Goal: Information Seeking & Learning: Learn about a topic

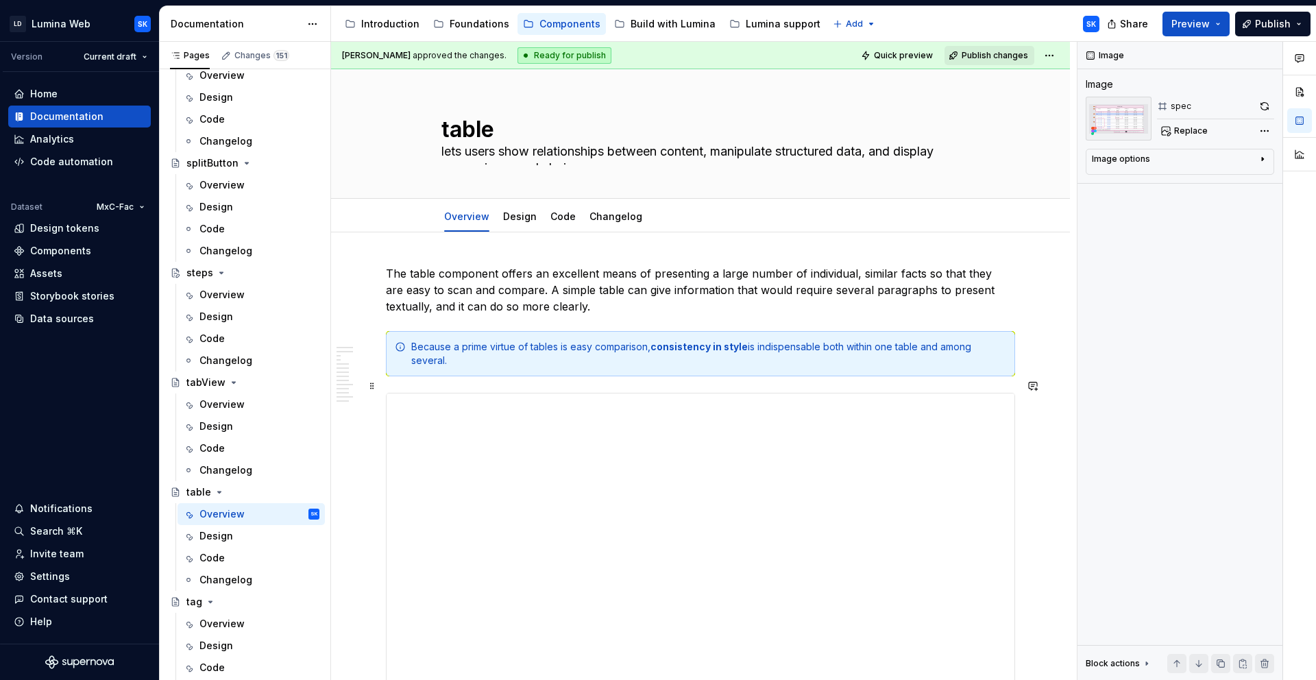
click at [565, 393] on iframe at bounding box center [700, 612] width 628 height 439
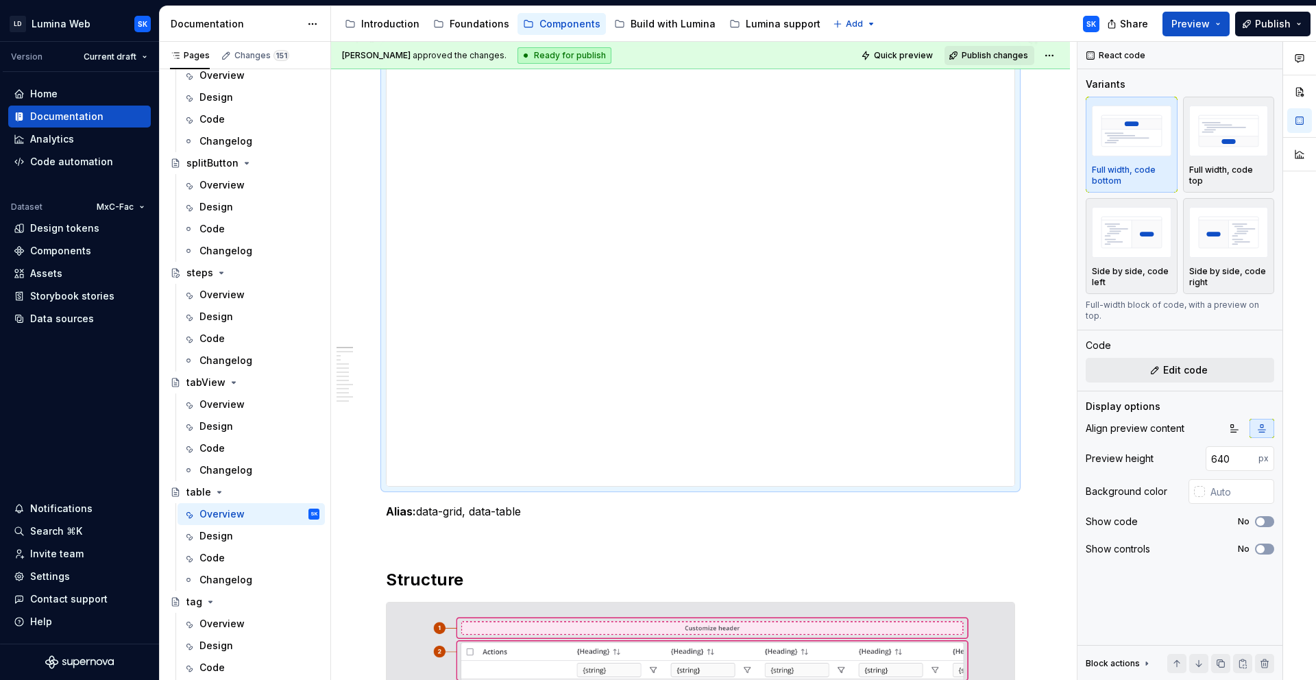
scroll to position [315, 0]
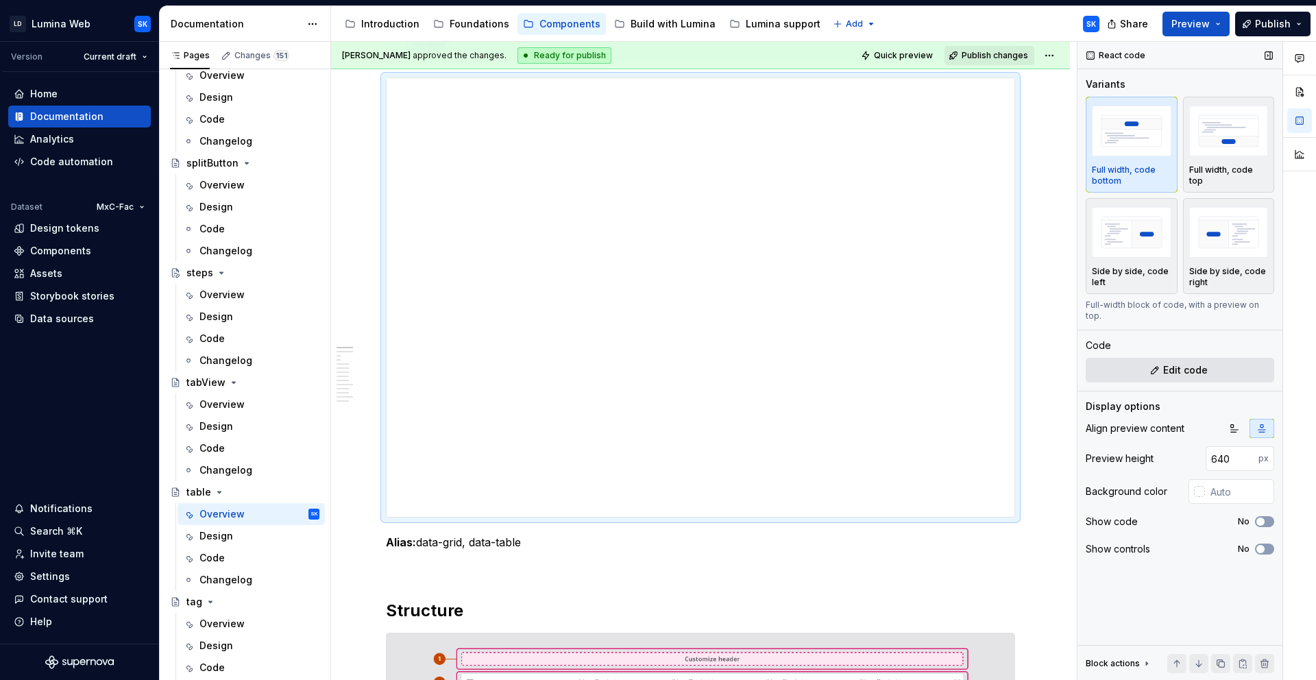
click at [1222, 359] on button "Edit code" at bounding box center [1179, 370] width 188 height 25
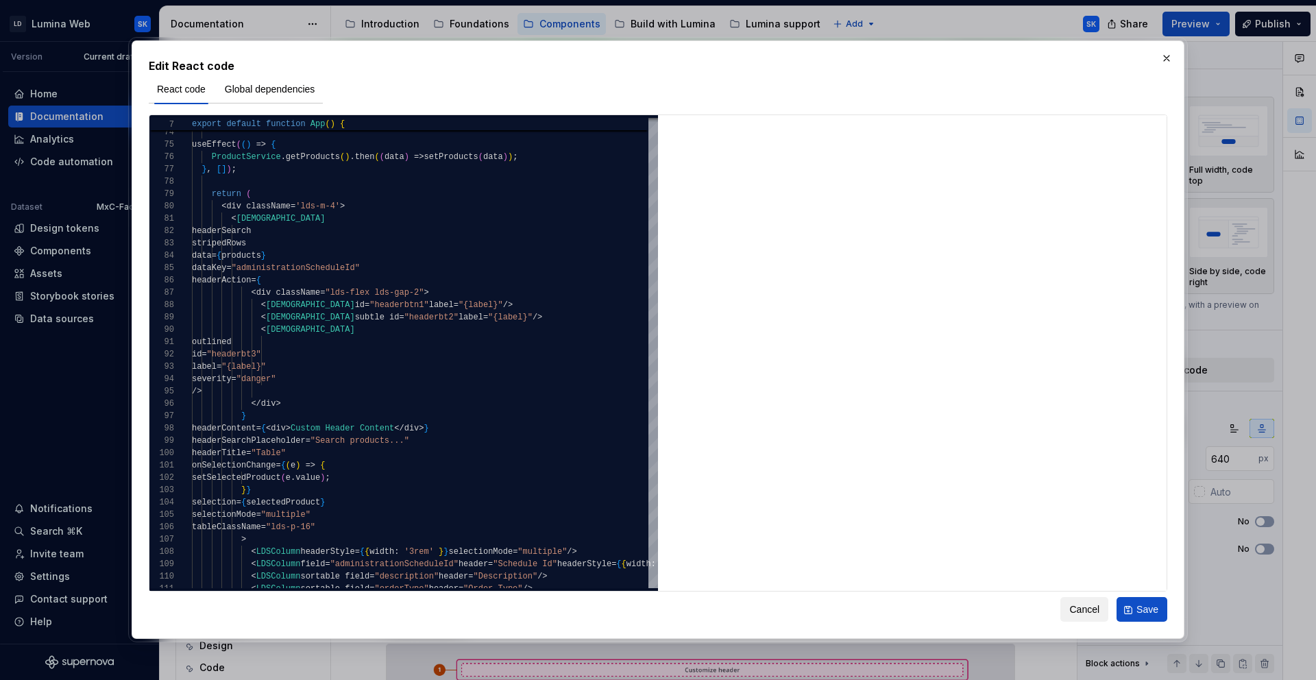
scroll to position [326, 0]
type textarea "*"
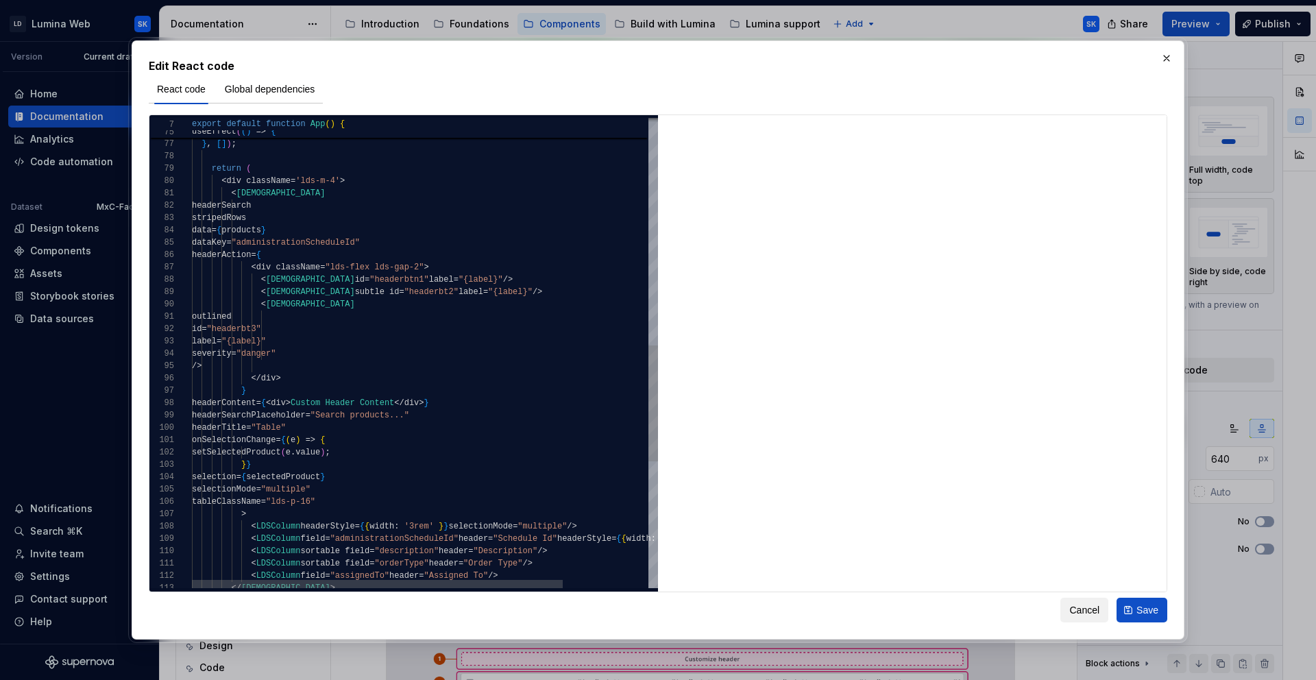
scroll to position [12, 109]
click at [306, 208] on div "stripedRows data = { products } dataKey = "administrationScheduleId" headerActi…" at bounding box center [479, 150] width 574 height 1901
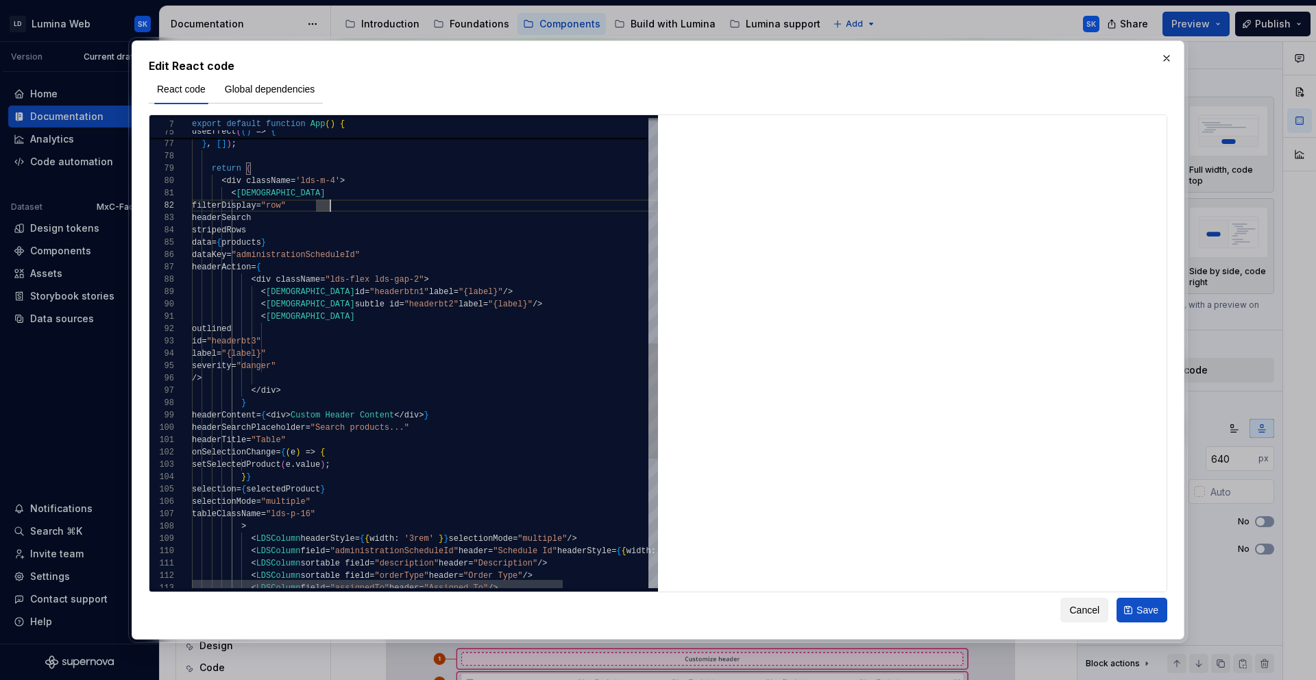
scroll to position [12, 124]
type textarea "**********"
type textarea "*"
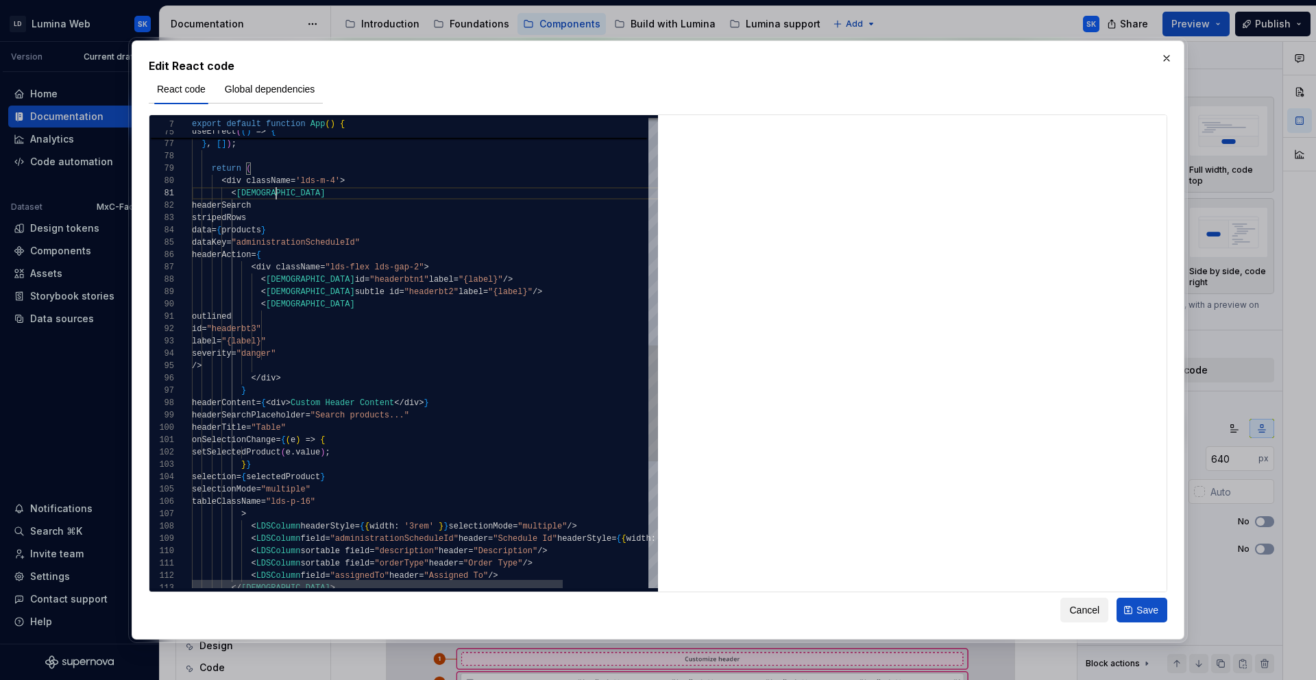
scroll to position [0, 84]
type textarea "**********"
type textarea "*"
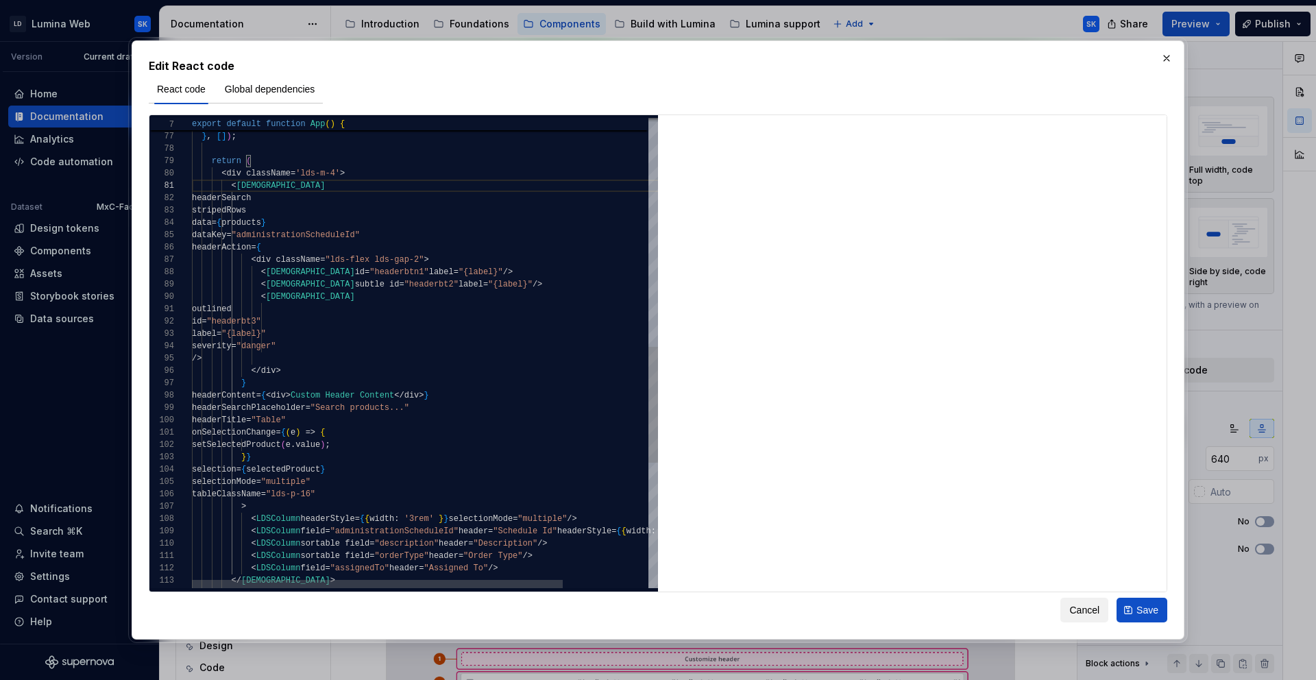
click at [400, 301] on div "data = { products } dataKey = "administrationScheduleId" headerAction = { < div…" at bounding box center [479, 143] width 574 height 1901
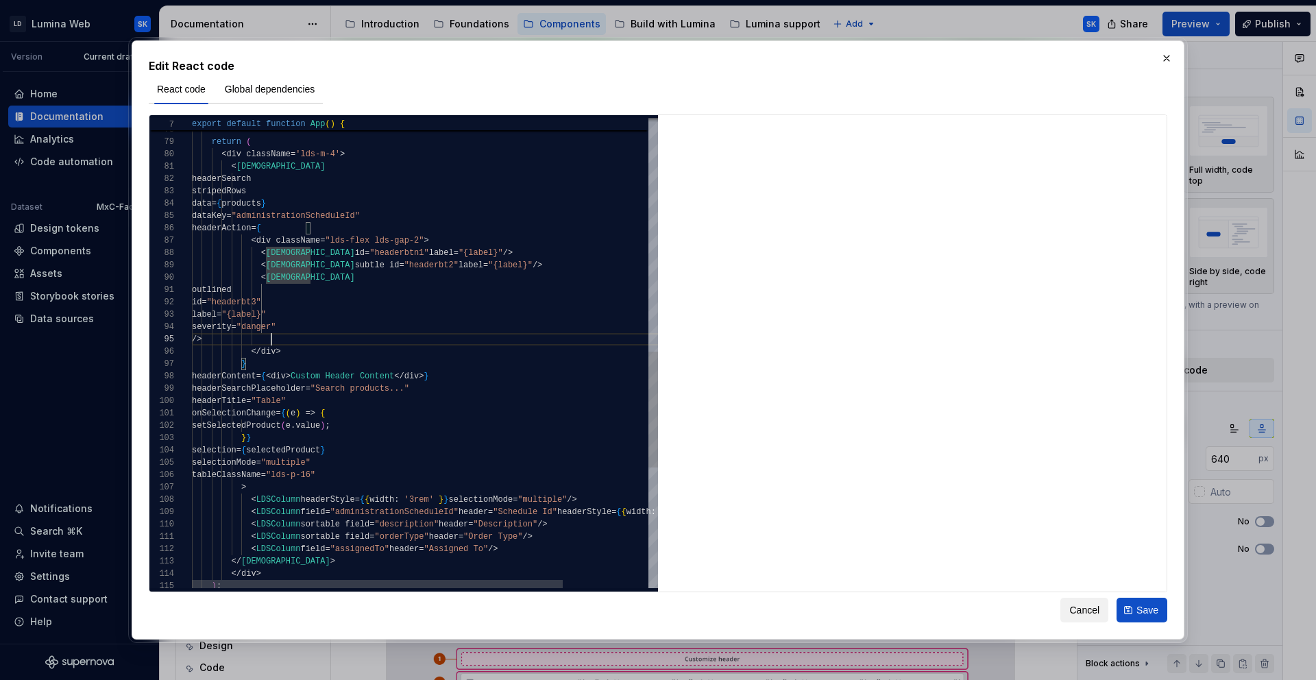
scroll to position [49, 79]
click at [382, 336] on div "setSelectedProduct ( e . value ) ; } } selection = { selectedProduct } selectio…" at bounding box center [479, 124] width 574 height 1901
click at [317, 249] on div "setSelectedProduct ( e . value ) ; } } selection = { selectedProduct } selectio…" at bounding box center [479, 124] width 574 height 1901
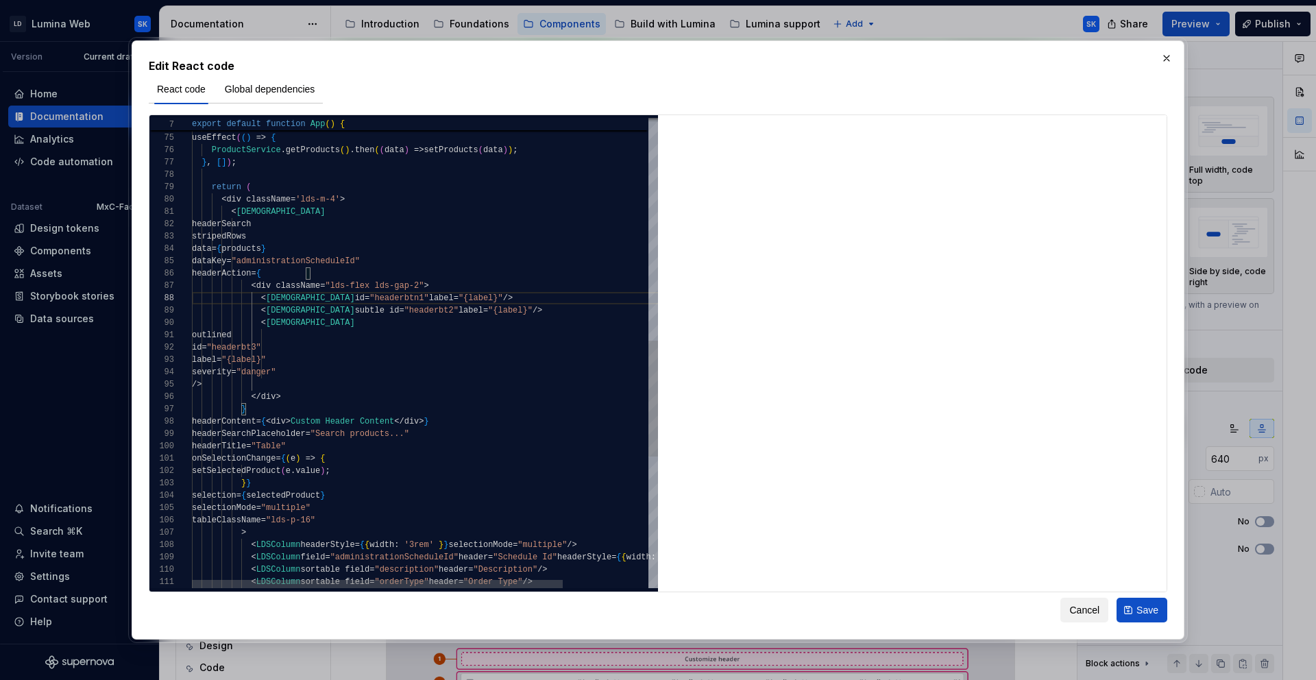
click at [307, 210] on div "setSelectedProduct ( e . value ) ; } } selection = { selectedProduct } selectio…" at bounding box center [479, 169] width 574 height 1901
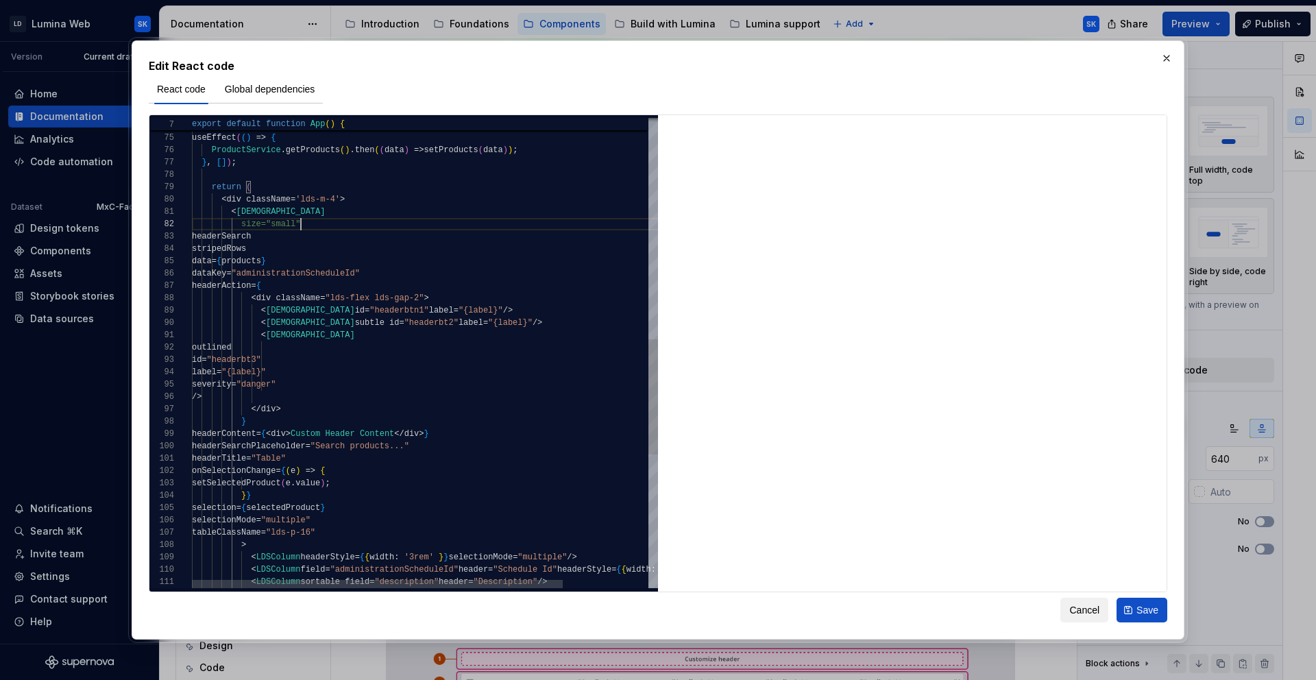
scroll to position [12, 109]
type textarea "**********"
type textarea "*"
click at [282, 220] on div "setSelectedProduct ( e . value ) ; } } selection = { selectedProduct } selectio…" at bounding box center [479, 175] width 574 height 1913
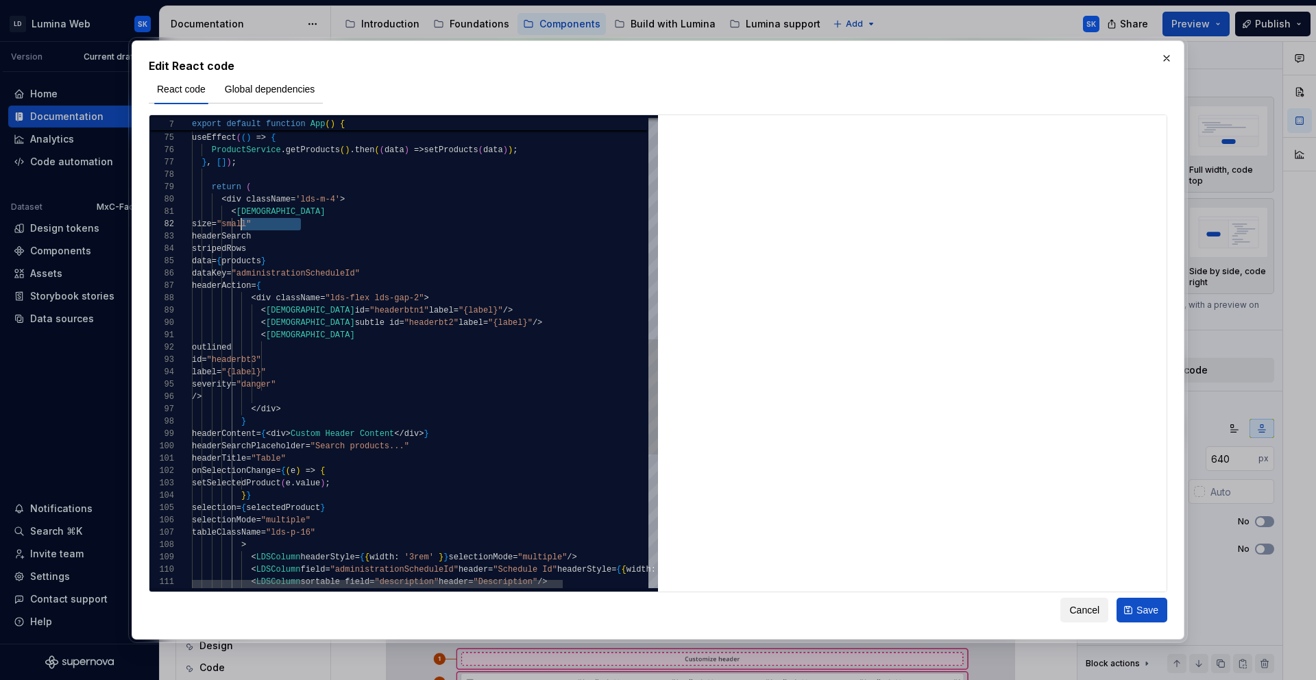
scroll to position [12, 0]
type textarea "**********"
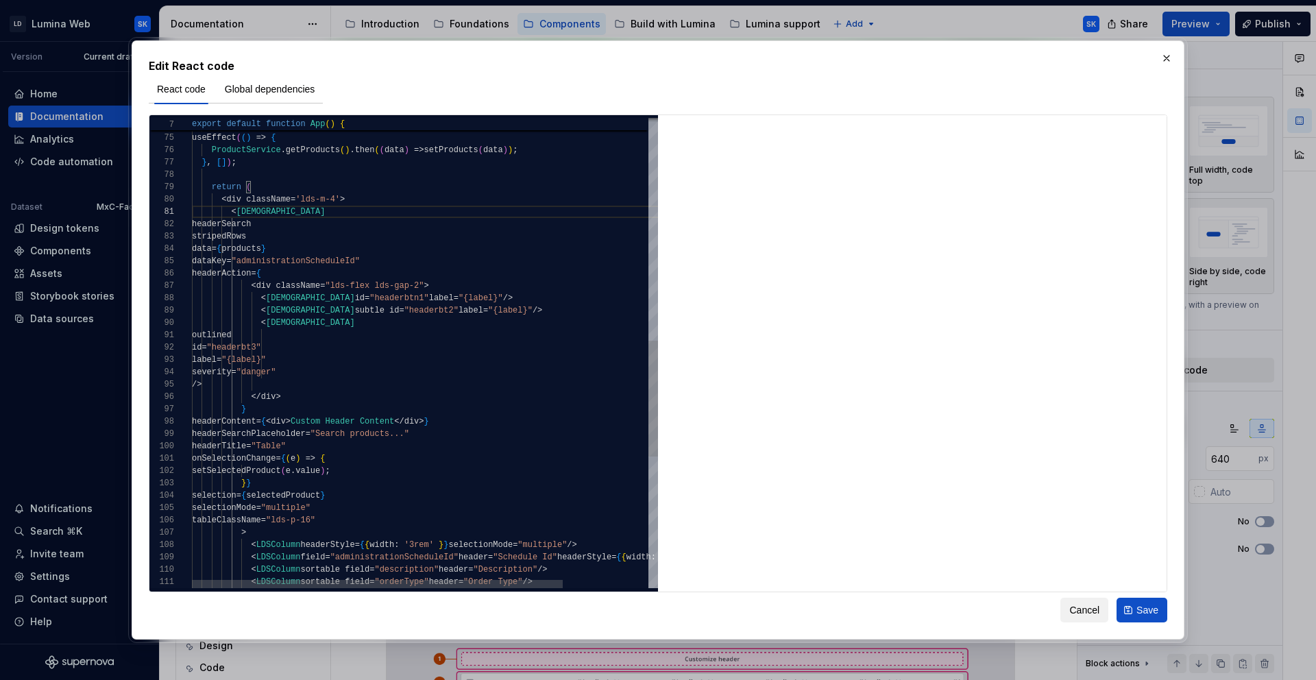
scroll to position [12, 84]
type textarea "*"
click at [288, 206] on div "setSelectedProduct ( e . value ) ; } } selection = { selectedProduct } selectio…" at bounding box center [479, 169] width 574 height 1901
click at [293, 210] on div "setSelectedProduct ( e . value ) ; } } selection = { selectedProduct } selectio…" at bounding box center [479, 169] width 574 height 1901
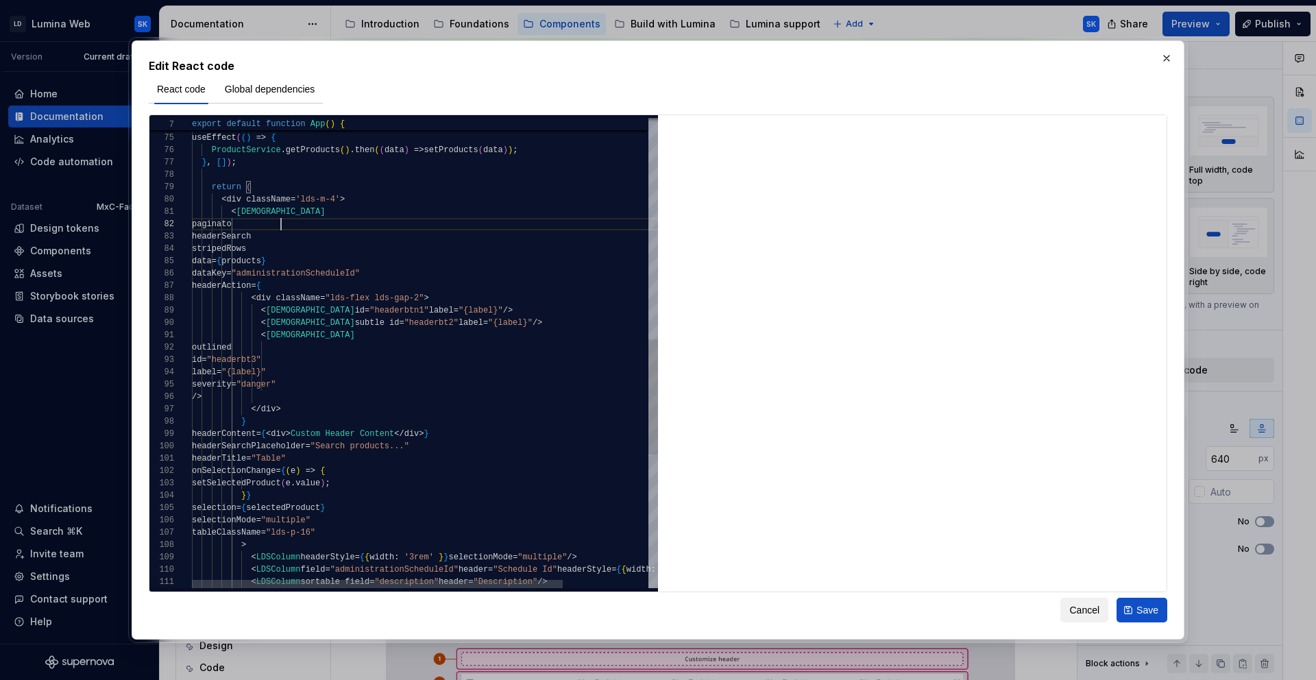
scroll to position [12, 94]
type textarea "**********"
type textarea "*"
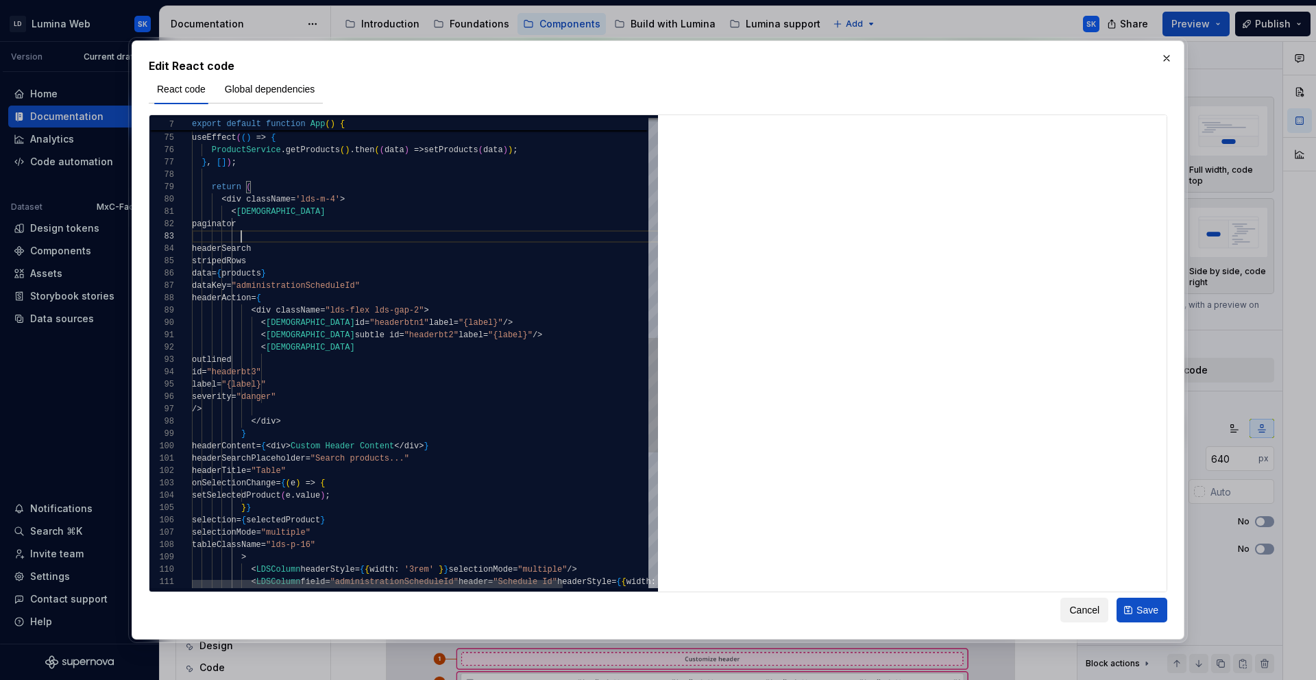
scroll to position [25, 129]
click at [375, 393] on div "setSelectedProduct ( e . value ) ; } } selection = { selectedProduct } selectio…" at bounding box center [479, 182] width 574 height 1926
type textarea "**********"
click at [380, 395] on div "setSelectedProduct ( e . value ) ; } } selection = { selectedProduct } selectio…" at bounding box center [479, 182] width 574 height 1926
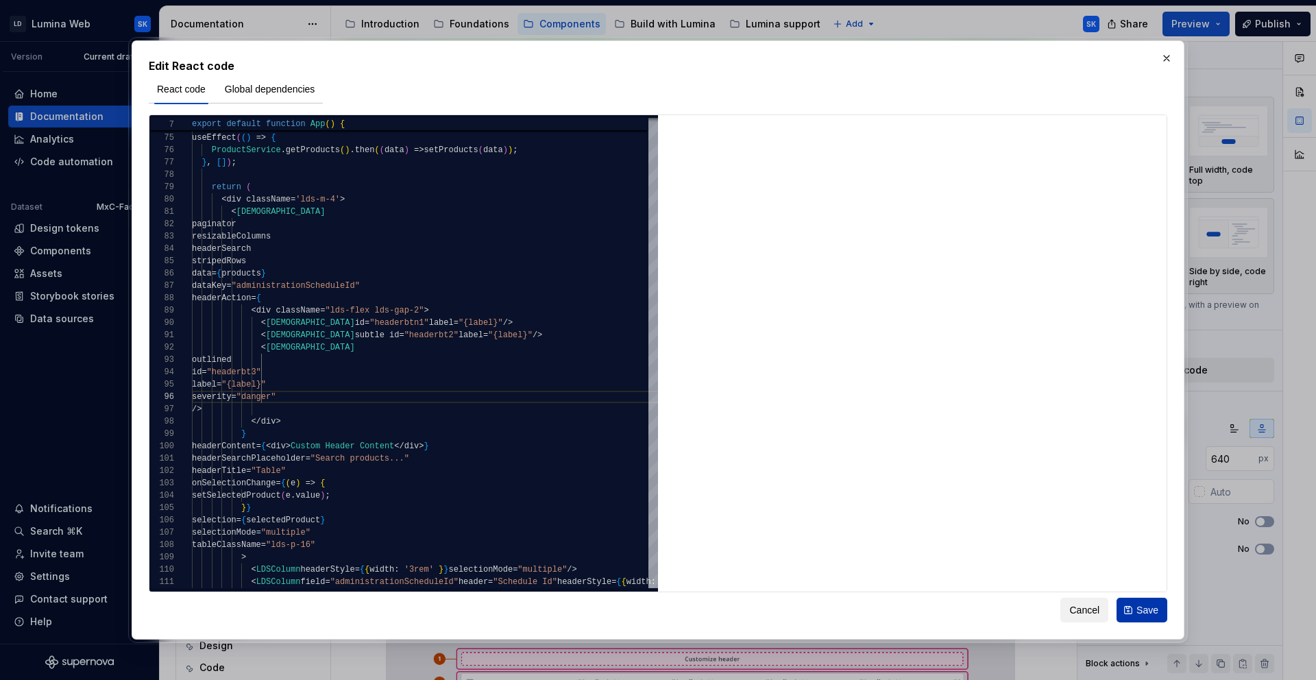
click at [1146, 611] on span "Save" at bounding box center [1147, 610] width 22 height 14
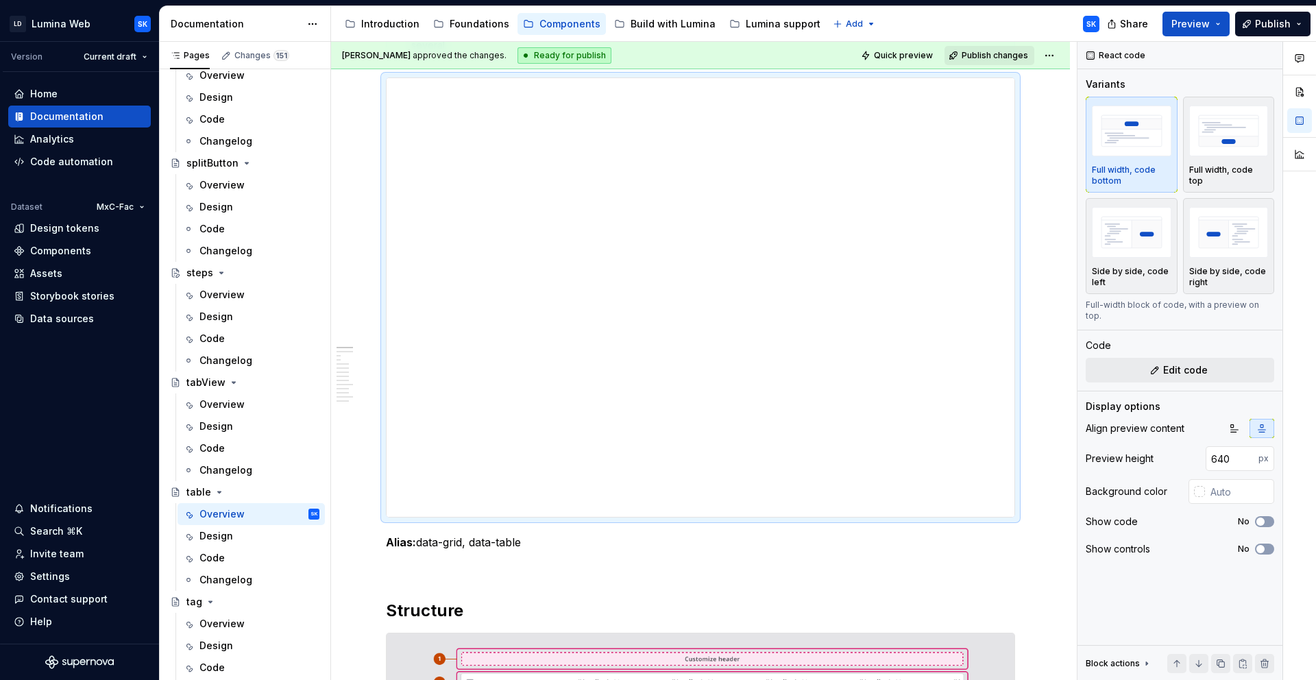
type textarea "*"
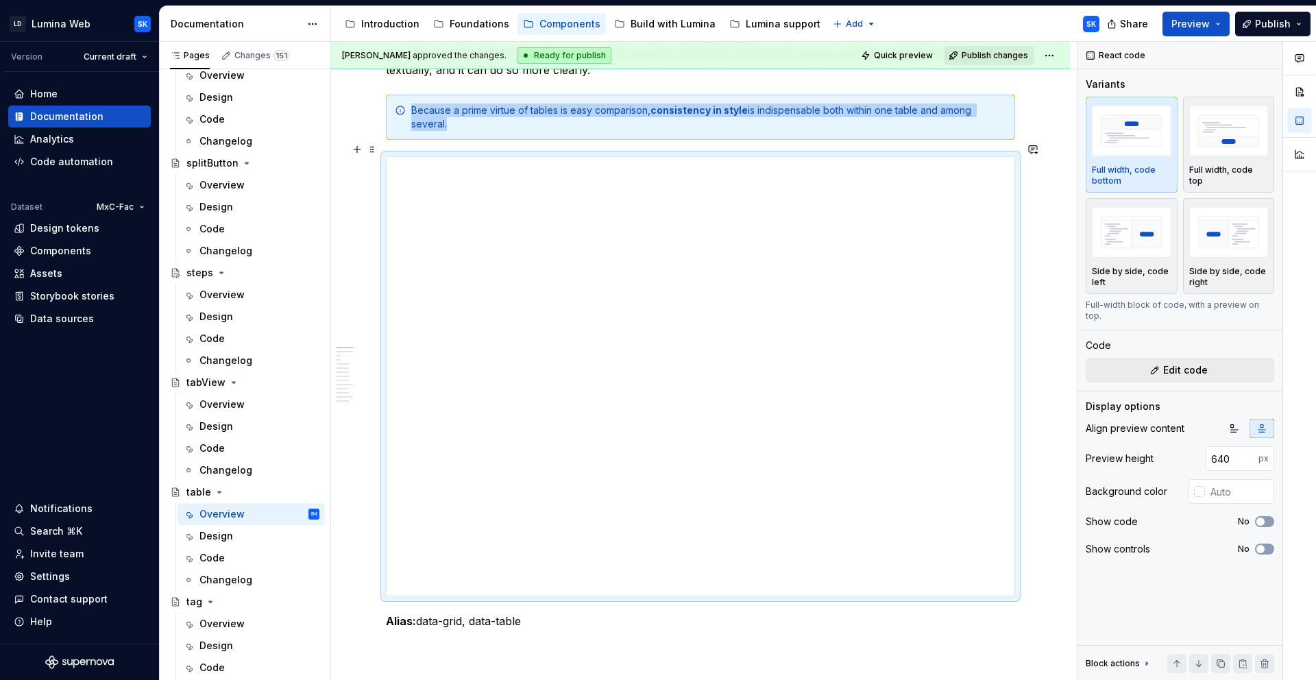
scroll to position [220, 0]
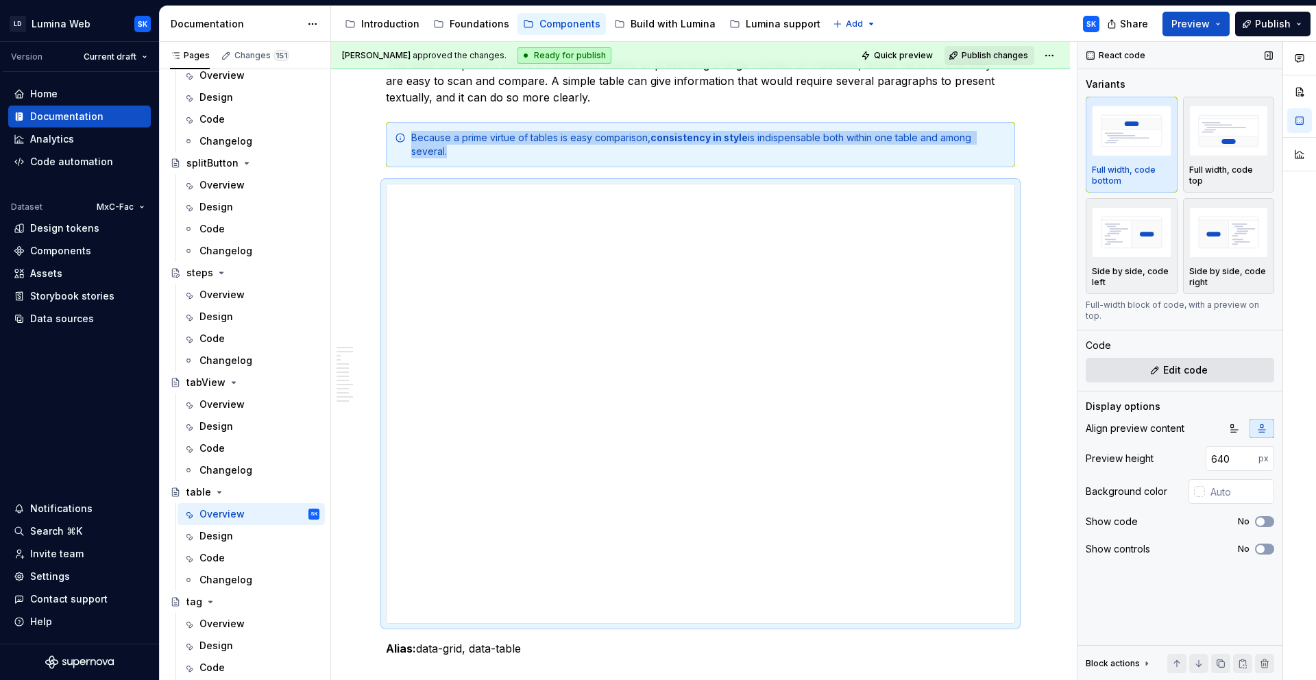
click at [1166, 363] on span "Edit code" at bounding box center [1185, 370] width 45 height 14
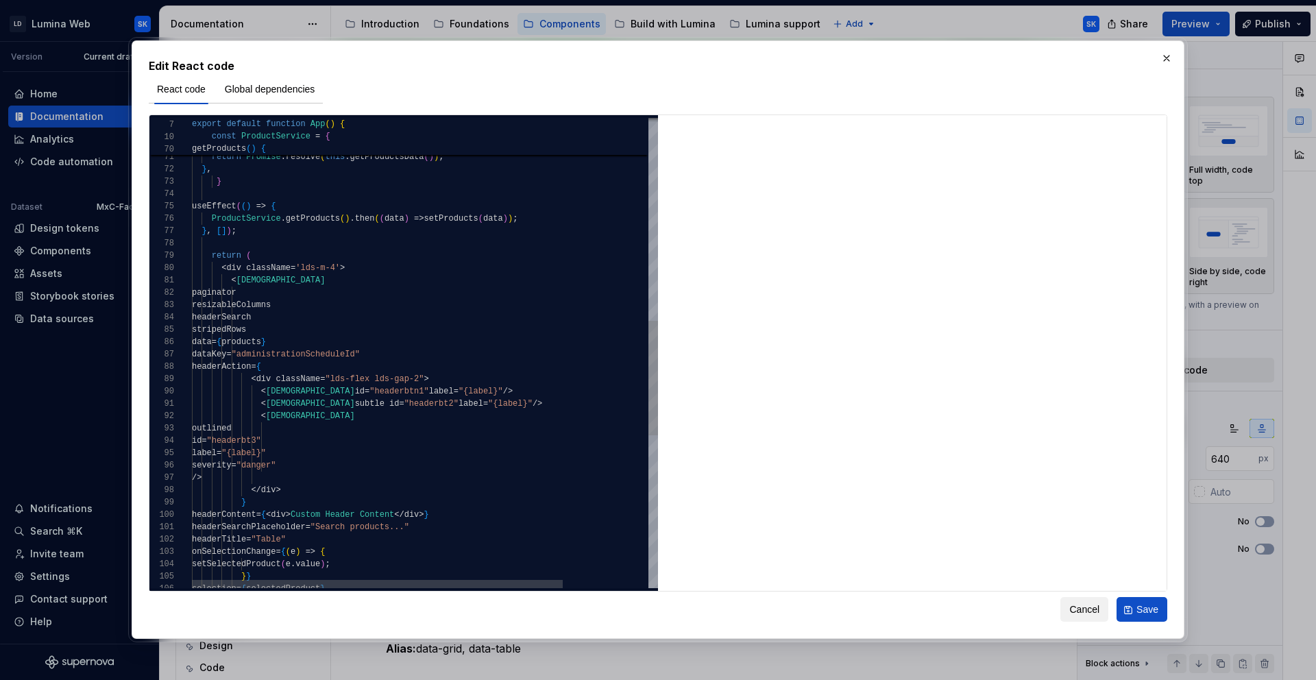
scroll to position [111, 124]
click at [318, 389] on div "] ; } , getProducts ( ) { return Promise . resolve ( this . getProductsData ( )…" at bounding box center [479, 250] width 574 height 1926
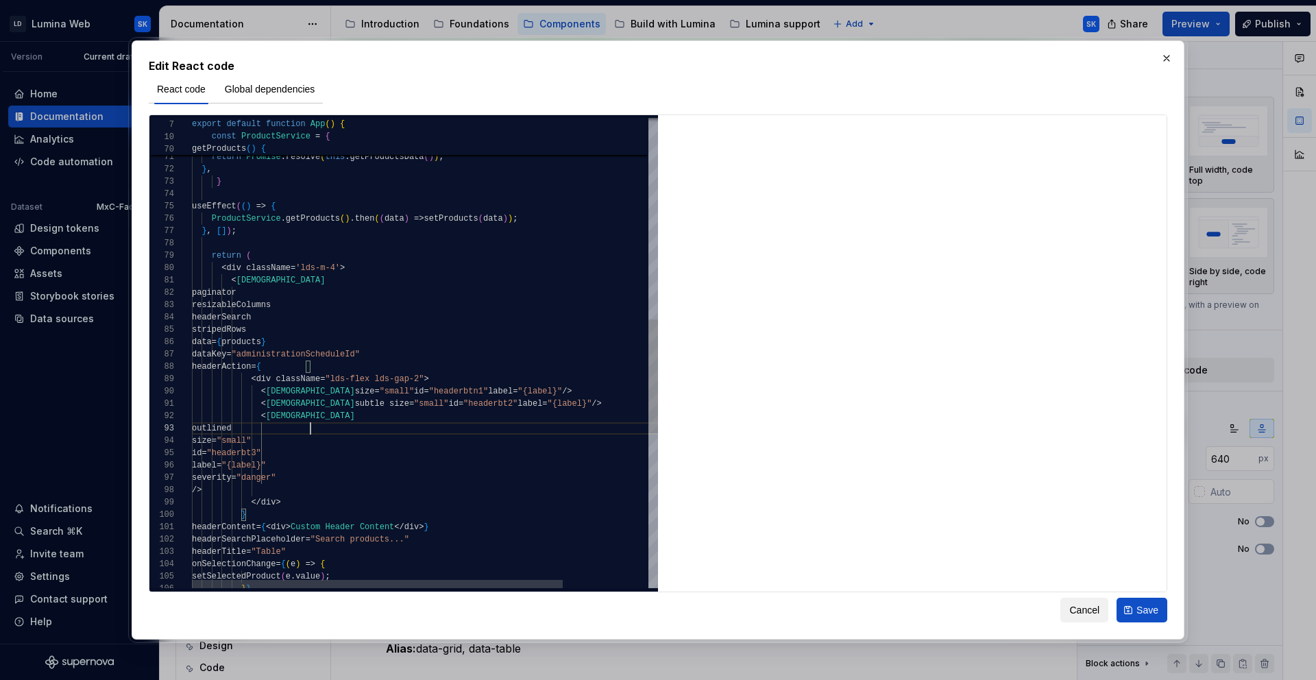
scroll to position [25, 119]
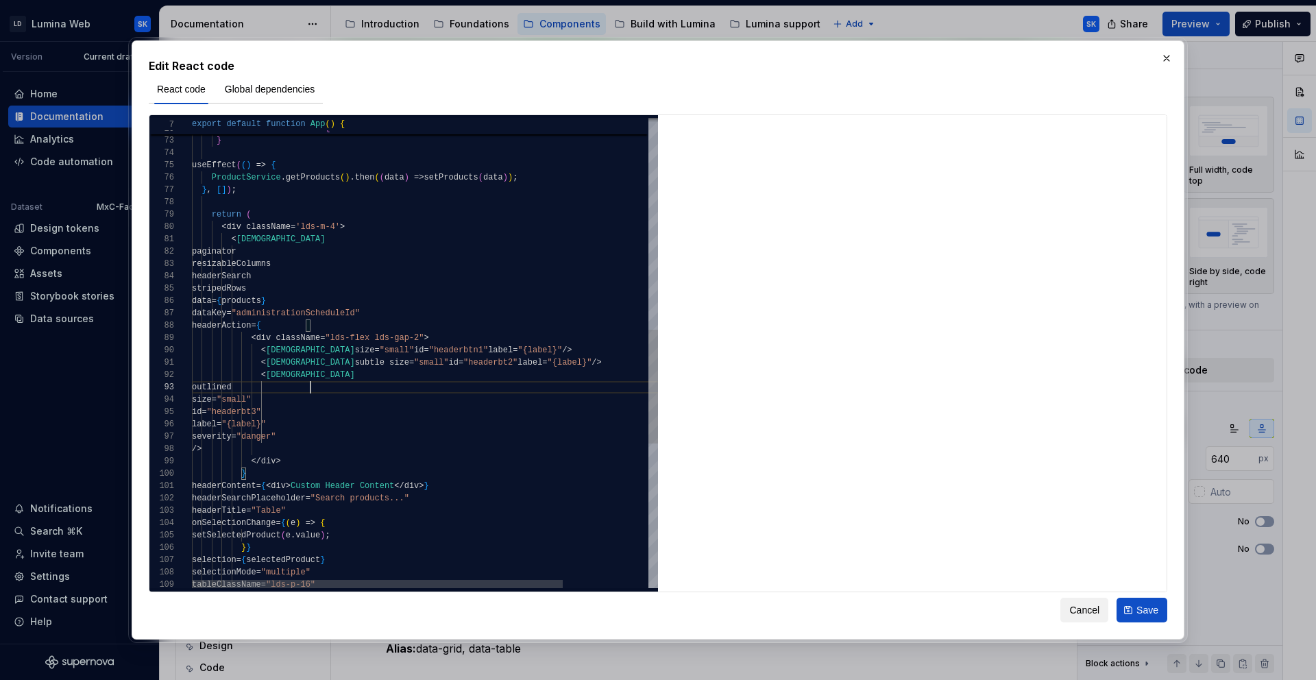
click at [381, 428] on div "return Promise . resolve ( this . getProductsData ( ) ) ; } , } useEffect ( ( )…" at bounding box center [479, 215] width 574 height 1938
click at [431, 332] on div "return Promise . resolve ( this . getProductsData ( ) ) ; } , } useEffect ( ( )…" at bounding box center [479, 215] width 574 height 1938
click at [443, 333] on div "return Promise . resolve ( this . getProductsData ( ) ) ; } , } useEffect ( ( )…" at bounding box center [479, 215] width 574 height 1938
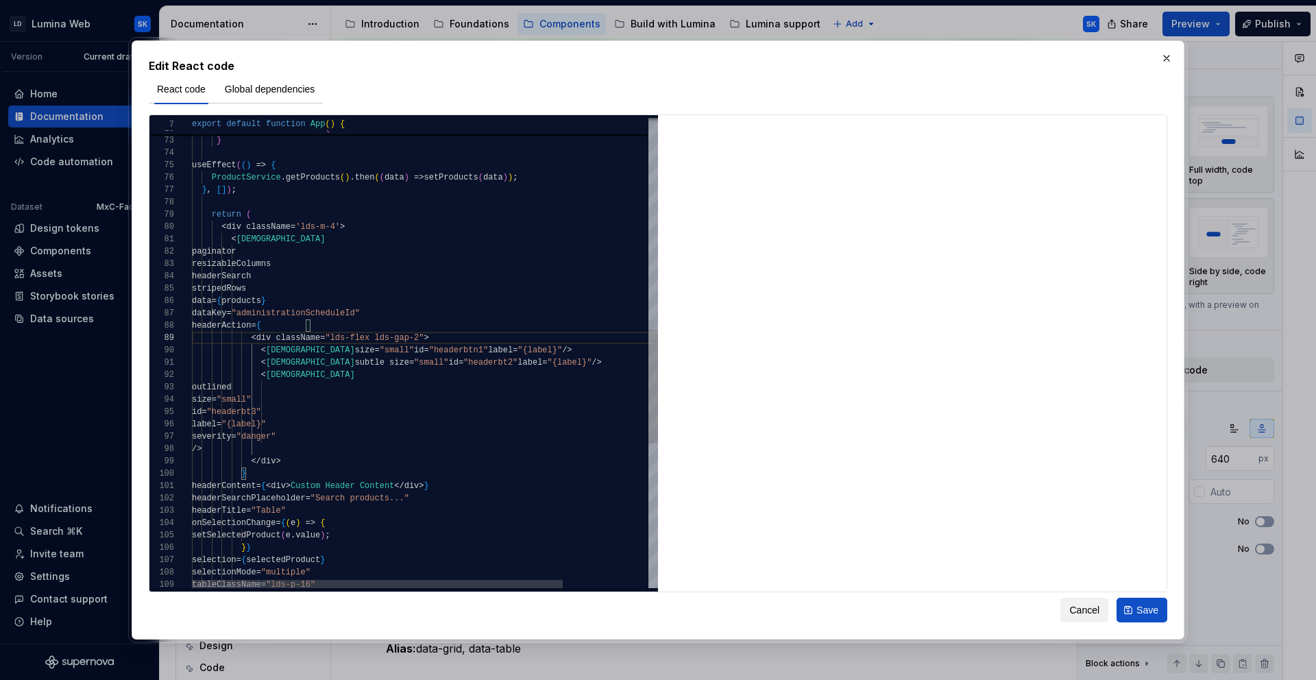
scroll to position [111, 138]
click at [332, 227] on div "return Promise . resolve ( this . getProductsData ( ) ) ; } , } useEffect ( ( )…" at bounding box center [479, 215] width 574 height 1938
click at [340, 326] on div "return Promise . resolve ( this . getProductsData ( ) ) ; } , } useEffect ( ( )…" at bounding box center [479, 215] width 574 height 1938
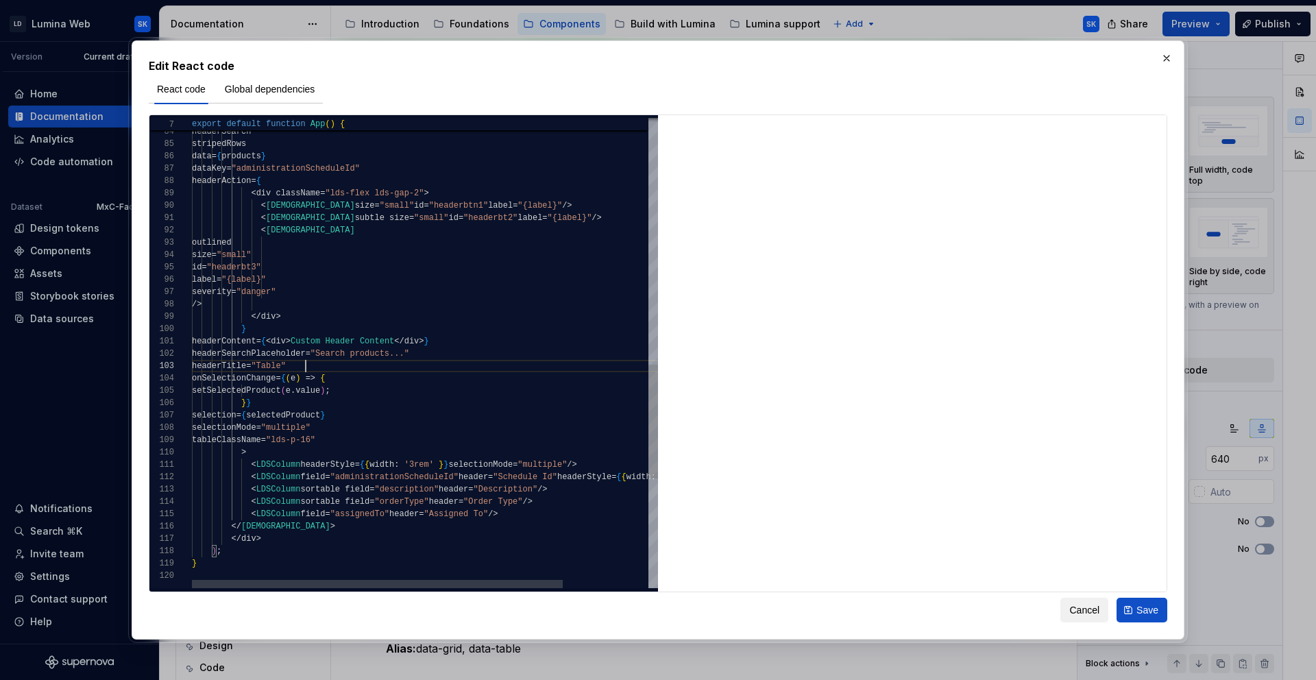
scroll to position [25, 114]
click at [307, 365] on div "label = "{label}" severity = "danger" /> </ div > } headerContent = { < div > C…" at bounding box center [479, 71] width 574 height 1938
click at [389, 378] on div "label = "{label}" severity = "danger" /> </ div > } headerContent = { < div > C…" at bounding box center [479, 71] width 574 height 1938
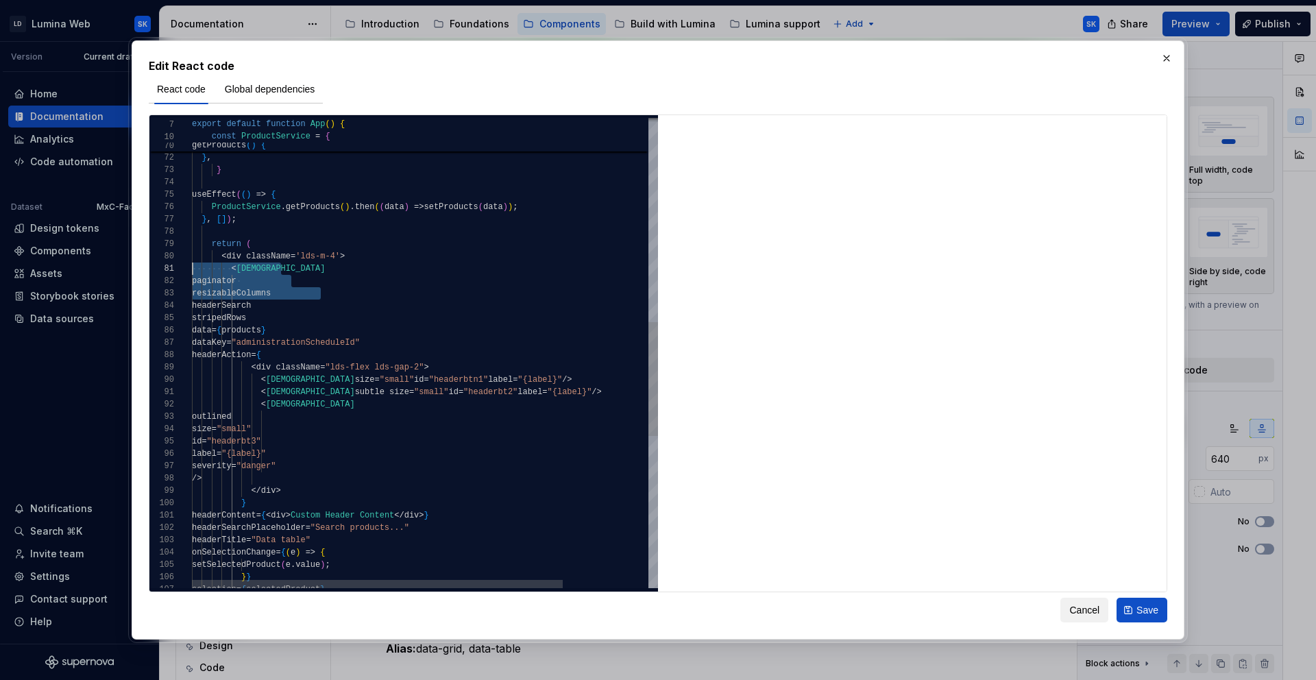
scroll to position [12, 0]
drag, startPoint x: 332, startPoint y: 291, endPoint x: 173, endPoint y: 280, distance: 160.0
click at [192, 280] on div "label = "{label}" severity = "danger" /> </ div > } headerContent = { < div > C…" at bounding box center [479, 245] width 574 height 1938
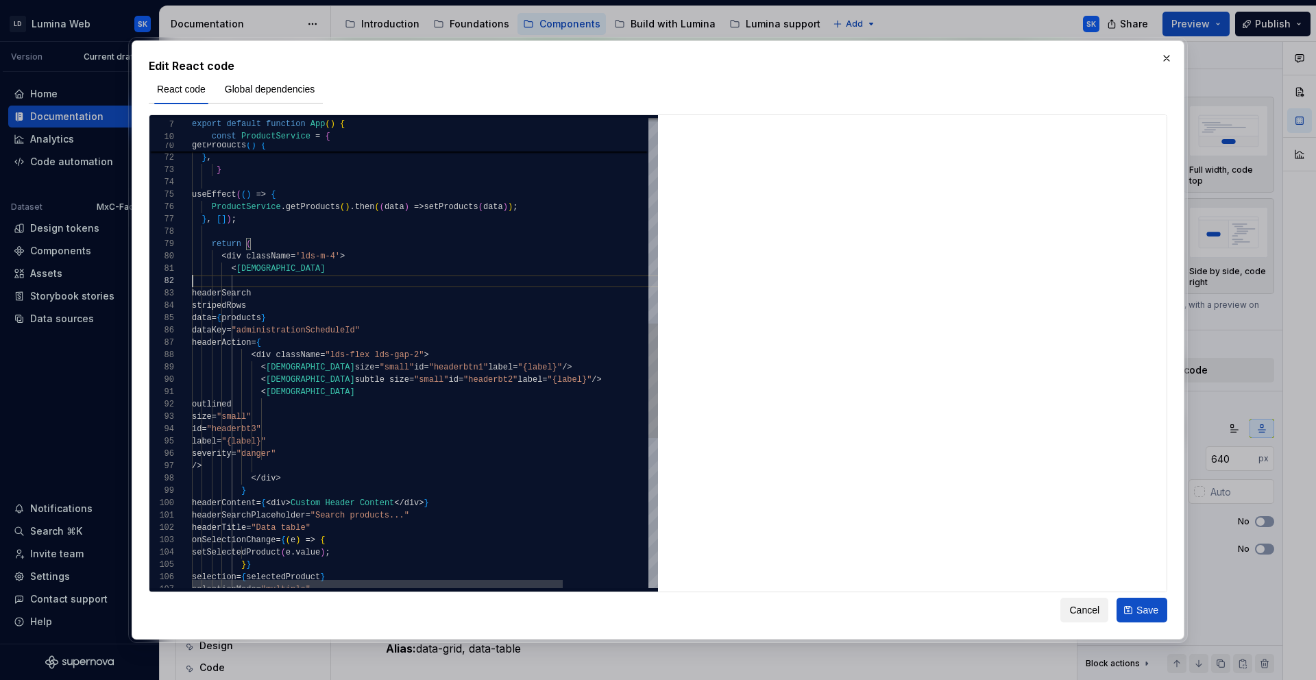
scroll to position [0, 84]
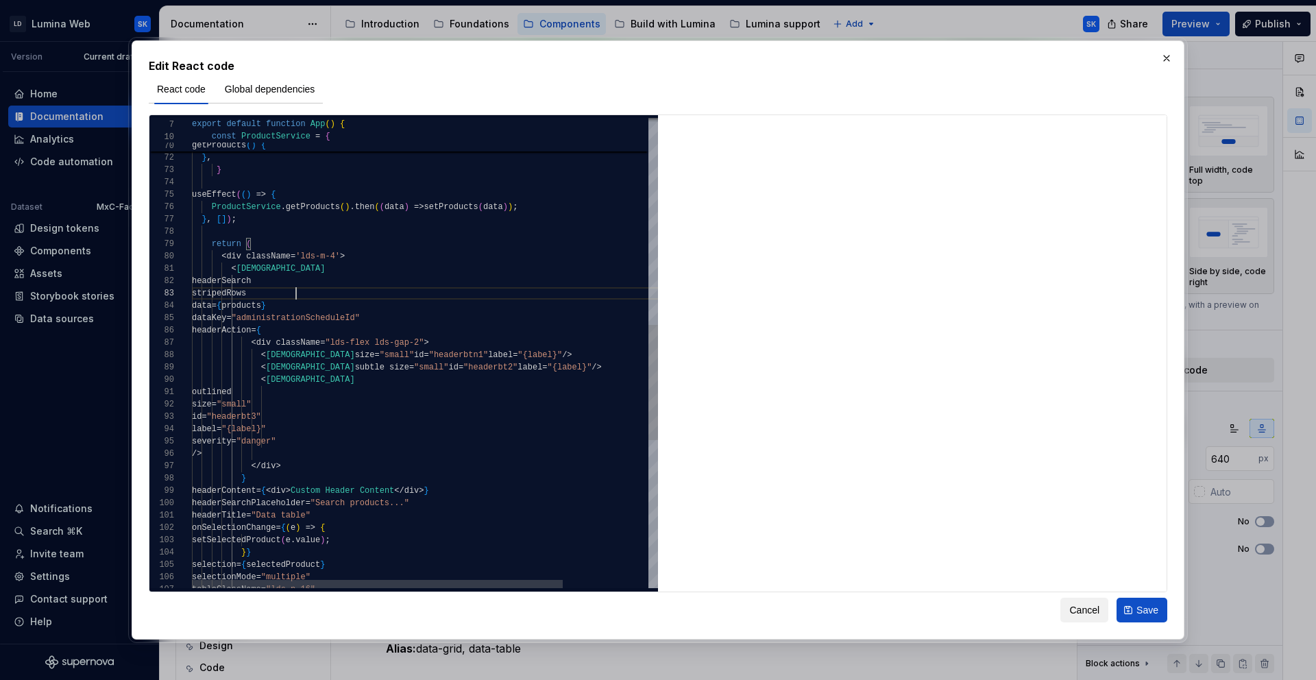
click at [355, 291] on div "label = "{label}" severity = "danger" /> </ div > } headerContent = { < div > C…" at bounding box center [479, 232] width 574 height 1913
drag, startPoint x: 309, startPoint y: 281, endPoint x: 240, endPoint y: 284, distance: 69.3
click at [240, 284] on div "label = "{label}" severity = "danger" /> </ div > } headerContent = { < div > C…" at bounding box center [479, 232] width 574 height 1913
drag, startPoint x: 377, startPoint y: 355, endPoint x: 313, endPoint y: 355, distance: 63.7
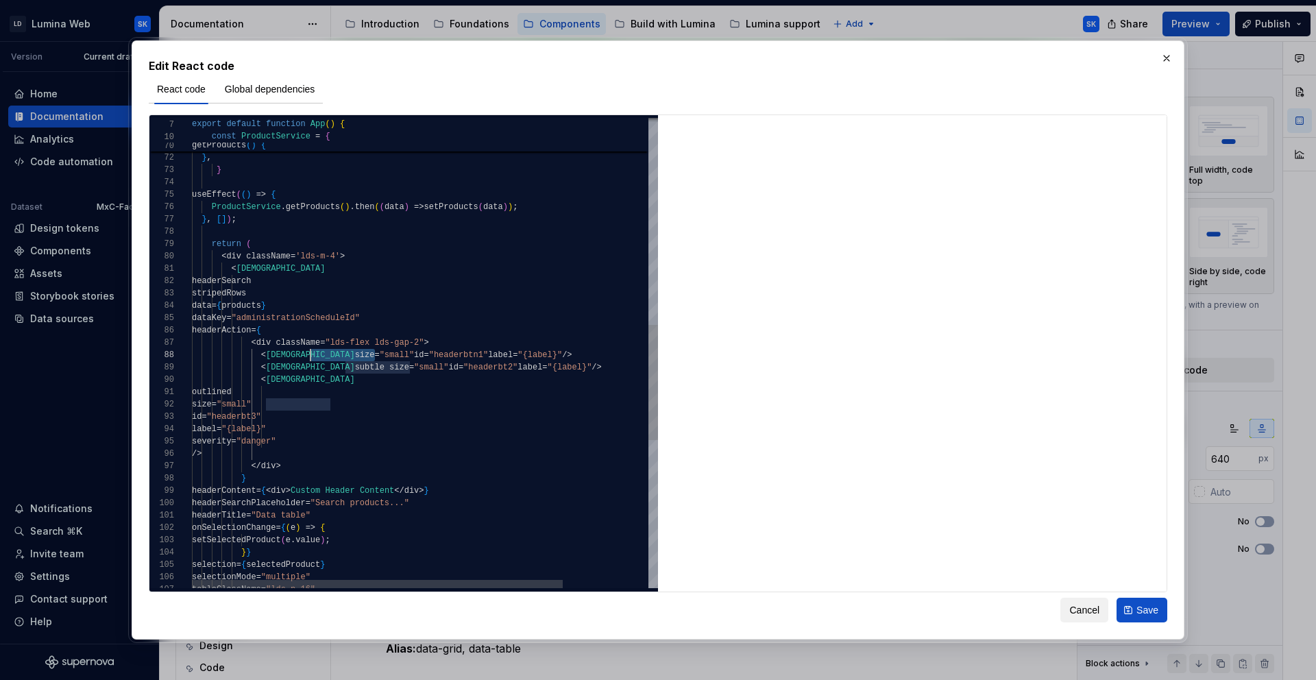
click at [313, 355] on span "< LDSButton size = "small" id = "headerbtn1" label = "{label}" />" at bounding box center [382, 355] width 380 height 12
drag, startPoint x: 412, startPoint y: 365, endPoint x: 347, endPoint y: 365, distance: 64.4
click at [347, 365] on div "label = "{label}" severity = "danger" /> </ div > } headerContent = { < div > C…" at bounding box center [479, 232] width 574 height 1913
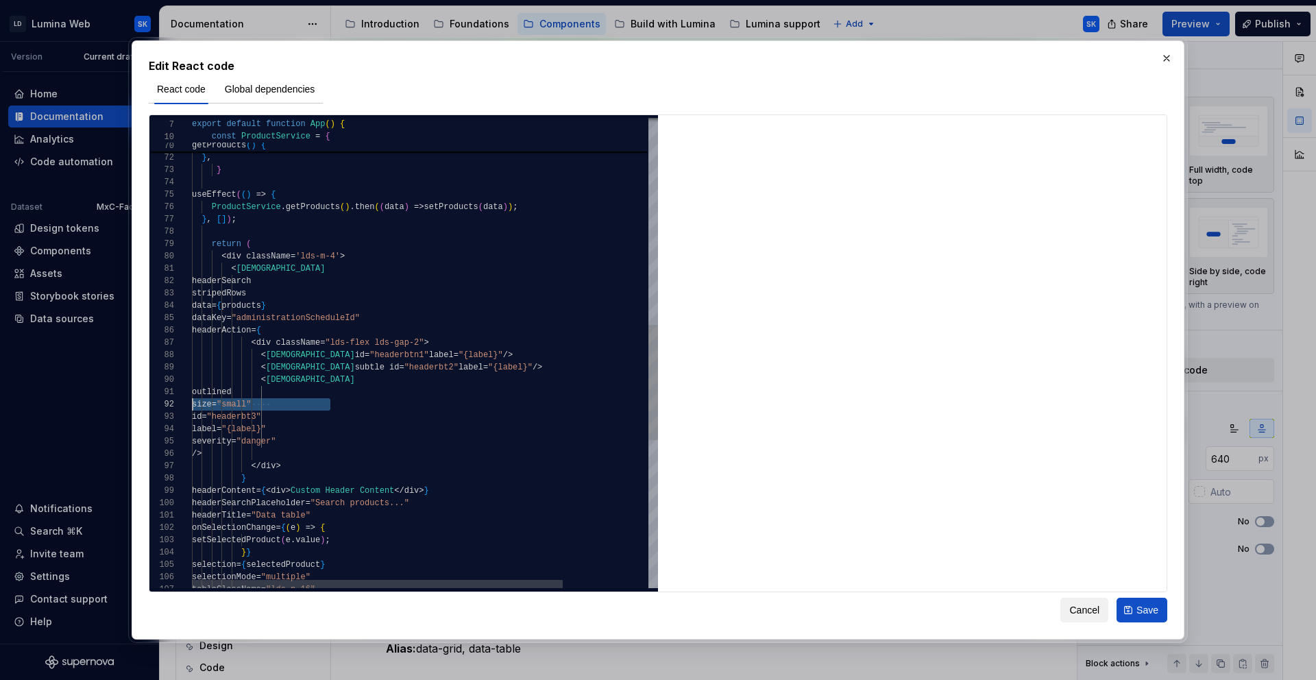
drag, startPoint x: 336, startPoint y: 402, endPoint x: 180, endPoint y: 408, distance: 156.4
click at [192, 408] on div "label = "{label}" severity = "danger" /> </ div > } headerContent = { < div > C…" at bounding box center [479, 232] width 574 height 1913
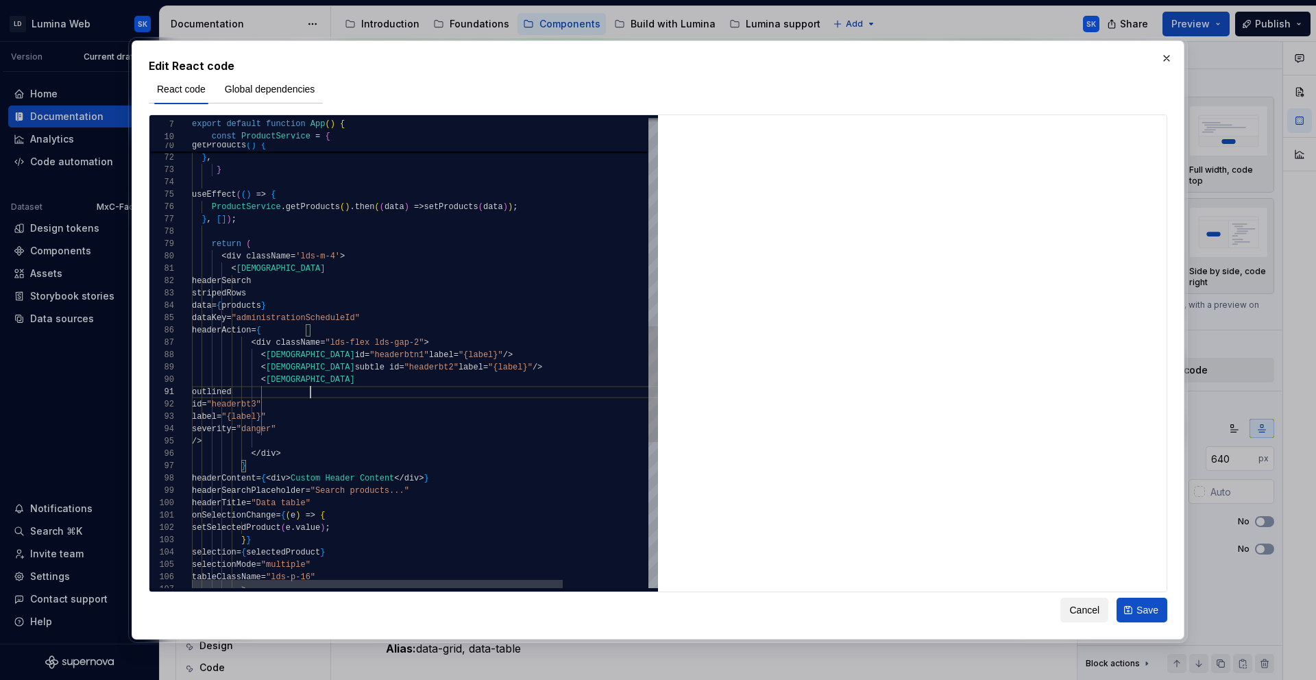
scroll to position [0, 119]
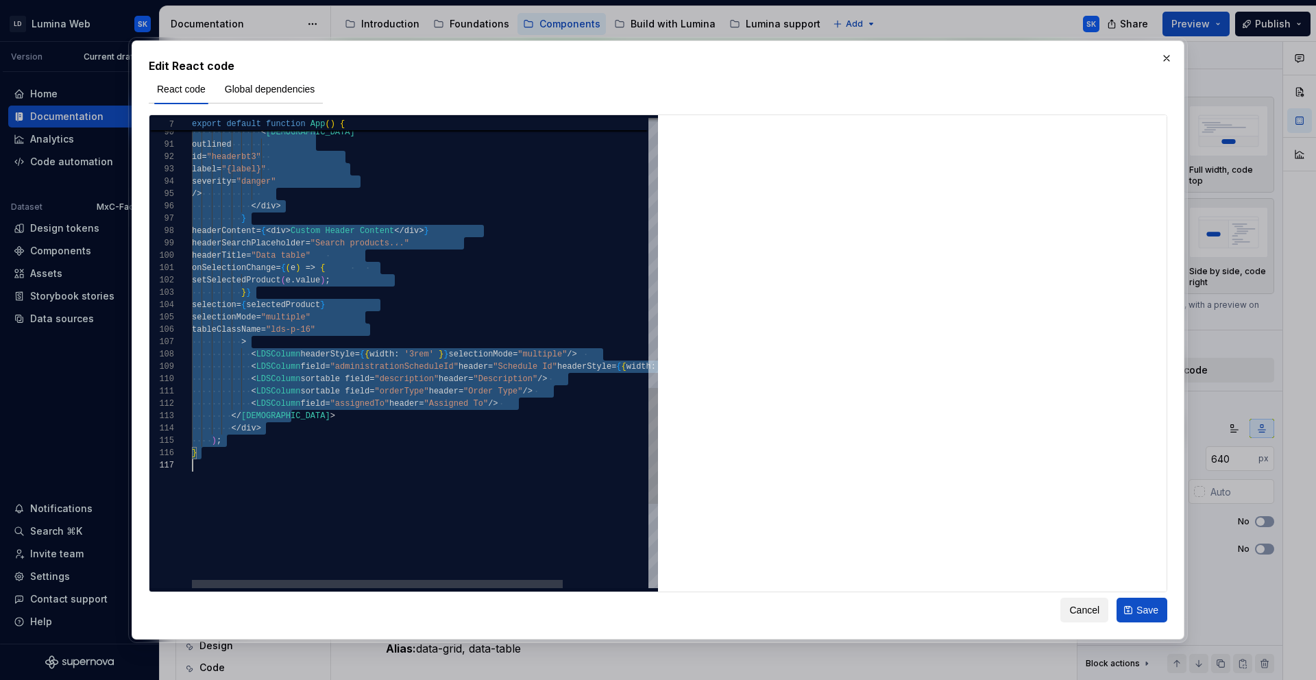
scroll to position [0, 0]
type textarea "**********"
type textarea "*"
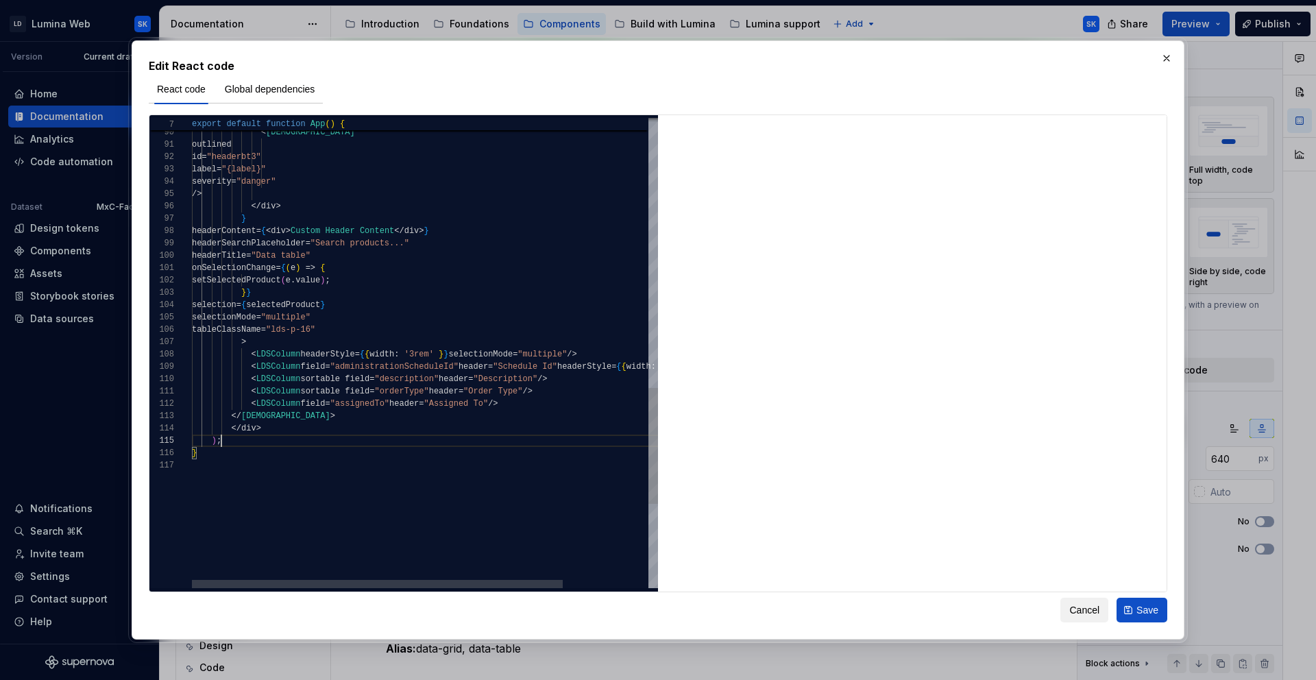
scroll to position [0, 0]
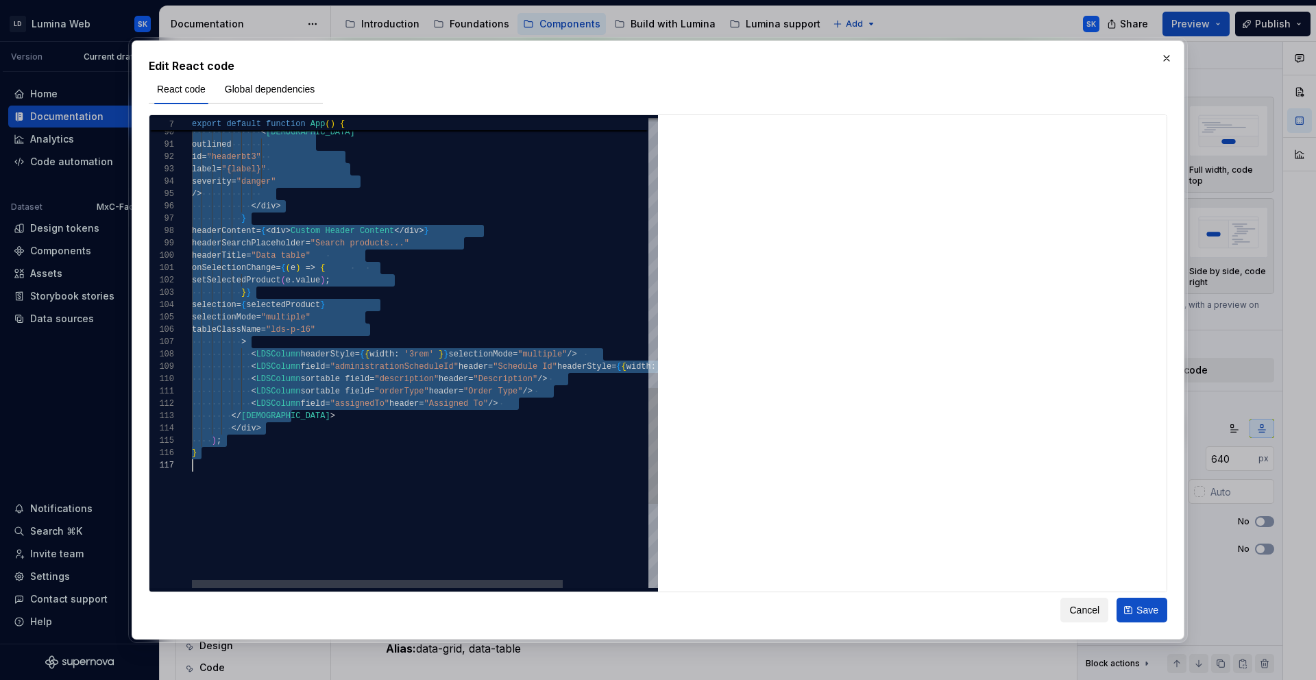
type textarea "**********"
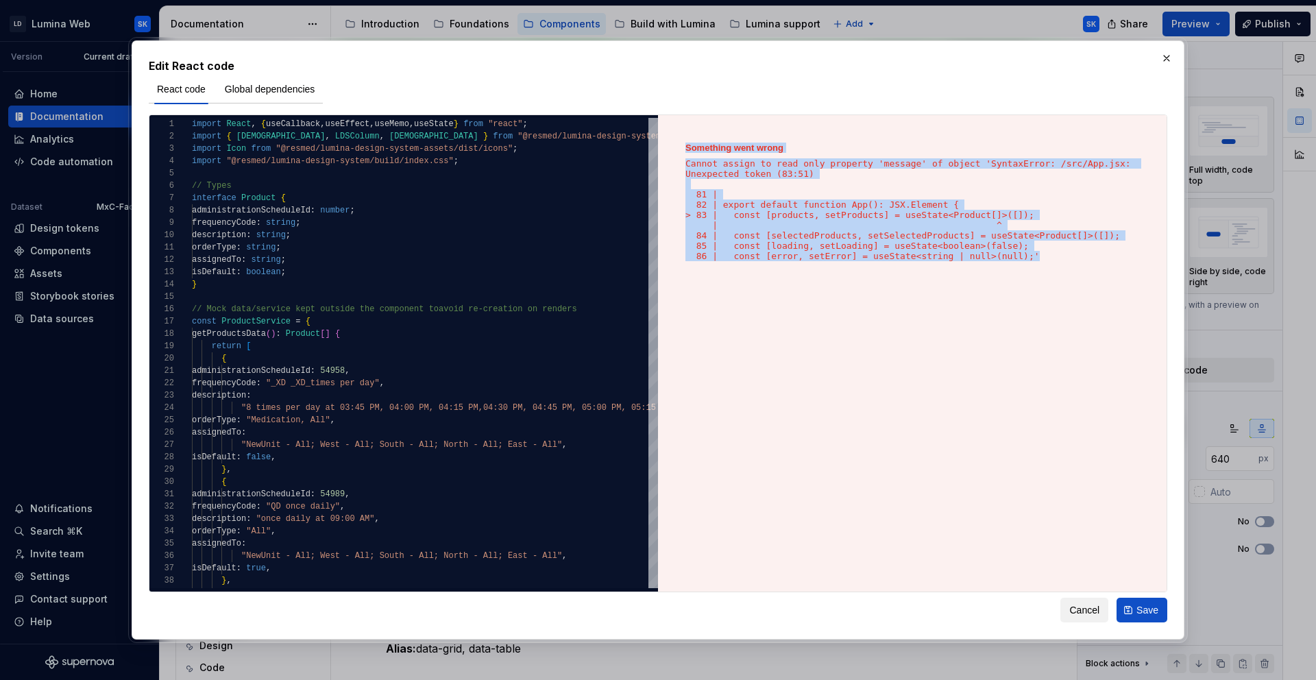
drag, startPoint x: 1050, startPoint y: 255, endPoint x: 675, endPoint y: 142, distance: 392.2
click at [675, 142] on div "Something went wrong Cannot assign to read only property 'message' of object 'S…" at bounding box center [912, 353] width 508 height 476
copy div "Something went wrong Cannot assign to read only property 'message' of object 'S…"
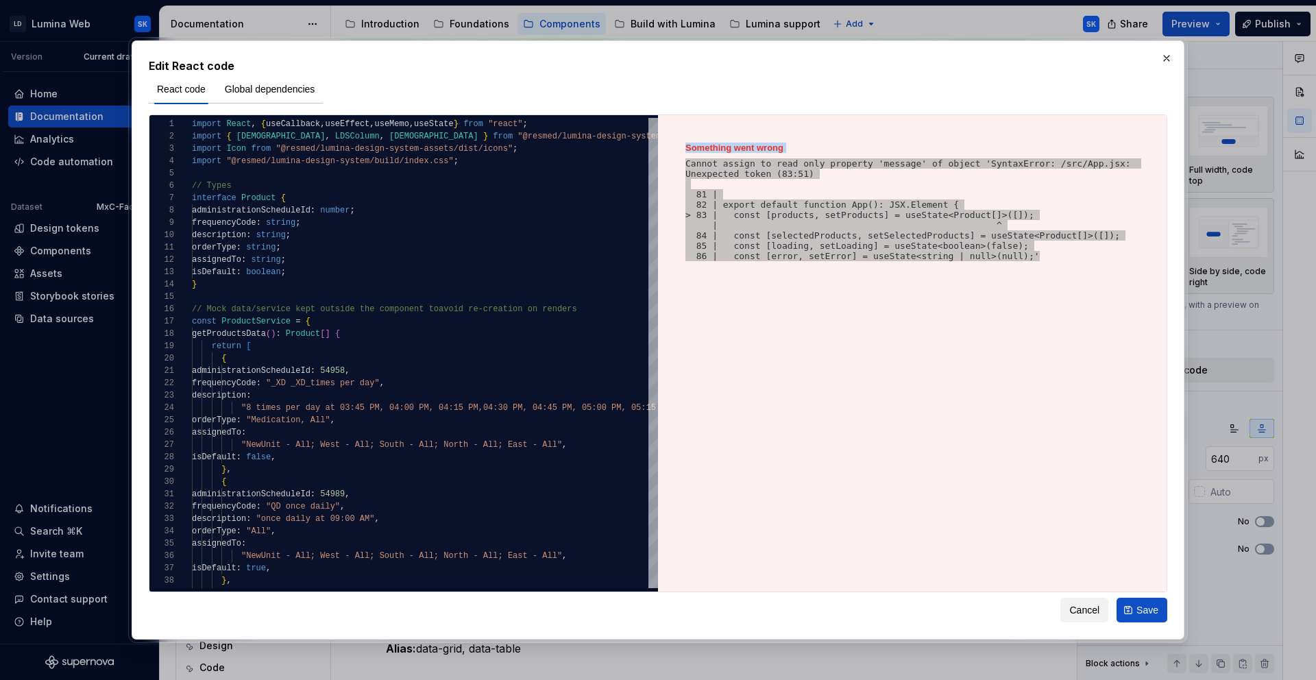
type textarea "*"
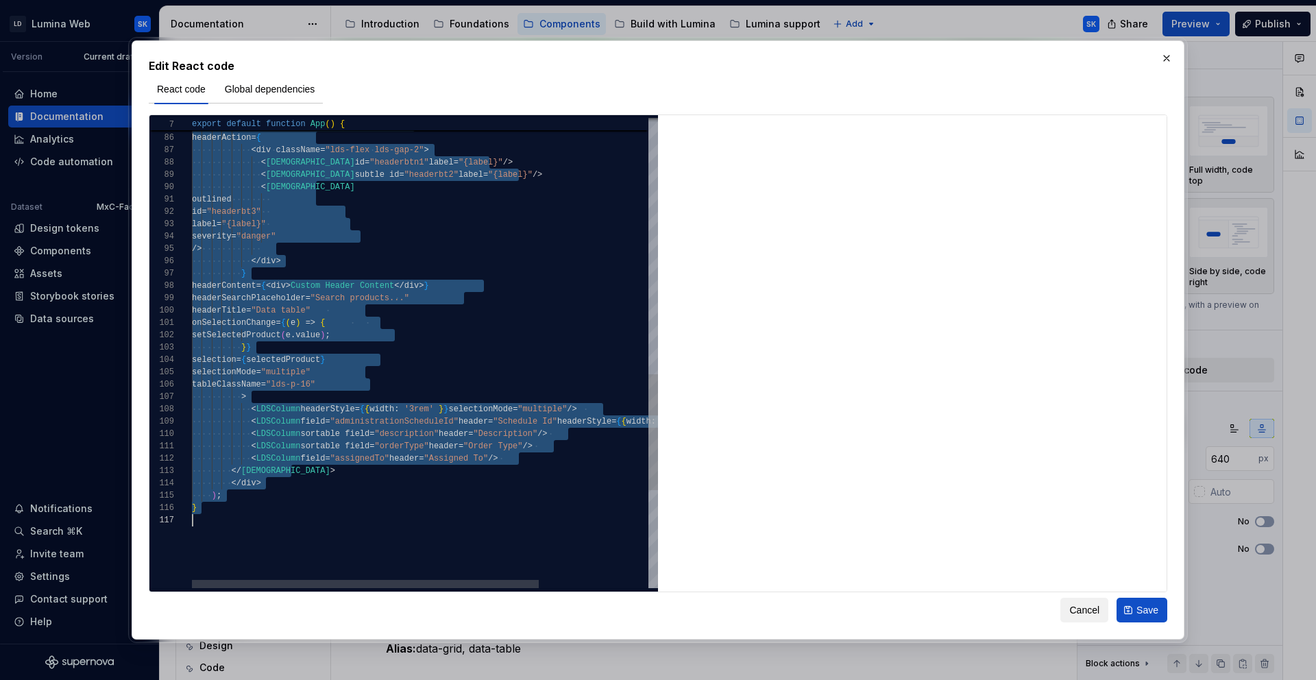
type textarea "**********"
click at [387, 480] on div "data = { products } dataKey = "administrationScheduleId" headerAction = { < div…" at bounding box center [498, 33] width 613 height 1901
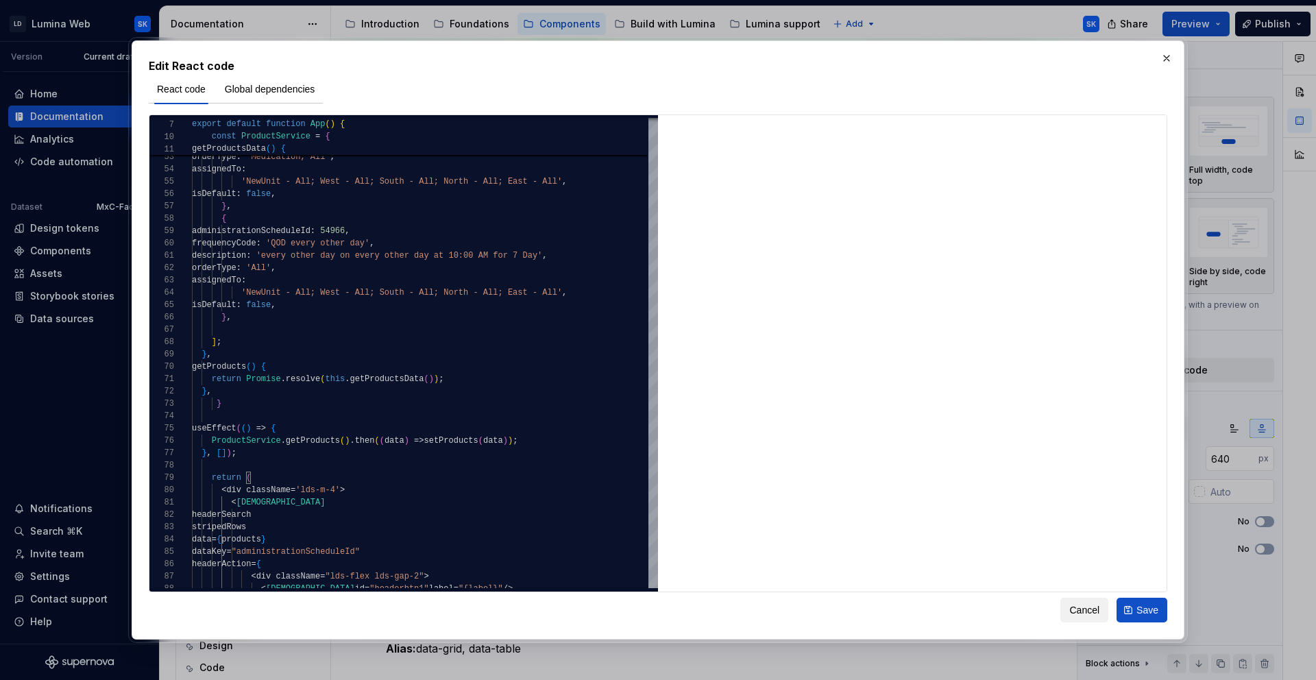
click at [1094, 622] on div "Edit React code React code Global dependencies 84 85 86 87 88 83 82 81 80 79 78…" at bounding box center [658, 339] width 1053 height 598
click at [1082, 613] on span "Cancel" at bounding box center [1084, 610] width 30 height 14
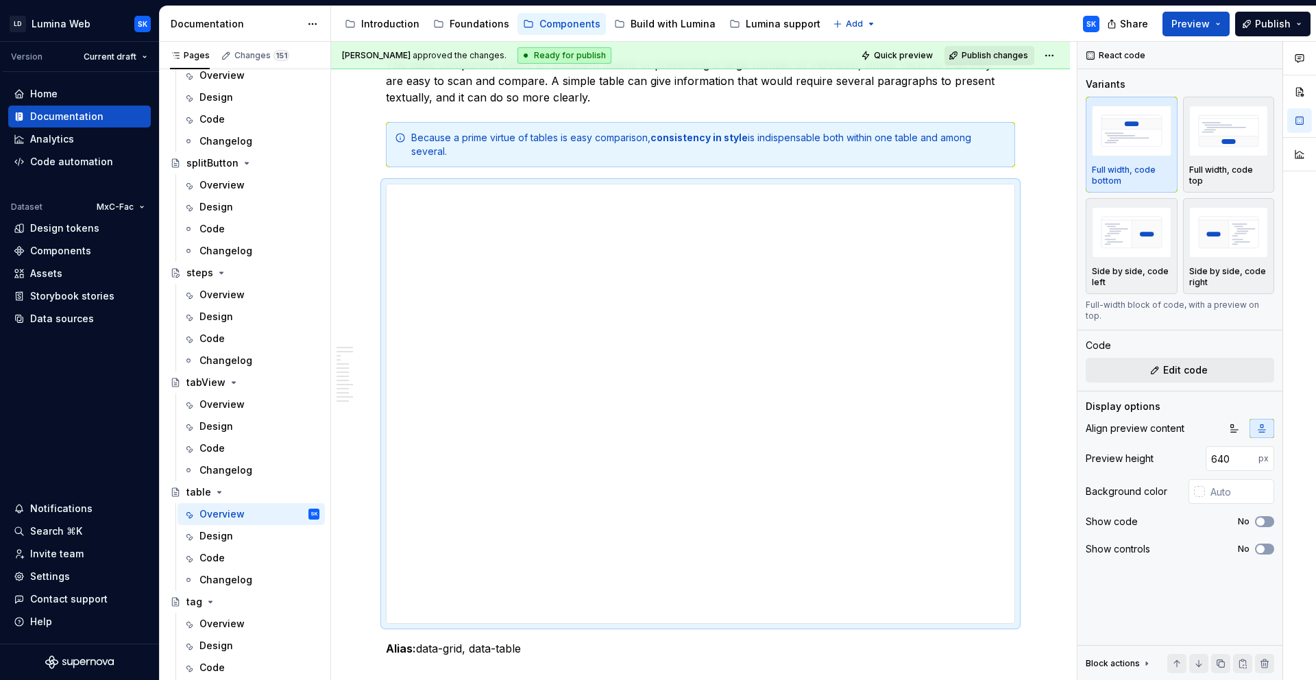
type textarea "*"
click at [1231, 447] on input "640" at bounding box center [1231, 458] width 53 height 25
click at [1216, 447] on input "640" at bounding box center [1231, 458] width 53 height 25
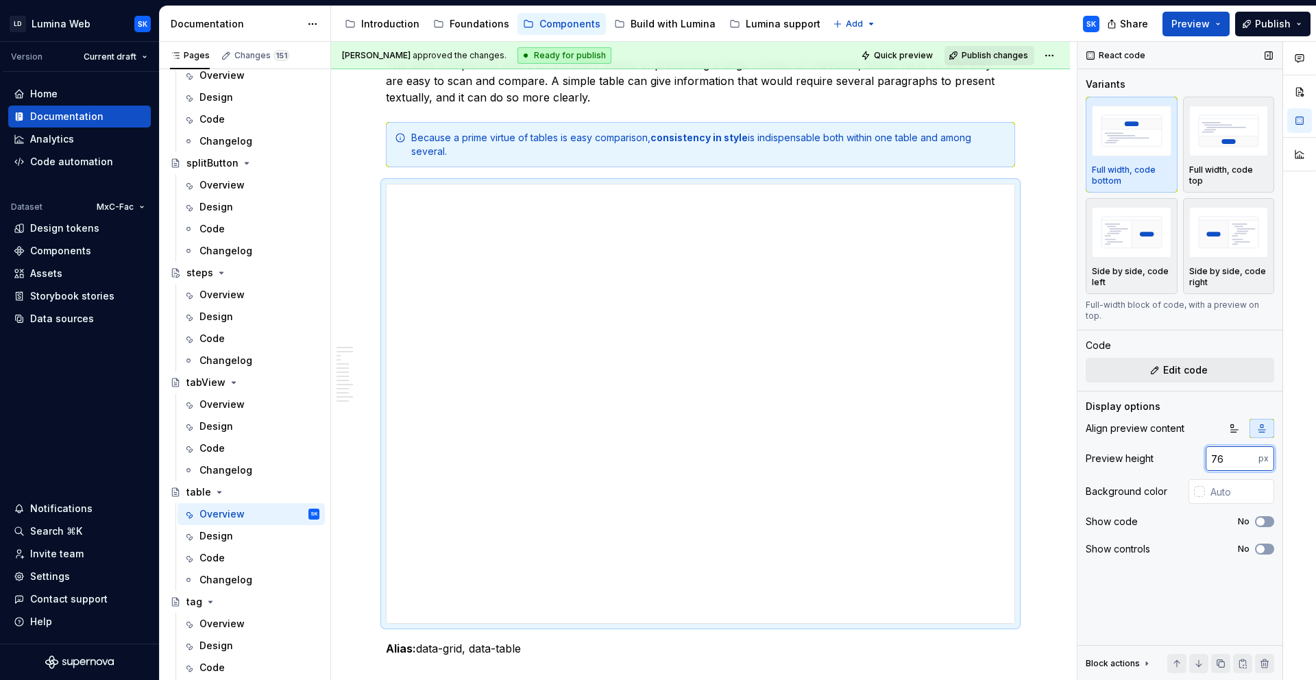
type input "768"
type textarea "*"
click at [1218, 449] on input "768" at bounding box center [1231, 458] width 53 height 25
type input "640"
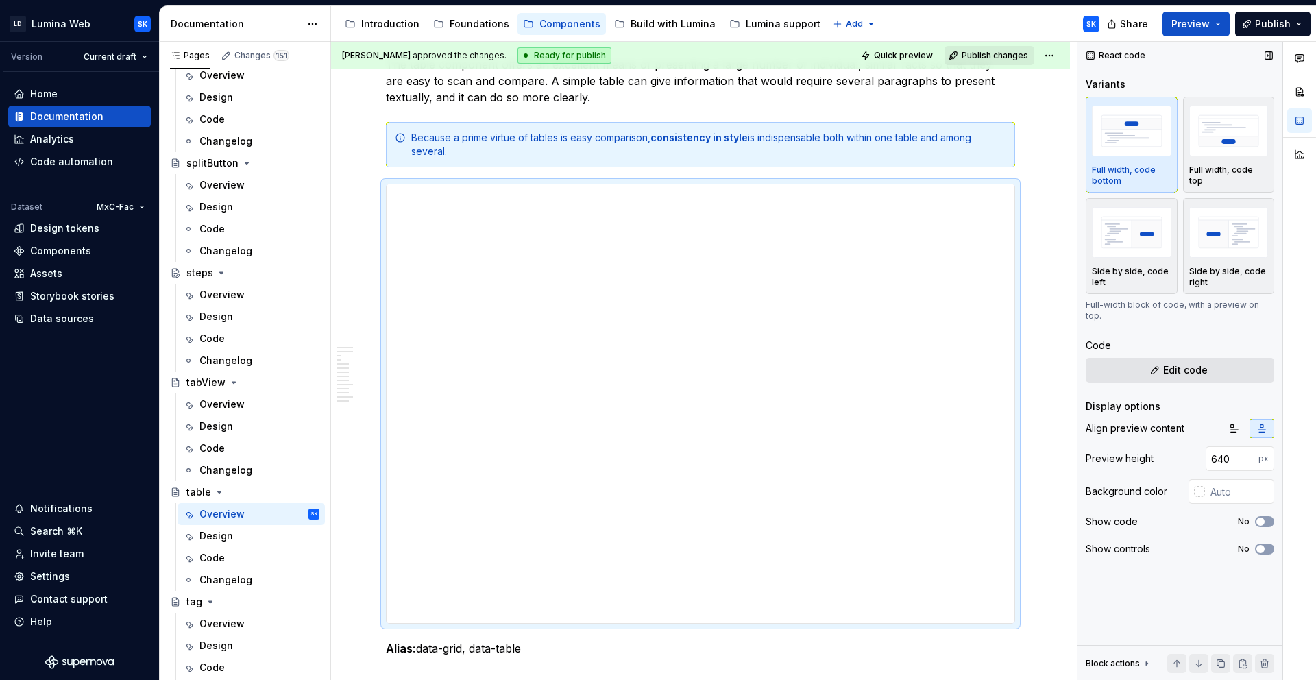
click at [1177, 363] on span "Edit code" at bounding box center [1185, 370] width 45 height 14
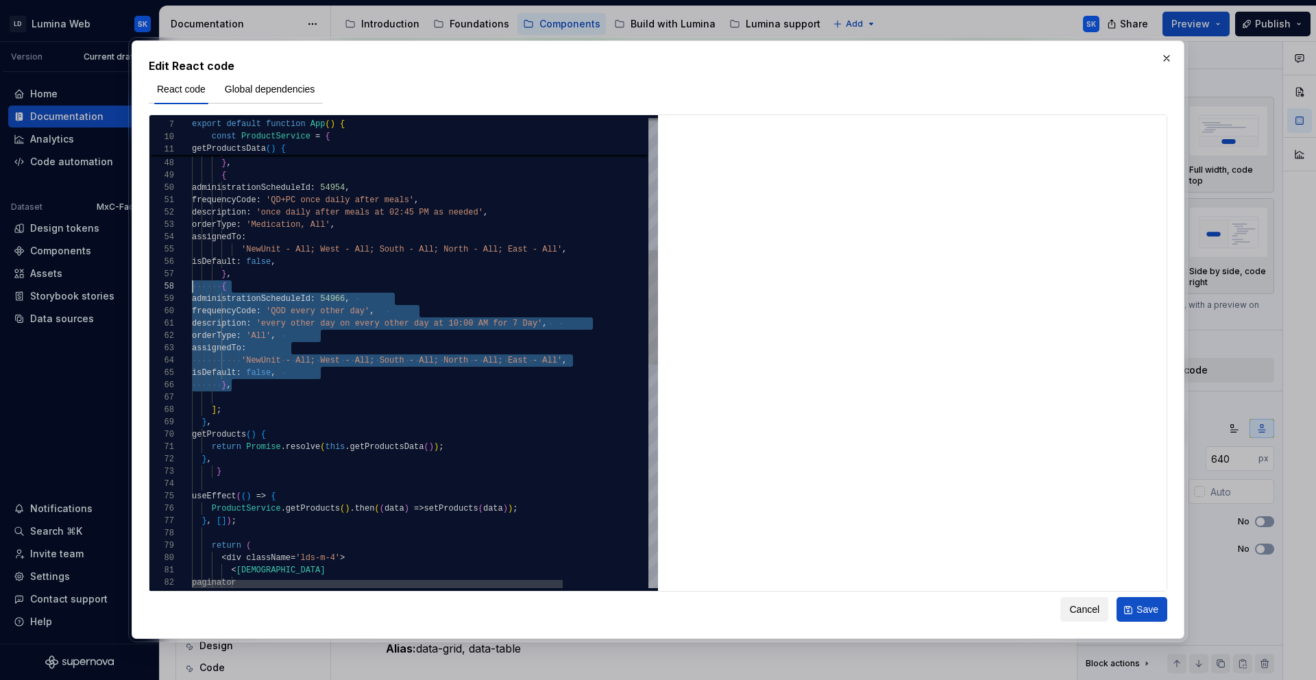
scroll to position [86, 0]
drag, startPoint x: 239, startPoint y: 386, endPoint x: 175, endPoint y: 288, distance: 116.7
click at [192, 288] on div "isDefault : true , } , { administrationScheduleId : 54954 , frequencyCode : 'QD…" at bounding box center [479, 540] width 574 height 1926
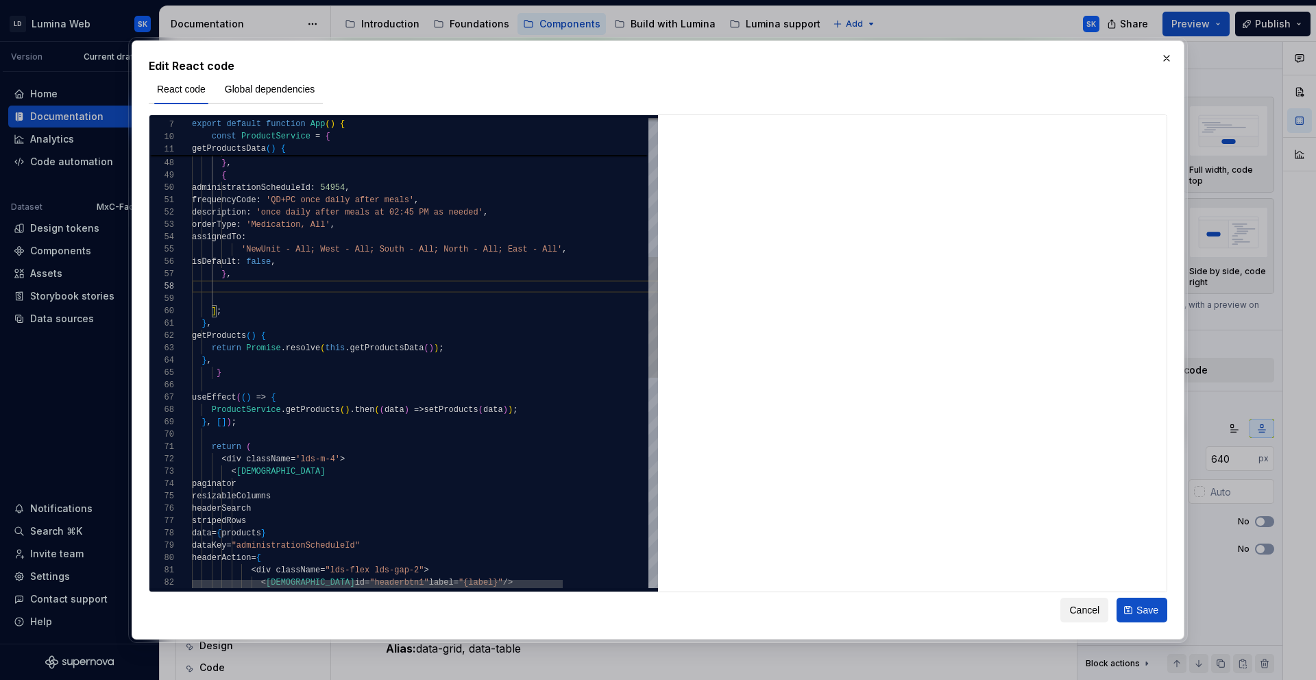
type textarea "**********"
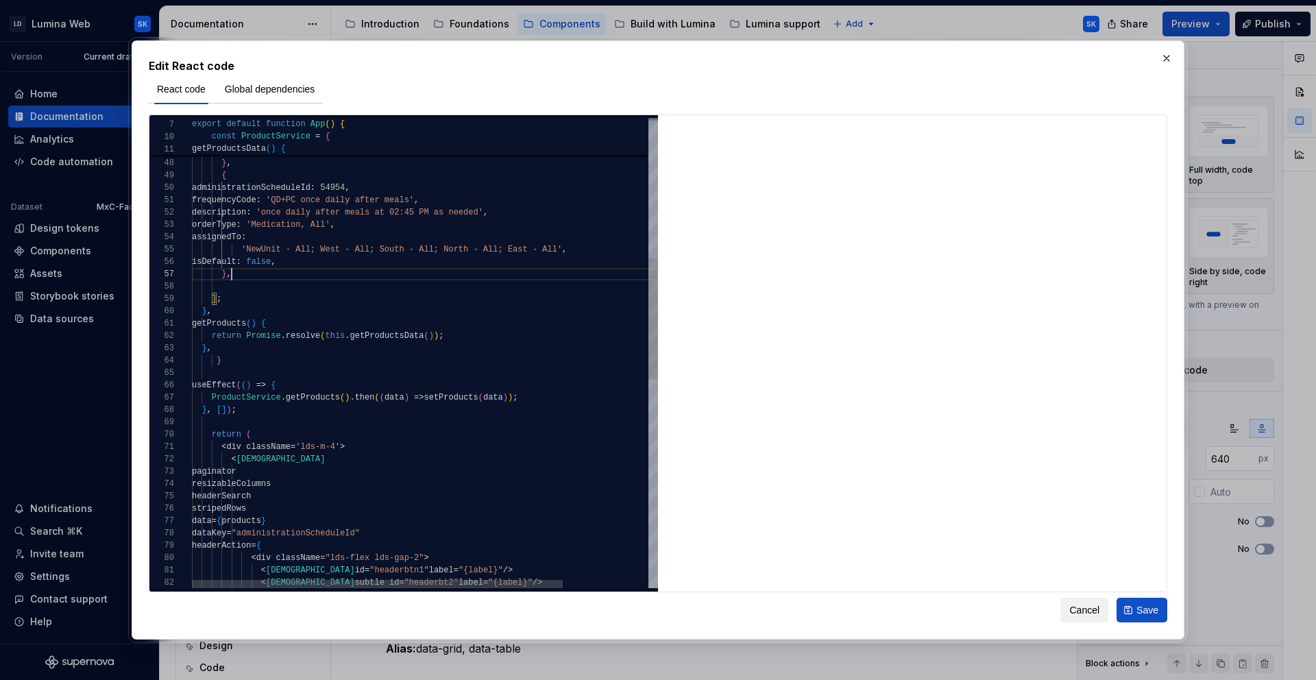
scroll to position [74, 40]
click at [1148, 605] on span "Save" at bounding box center [1147, 610] width 22 height 14
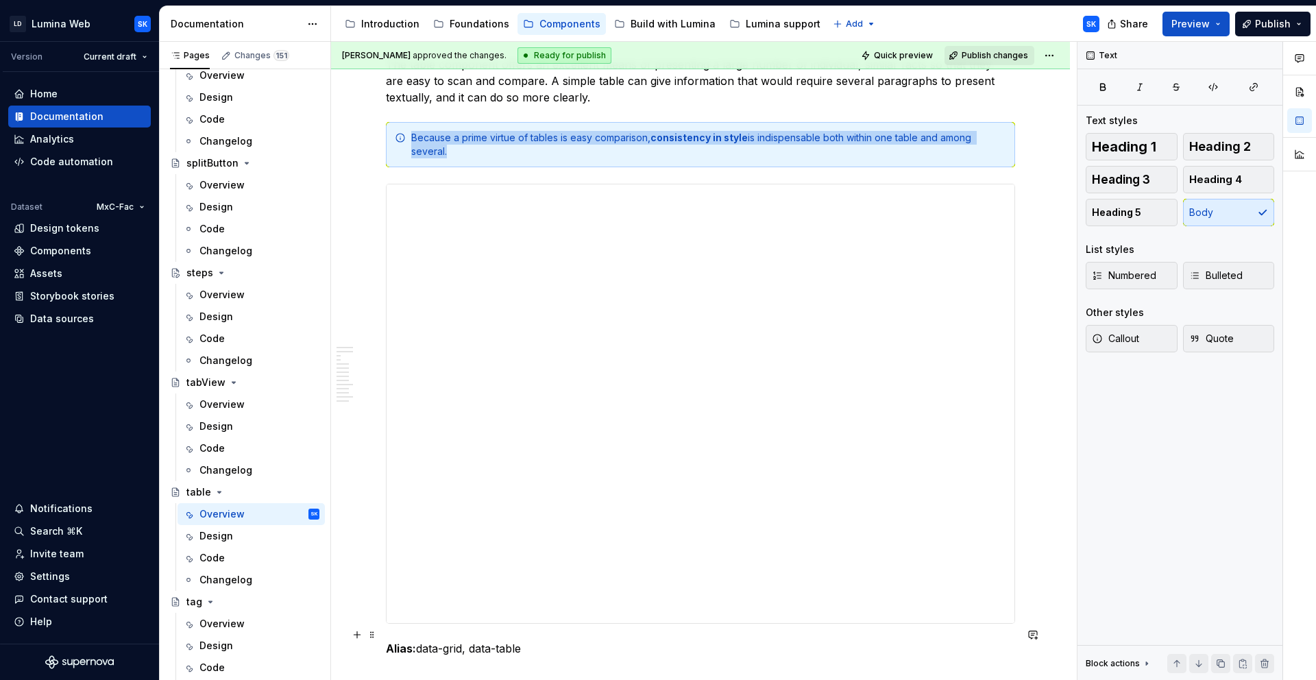
click at [532, 640] on p "Alias: data-grid, data-table" at bounding box center [700, 648] width 629 height 16
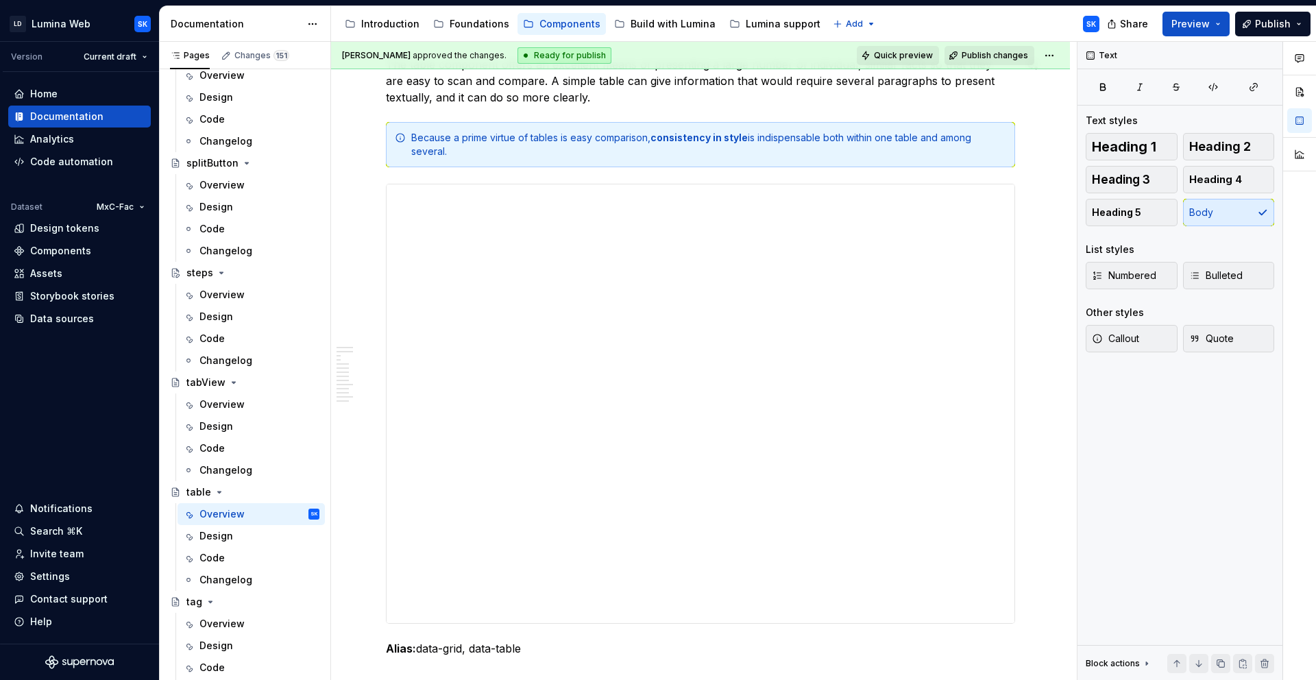
click at [905, 52] on span "Quick preview" at bounding box center [903, 55] width 59 height 11
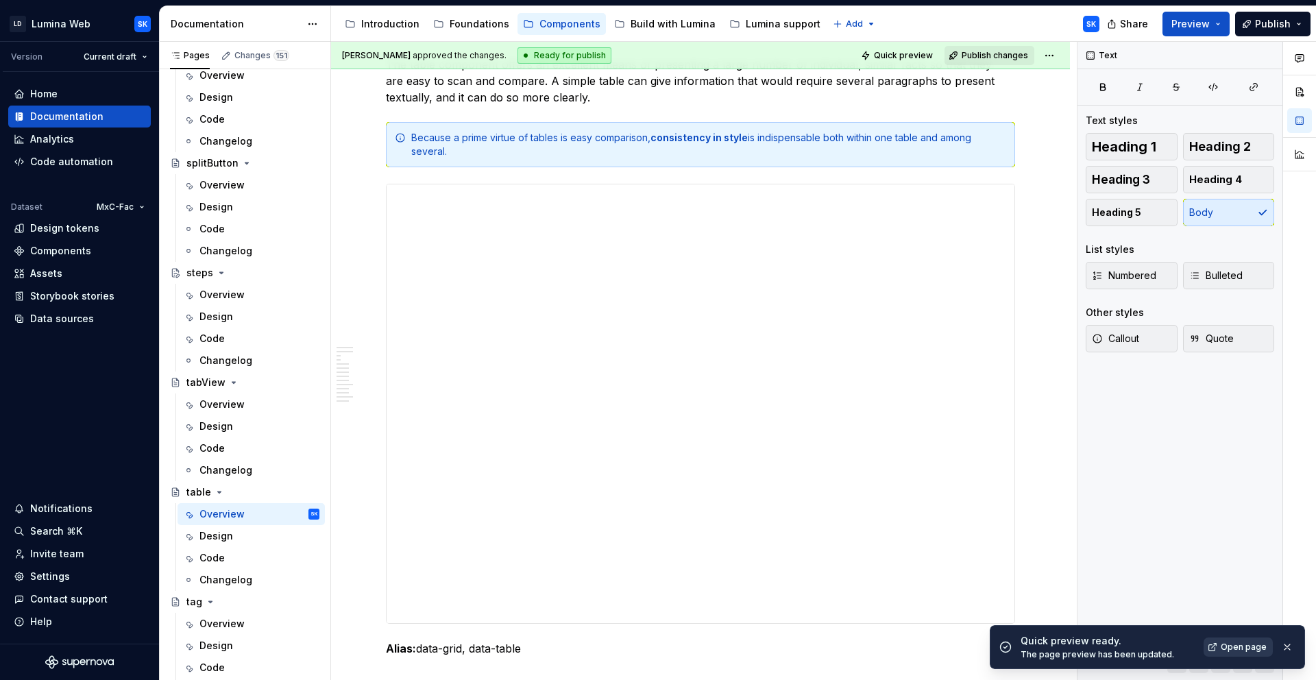
click at [1238, 652] on span "Open page" at bounding box center [1243, 646] width 46 height 11
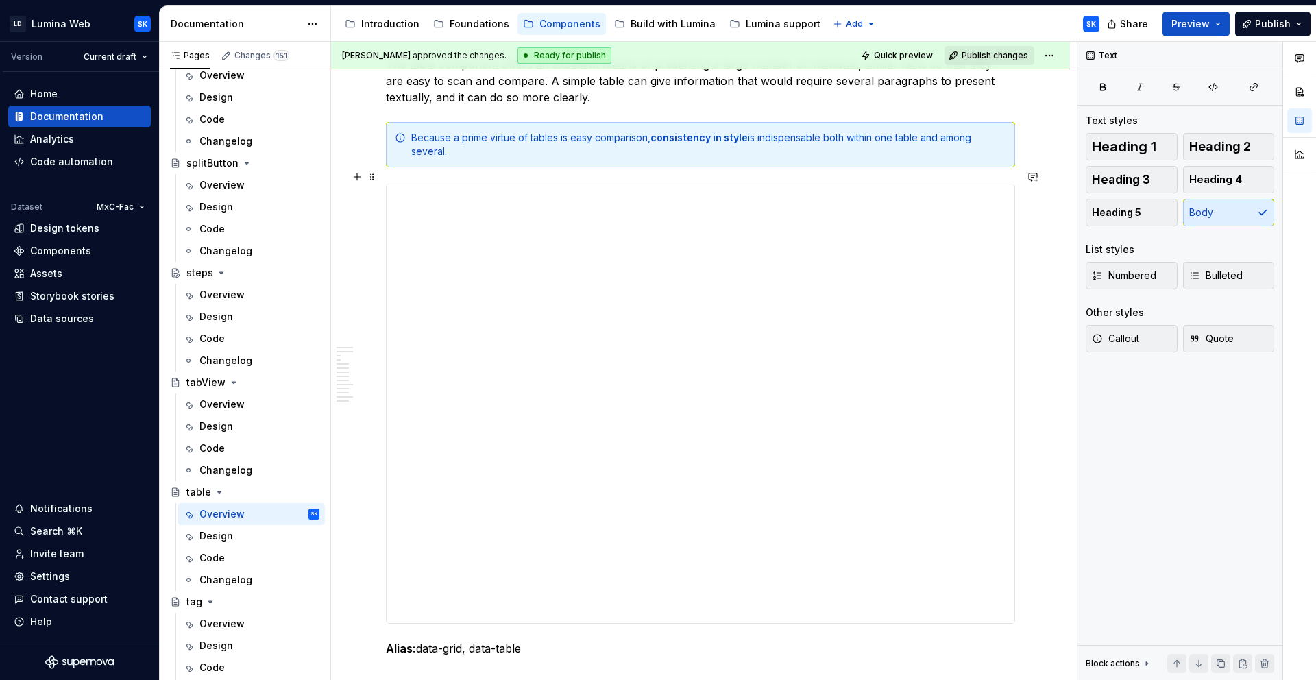
click at [372, 176] on span at bounding box center [372, 176] width 11 height 19
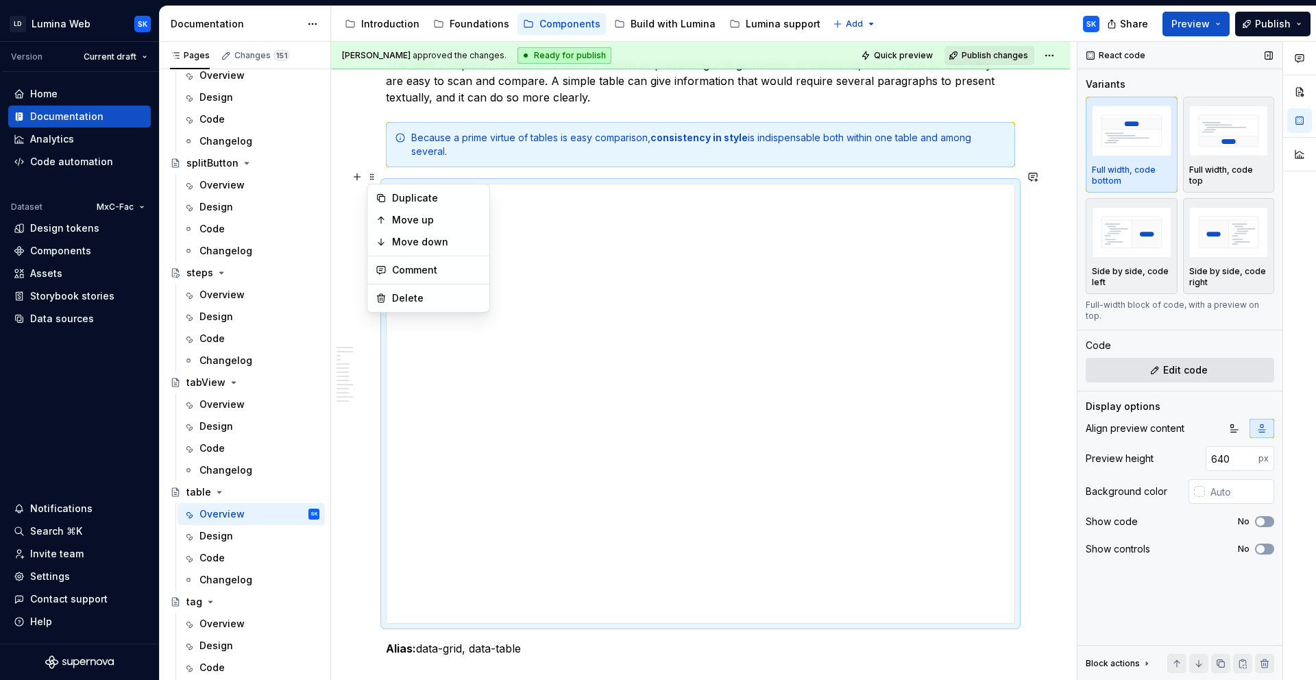
click at [1183, 363] on span "Edit code" at bounding box center [1185, 370] width 45 height 14
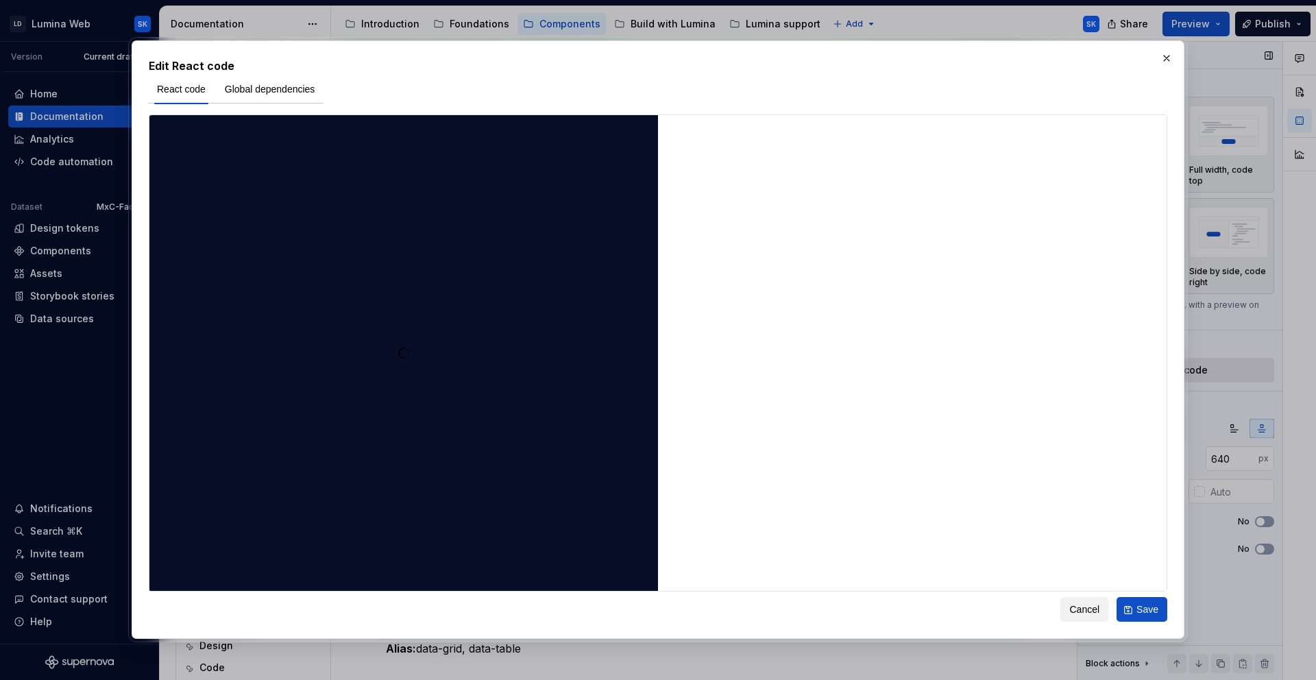
type textarea "*"
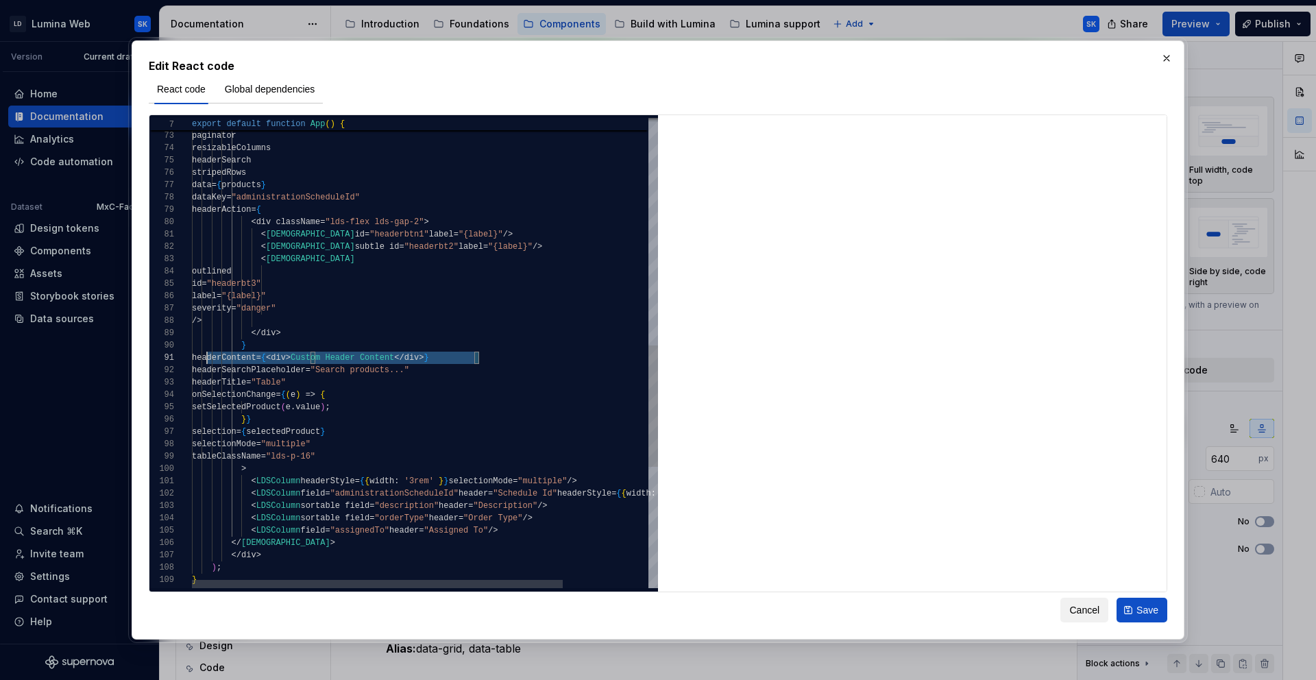
scroll to position [0, 0]
drag, startPoint x: 492, startPoint y: 357, endPoint x: 175, endPoint y: 358, distance: 316.6
click at [192, 358] on div "paginator resizableColumns headerSearch stripedRows data = { products } dataKey…" at bounding box center [479, 148] width 574 height 1815
type textarea "**********"
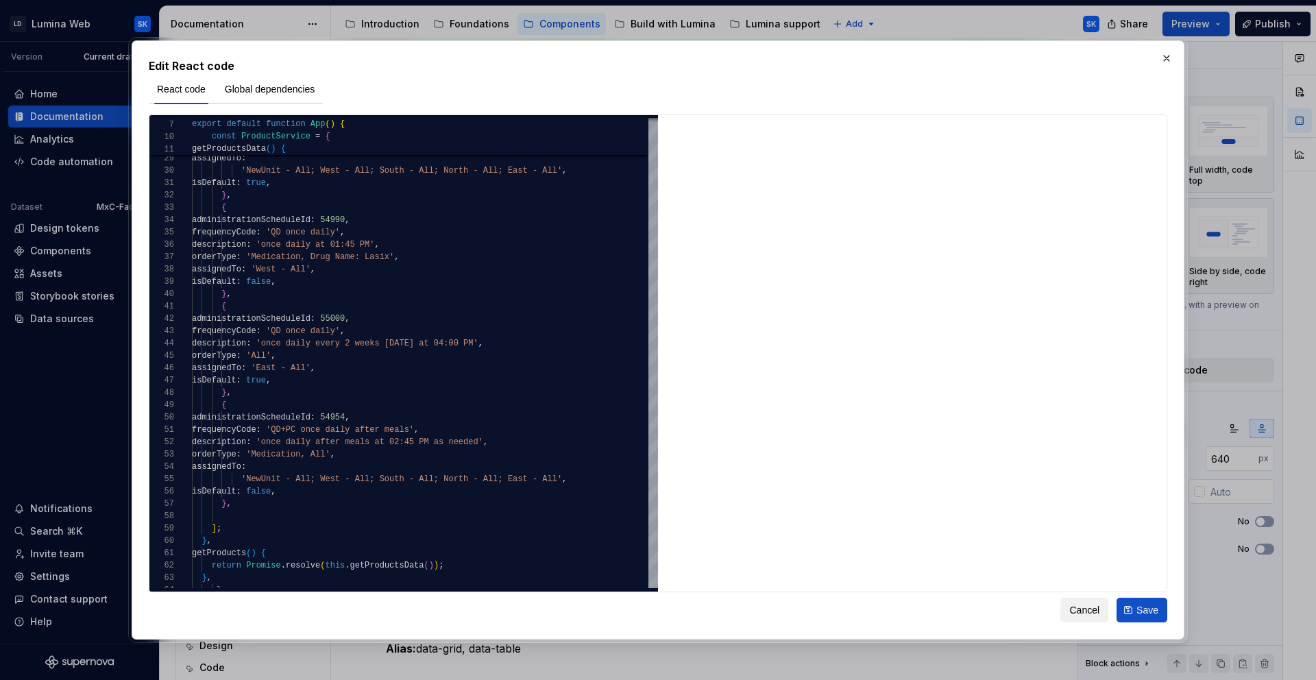
scroll to position [220, 0]
type textarea "*"
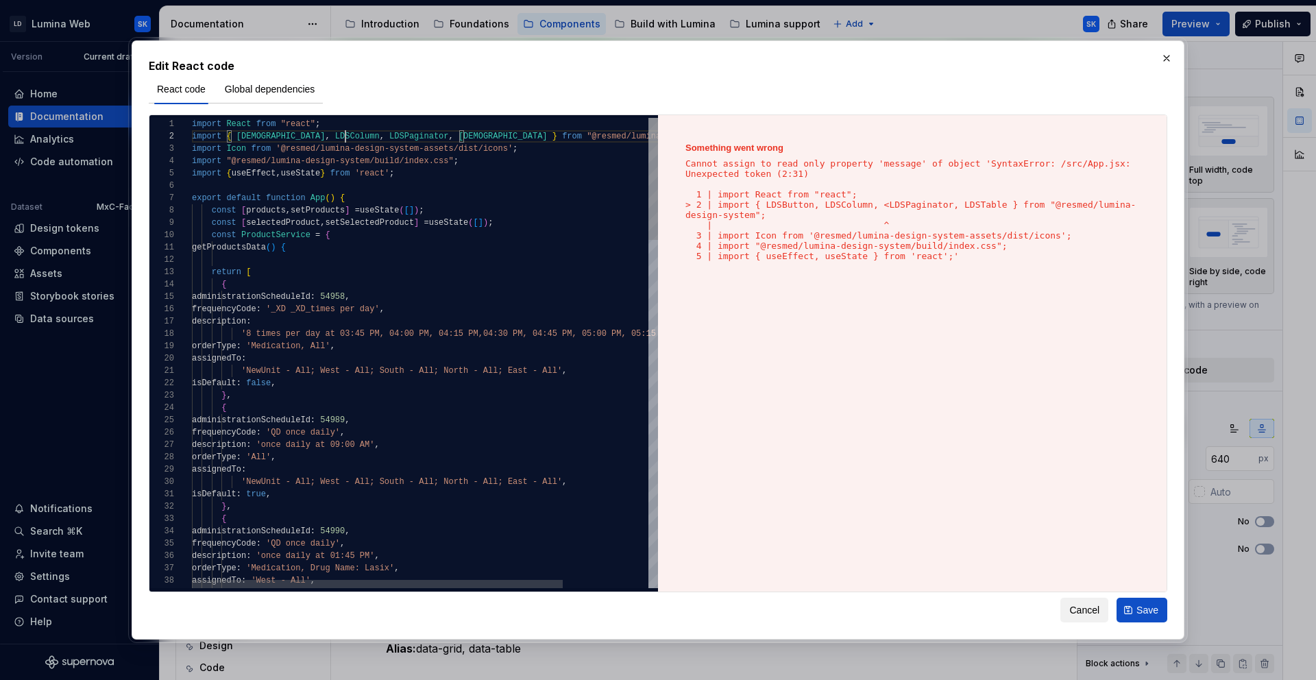
scroll to position [12, 153]
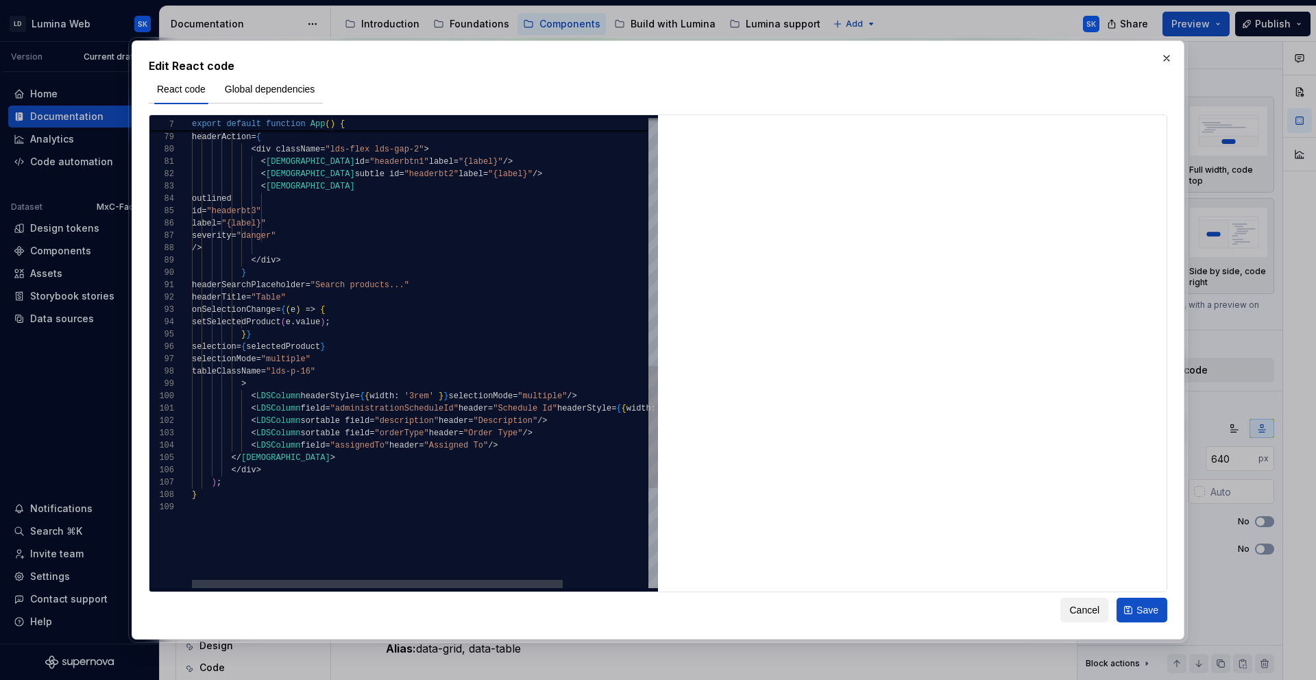
click at [301, 456] on div "data = { products } dataKey = "administrationScheduleId" headerAction = { < div…" at bounding box center [479, 70] width 574 height 1802
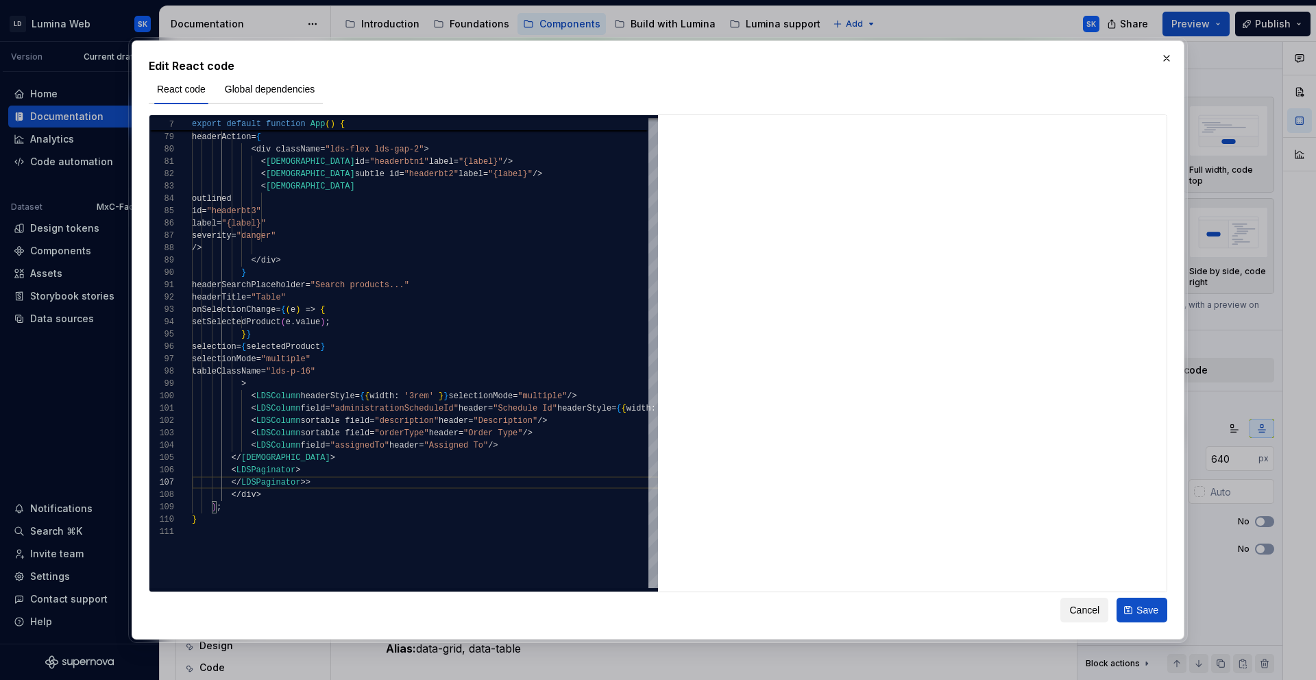
type textarea "**********"
type textarea "*"
click at [332, 466] on div "data = { products } dataKey = "administrationScheduleId" headerAction = { < div…" at bounding box center [479, 82] width 574 height 1827
click at [315, 471] on div "data = { products } dataKey = "administrationScheduleId" headerAction = { < div…" at bounding box center [479, 82] width 574 height 1827
click at [321, 482] on div "data = { products } dataKey = "administrationScheduleId" headerAction = { < div…" at bounding box center [479, 82] width 574 height 1827
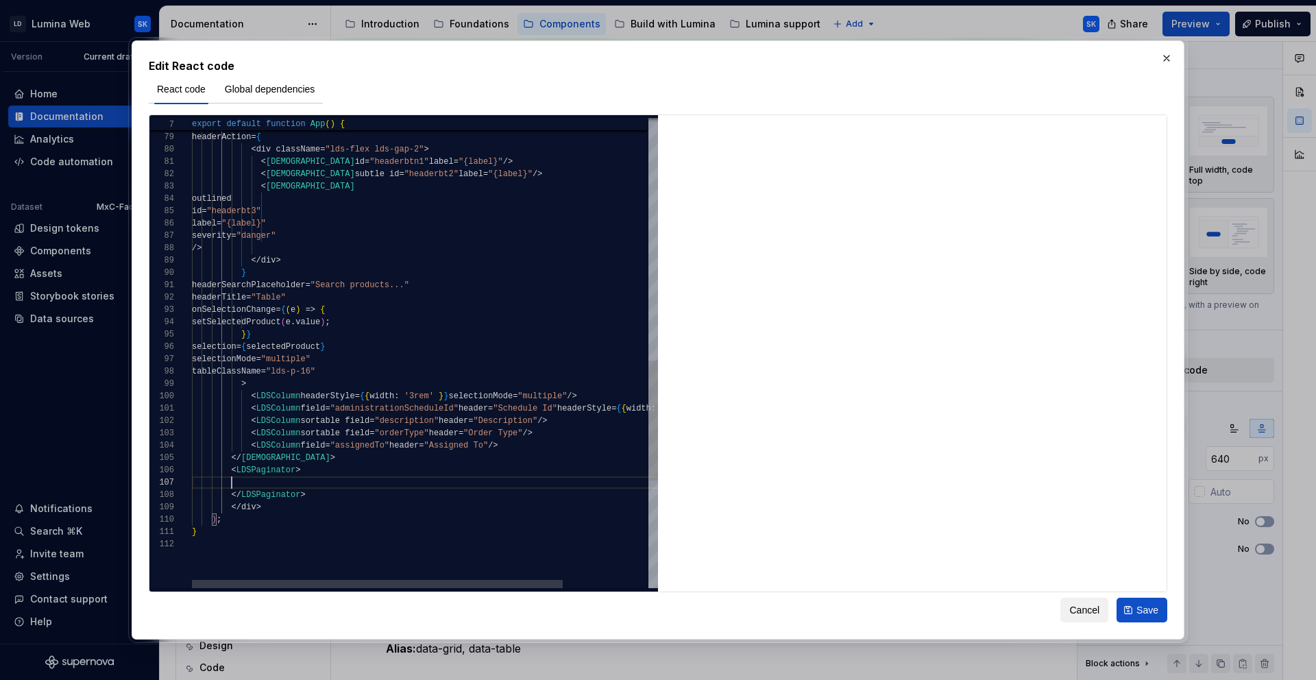
scroll to position [62, 99]
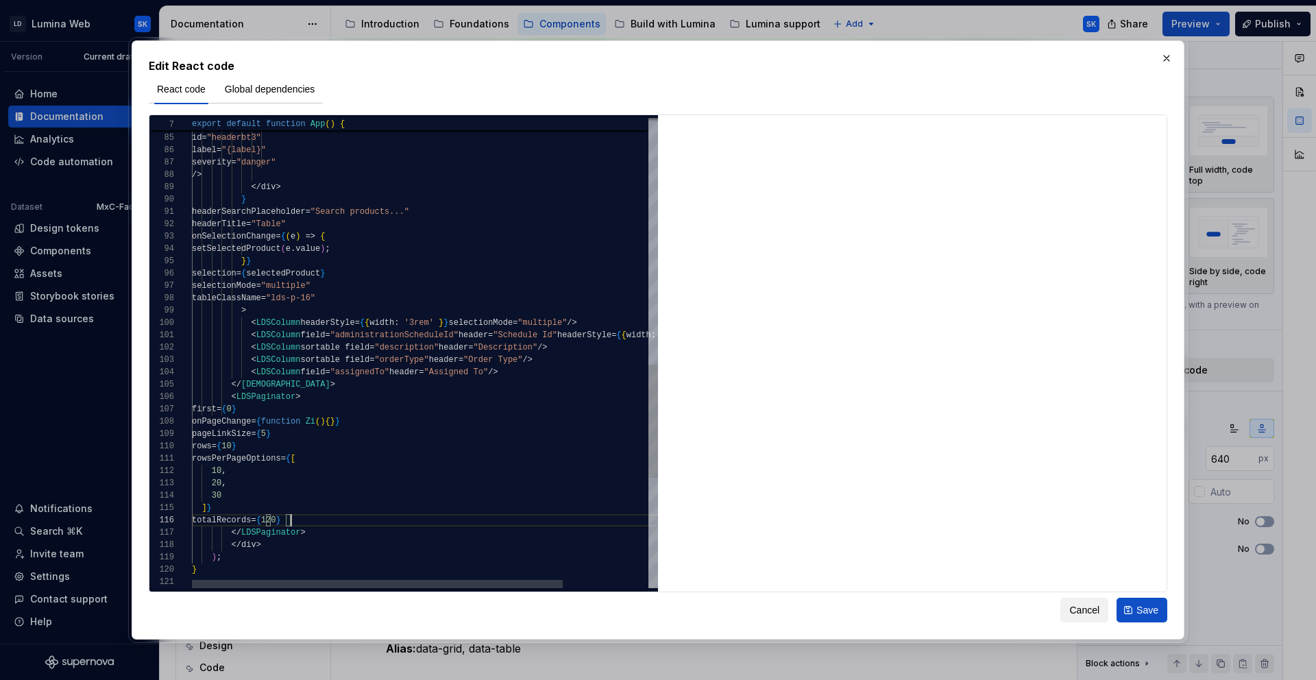
click at [231, 409] on div "< LDSButton outlined id = "headerbt3" label = "{label}" severity = "danger" /> …" at bounding box center [479, 70] width 574 height 1950
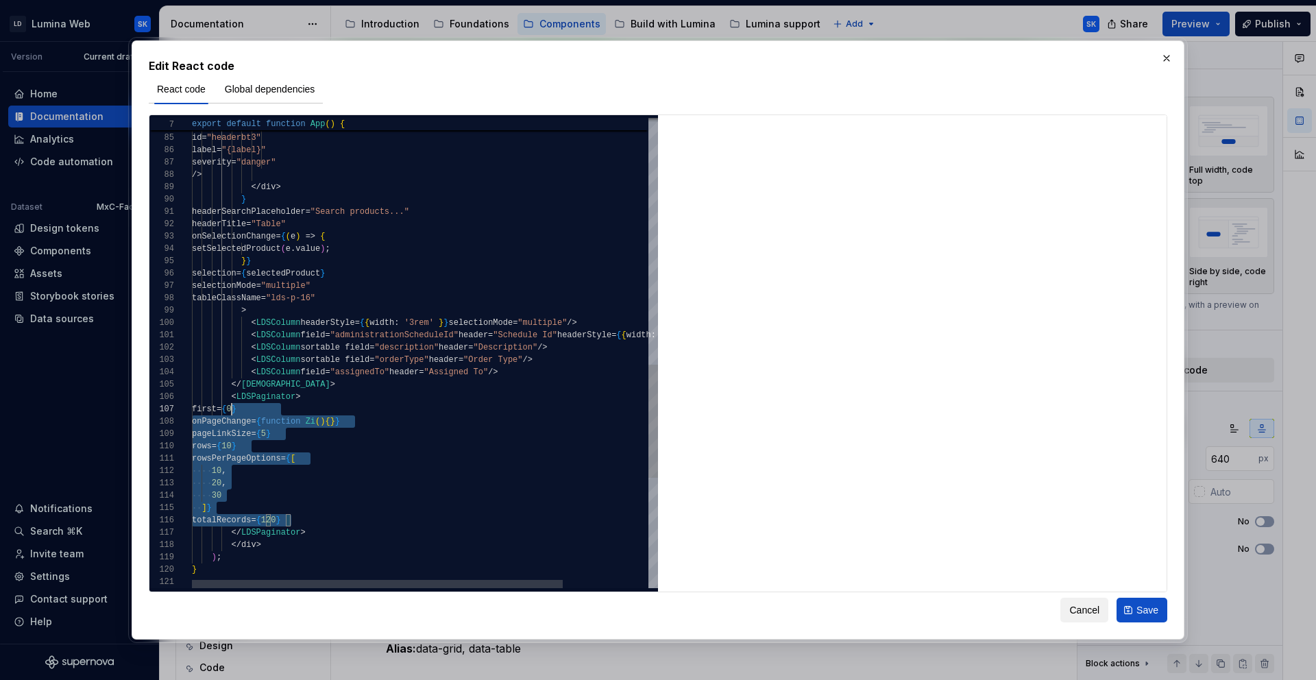
scroll to position [74, 40]
click at [239, 427] on div "< LDSButton outlined id = "headerbt3" label = "{label}" severity = "danger" /> …" at bounding box center [479, 70] width 574 height 1950
click at [210, 423] on div "< LDSButton outlined id = "headerbt3" label = "{label}" severity = "danger" /> …" at bounding box center [479, 70] width 574 height 1950
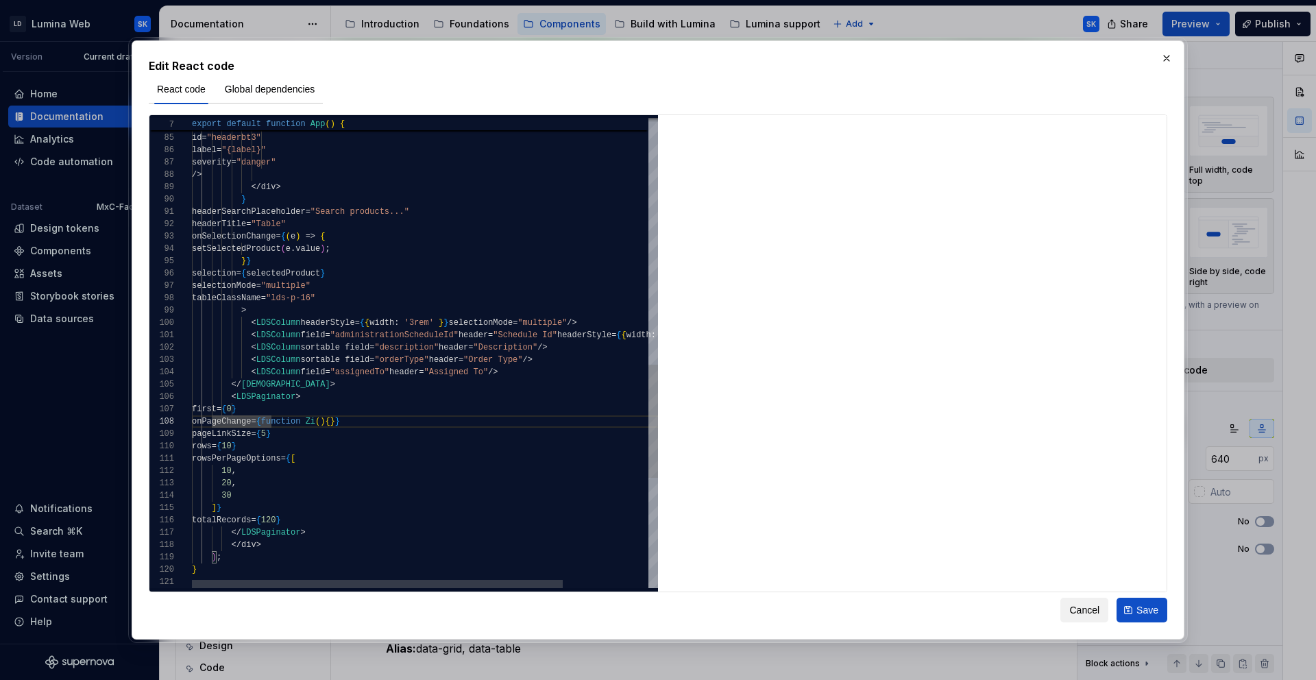
click at [234, 504] on div "< LDSButton outlined id = "headerbt3" label = "{label}" severity = "danger" /> …" at bounding box center [479, 70] width 574 height 1950
click at [213, 515] on div "< LDSButton outlined id = "headerbt3" label = "{label}" severity = "danger" /> …" at bounding box center [479, 70] width 574 height 1950
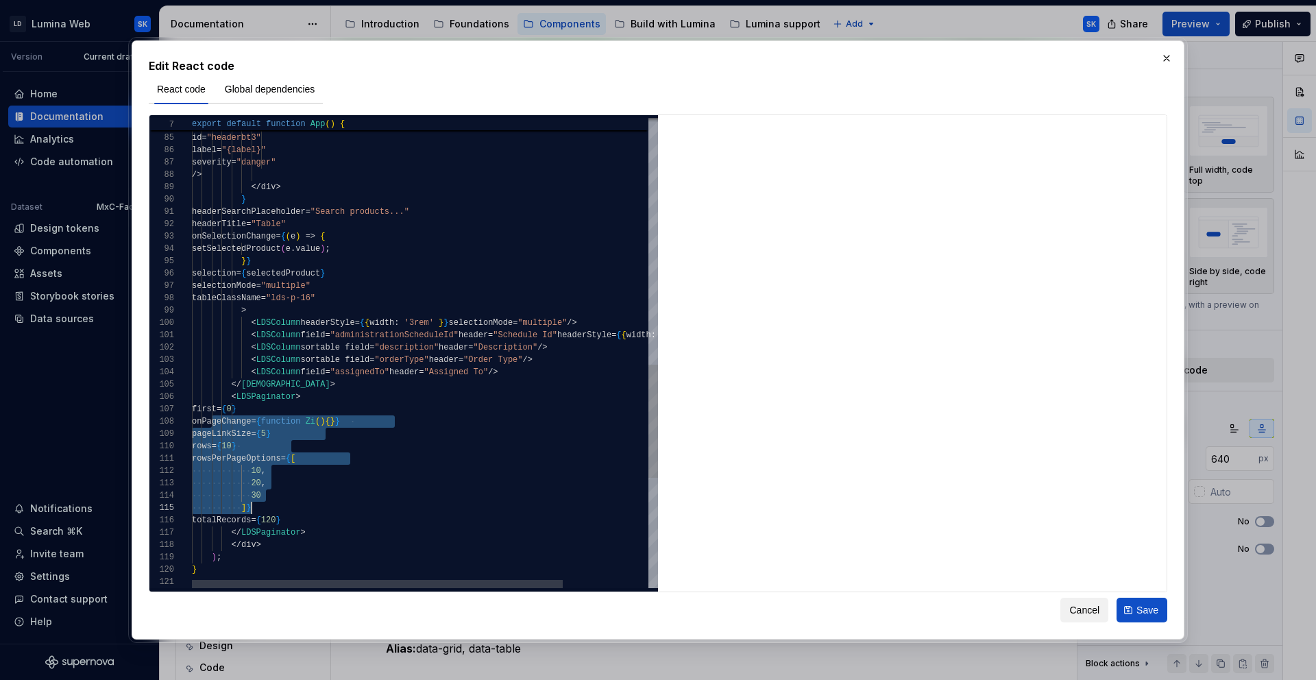
click at [209, 520] on div "< LDSButton outlined id = "headerbt3" label = "{label}" severity = "danger" /> …" at bounding box center [479, 70] width 574 height 1950
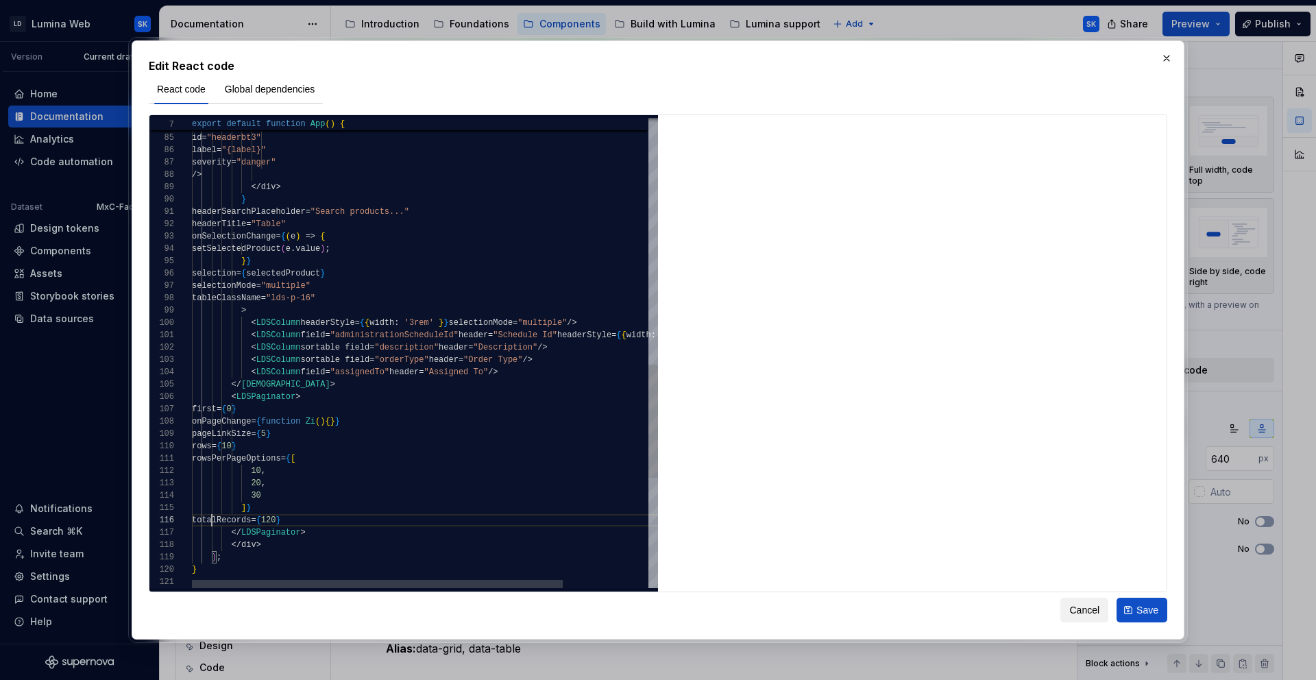
click at [213, 519] on div "< LDSButton outlined id = "headerbt3" label = "{label}" severity = "danger" /> …" at bounding box center [479, 70] width 574 height 1950
type textarea "**********"
type textarea "*"
type textarea "**********"
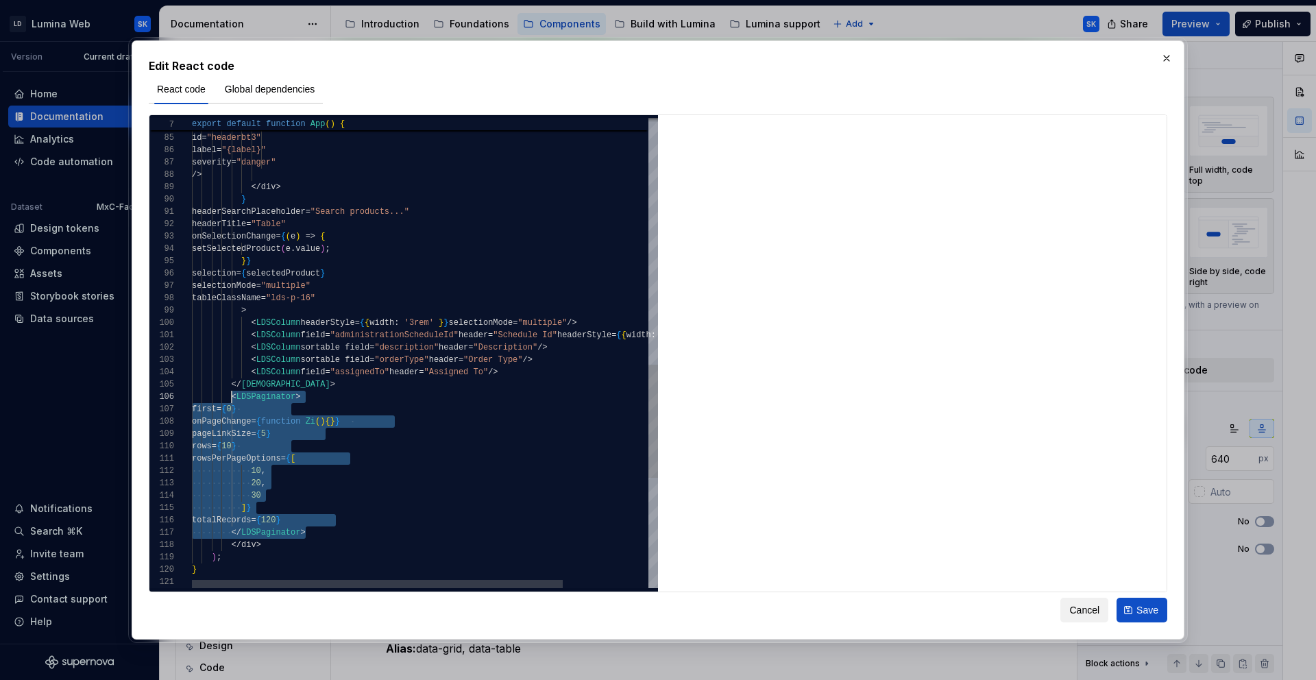
scroll to position [62, 40]
drag, startPoint x: 315, startPoint y: 534, endPoint x: 233, endPoint y: 397, distance: 160.1
click at [233, 397] on div "< LDSButton outlined id = "headerbt3" label = "{label}" severity = "danger" /> …" at bounding box center [479, 70] width 574 height 1950
type textarea "*"
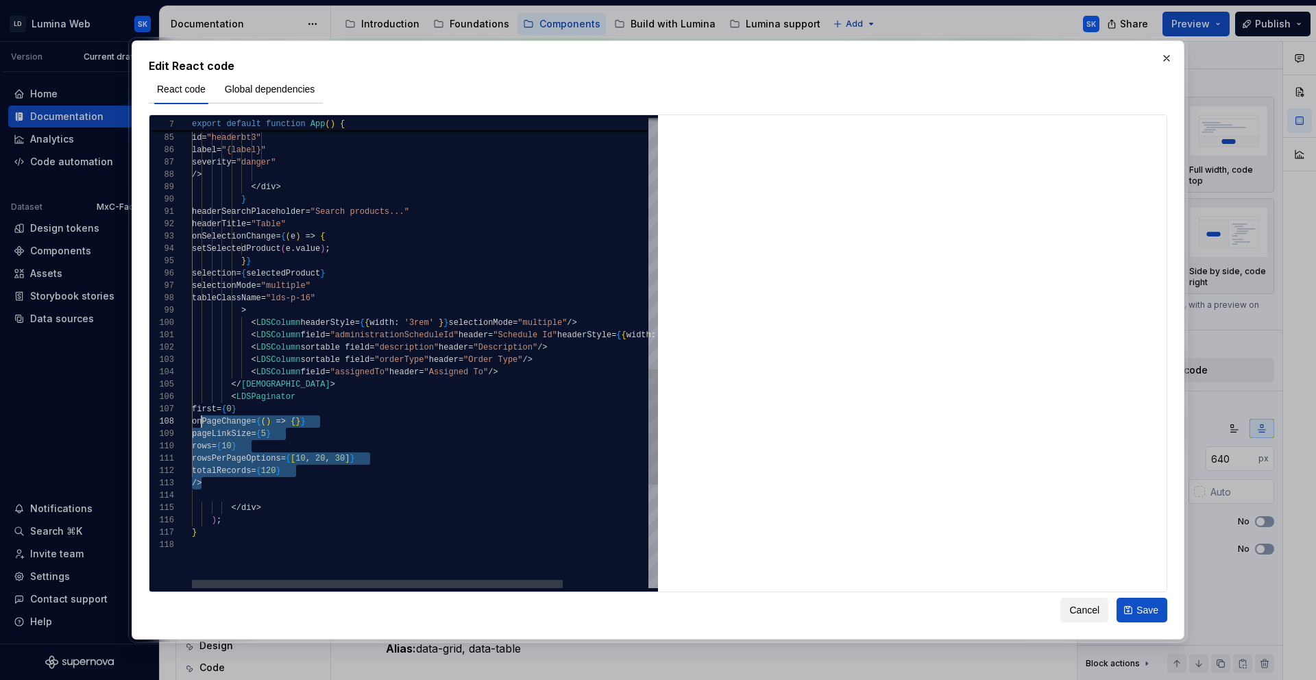
scroll to position [74, 10]
drag, startPoint x: 208, startPoint y: 480, endPoint x: 203, endPoint y: 413, distance: 67.4
click at [203, 413] on div "< LDSButton outlined id = "headerbt3" label = "{label}" severity = "danger" /> …" at bounding box center [479, 51] width 574 height 1913
click at [265, 497] on div "< LDSButton outlined id = "headerbt3" label = "{label}" severity = "danger" /> …" at bounding box center [479, 51] width 574 height 1913
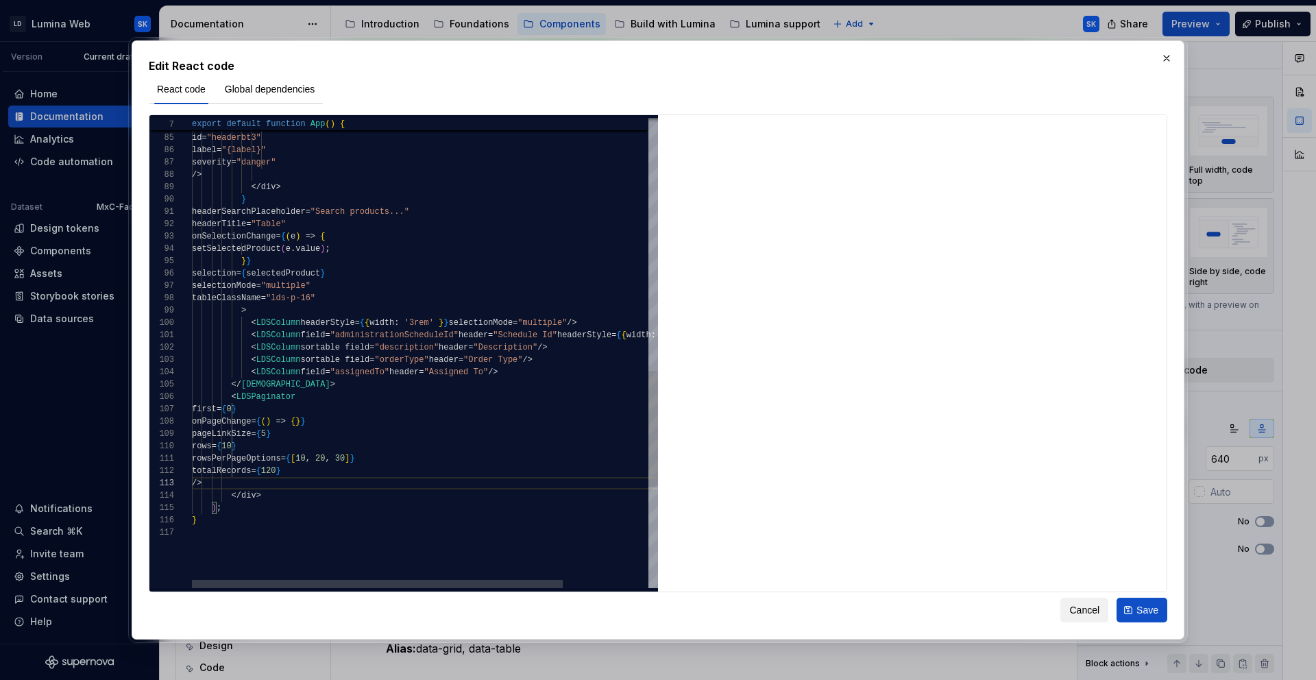
scroll to position [37, 40]
click at [232, 493] on div "< LDSButton outlined id = "headerbt3" label = "{label}" severity = "danger" /> …" at bounding box center [479, 45] width 574 height 1901
click at [234, 476] on div "outlined id = "headerbt3" label = "{label}" severity = "danger" /> </ div > } h…" at bounding box center [479, 38] width 574 height 1901
click at [232, 376] on div "outlined id = "headerbt3" label = "{label}" severity = "danger" /> </ div > } h…" at bounding box center [479, 38] width 574 height 1901
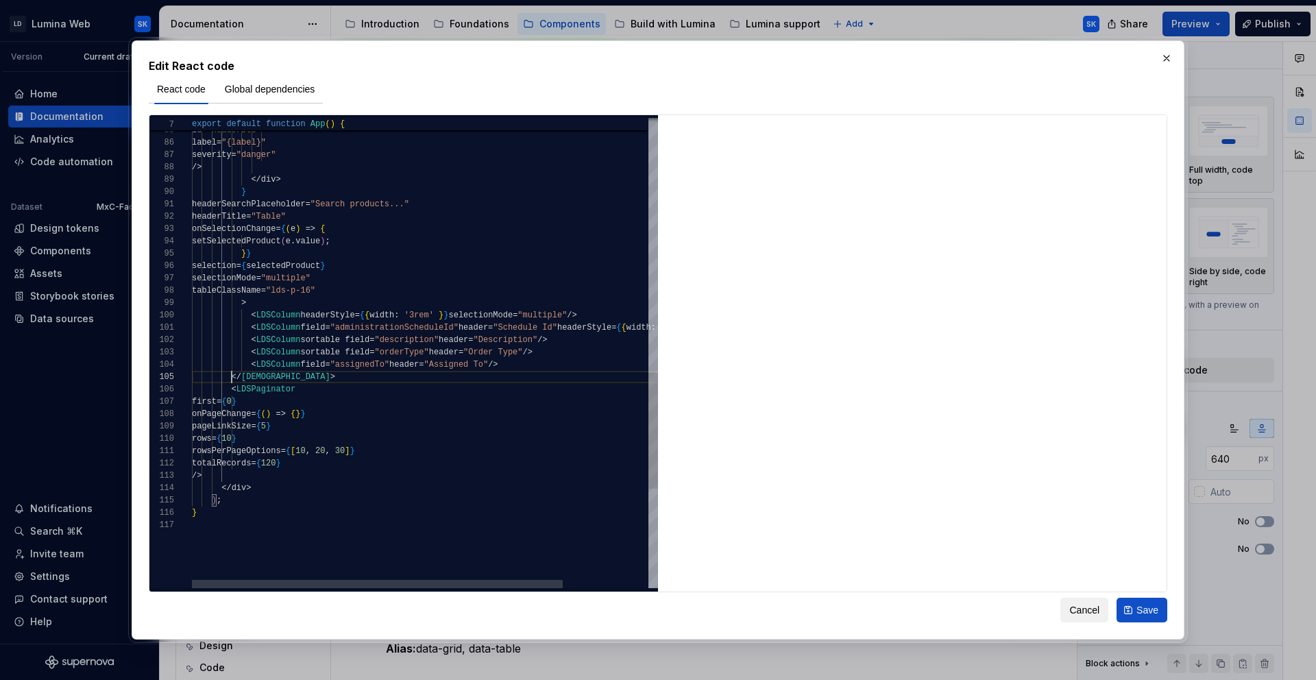
scroll to position [49, 94]
click at [290, 379] on div "outlined id = "headerbt3" label = "{label}" severity = "danger" /> </ div > } h…" at bounding box center [479, 38] width 574 height 1901
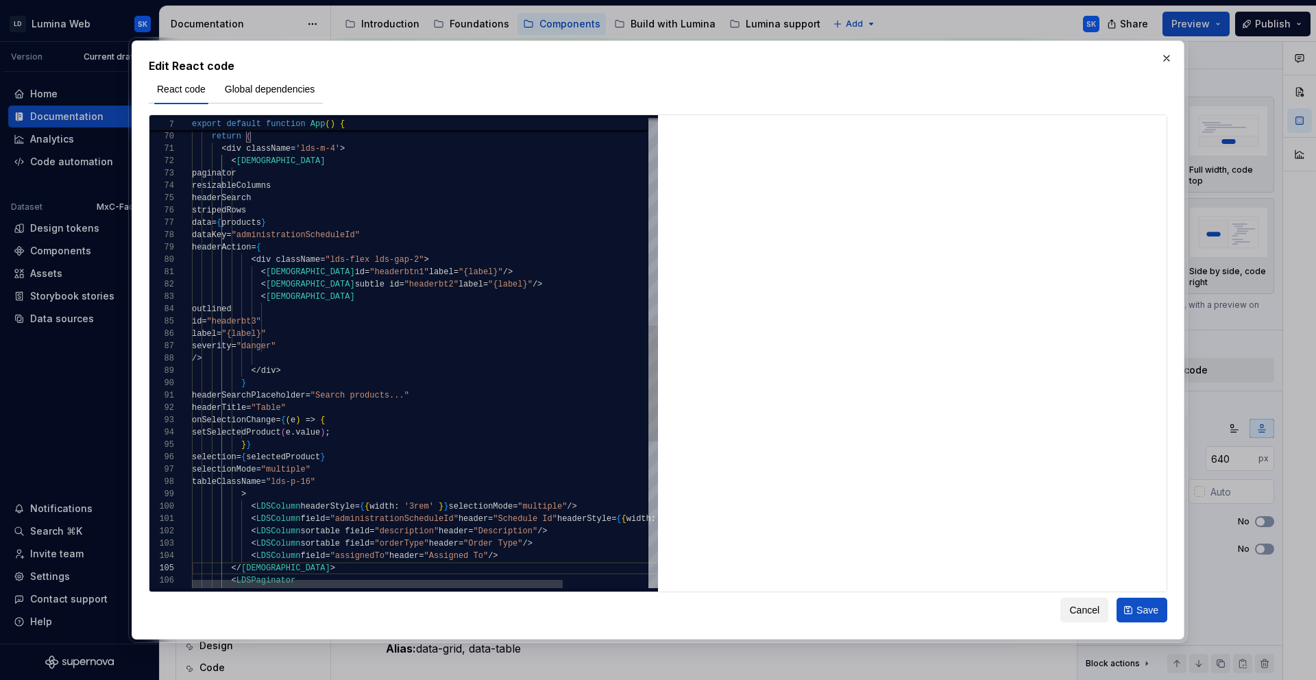
scroll to position [12, 84]
click at [281, 162] on div "outlined id = "headerbt3" label = "{label}" severity = "danger" /> </ div > } h…" at bounding box center [479, 229] width 574 height 1901
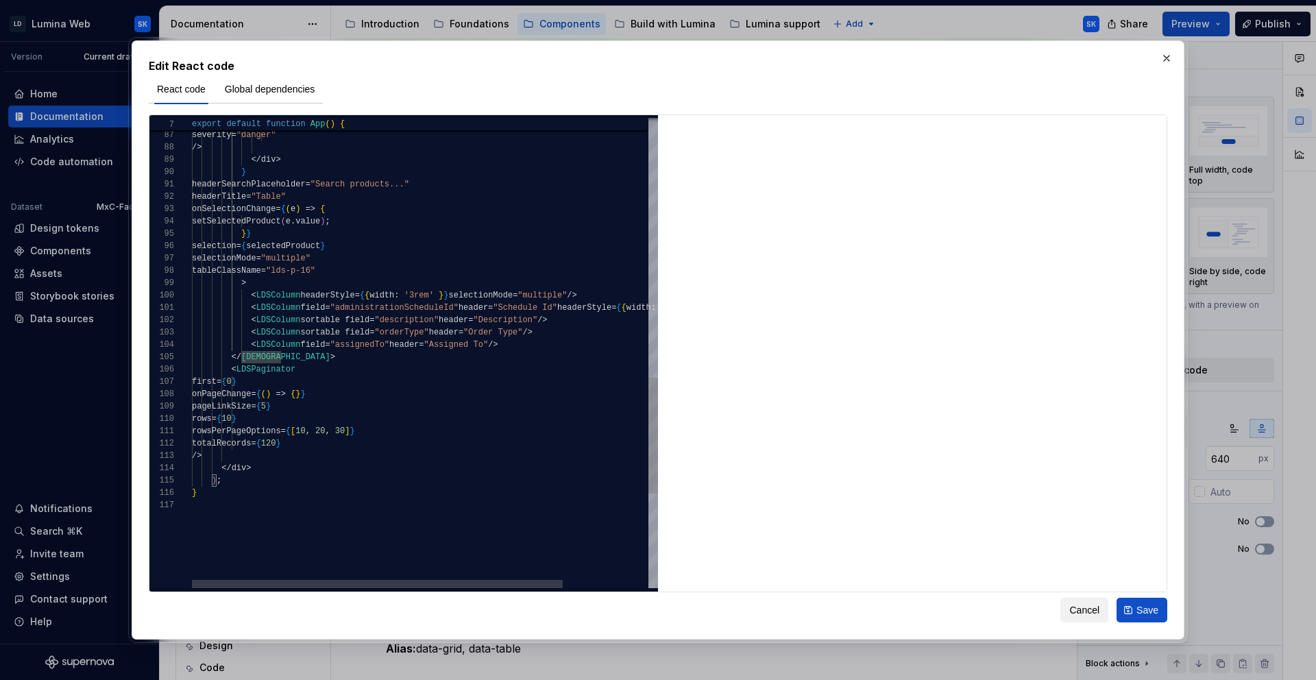
scroll to position [62, 104]
click at [295, 365] on div "first = { 0 } onPageChange = { ( ) => { } } pageLinkSize = { 5 } rows = { 10 } …" at bounding box center [479, 18] width 574 height 1901
click at [316, 441] on div "first = { 0 } onPageChange = { ( ) => { } } pageLinkSize = { 5 } rows = { 10 } …" at bounding box center [479, 18] width 574 height 1901
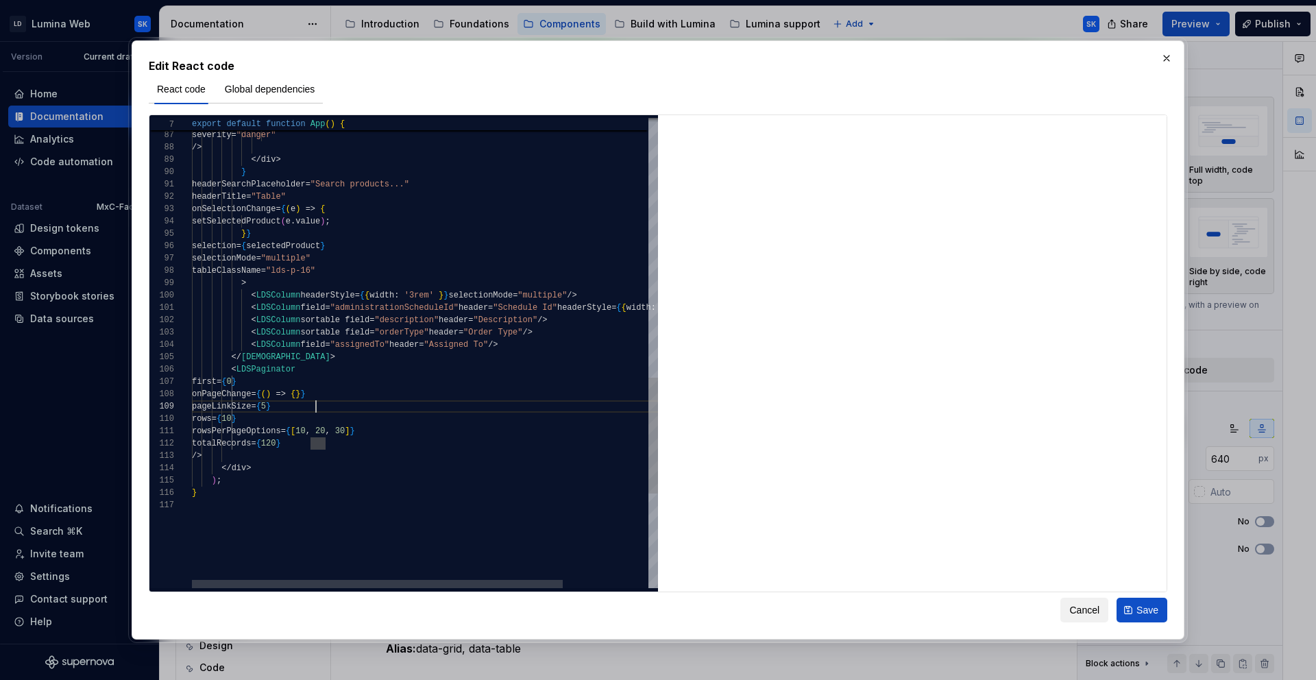
click at [314, 403] on div "first = { 0 } onPageChange = { ( ) => { } } pageLinkSize = { 5 } rows = { 10 } …" at bounding box center [479, 18] width 574 height 1901
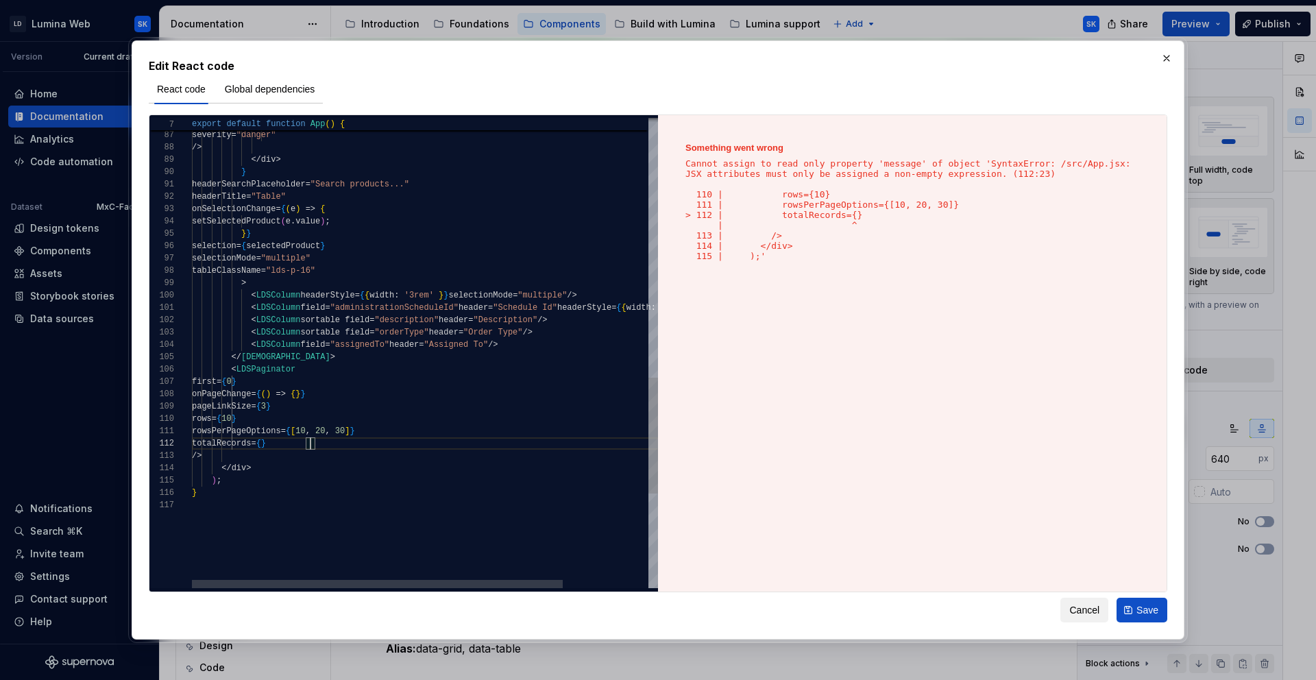
type textarea "**********"
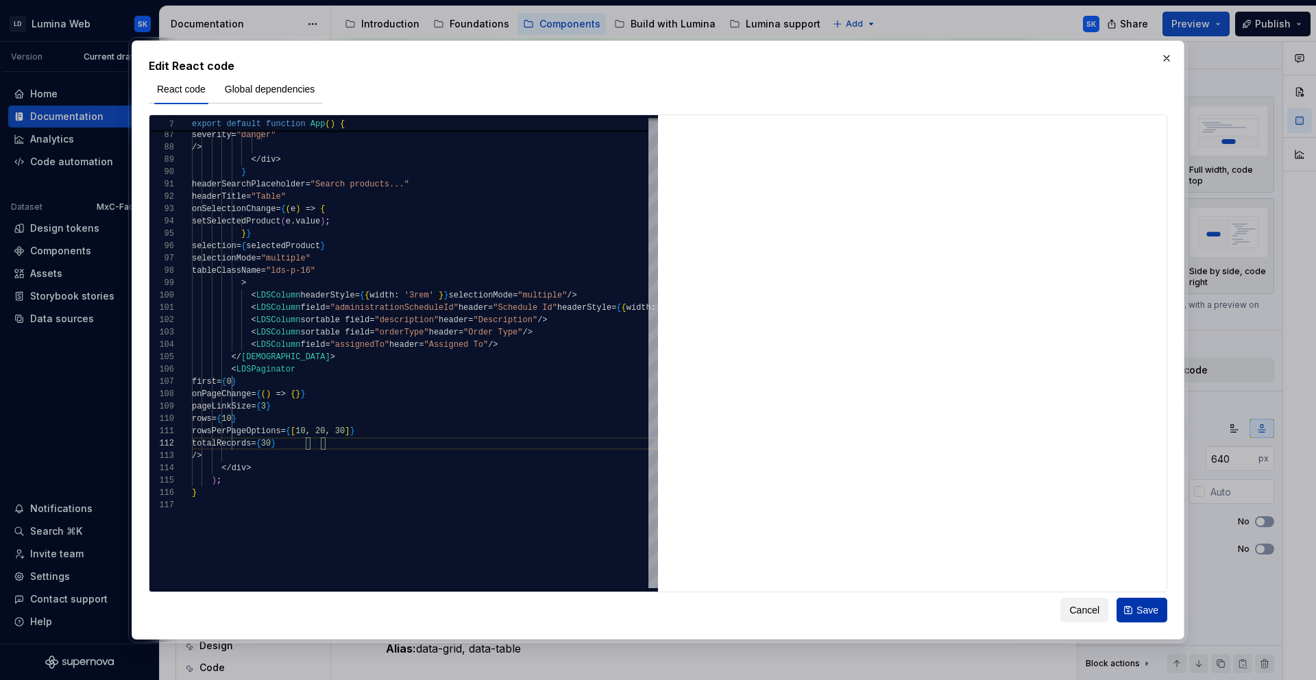
click at [1136, 604] on span "Save" at bounding box center [1147, 610] width 22 height 14
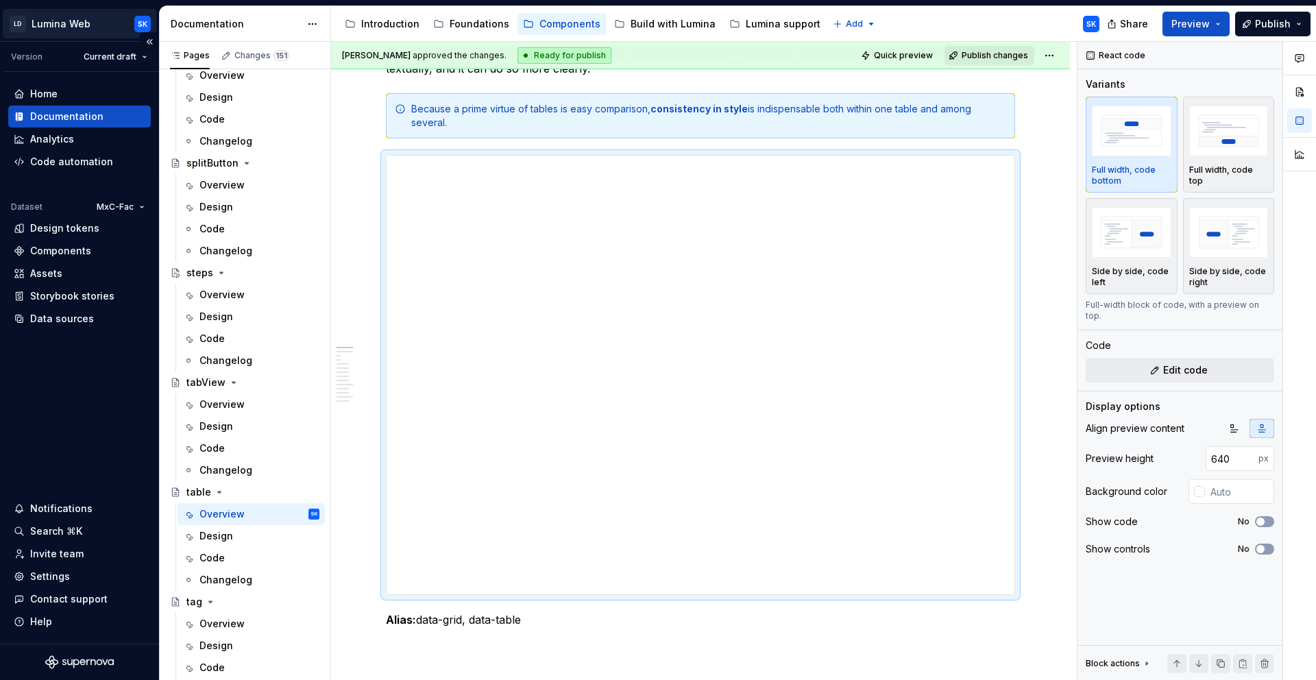
scroll to position [220, 0]
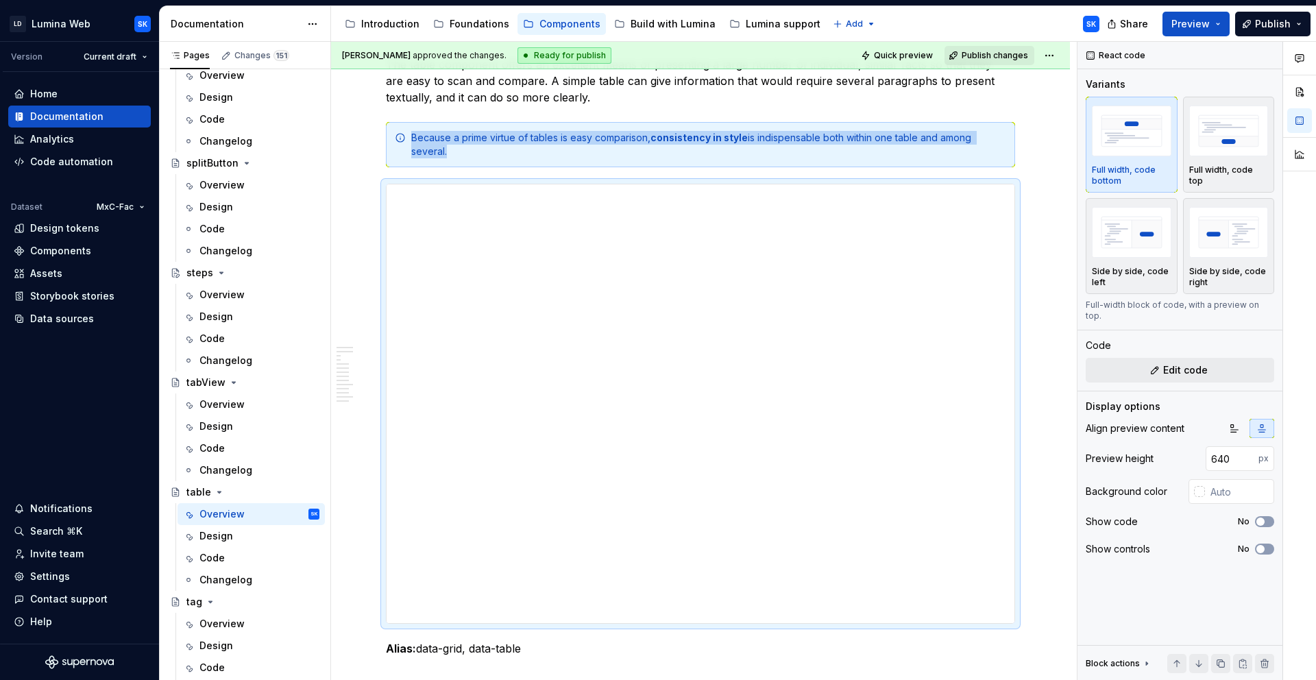
type textarea "*"
click at [1173, 363] on span "Edit code" at bounding box center [1185, 370] width 45 height 14
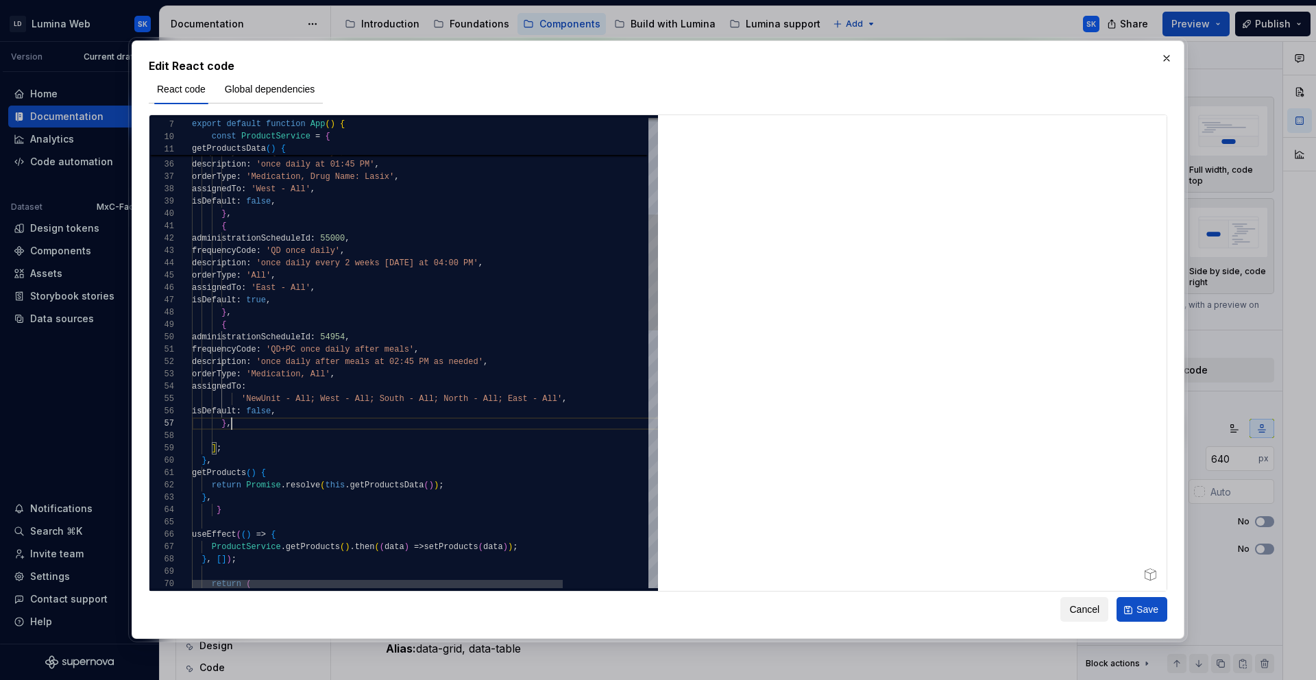
click at [246, 424] on div "{ administrationScheduleId : 54990 , frequencyCode : 'QD once daily' , descript…" at bounding box center [479, 677] width 574 height 1901
type textarea "**********"
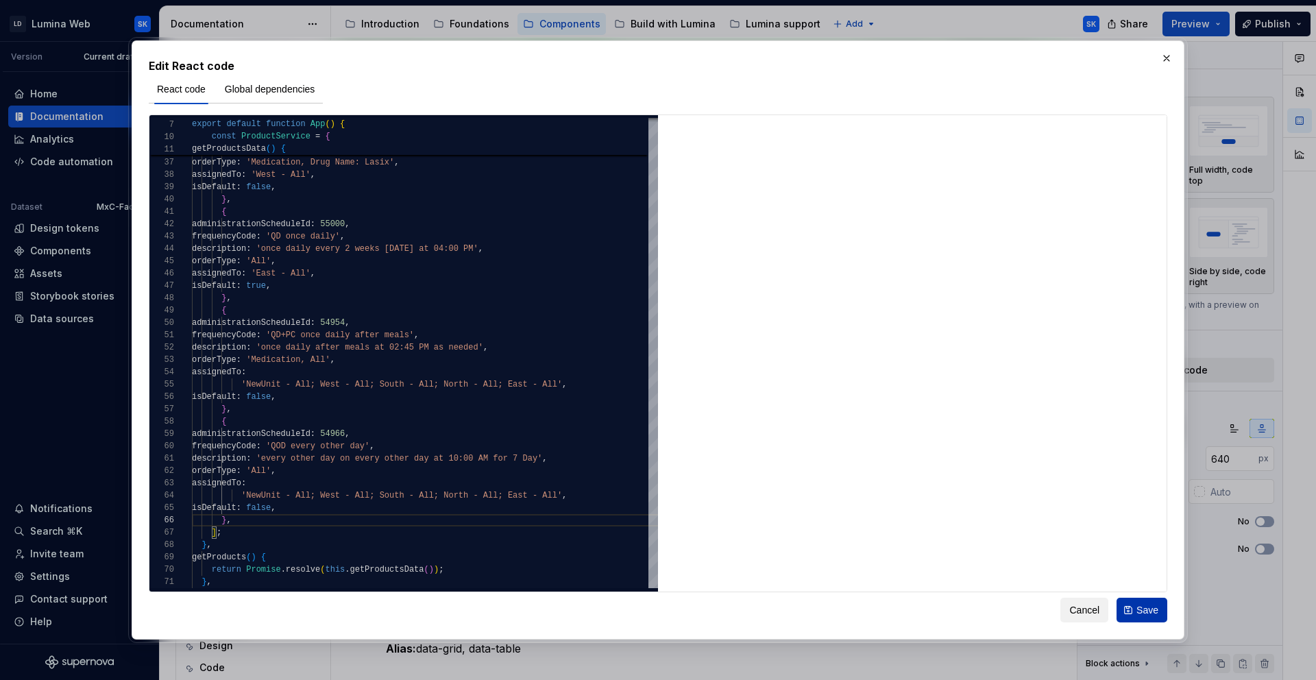
click at [1148, 607] on span "Save" at bounding box center [1147, 610] width 22 height 14
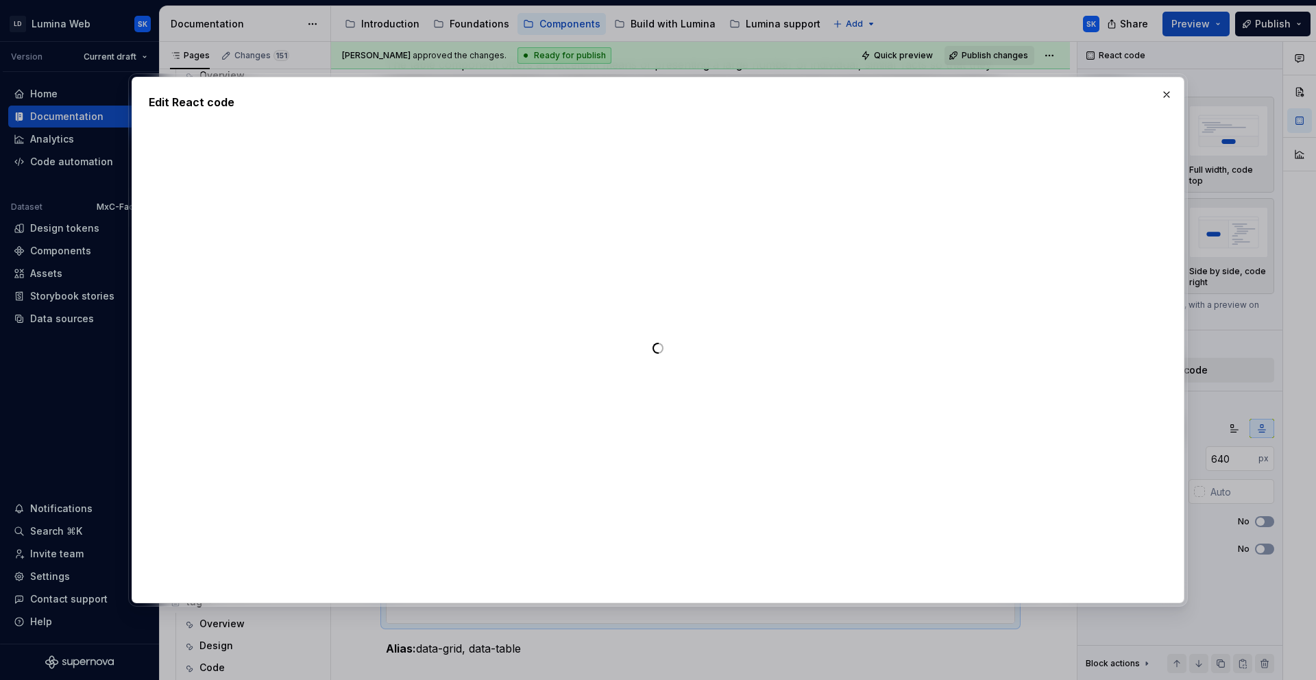
type textarea "*"
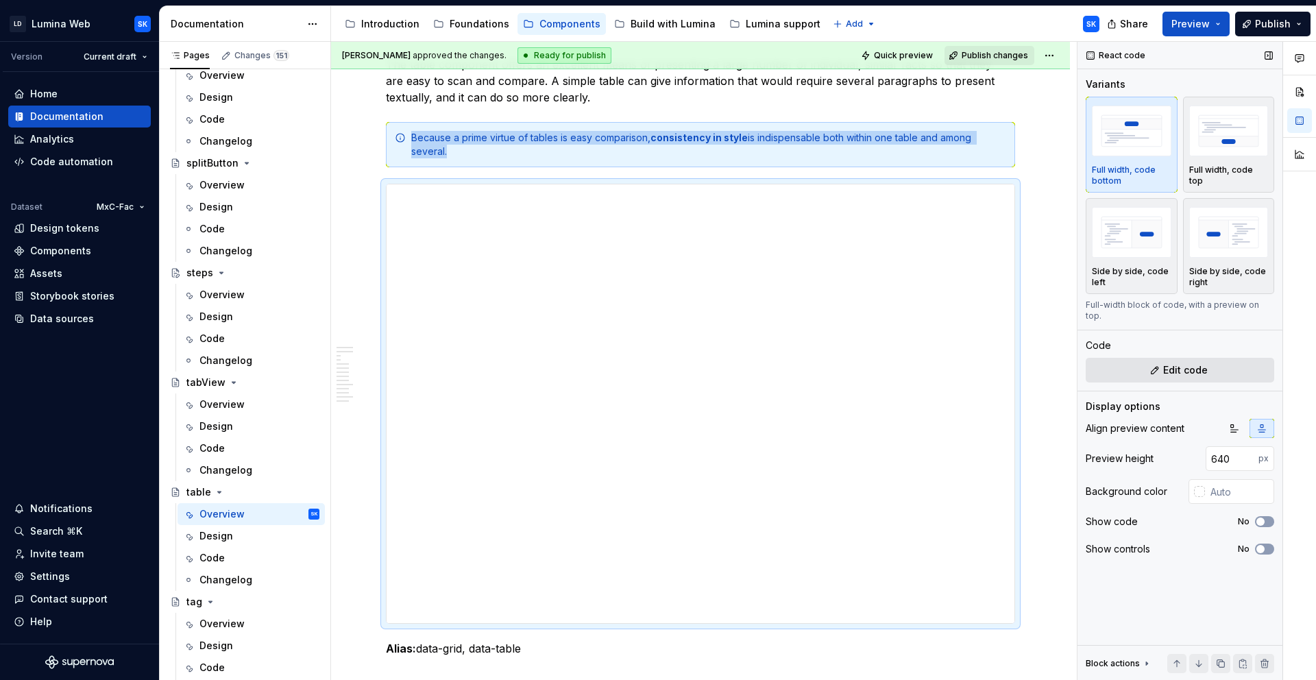
click at [1183, 367] on button "Edit code" at bounding box center [1179, 370] width 188 height 25
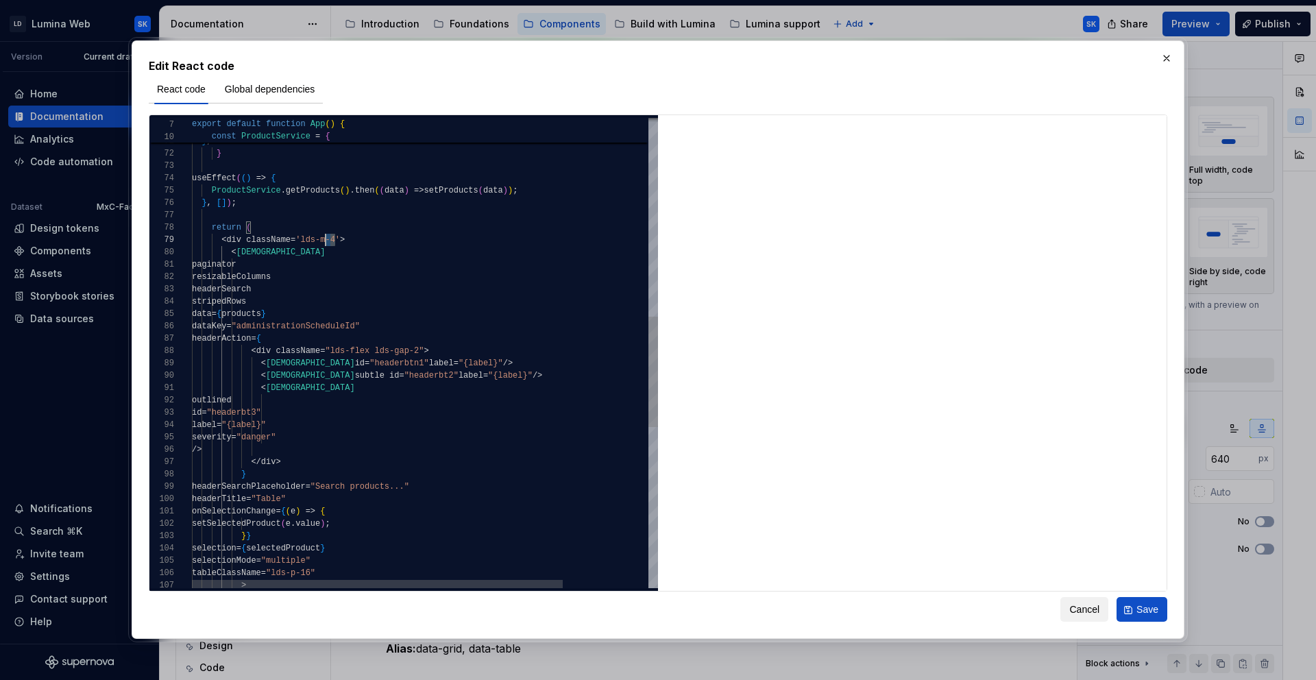
scroll to position [99, 129]
drag, startPoint x: 336, startPoint y: 236, endPoint x: 320, endPoint y: 236, distance: 15.8
click at [320, 236] on div "getProducts ( ) { return Promise . resolve ( this . getProductsData ( ) ) ; } ,…" at bounding box center [479, 272] width 574 height 2000
type textarea "**********"
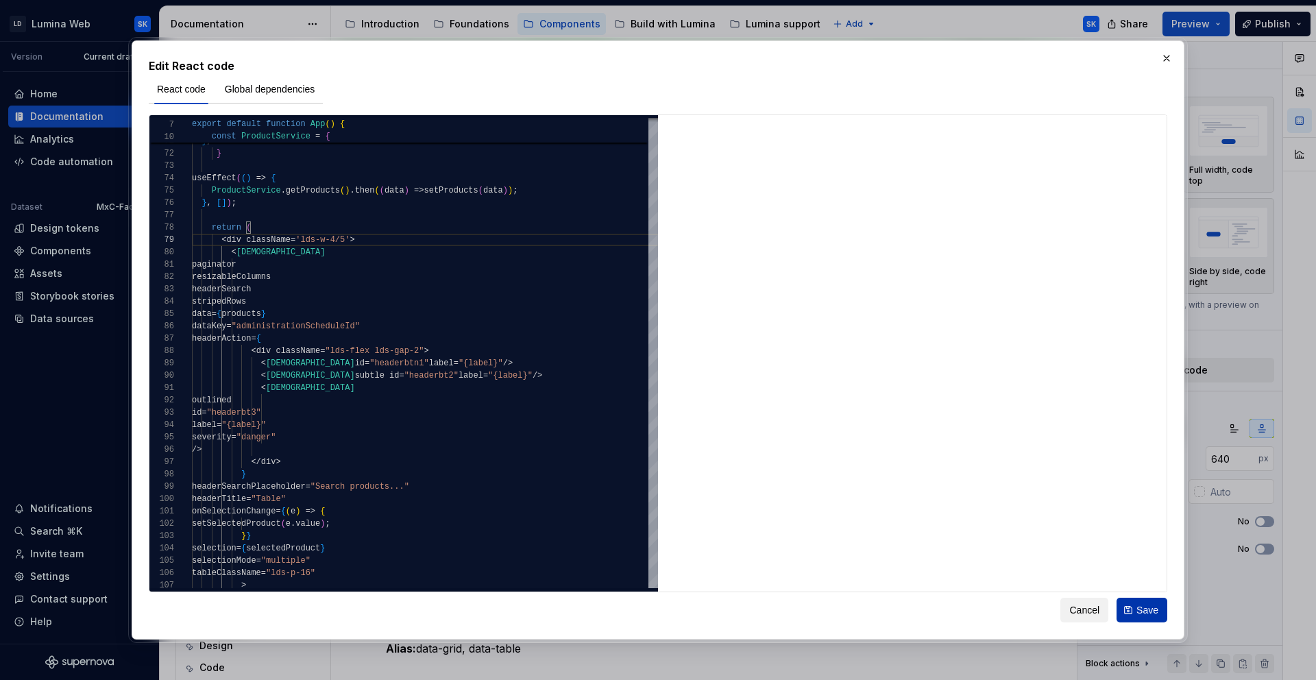
click at [1156, 616] on button "Save" at bounding box center [1141, 610] width 51 height 25
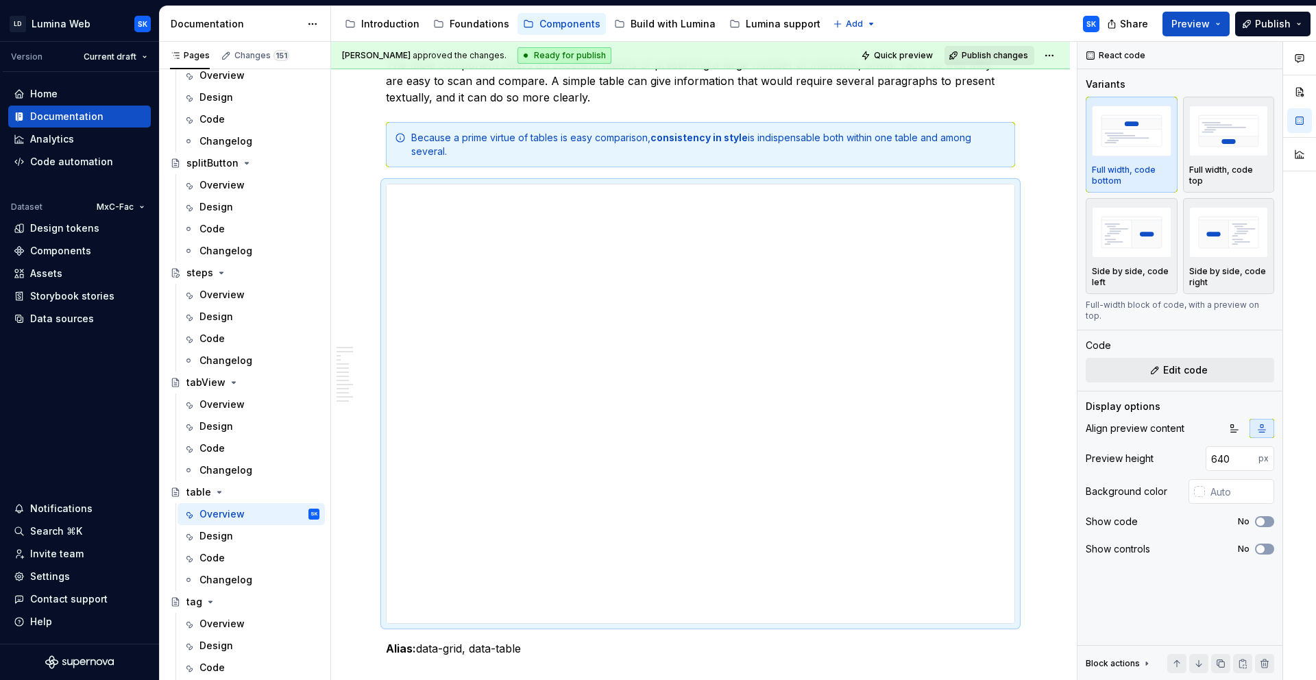
type textarea "*"
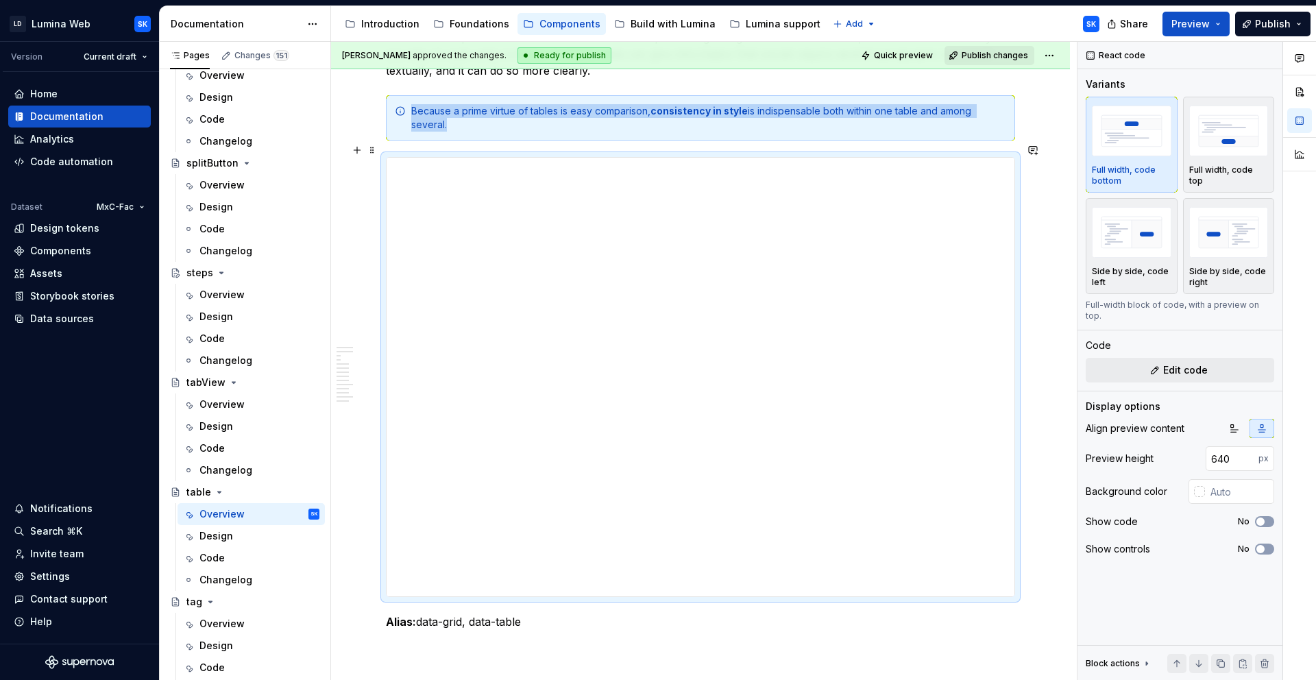
scroll to position [254, 0]
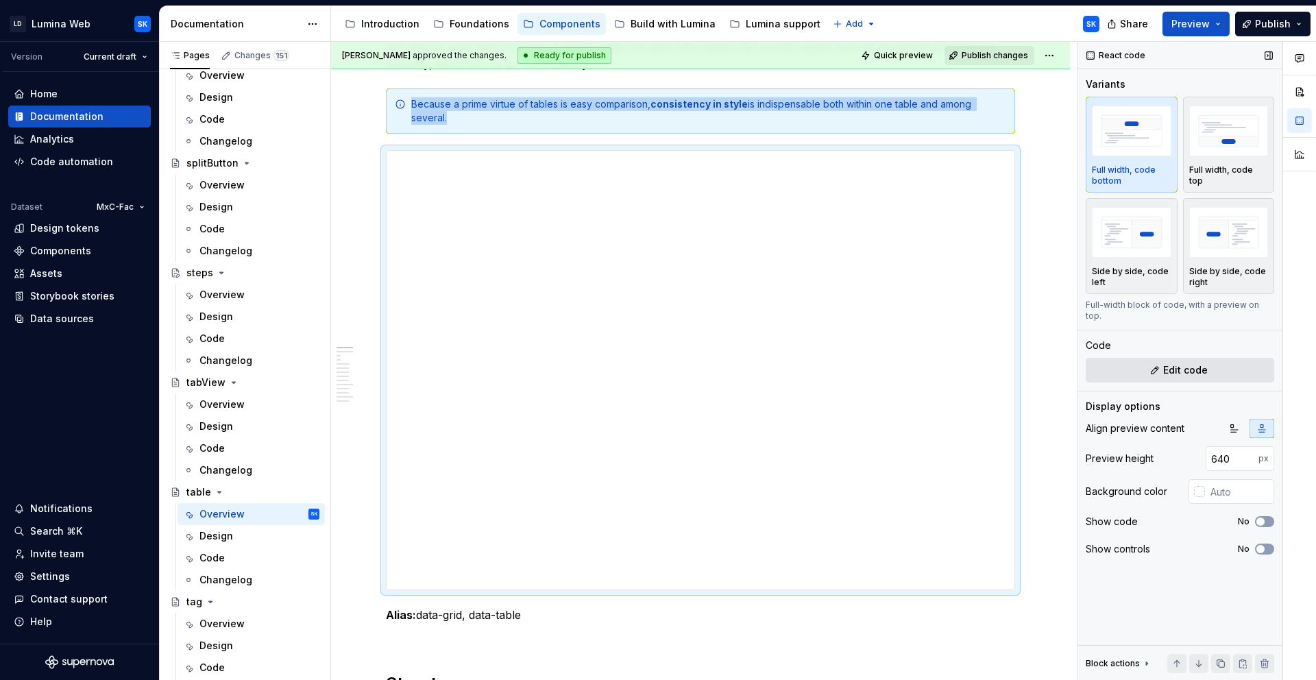
click at [1201, 369] on button "Edit code" at bounding box center [1179, 370] width 188 height 25
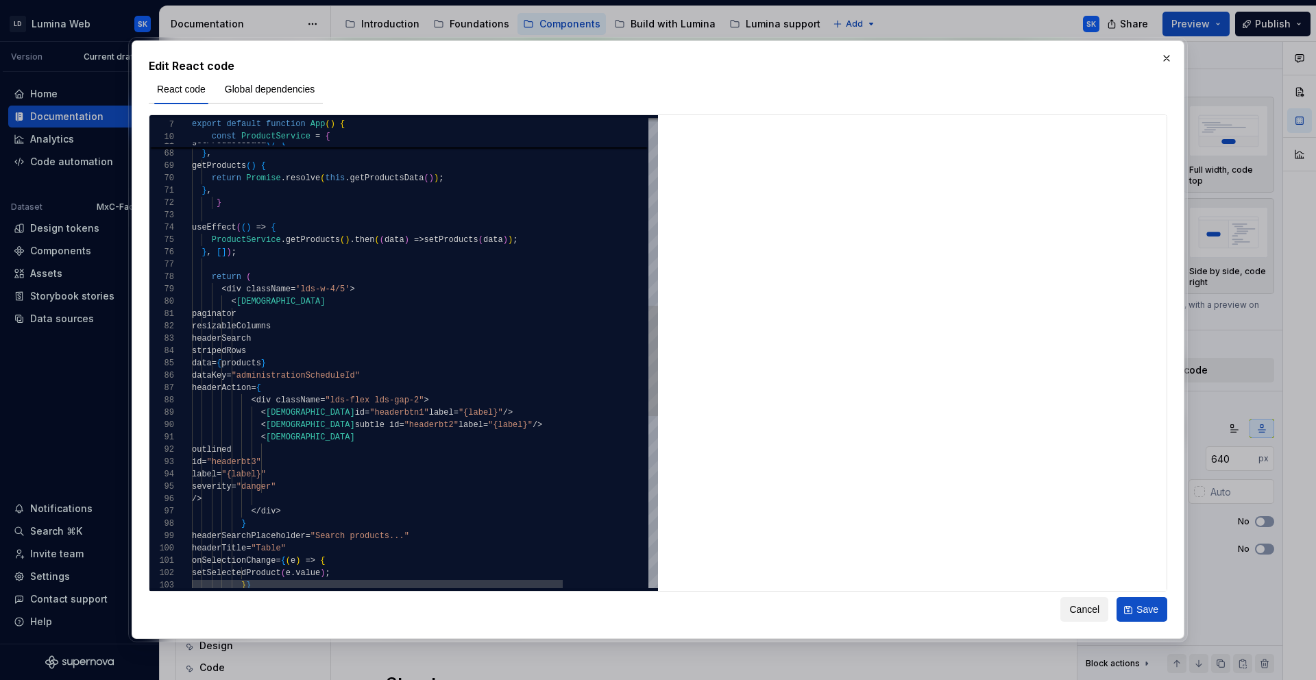
click at [290, 308] on div "isDefault : false , } , ] ; } , getProducts ( ) { return Promise . resolve ( th…" at bounding box center [479, 321] width 574 height 2000
click at [343, 323] on div "isDefault : false , } , ] ; } , getProducts ( ) { return Promise . resolve ( th…" at bounding box center [479, 321] width 574 height 2000
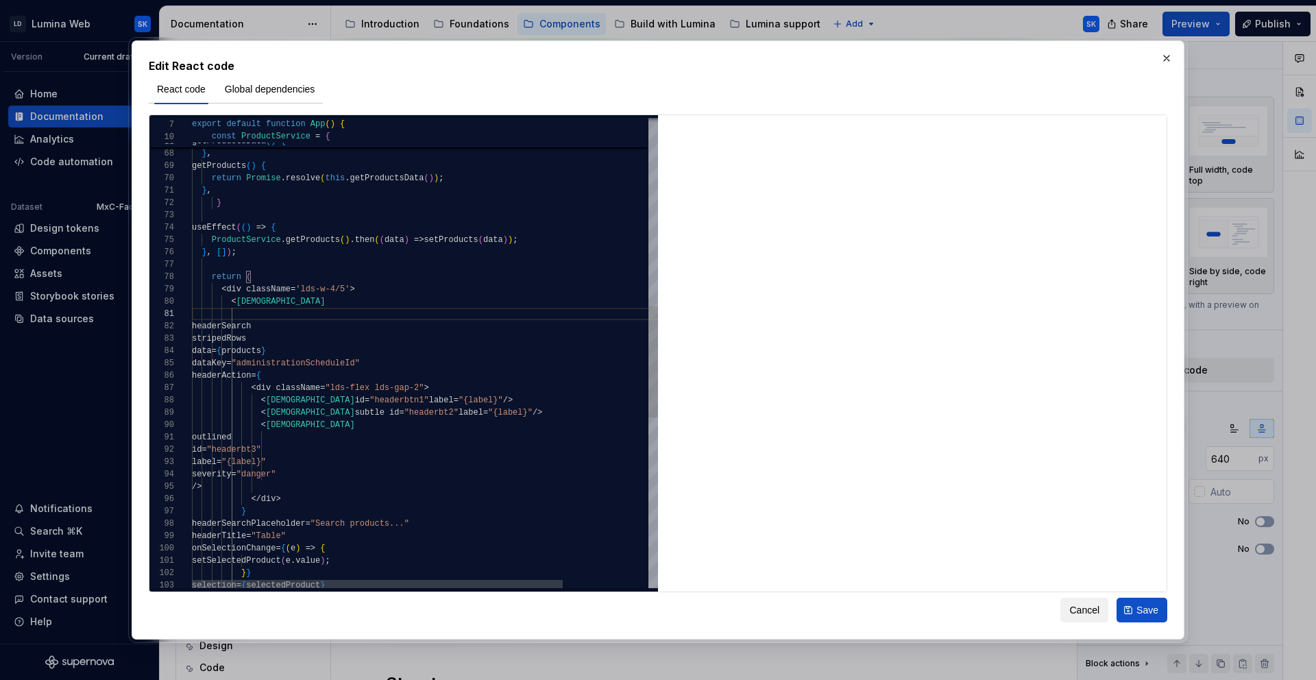
type textarea "**********"
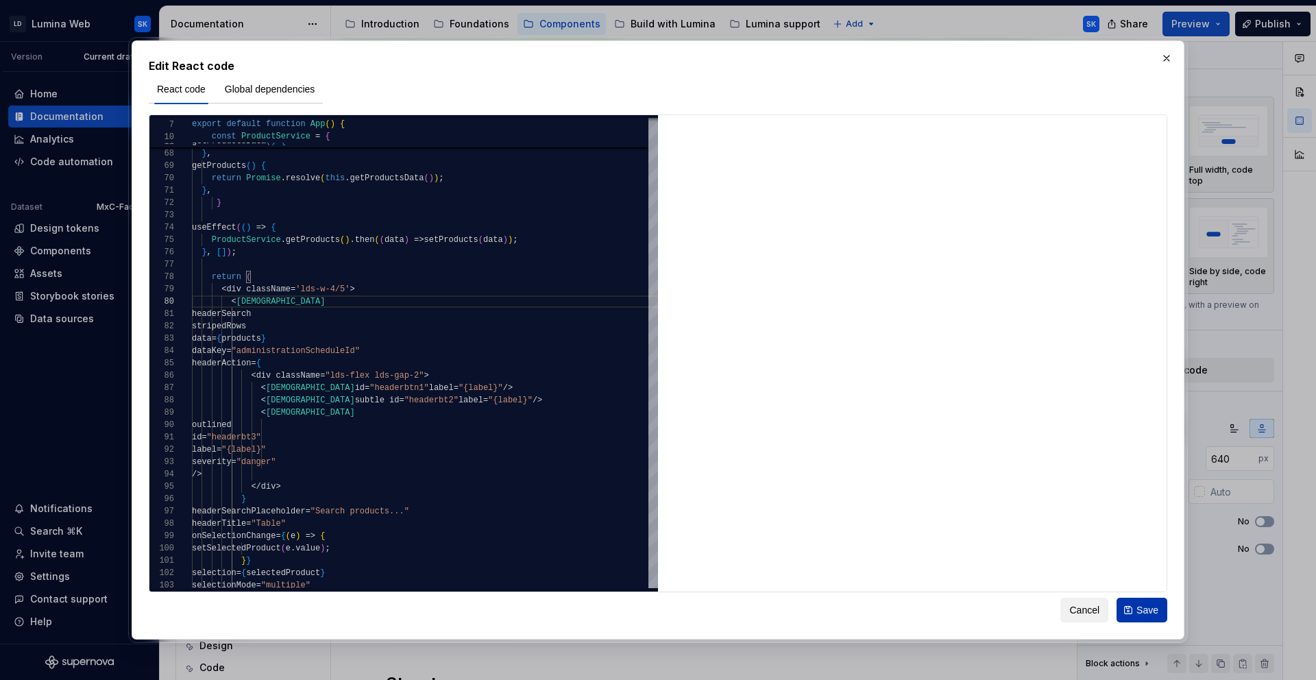
click at [1142, 605] on span "Save" at bounding box center [1147, 610] width 22 height 14
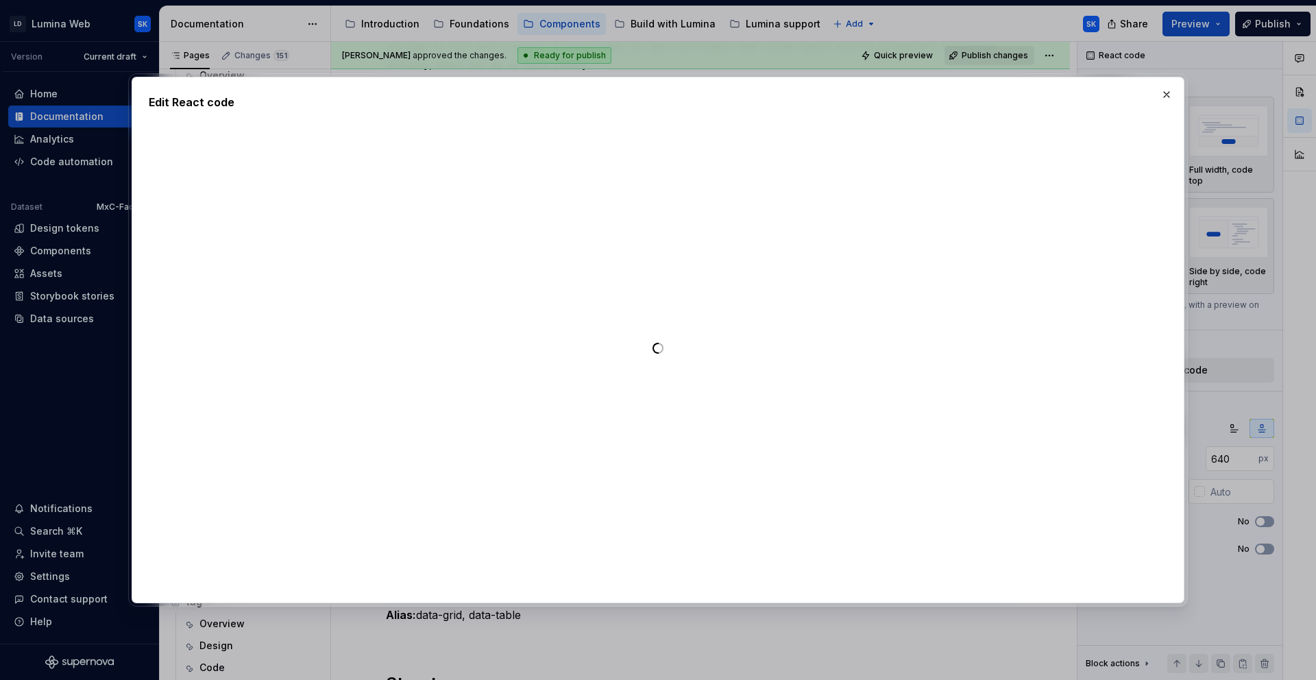
type textarea "*"
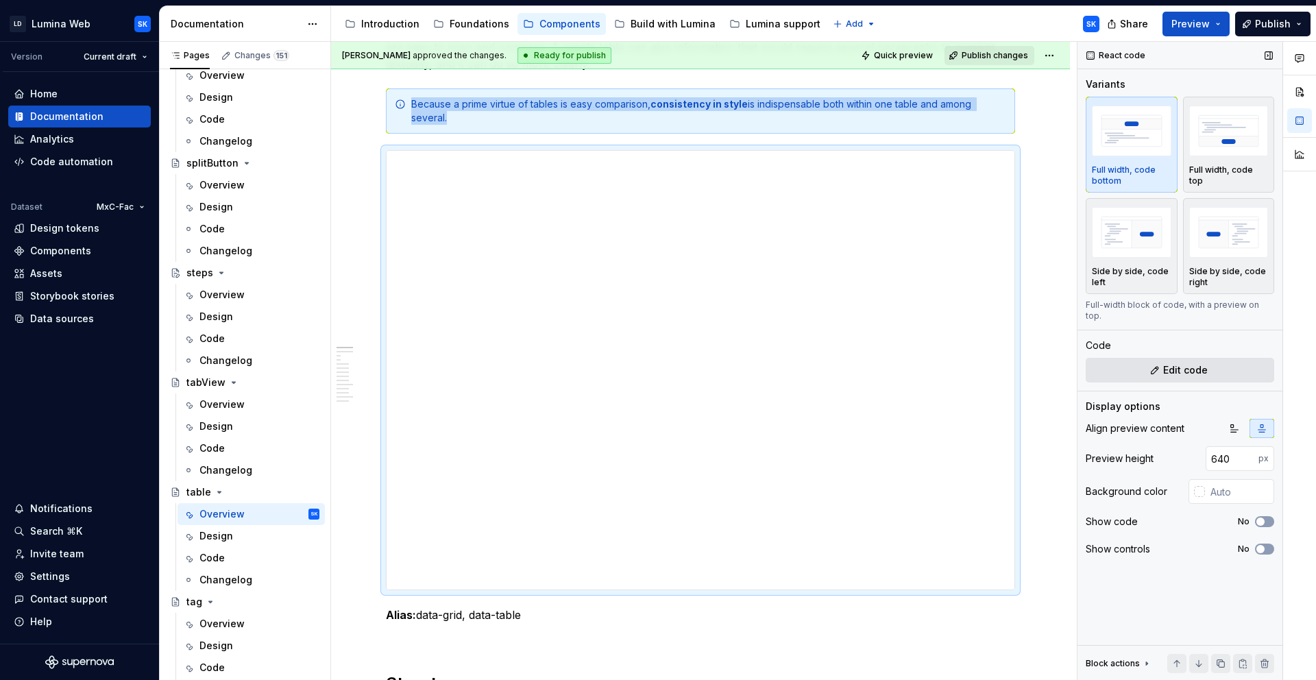
click at [1151, 365] on button "Edit code" at bounding box center [1179, 370] width 188 height 25
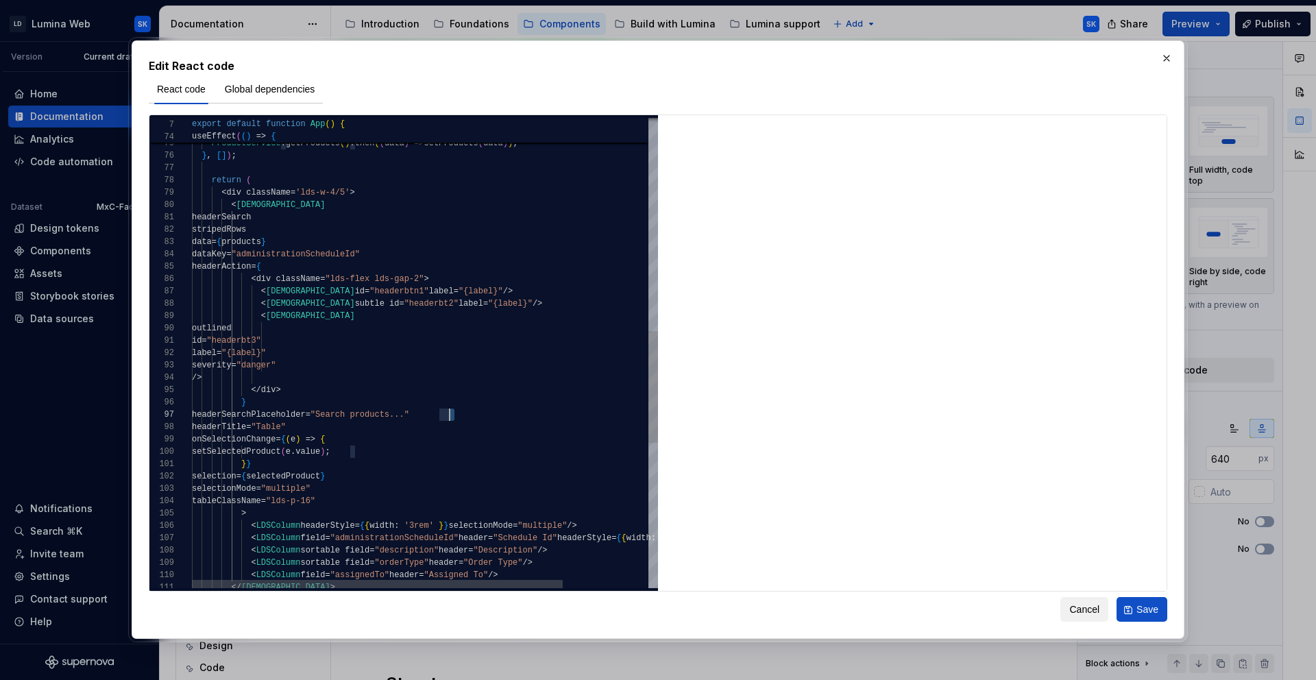
scroll to position [74, 247]
drag, startPoint x: 454, startPoint y: 415, endPoint x: 439, endPoint y: 415, distance: 15.8
click at [439, 415] on div "useEffect ( ( ) => { ProductService . getProducts ( ) . then ( ( data ) => setP…" at bounding box center [479, 211] width 574 height 1975
click at [452, 466] on div "useEffect ( ( ) => { ProductService . getProducts ( ) . then ( ( data ) => setP…" at bounding box center [479, 211] width 574 height 1975
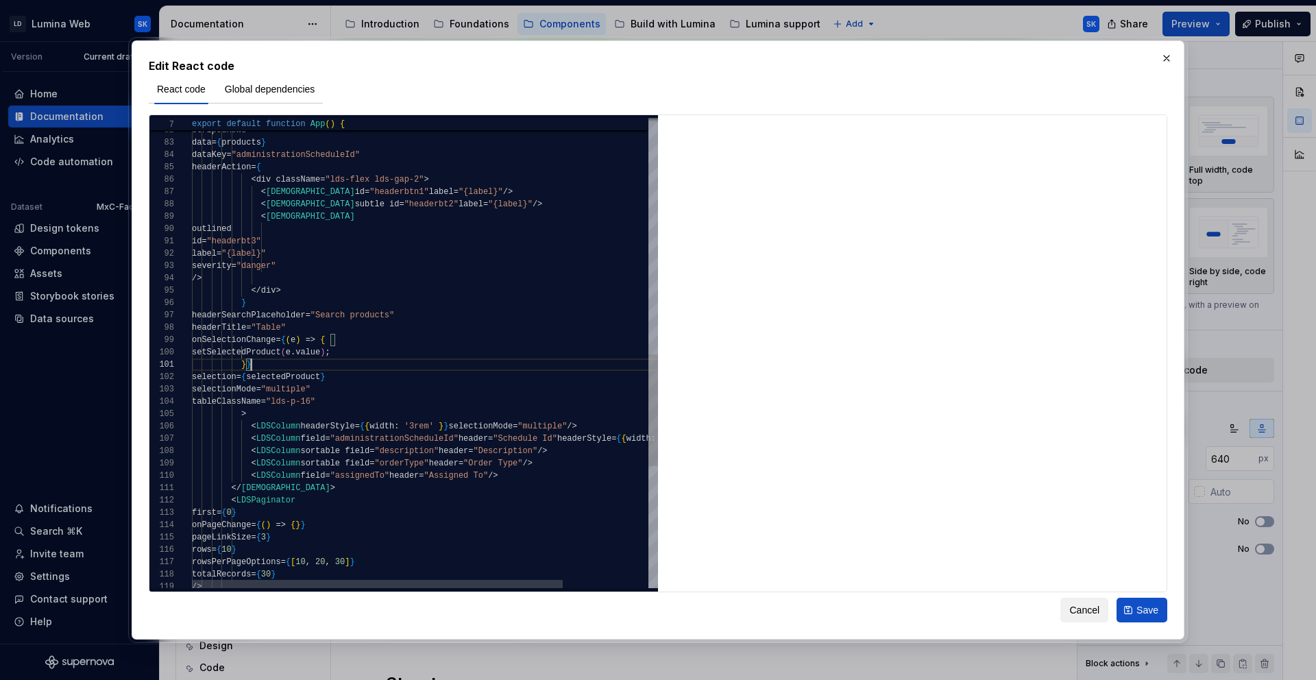
scroll to position [37, 169]
click at [358, 402] on div "headerSearch stripedRows data = { products } dataKey = "administrationScheduleI…" at bounding box center [479, 112] width 574 height 1975
type textarea "**********"
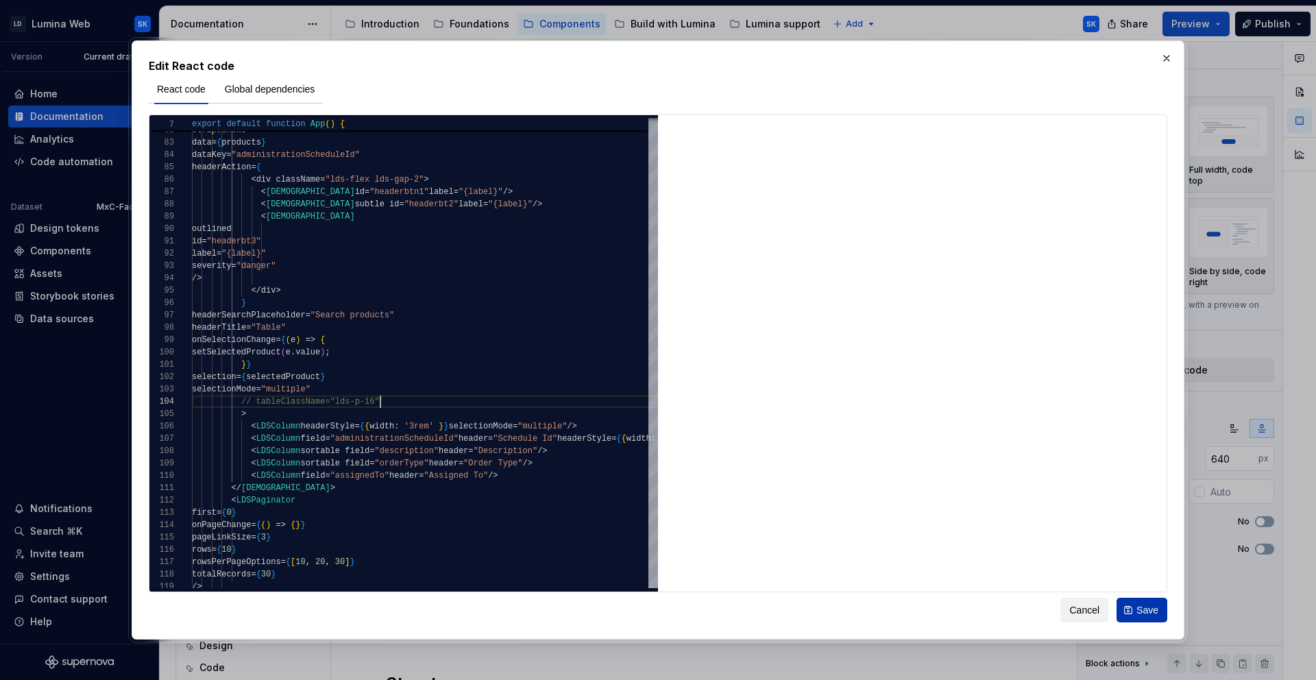
click at [1144, 603] on span "Save" at bounding box center [1147, 610] width 22 height 14
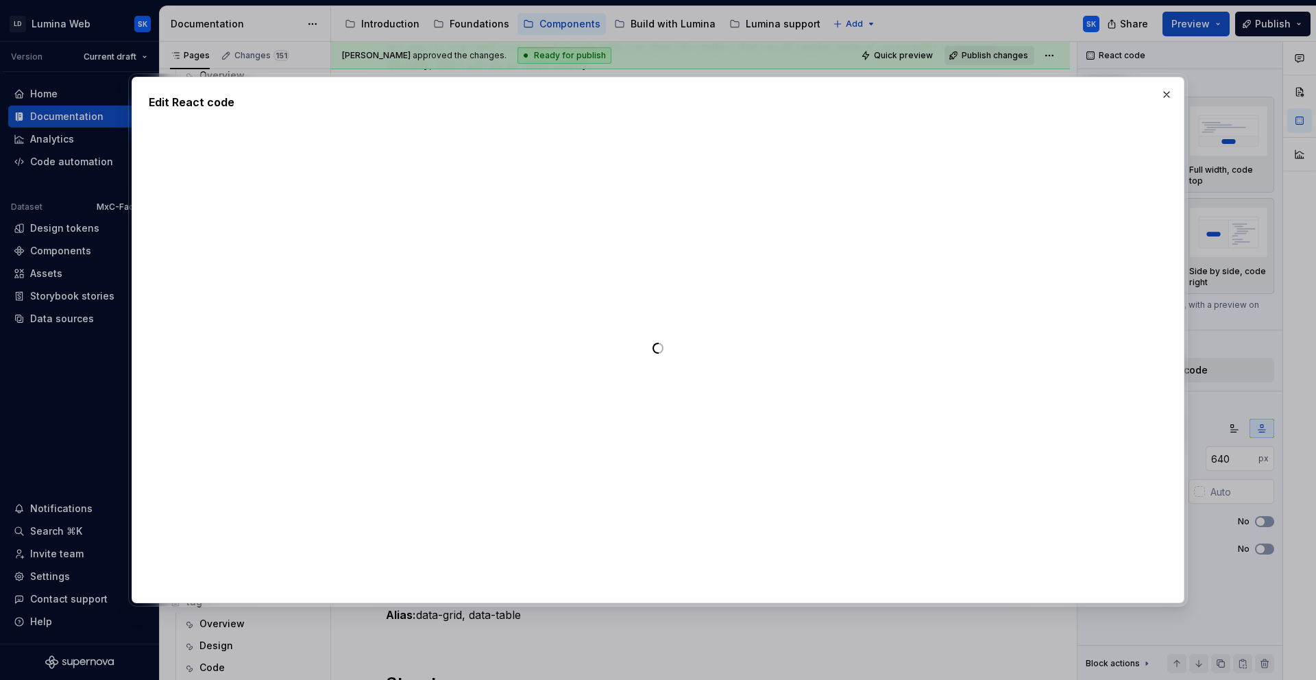
type textarea "*"
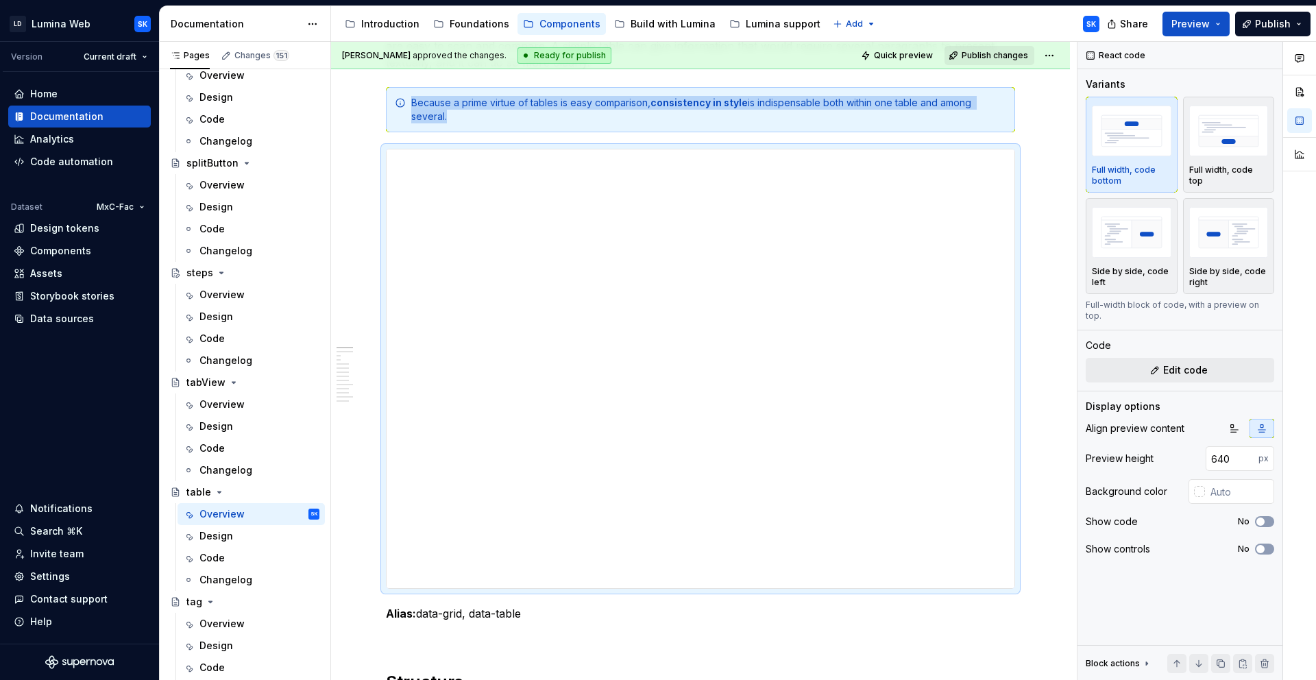
scroll to position [256, 0]
click at [1159, 358] on button "Edit code" at bounding box center [1179, 370] width 188 height 25
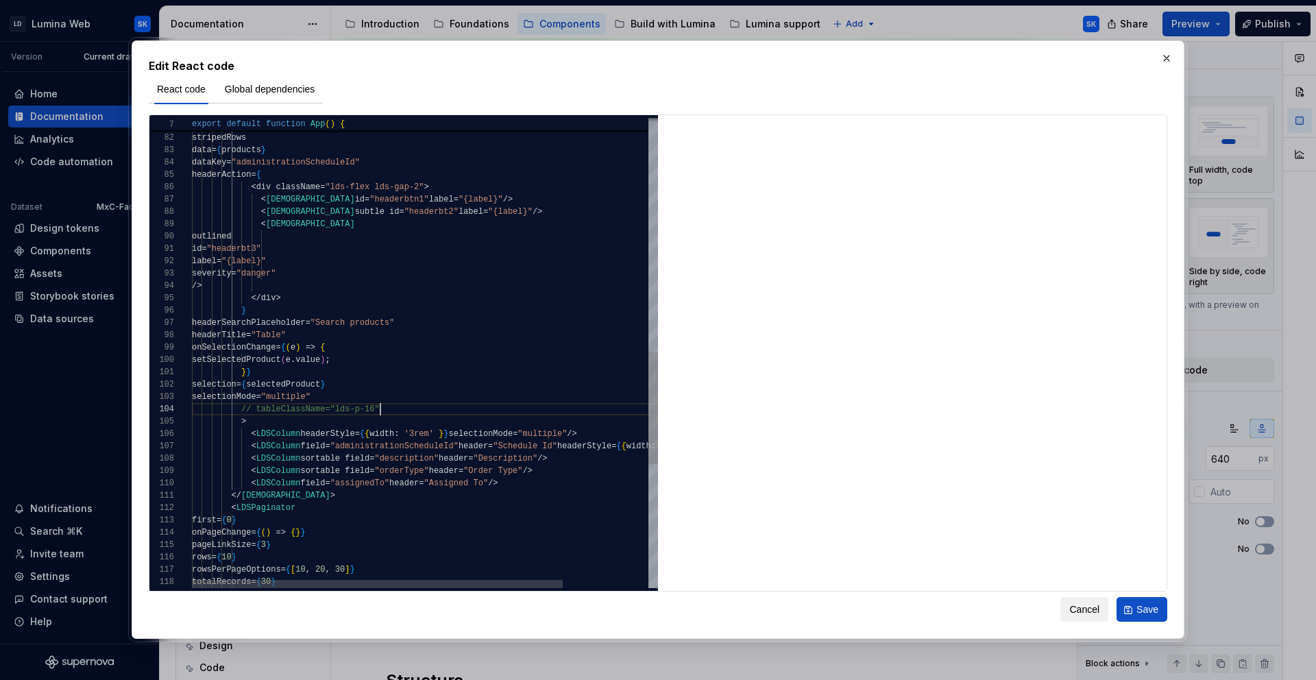
click at [391, 409] on div "outlined id = "headerbt3" label = "{label}" severity = "danger" /> </ div > } h…" at bounding box center [479, 119] width 574 height 1975
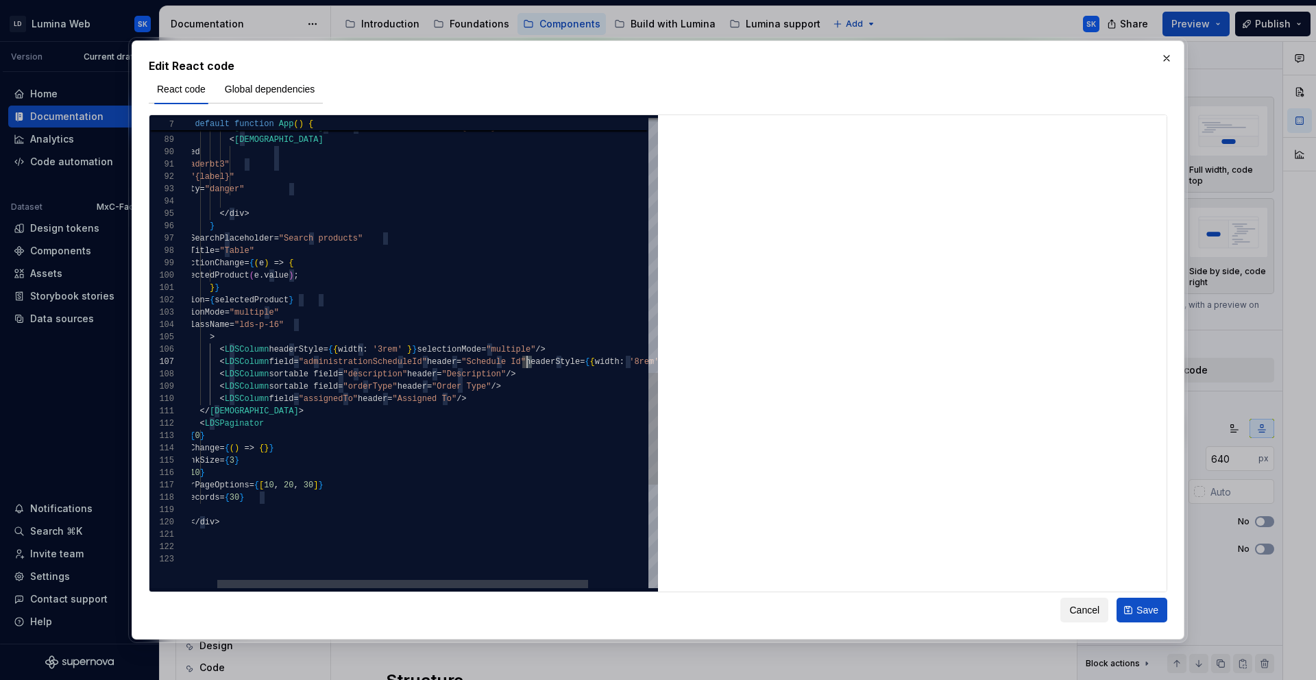
scroll to position [74, 367]
click at [528, 362] on div "outlined id = "headerbt3" label = "{label}" severity = "danger" /> </ div > } h…" at bounding box center [447, 35] width 574 height 1975
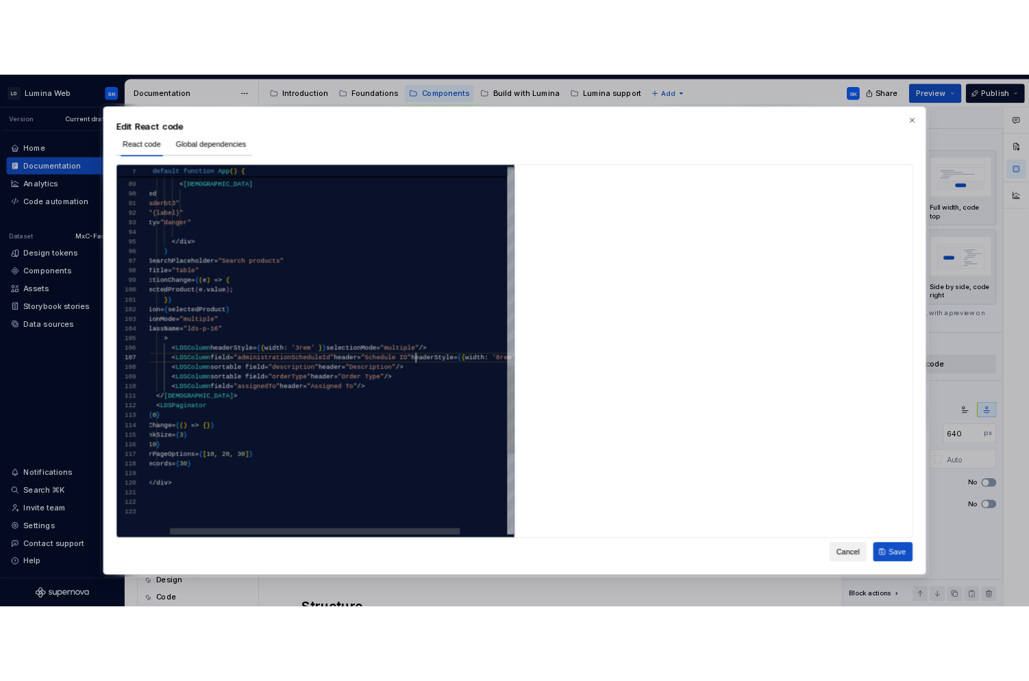
scroll to position [74, 371]
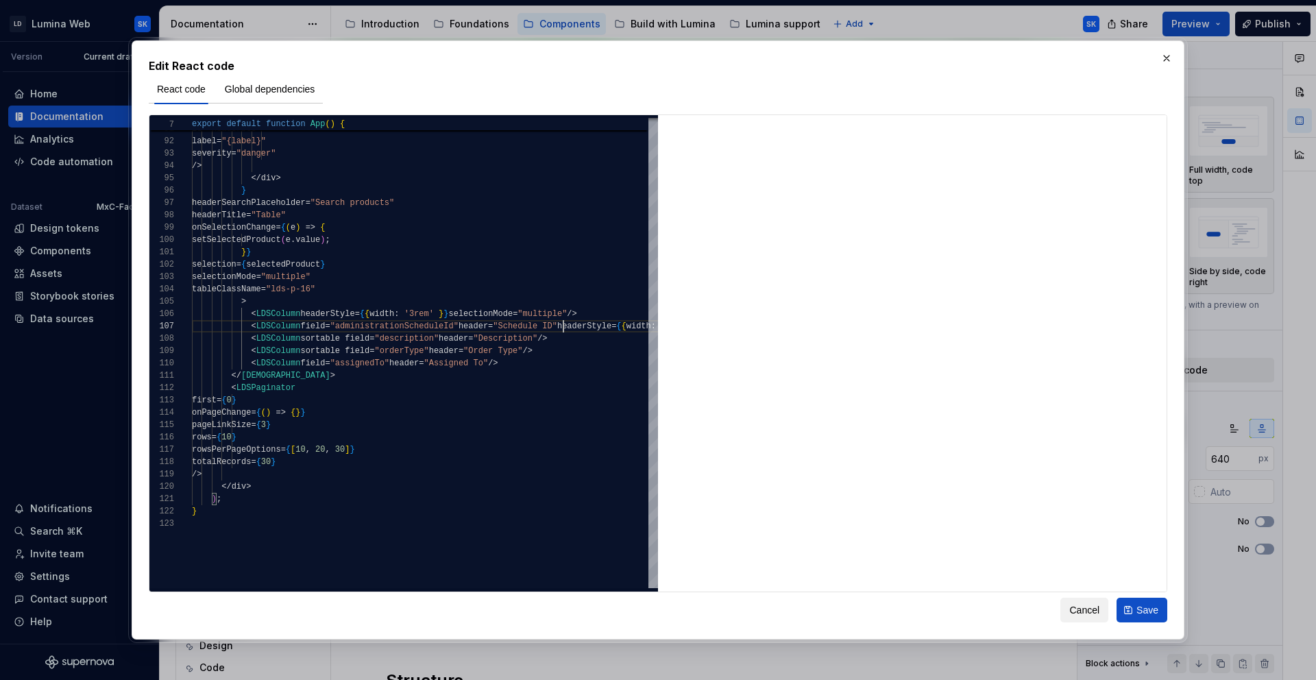
type textarea "**********"
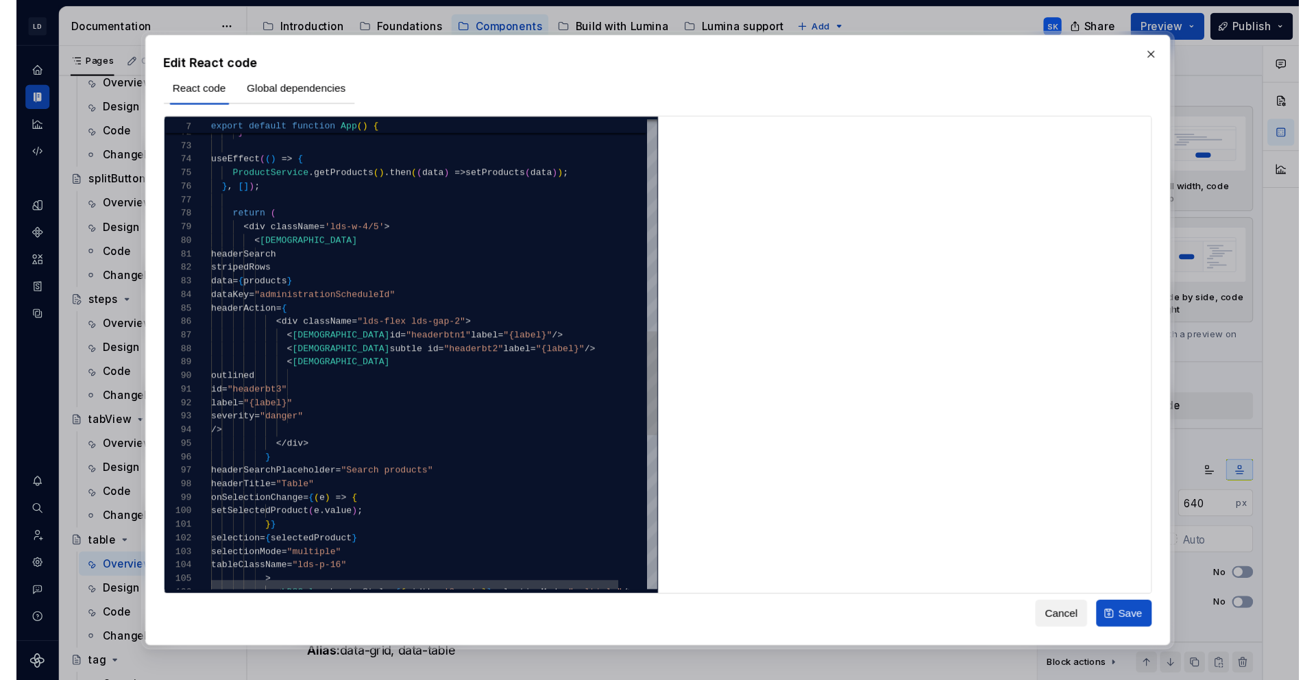
scroll to position [3522, 0]
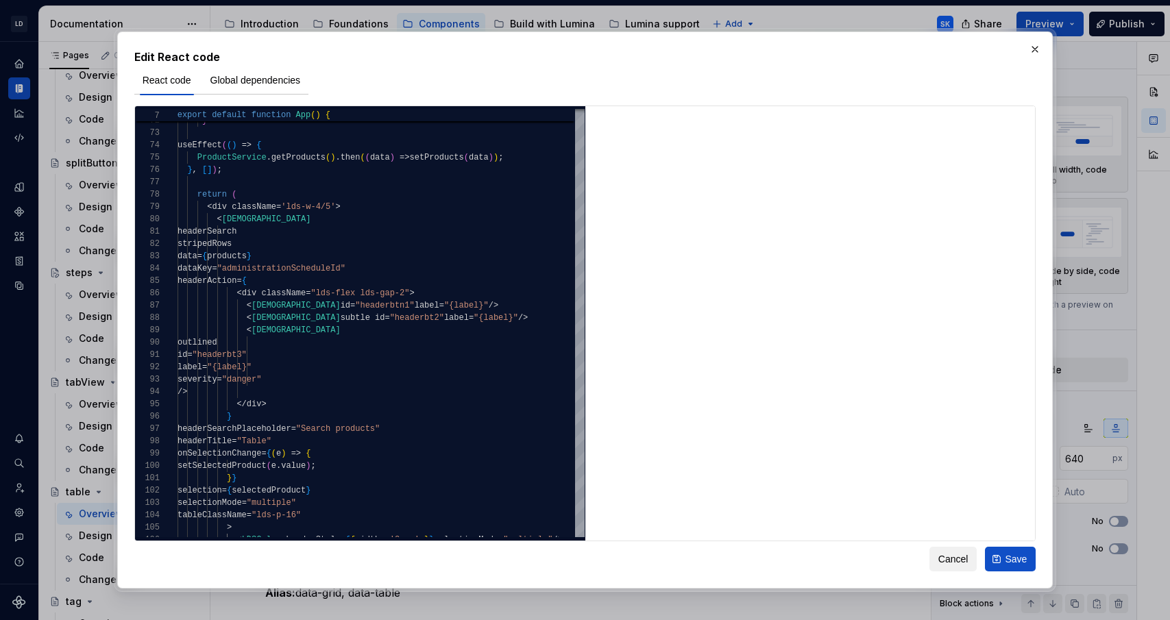
click at [944, 557] on span "Cancel" at bounding box center [953, 559] width 30 height 14
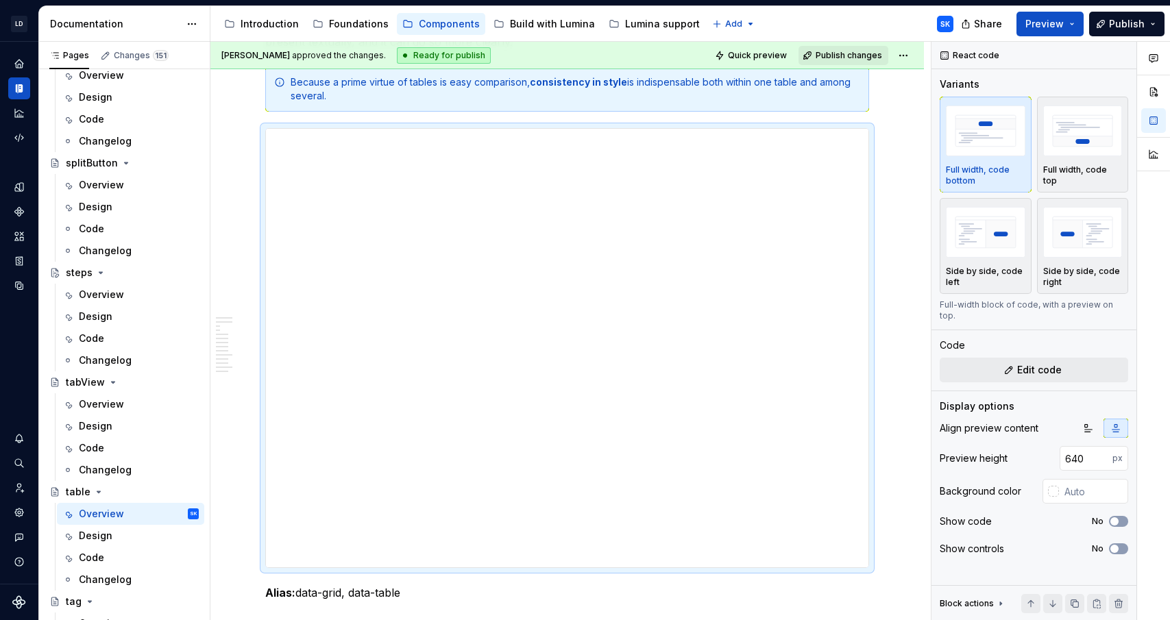
click at [916, 565] on div "Swanand Kalugade approved the changes. Ready for publish Quick preview Publish …" at bounding box center [570, 331] width 720 height 579
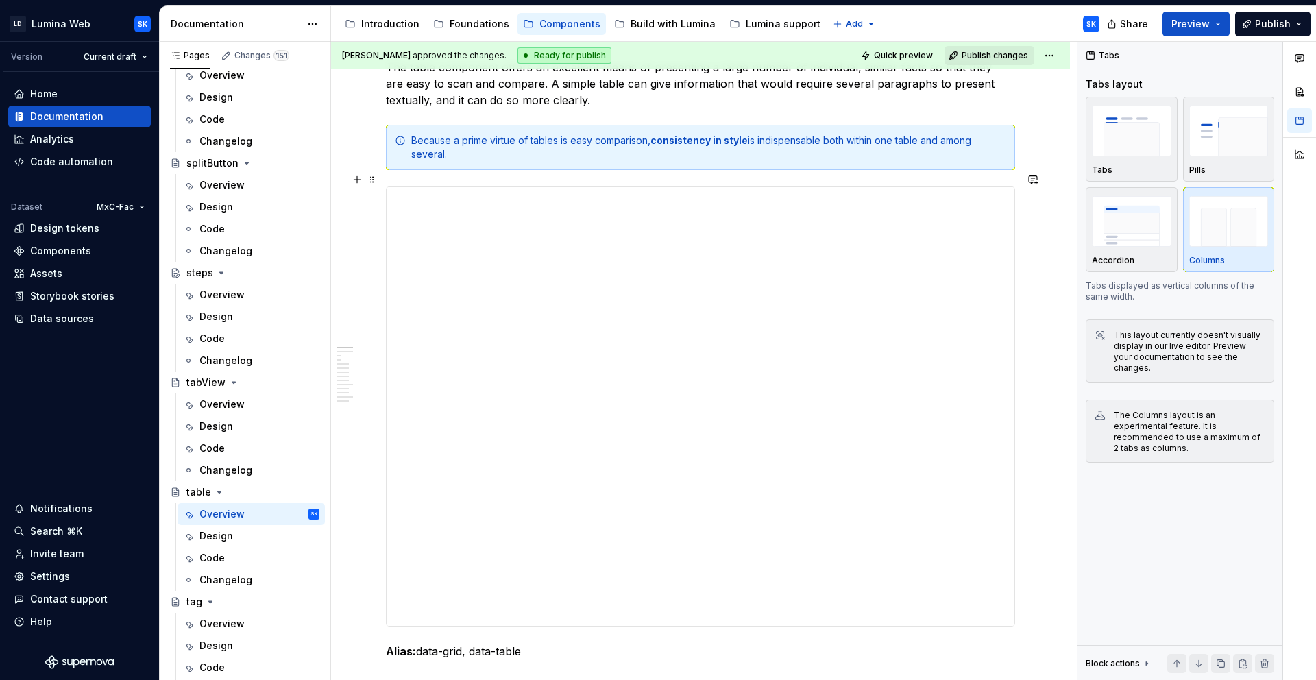
scroll to position [192, 0]
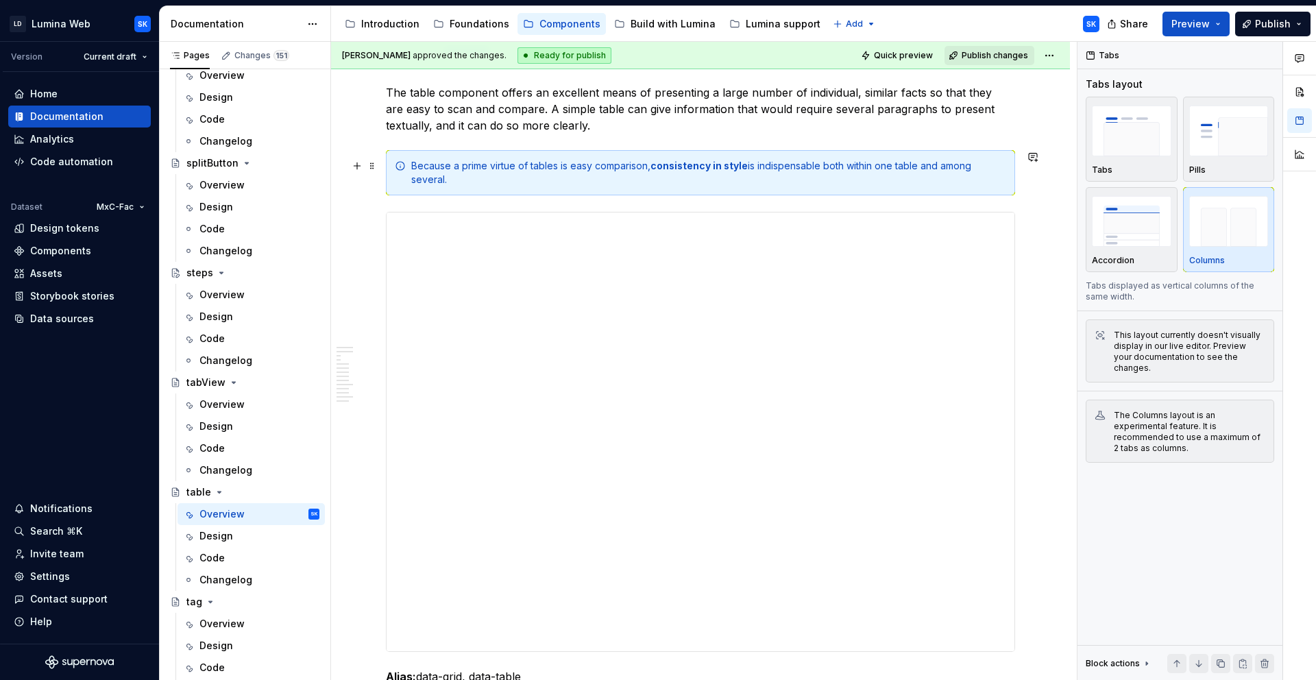
click at [608, 168] on div "Because a prime virtue of tables is easy comparison, consistency in style is in…" at bounding box center [708, 172] width 595 height 27
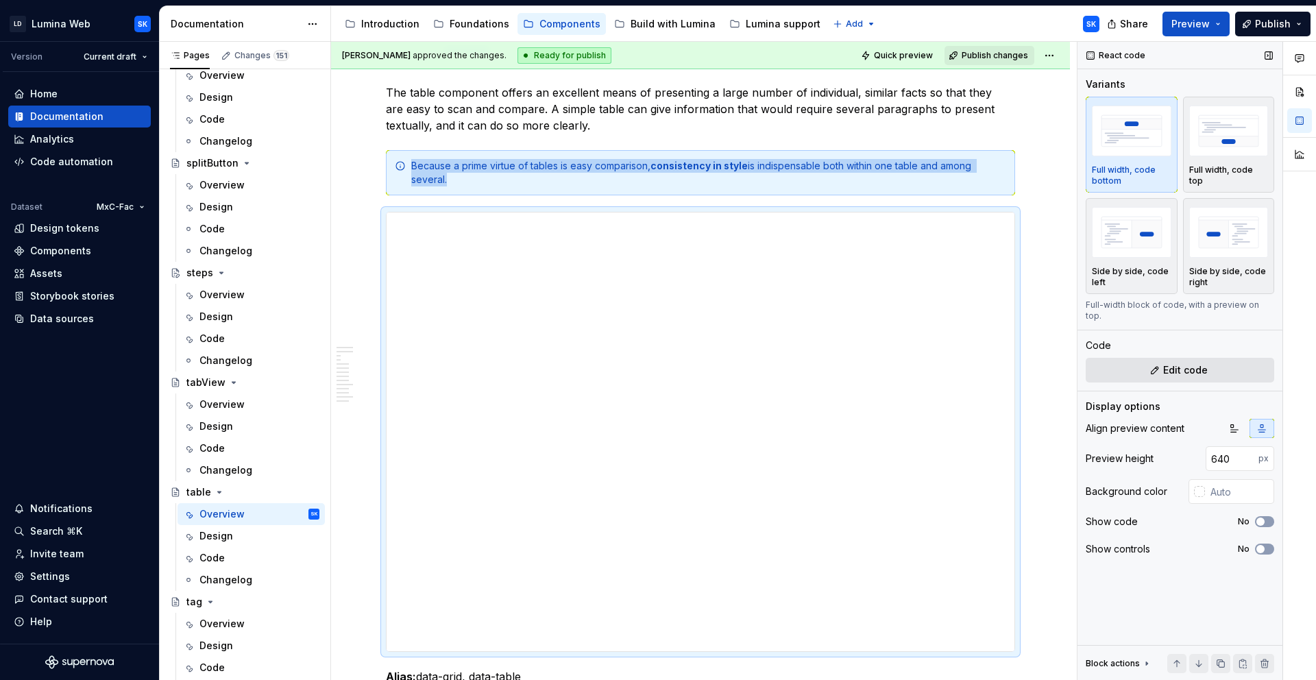
click at [1205, 363] on span "Edit code" at bounding box center [1185, 370] width 45 height 14
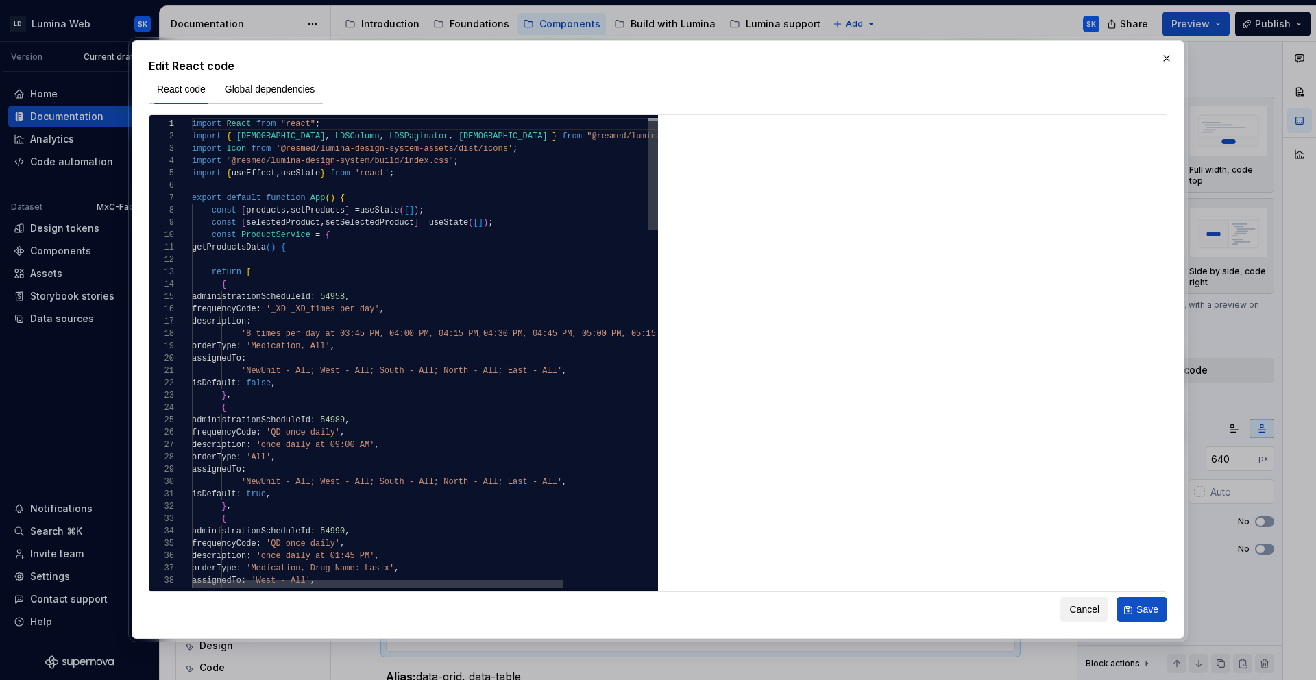
type textarea "*"
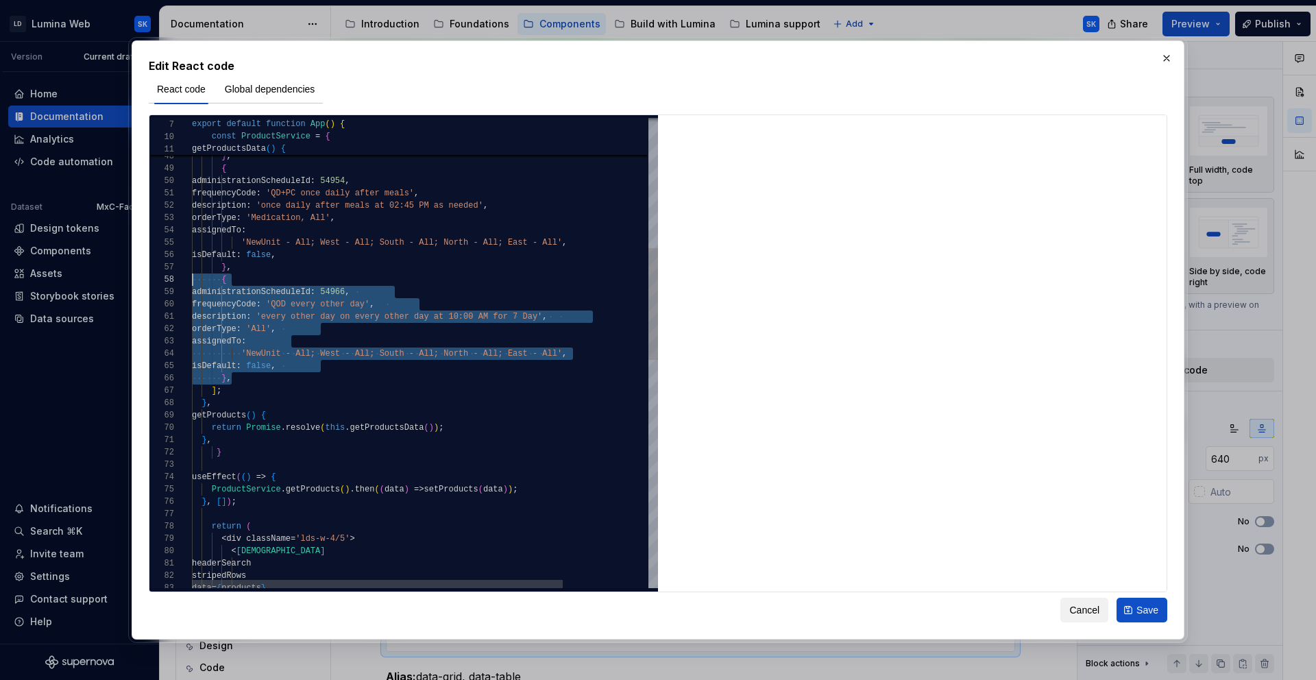
scroll to position [86, 0]
drag, startPoint x: 234, startPoint y: 378, endPoint x: 176, endPoint y: 280, distance: 113.4
click at [192, 280] on div "isDefault : false , } , { administrationScheduleId : 54966 , frequencyCode : 'Q…" at bounding box center [479, 557] width 574 height 1975
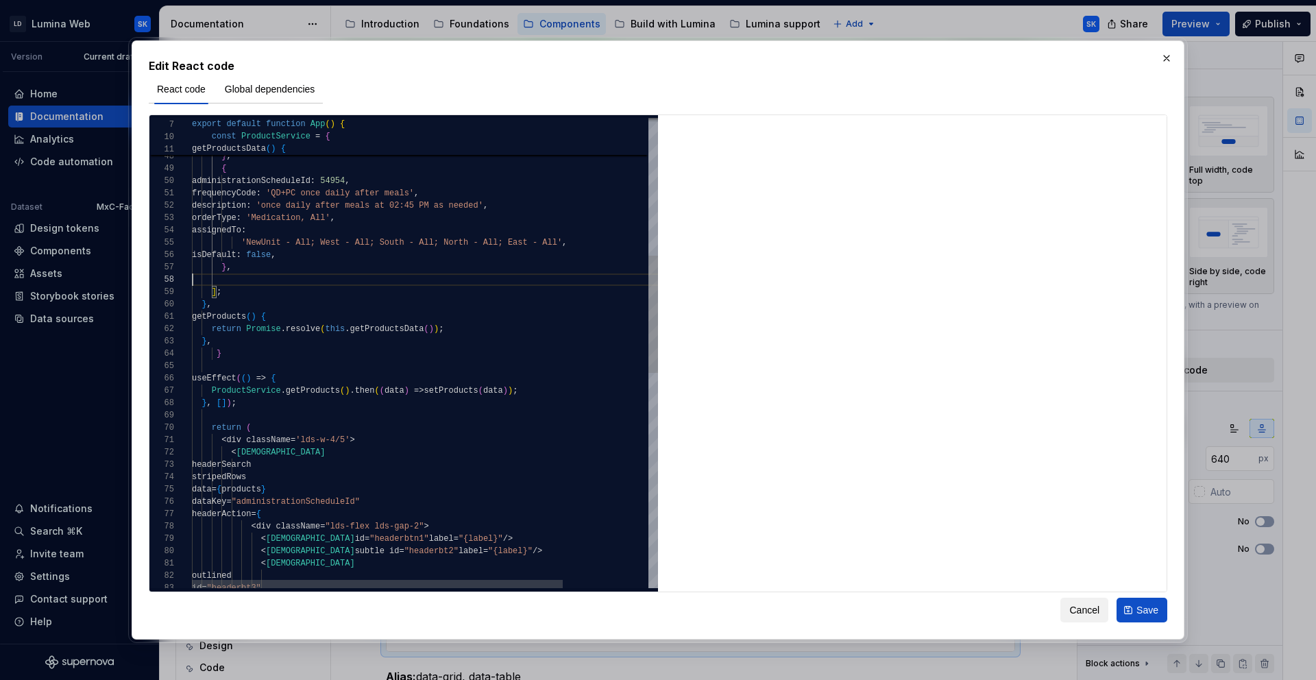
type textarea "**********"
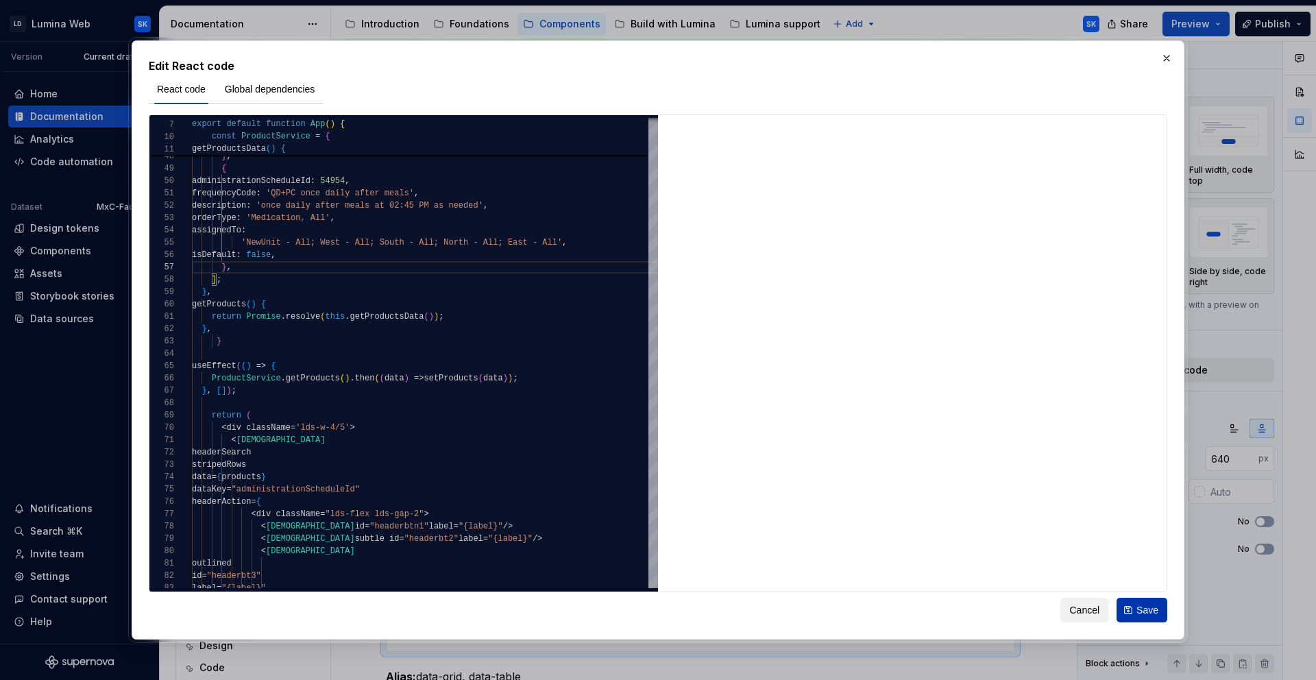
click at [1138, 607] on span "Save" at bounding box center [1147, 610] width 22 height 14
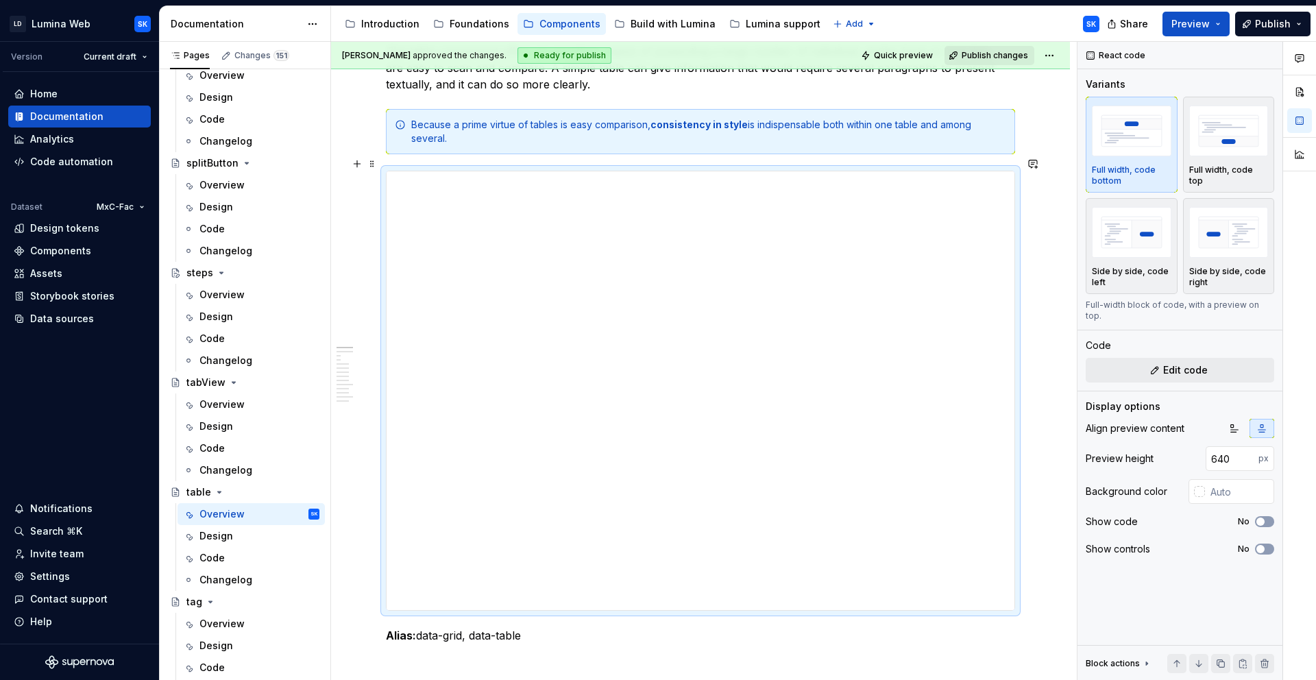
scroll to position [238, 0]
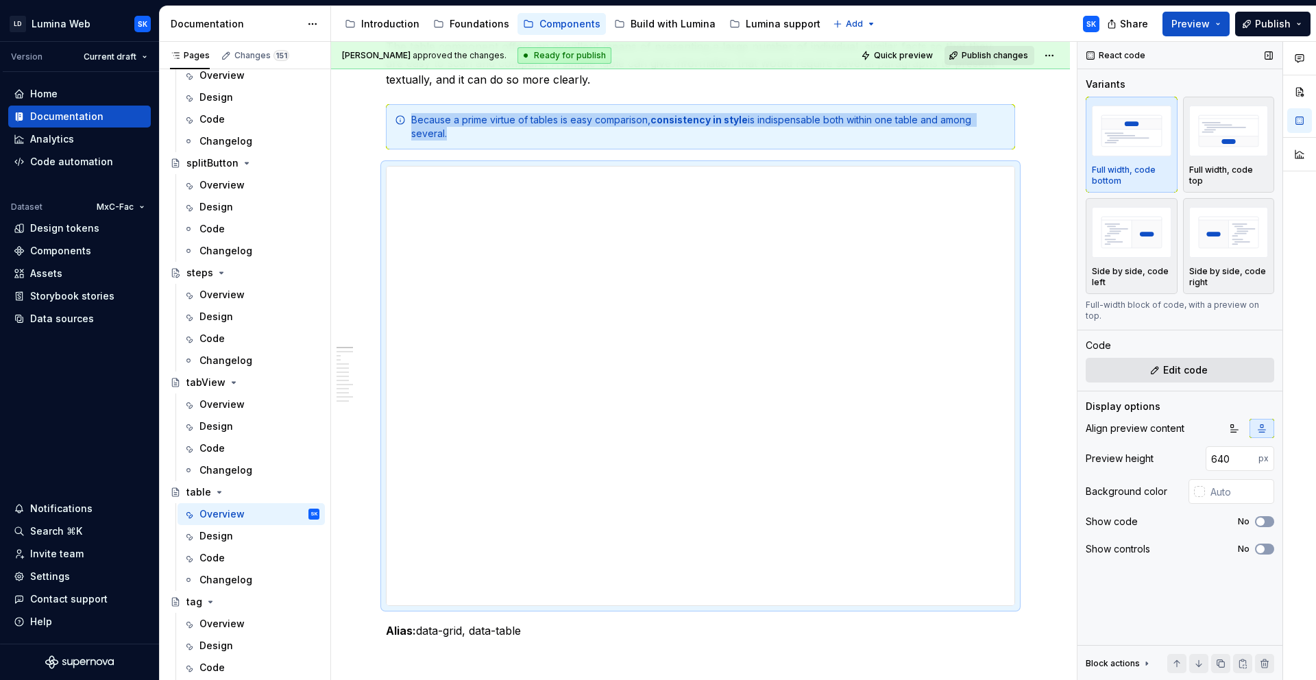
click at [1204, 363] on span "Edit code" at bounding box center [1185, 370] width 45 height 14
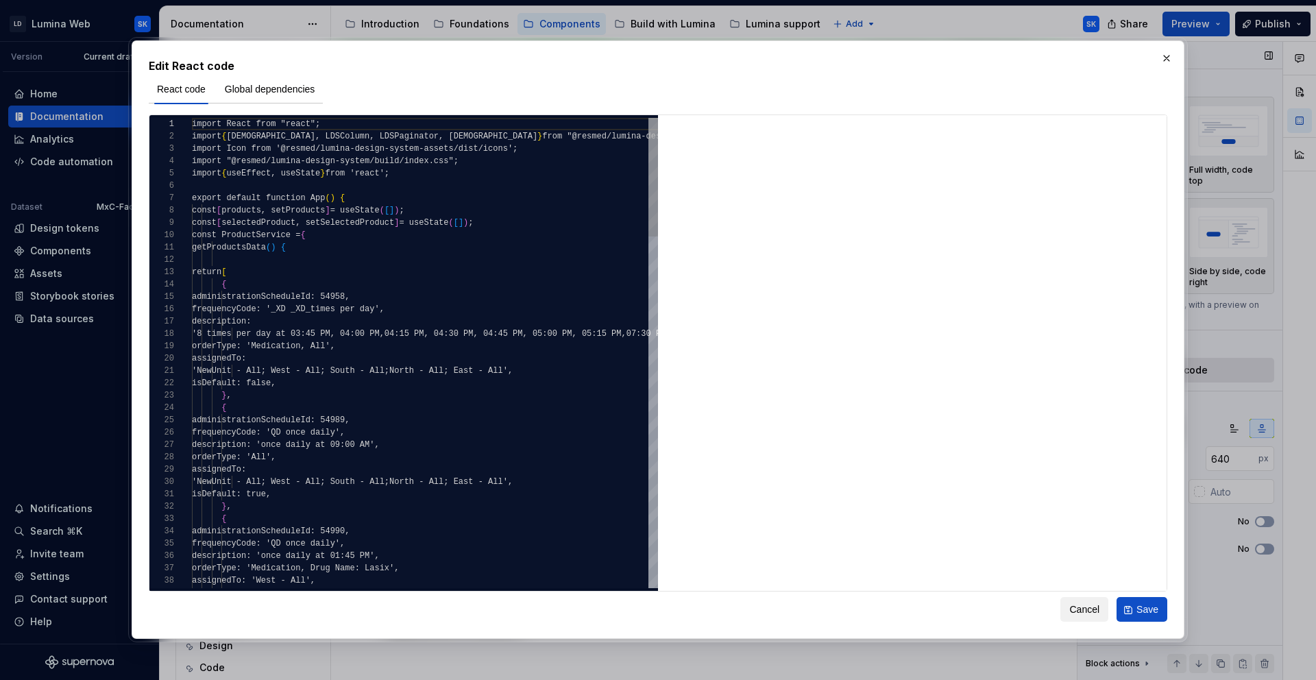
scroll to position [0, 0]
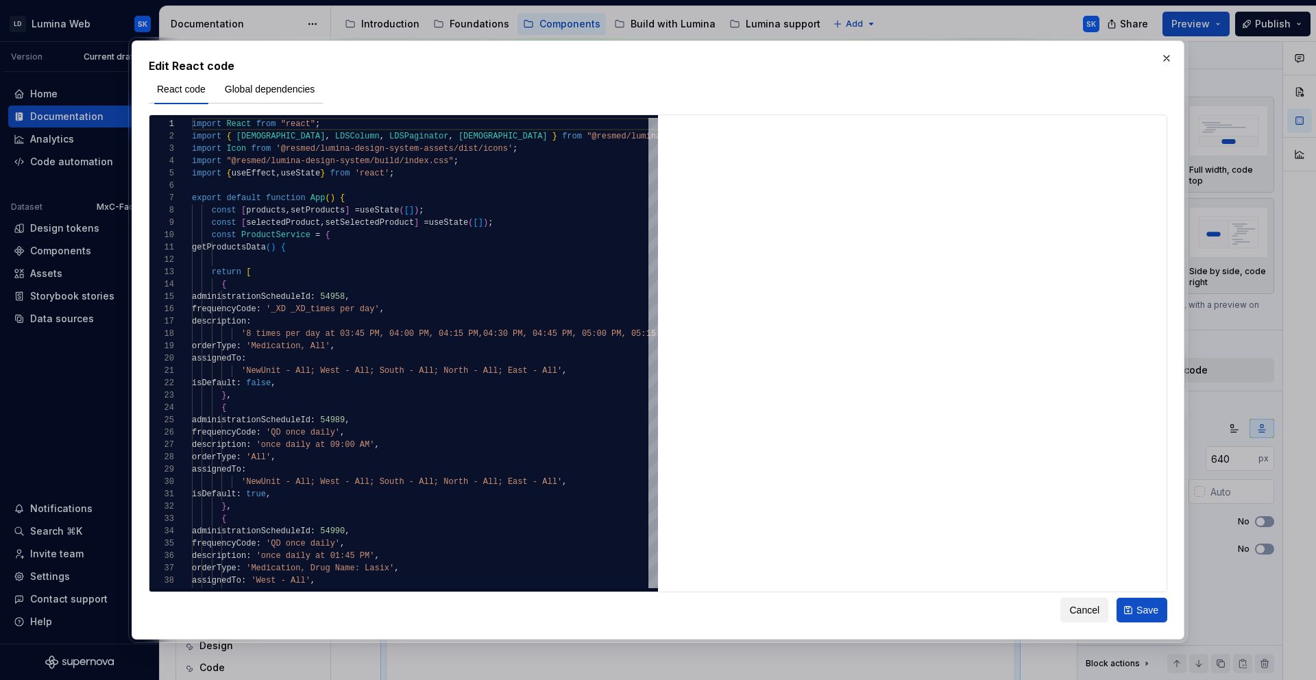
type textarea "*"
type textarea "**********"
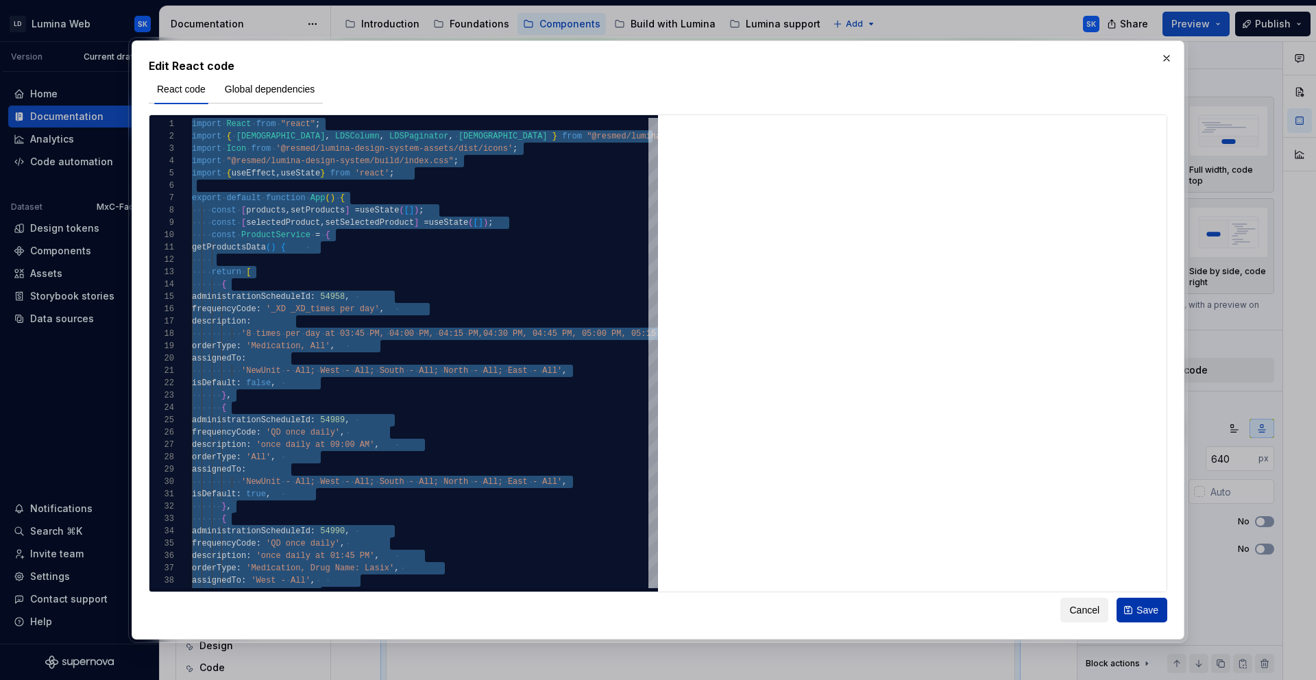
click at [1144, 608] on span "Save" at bounding box center [1147, 610] width 22 height 14
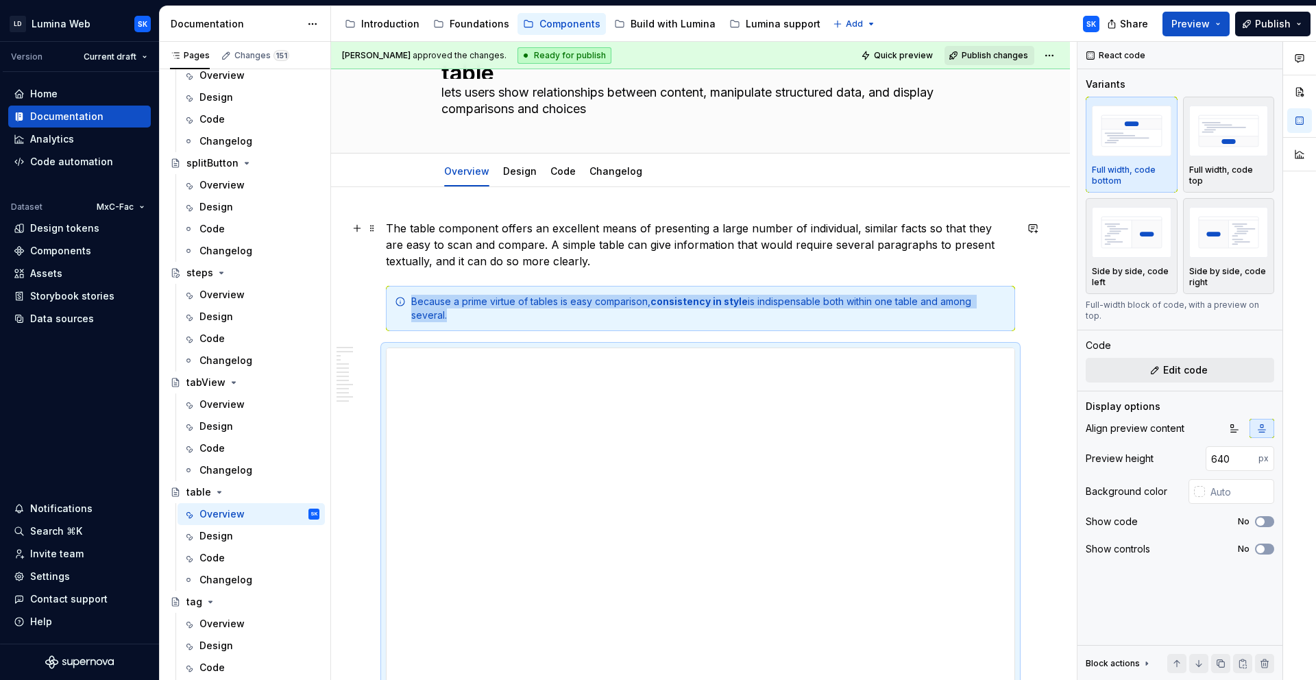
scroll to position [51, 0]
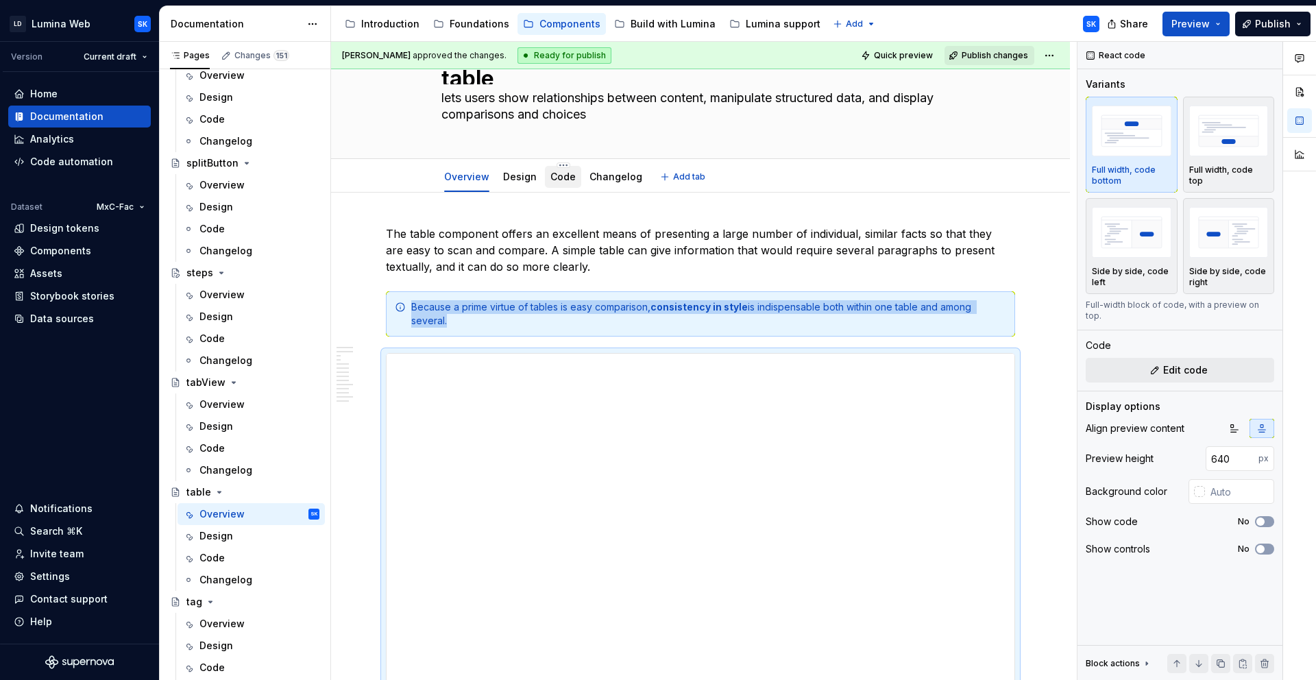
click at [563, 177] on link "Code" at bounding box center [562, 177] width 25 height 12
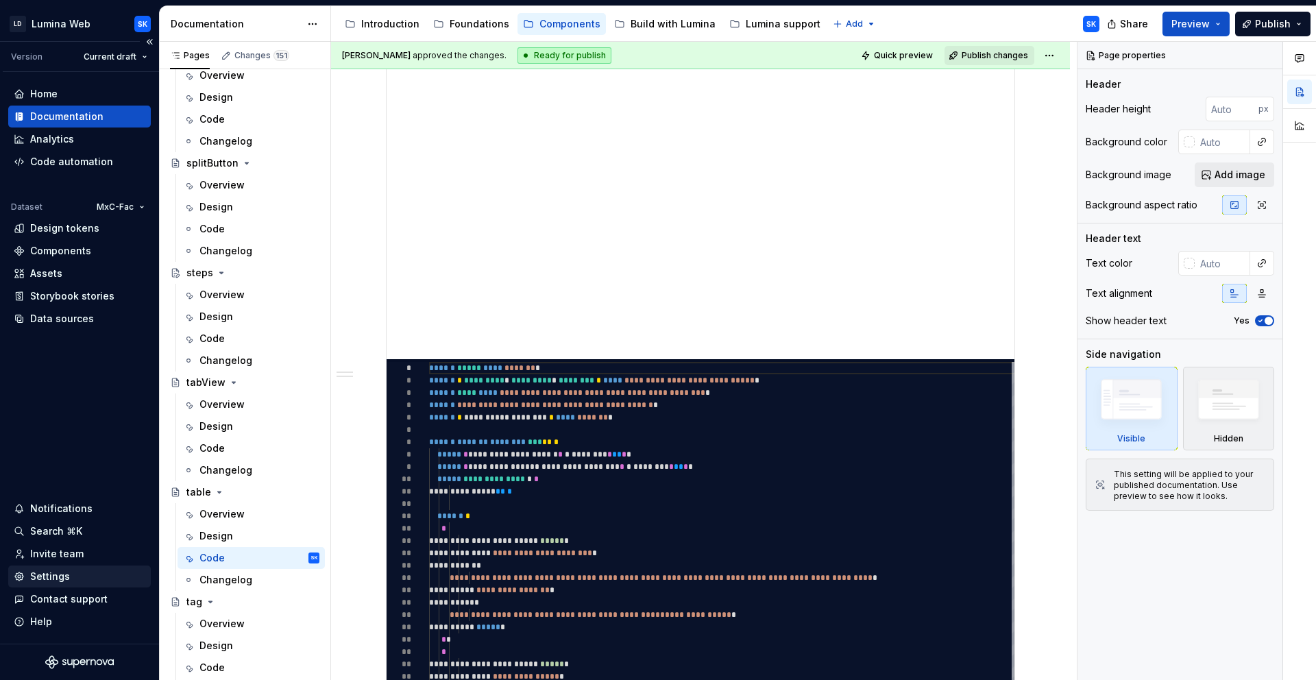
scroll to position [774, 0]
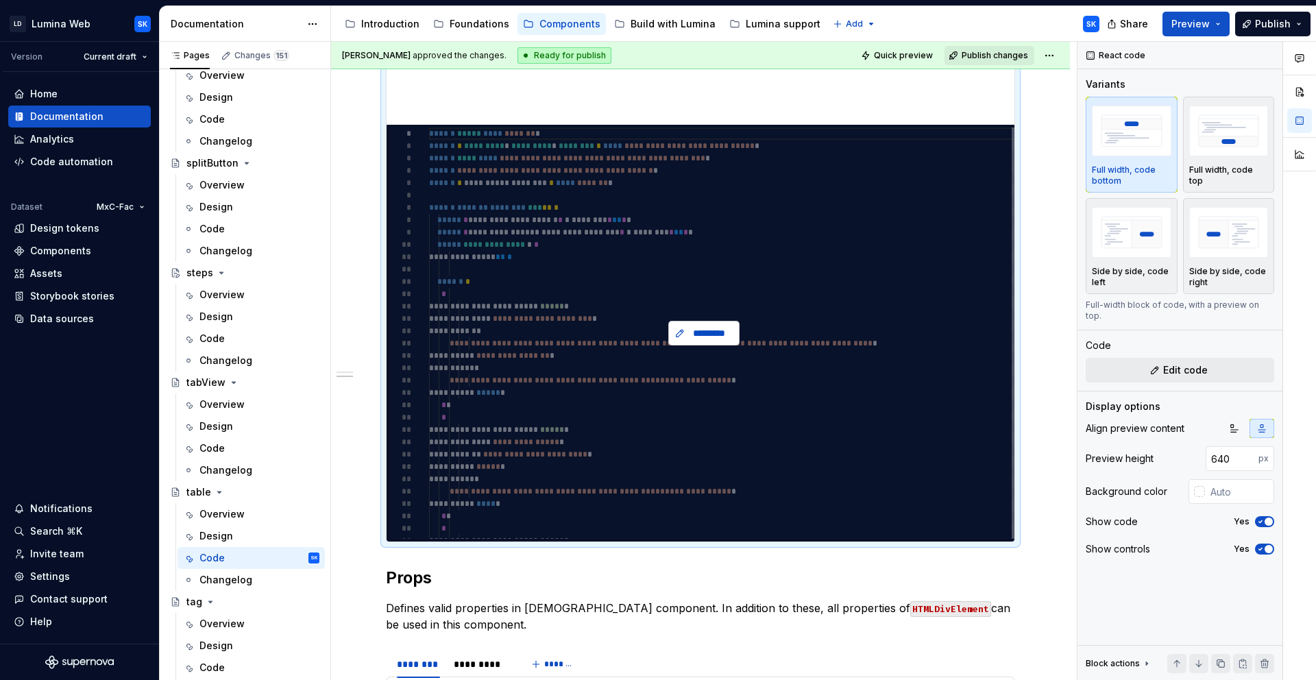
click at [709, 335] on span "*********" at bounding box center [709, 333] width 42 height 14
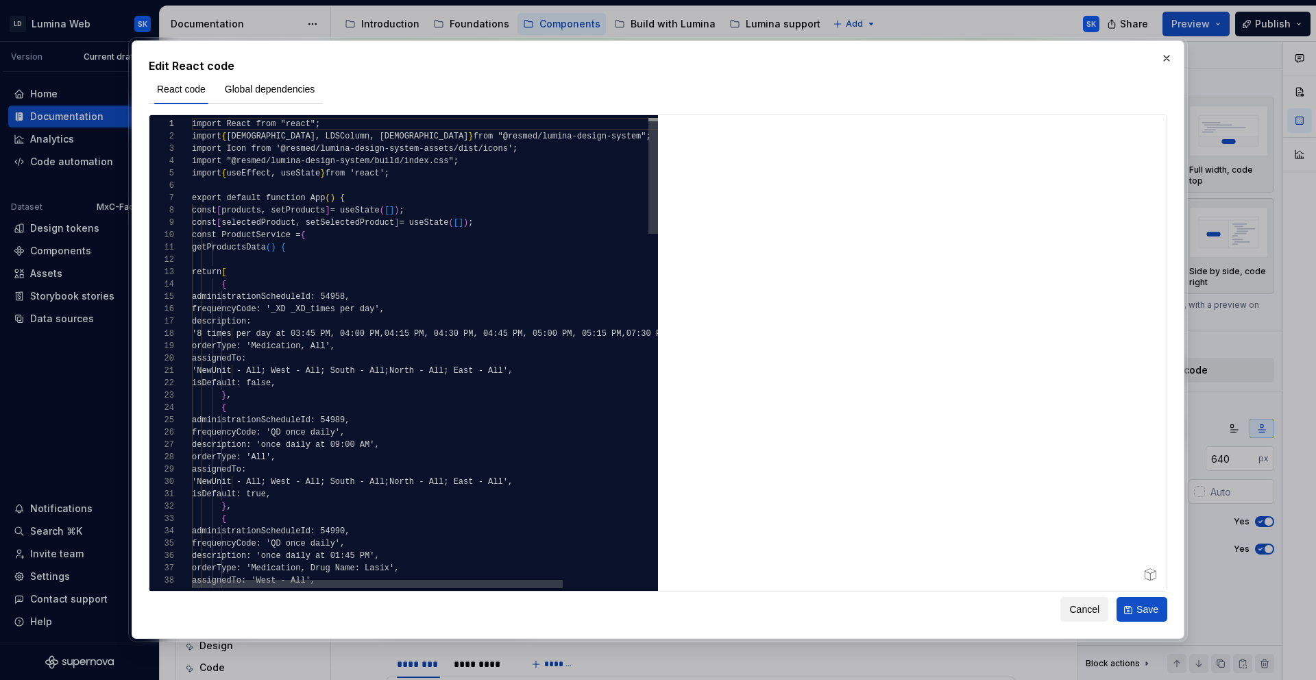
type textarea "*"
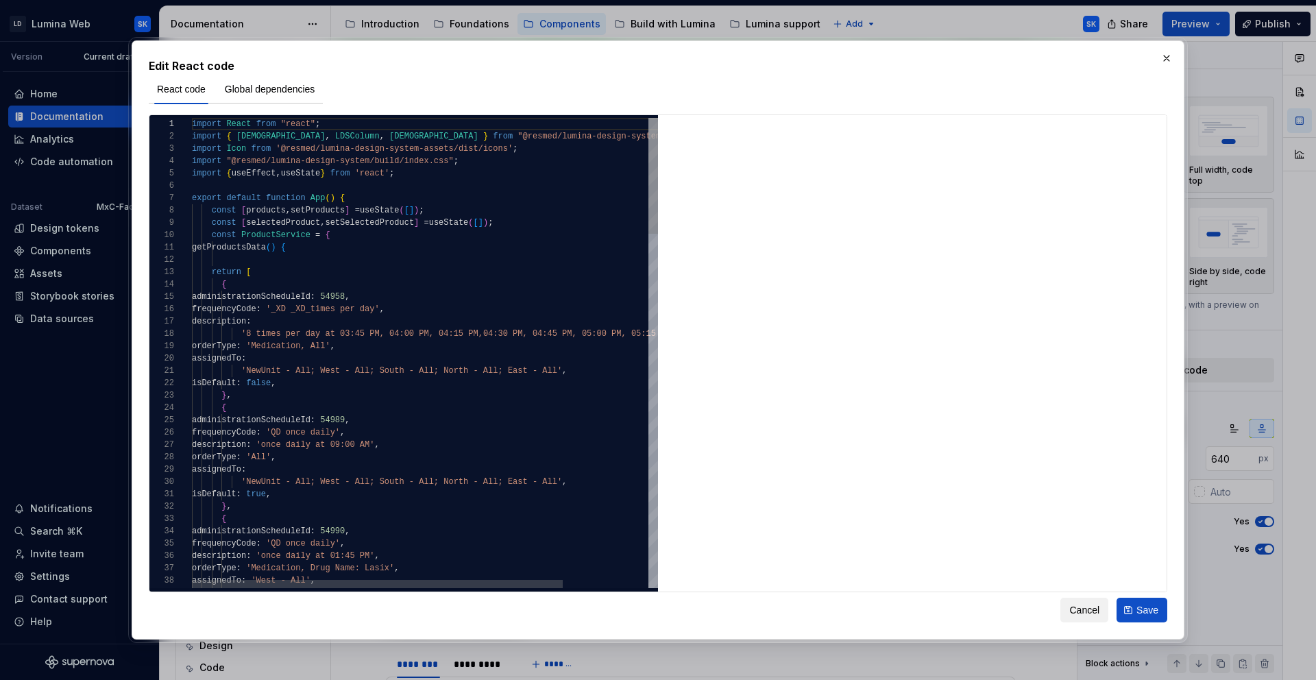
scroll to position [49, 198]
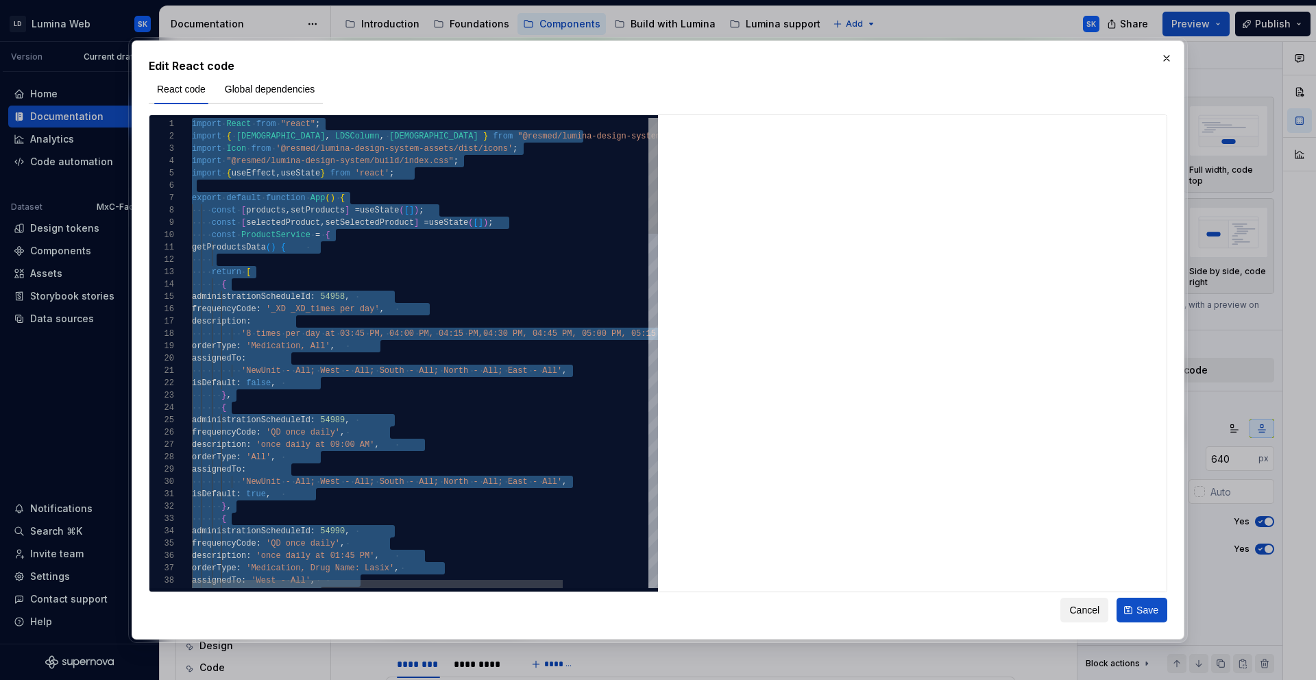
type textarea "****** ****** *"
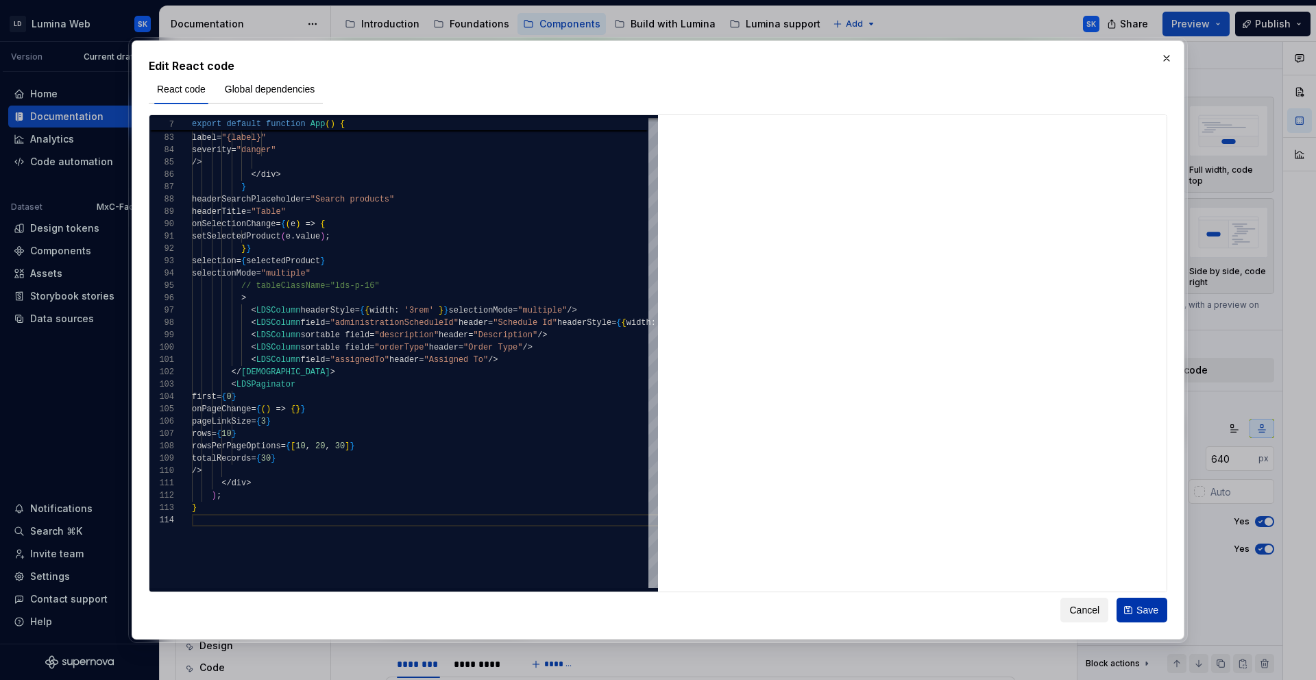
click at [1146, 608] on span "Save" at bounding box center [1147, 610] width 22 height 14
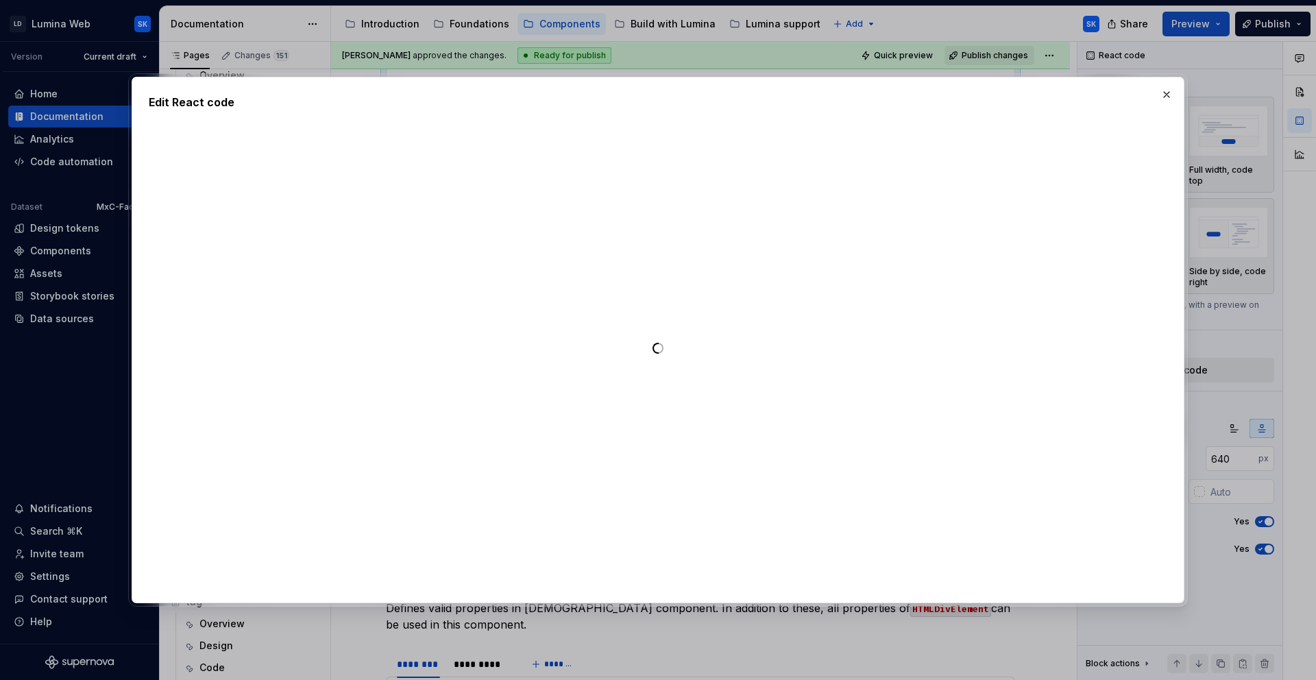
type textarea "*"
type textarea "**********"
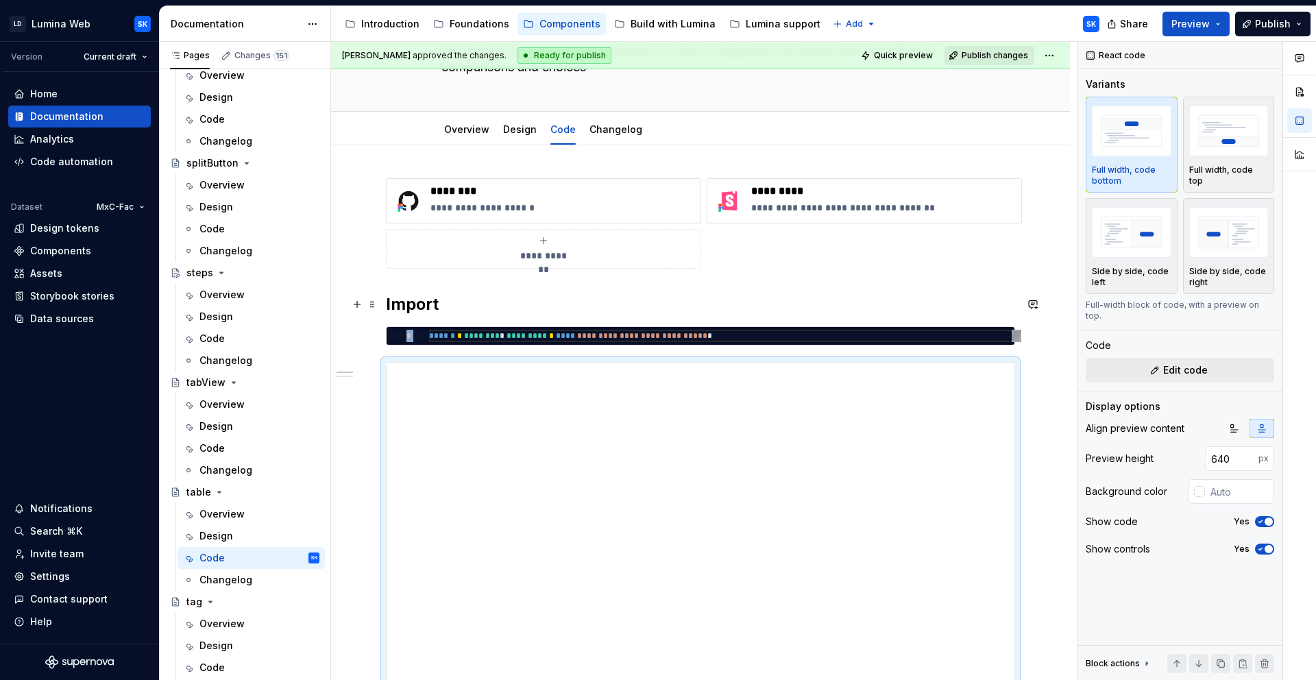
scroll to position [99, 0]
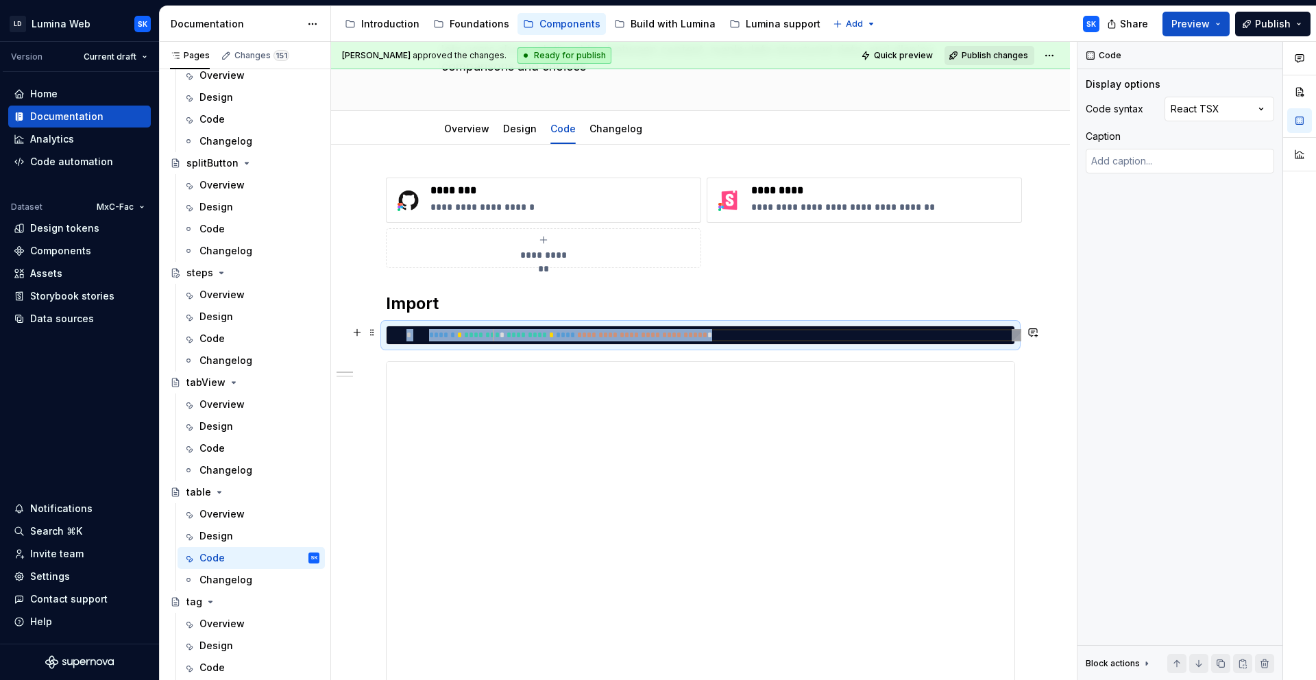
type textarea "*"
type textarea "**********"
click at [492, 336] on div "**********" at bounding box center [725, 335] width 592 height 12
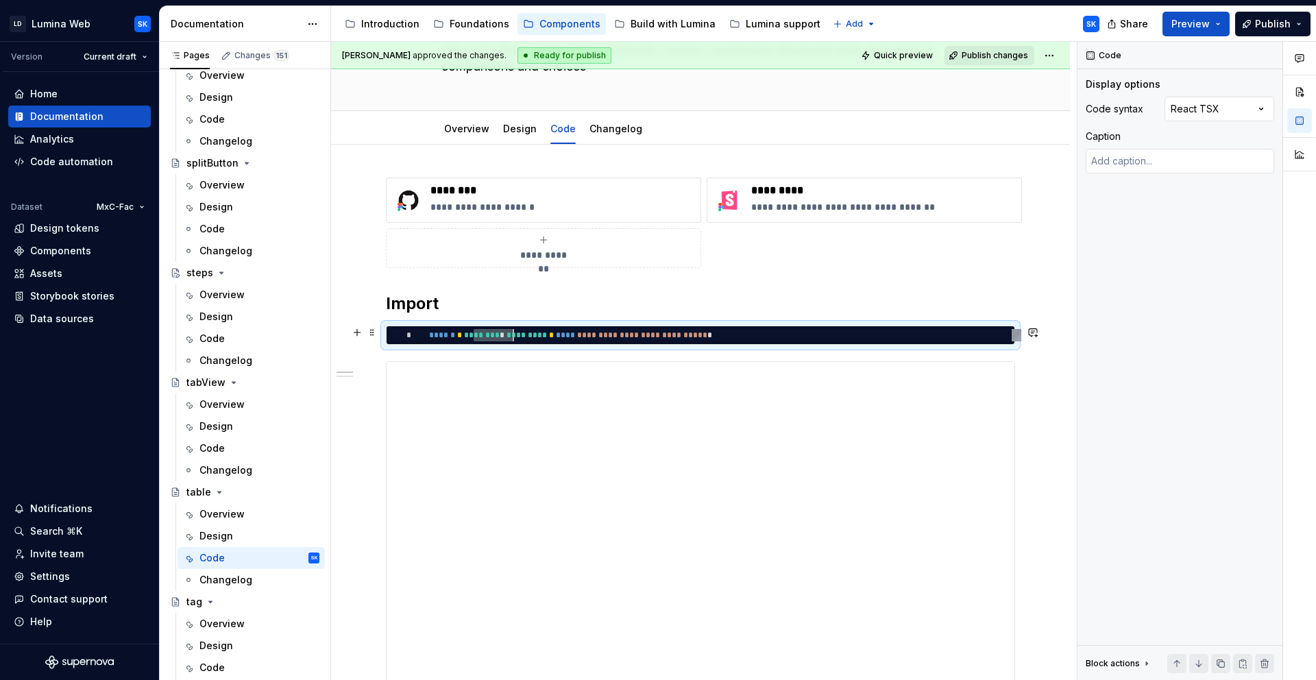
type textarea "*"
type textarea "**********"
type textarea "*"
type textarea "**********"
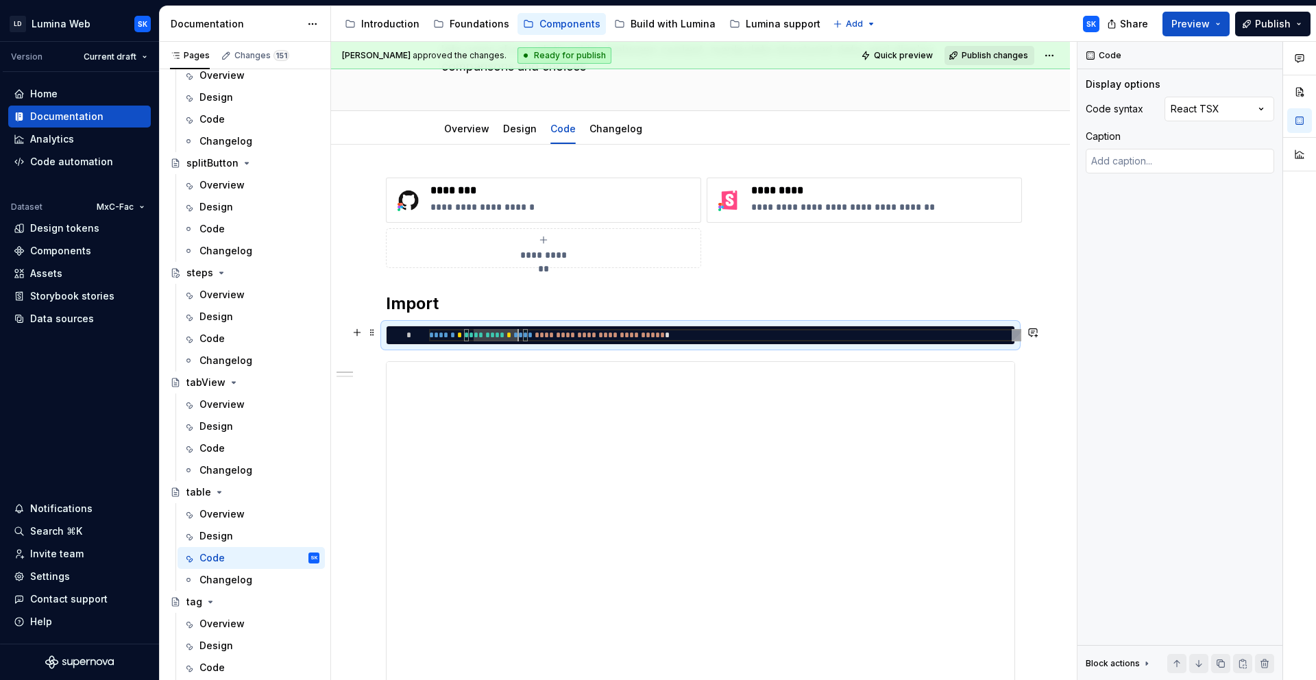
type textarea "*"
type textarea "**********"
type textarea "*"
type textarea "**********"
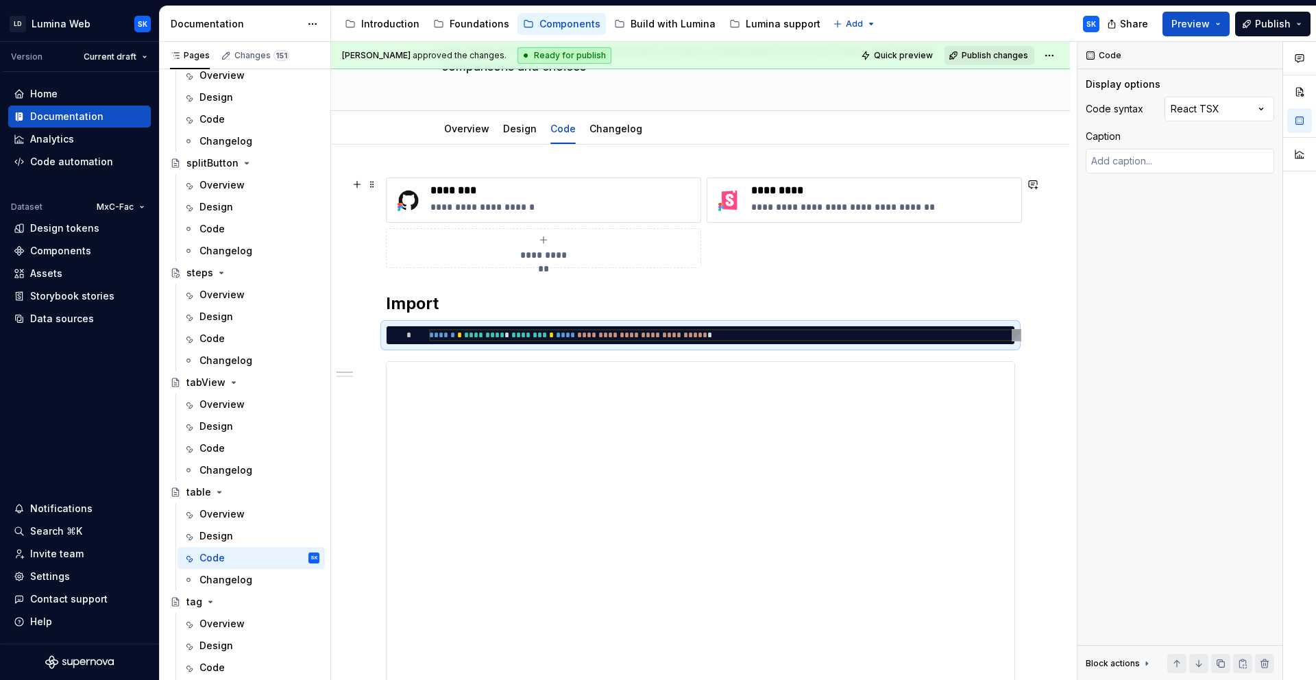
click at [763, 244] on div "**********" at bounding box center [700, 222] width 629 height 90
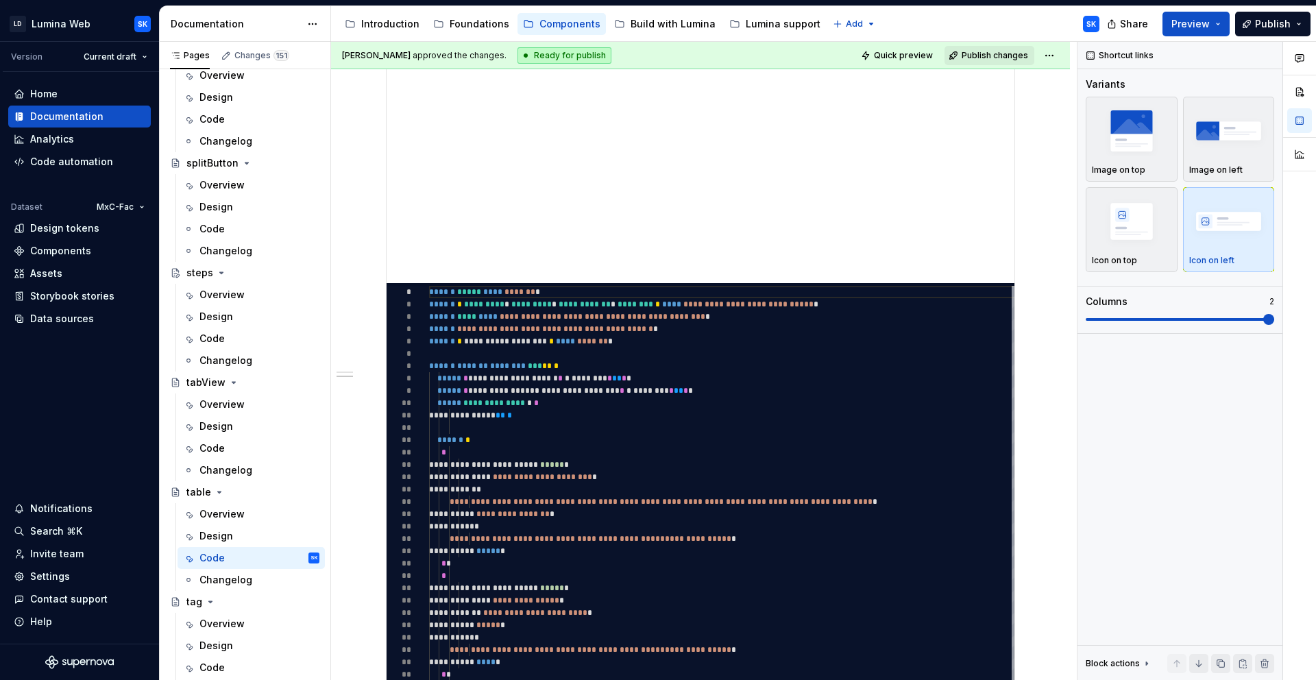
scroll to position [0, 0]
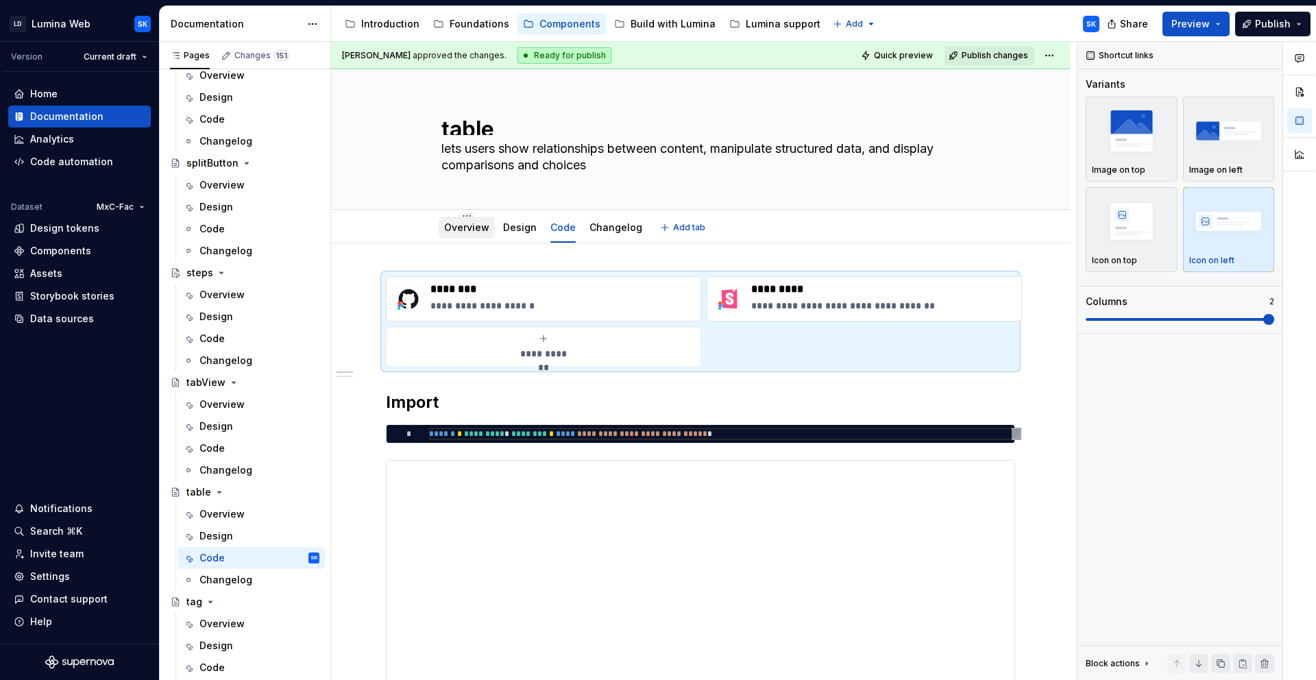
click at [472, 234] on div "Overview" at bounding box center [466, 228] width 45 height 14
click at [470, 225] on link "Overview" at bounding box center [466, 227] width 45 height 12
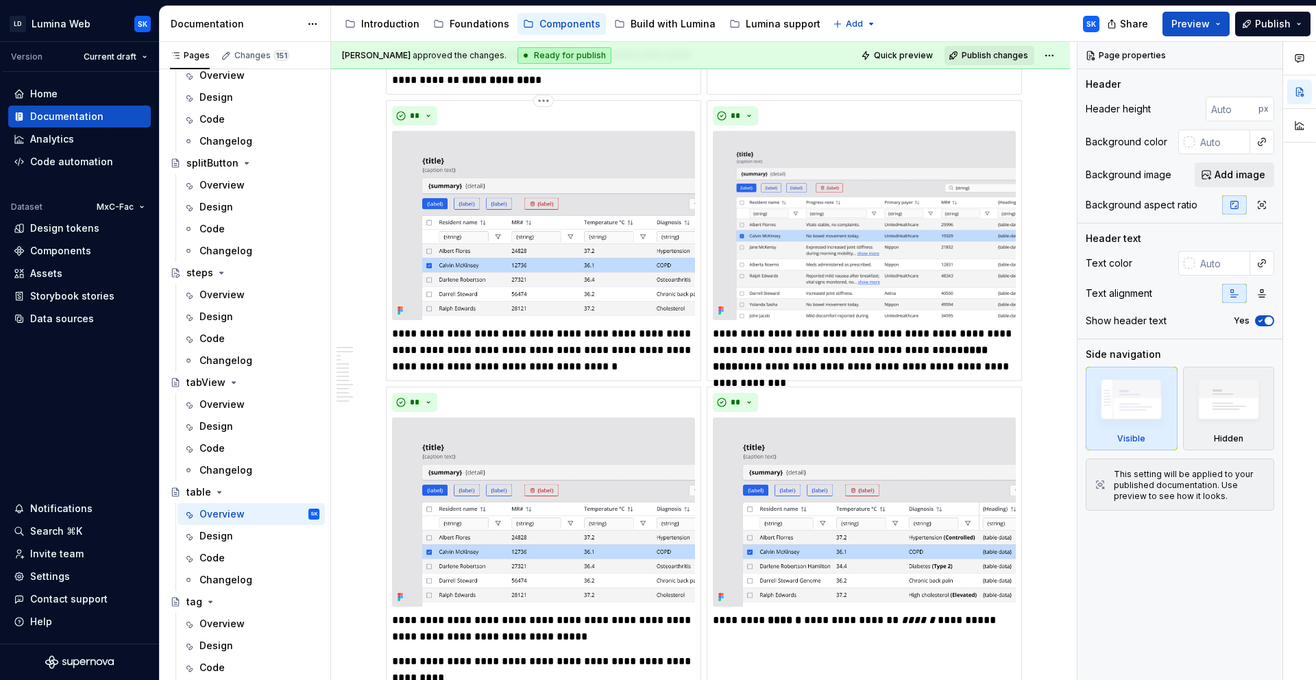
scroll to position [2235, 0]
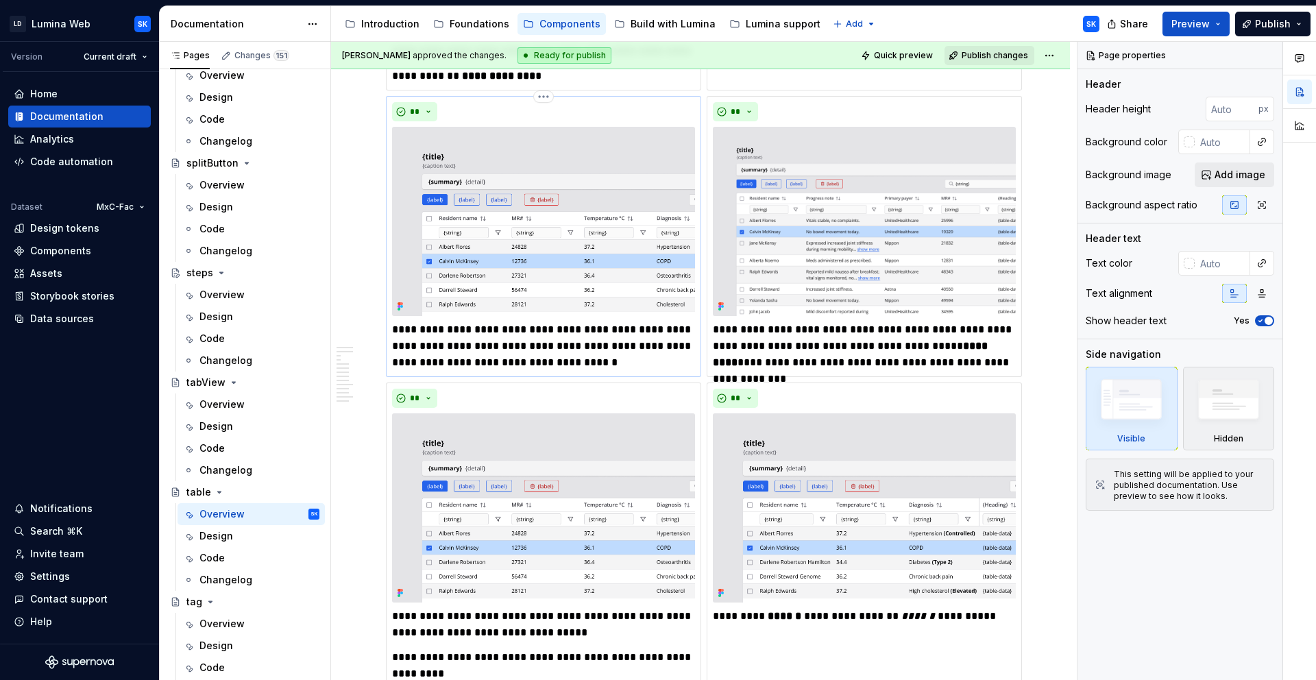
click at [504, 278] on img at bounding box center [543, 221] width 303 height 189
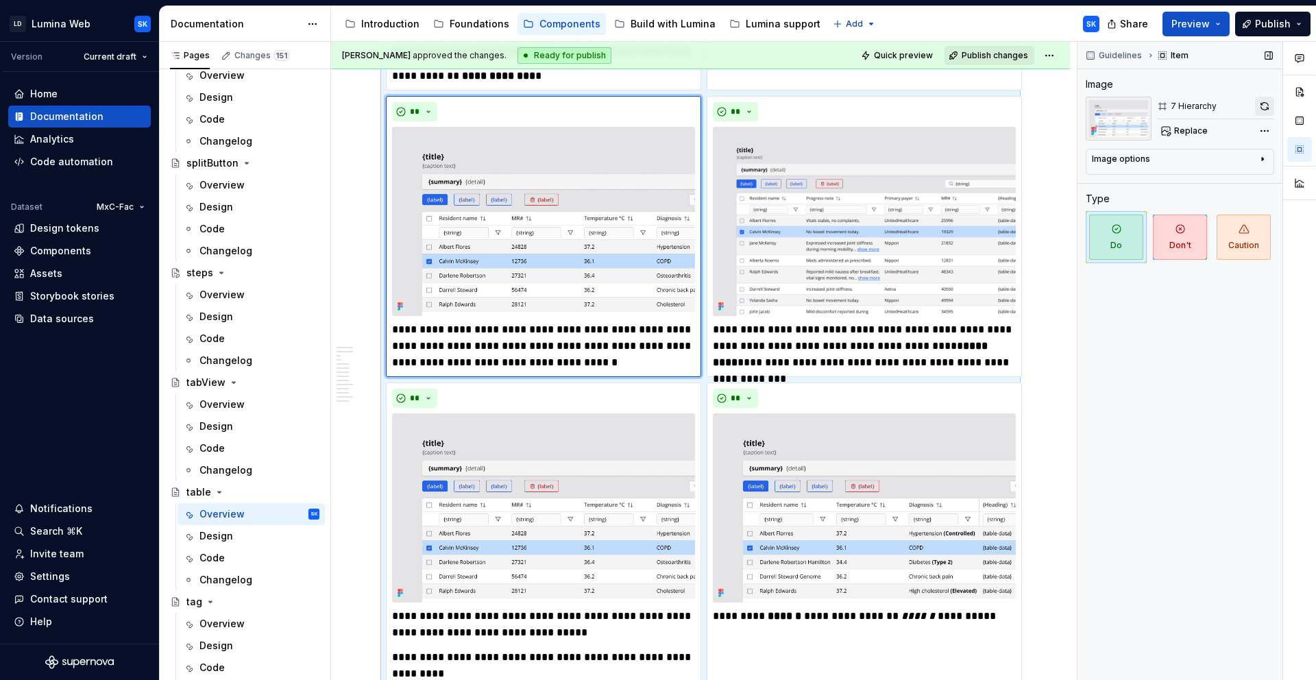
click at [1265, 110] on button "button" at bounding box center [1264, 106] width 19 height 19
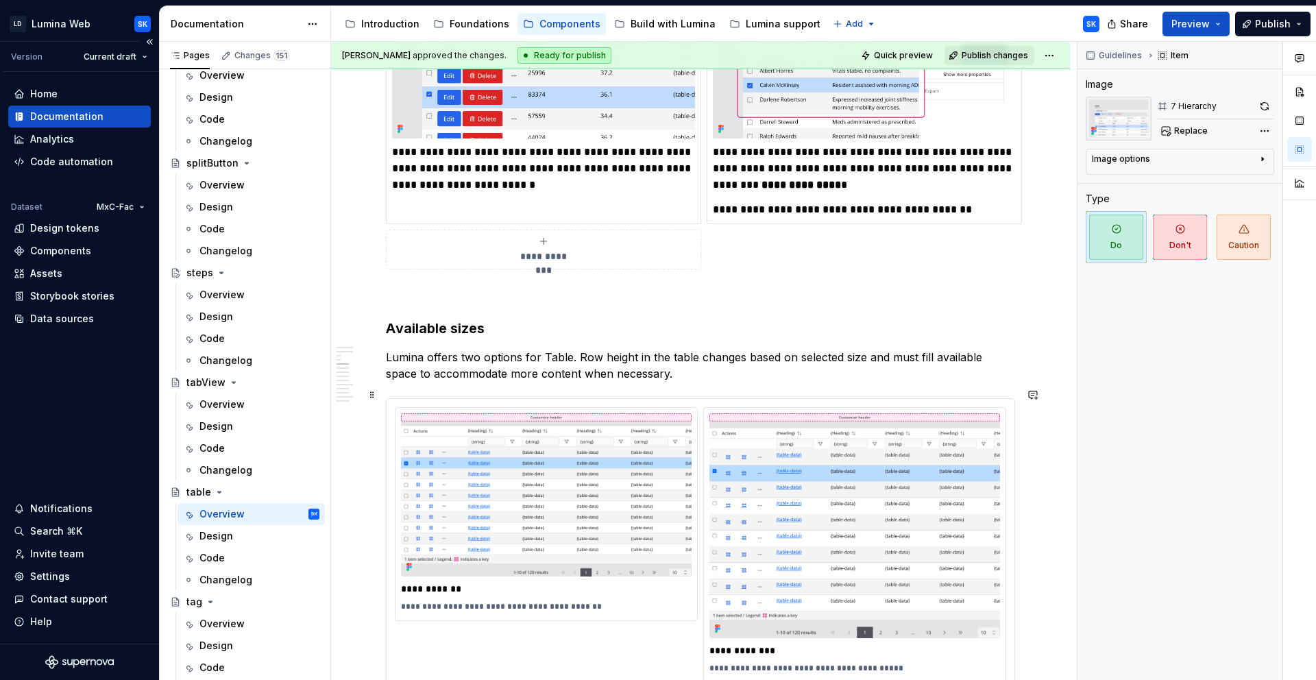
scroll to position [3089, 0]
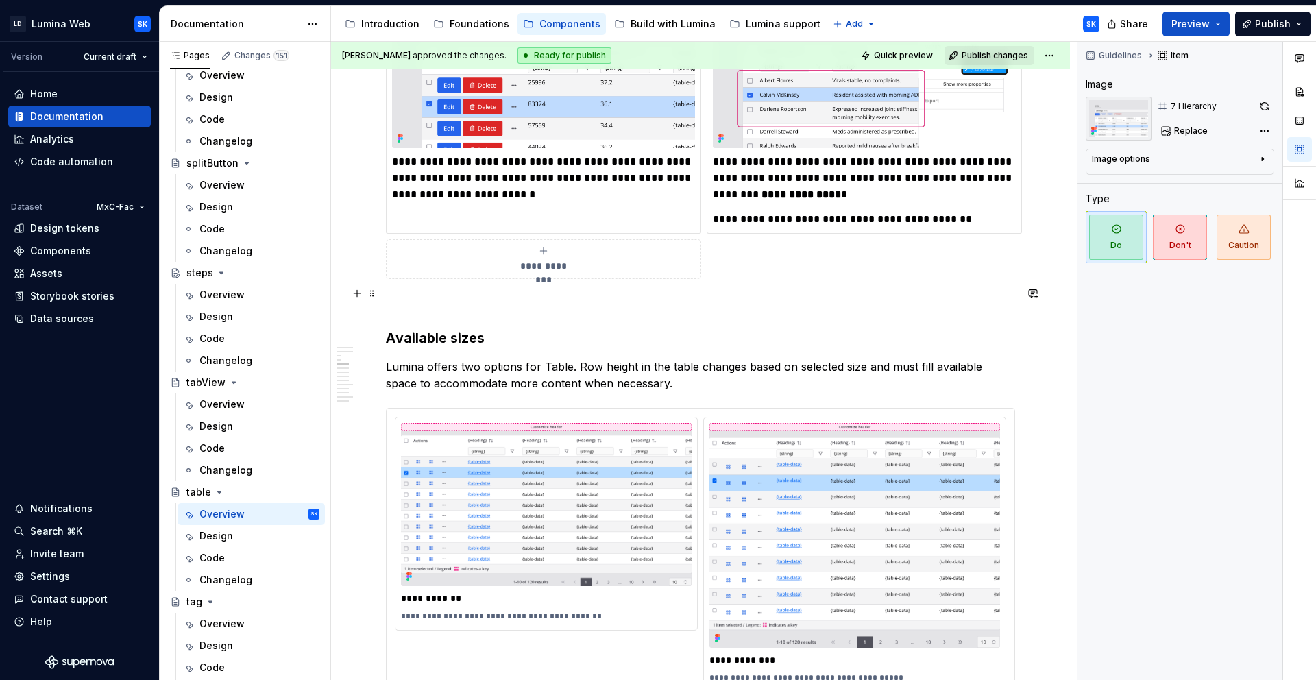
type textarea "*"
click at [398, 295] on p at bounding box center [700, 303] width 629 height 16
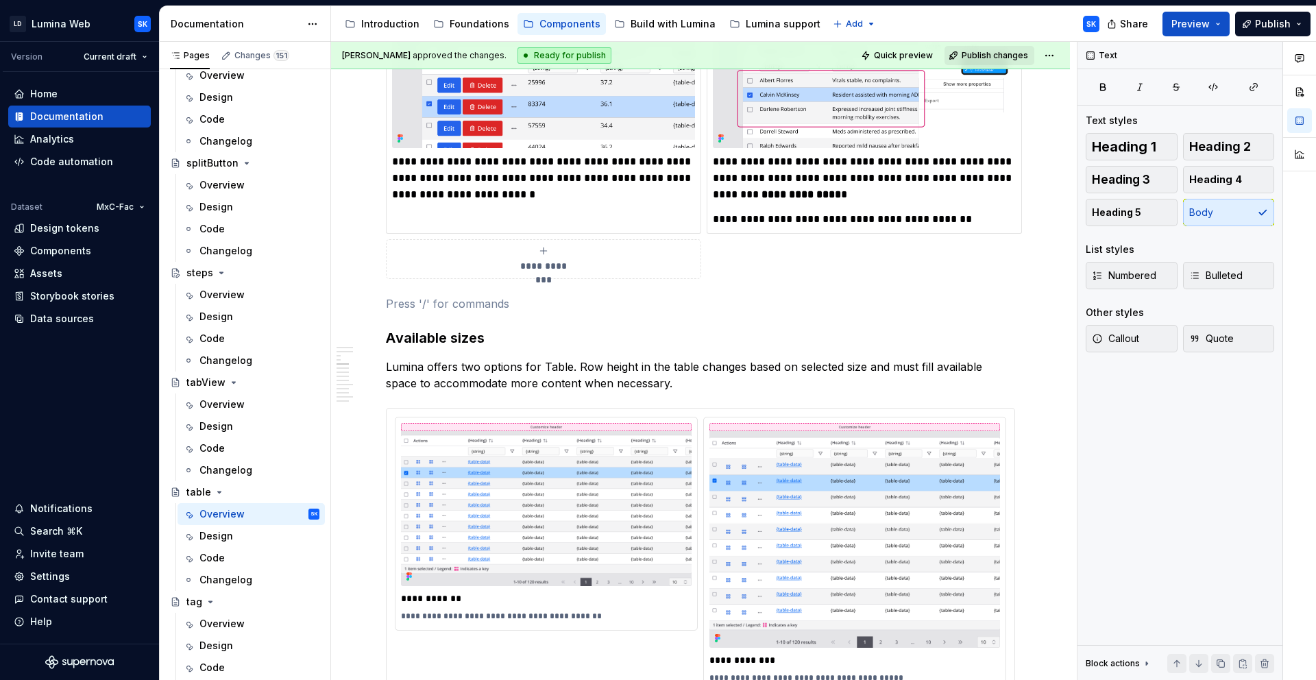
click at [785, 233] on div "**********" at bounding box center [700, 103] width 629 height 351
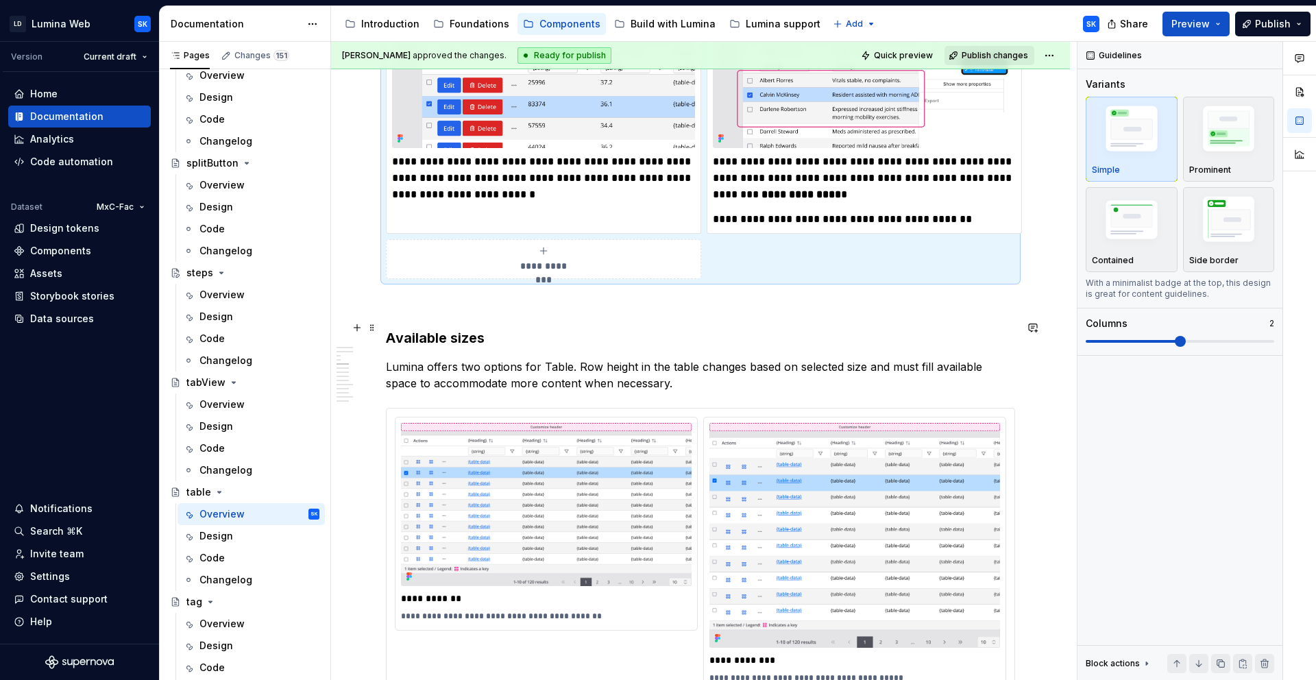
click at [495, 330] on h3 "Available sizes" at bounding box center [700, 337] width 629 height 19
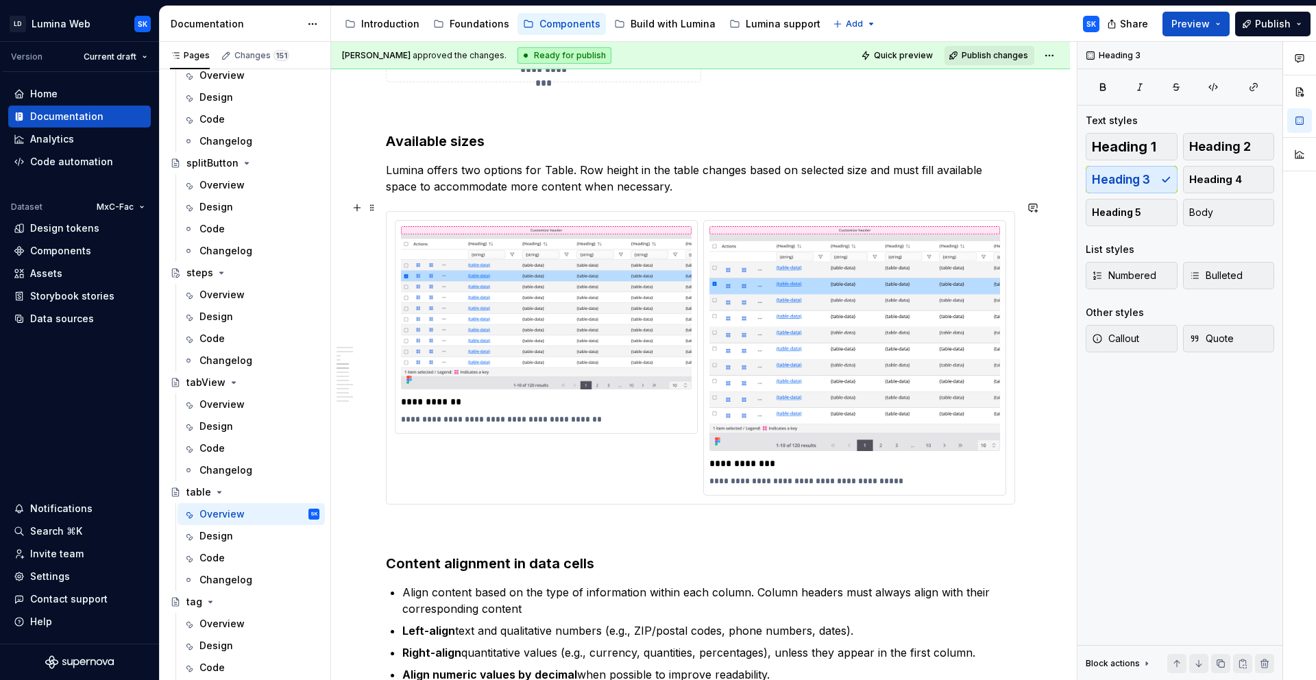
scroll to position [3287, 0]
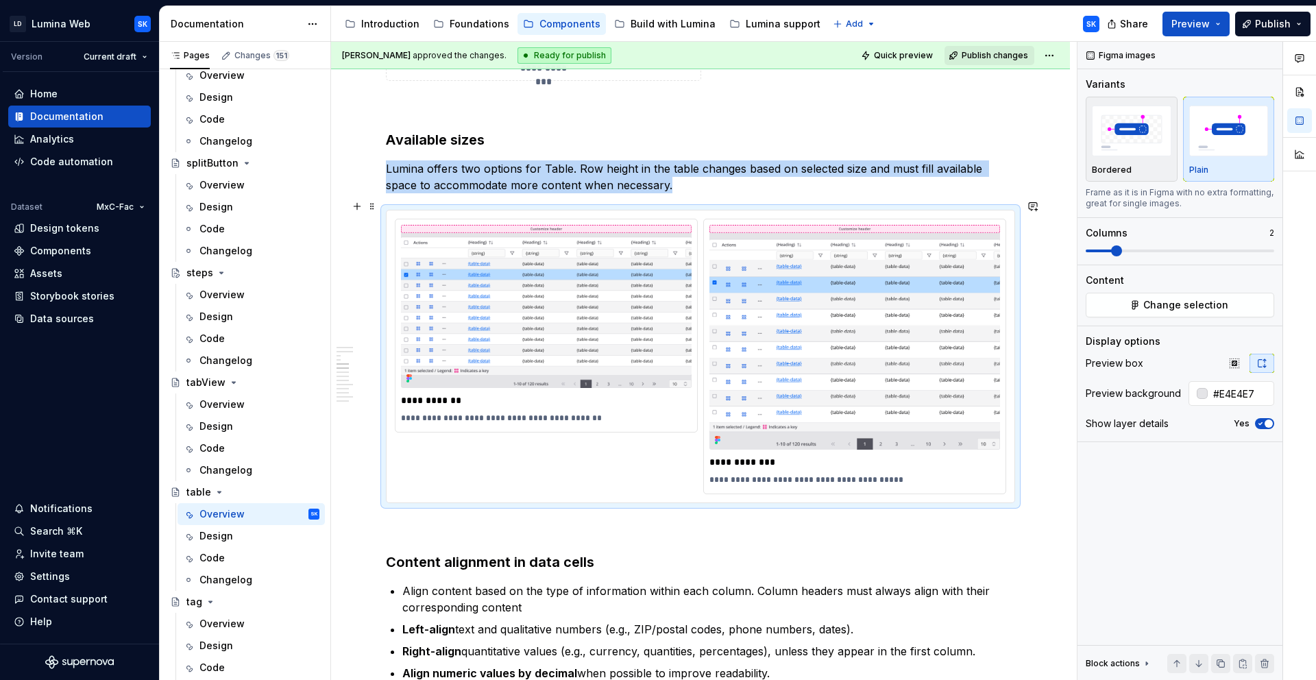
click at [582, 453] on div "**********" at bounding box center [700, 356] width 611 height 275
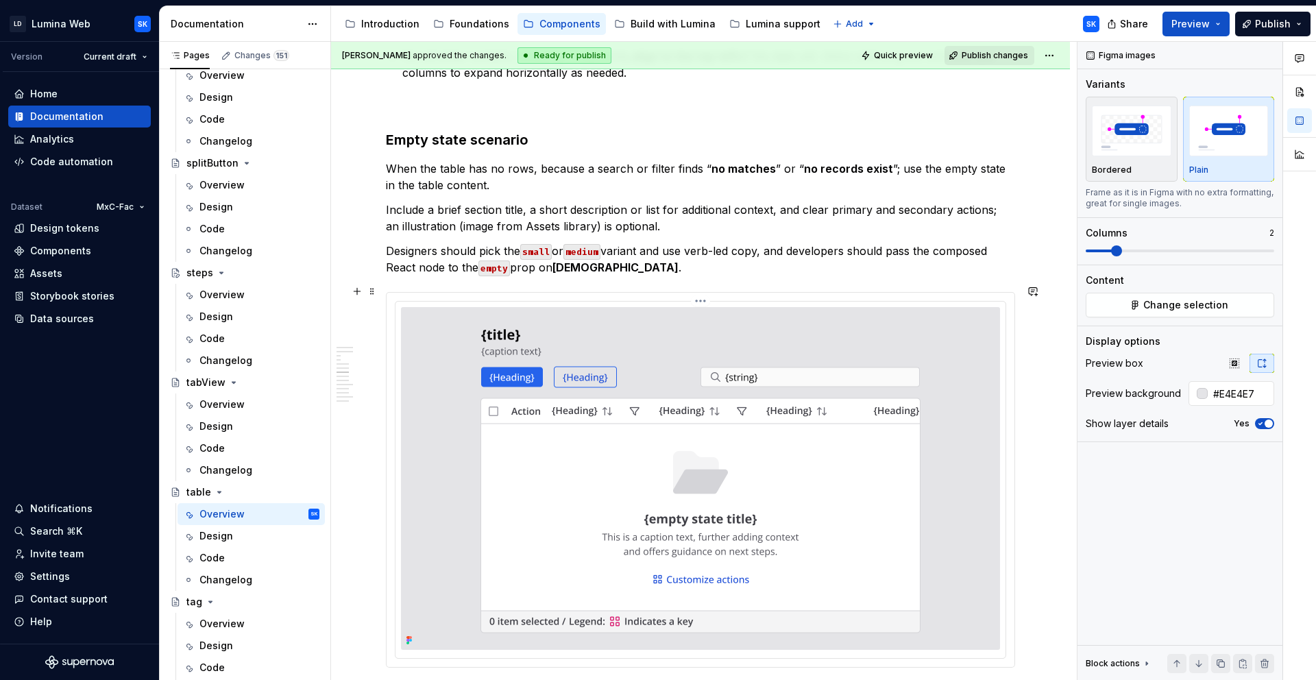
scroll to position [4014, 0]
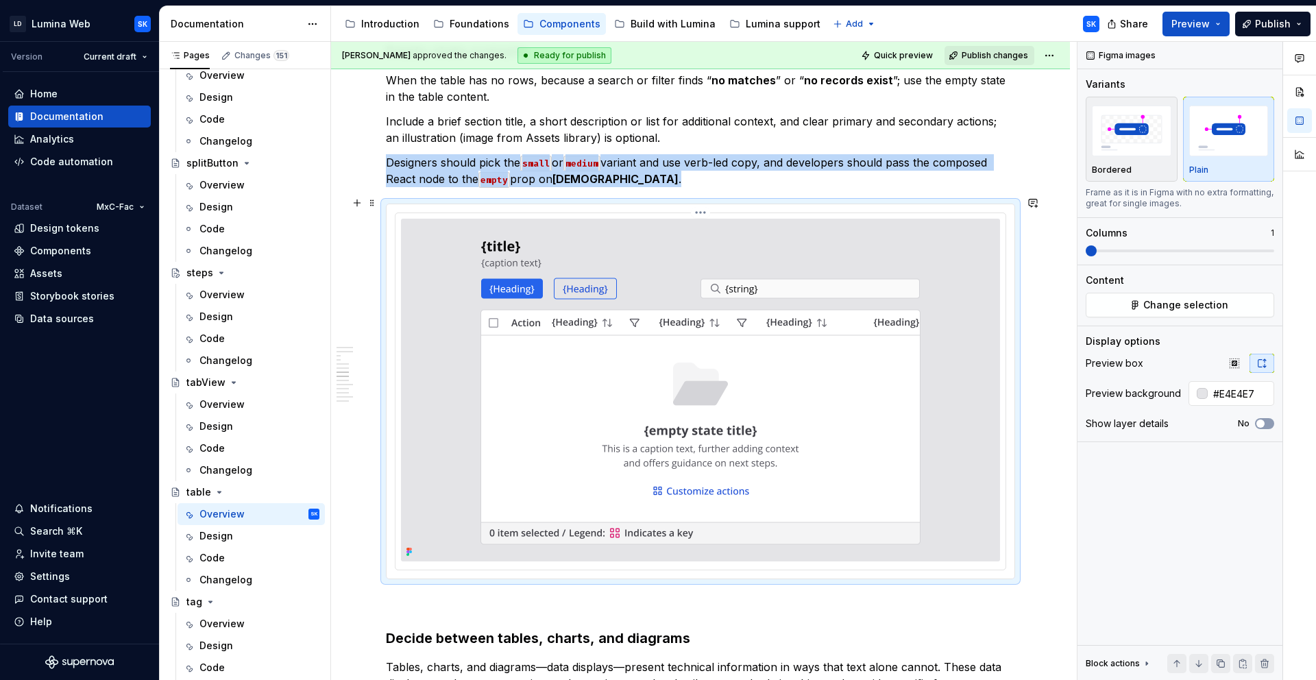
click at [619, 213] on div at bounding box center [700, 391] width 610 height 356
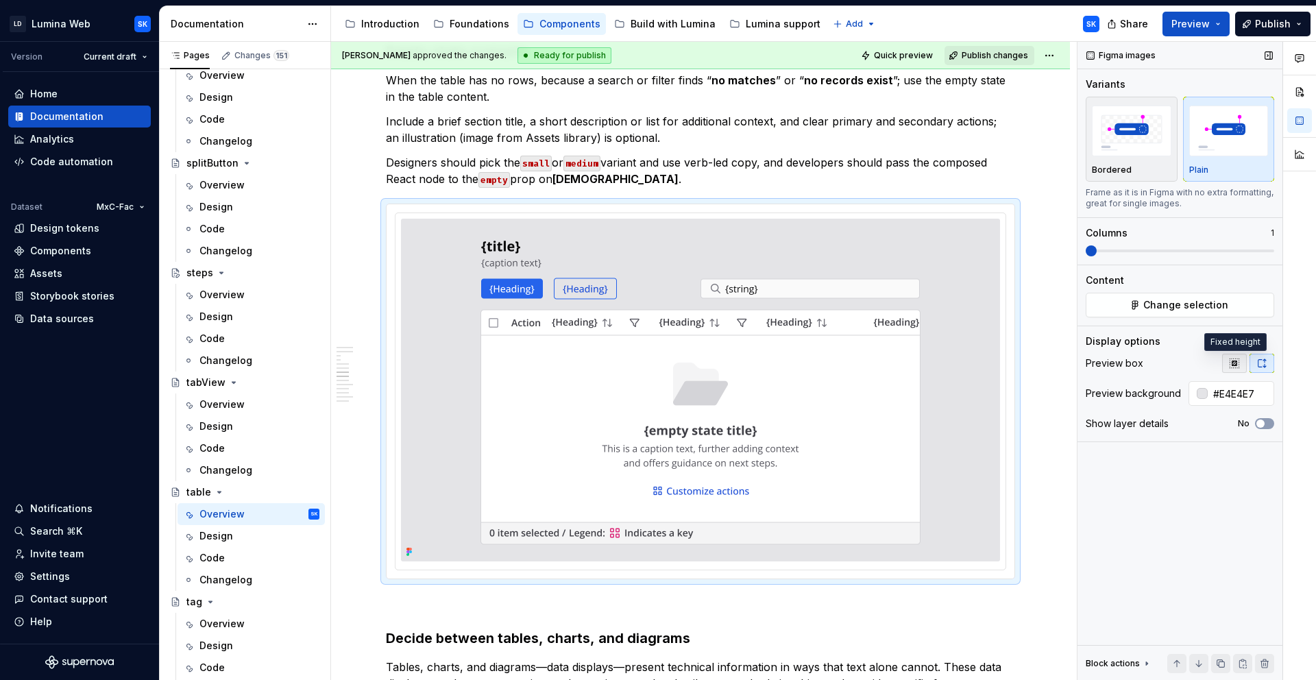
click at [1233, 360] on icon "button" at bounding box center [1234, 363] width 11 height 11
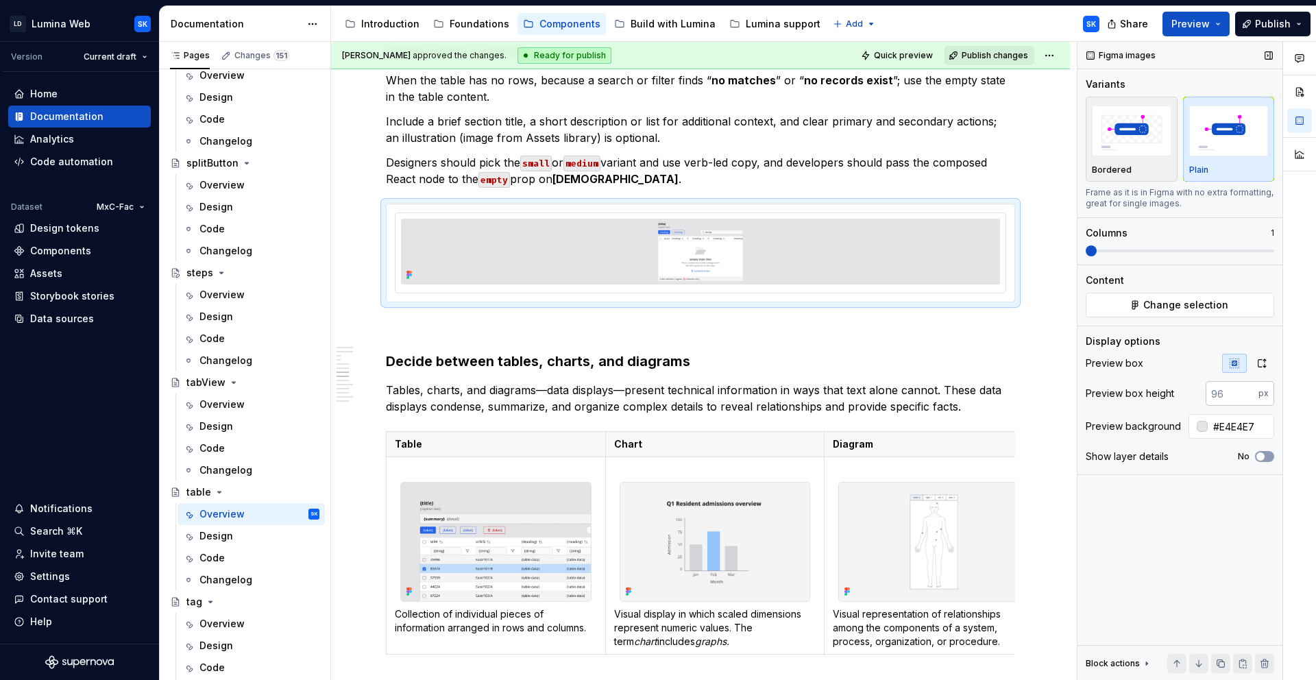
click at [1231, 389] on input "number" at bounding box center [1231, 393] width 53 height 25
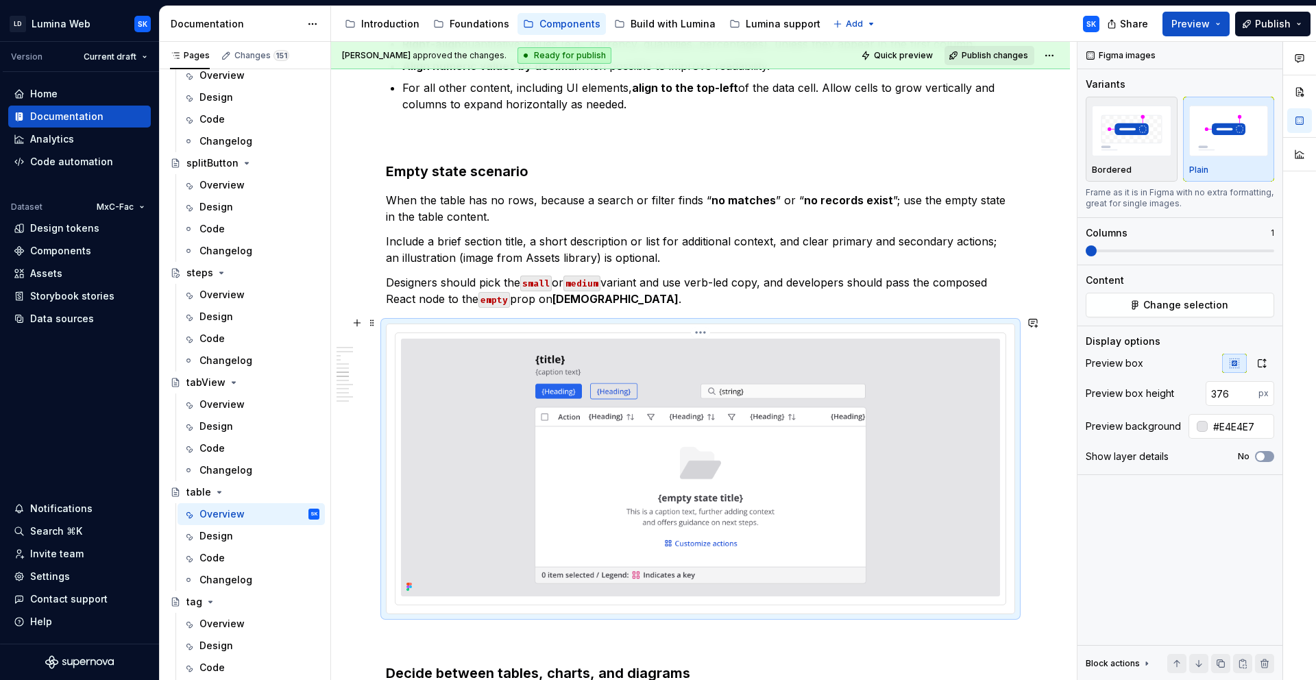
scroll to position [3946, 0]
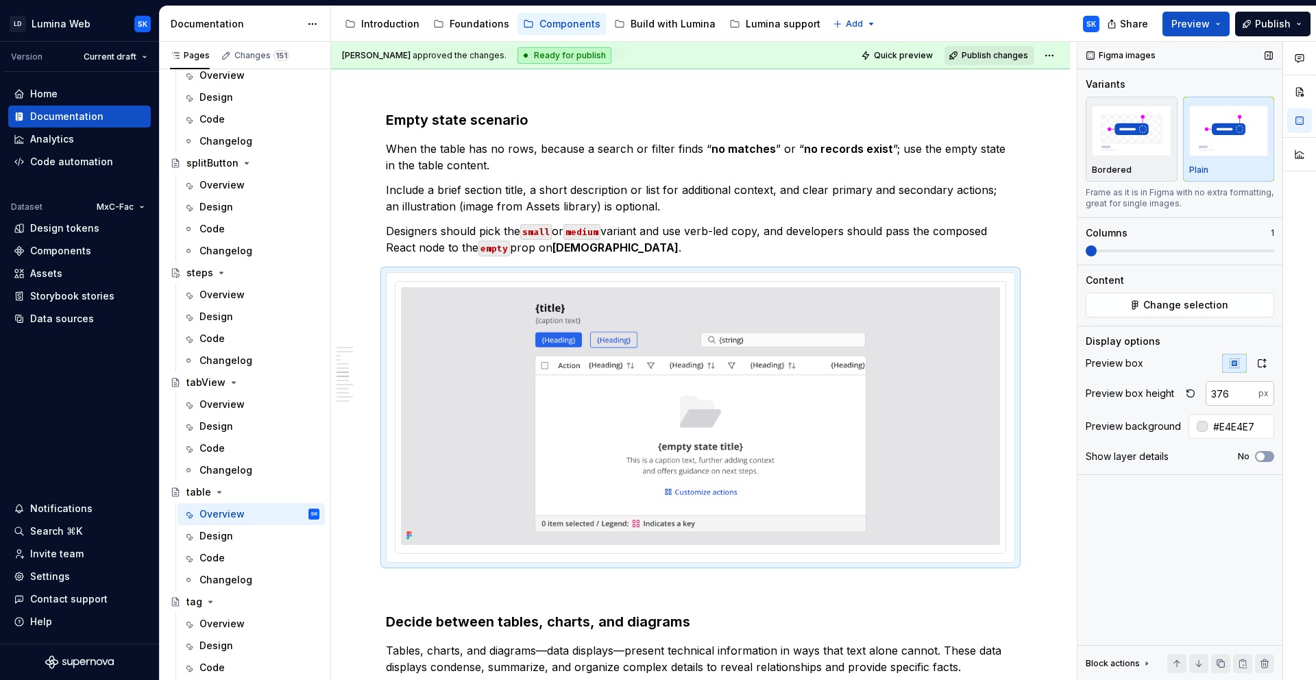
click at [1229, 393] on input "376" at bounding box center [1231, 393] width 53 height 25
click at [1220, 393] on input "376" at bounding box center [1231, 393] width 53 height 25
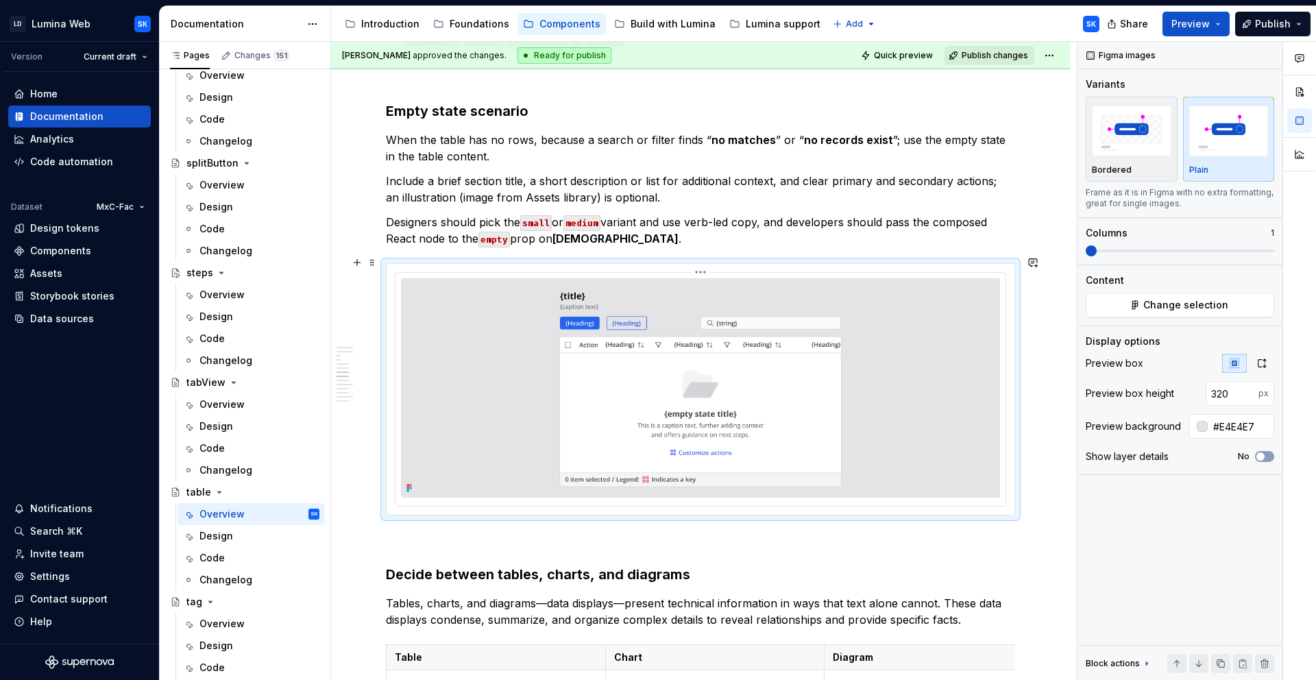
scroll to position [3960, 0]
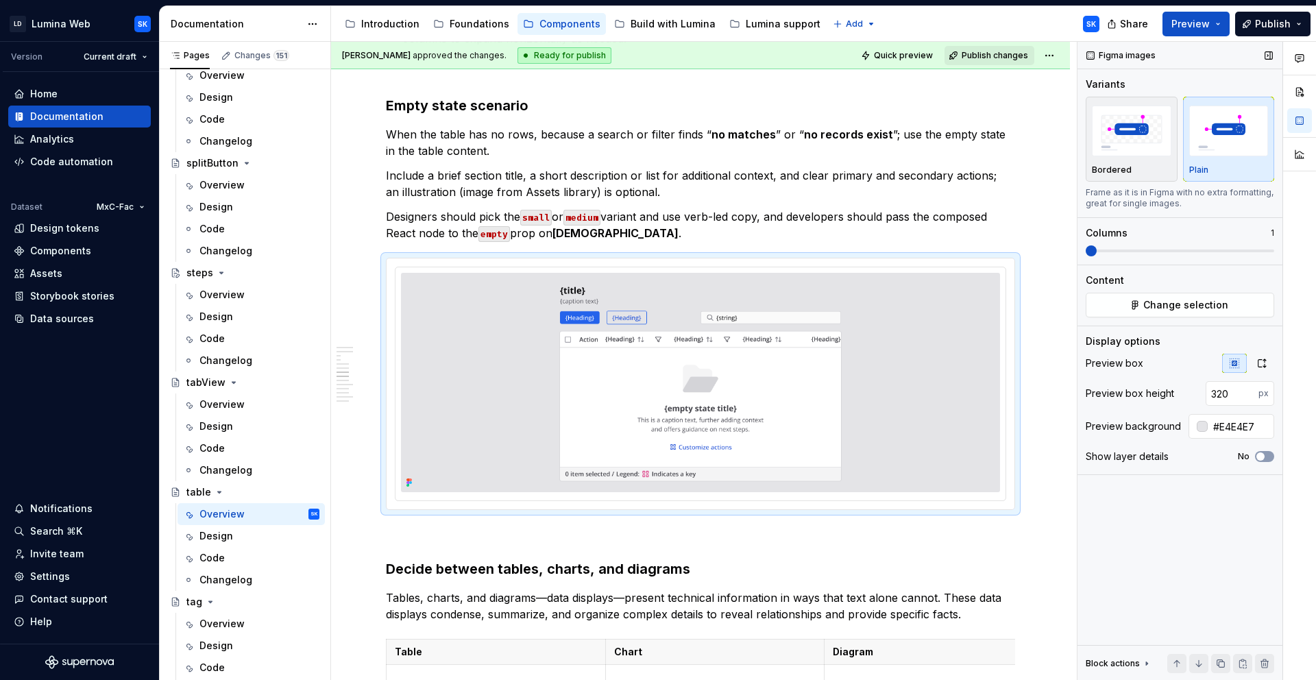
click at [1233, 393] on input "320" at bounding box center [1231, 393] width 53 height 25
type input "376"
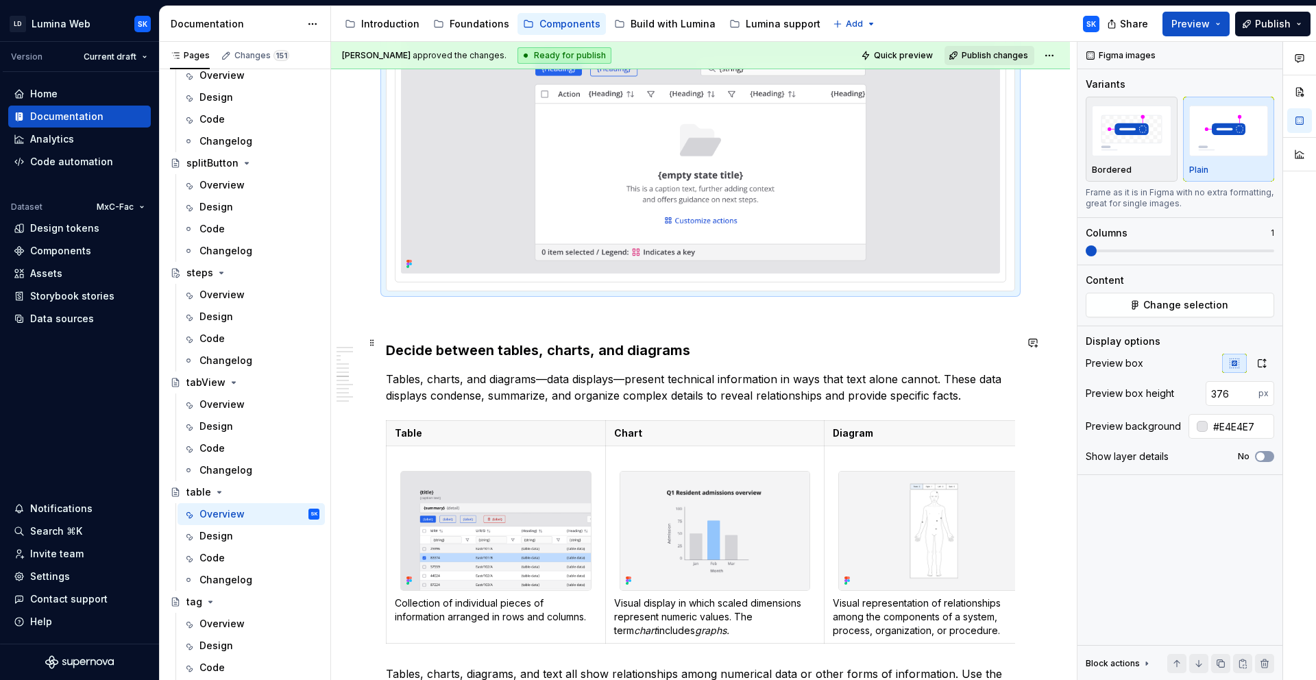
scroll to position [4320, 0]
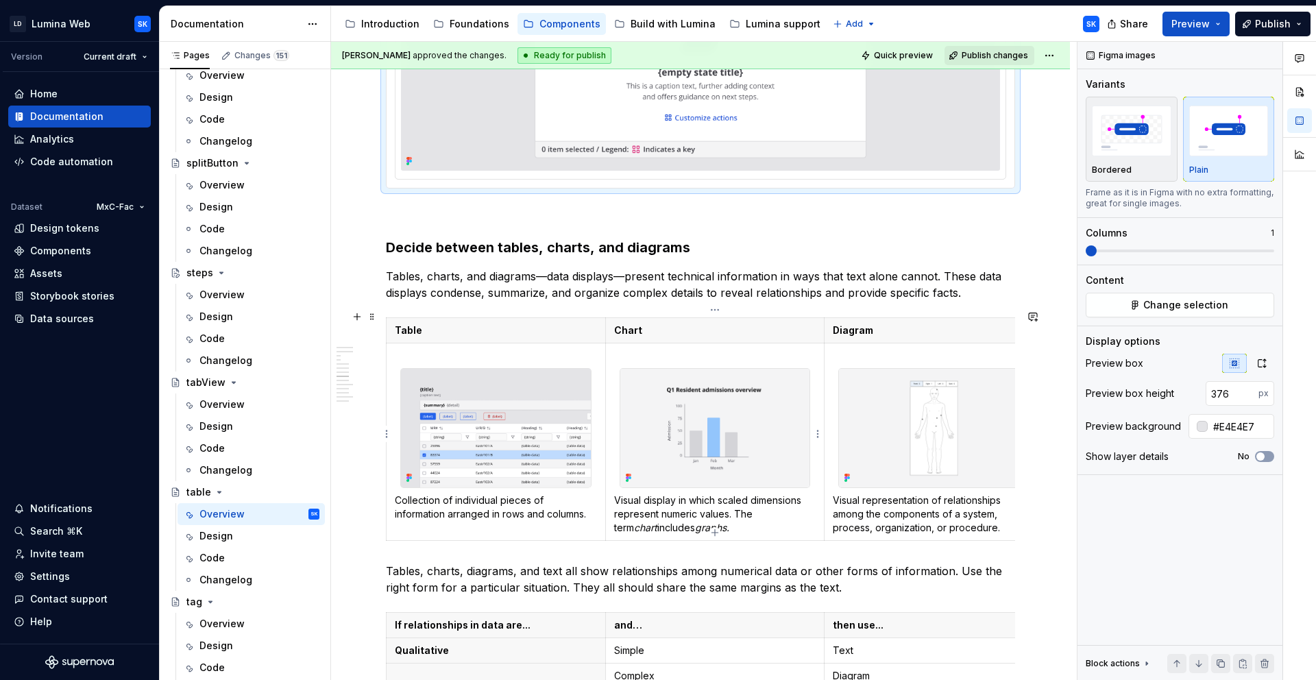
click at [543, 376] on img at bounding box center [496, 428] width 190 height 119
click at [545, 343] on td "Collection of individual pieces of information arranged in rows and columns." at bounding box center [495, 441] width 219 height 197
click at [492, 369] on img at bounding box center [496, 428] width 190 height 119
click at [528, 493] on p "Collection of individual pieces of information arranged in rows and columns." at bounding box center [496, 506] width 202 height 27
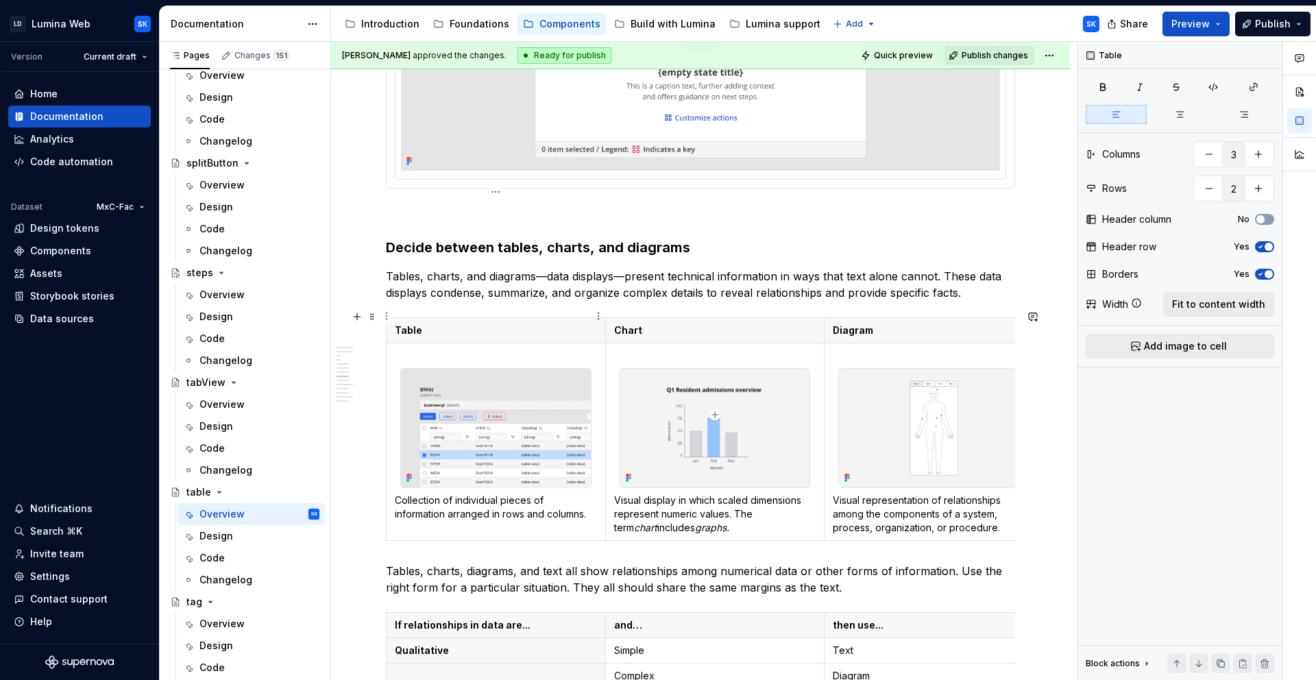
scroll to position [4438, 0]
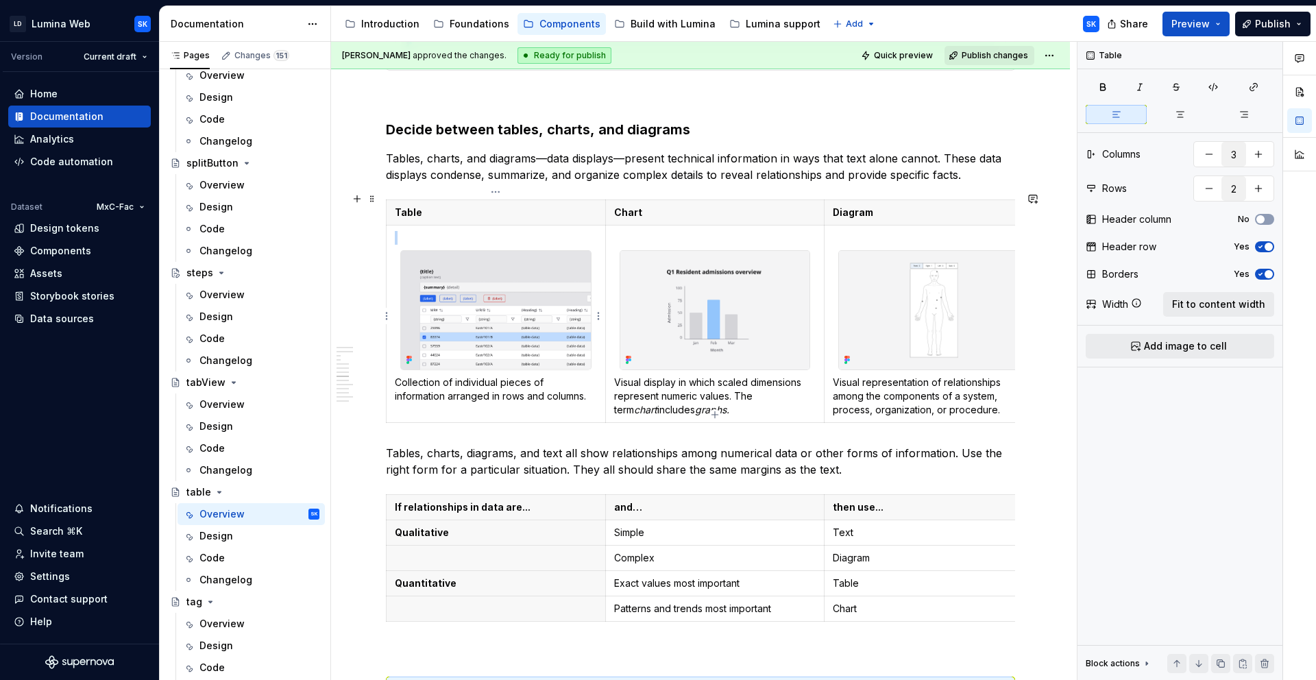
click at [515, 251] on img at bounding box center [496, 310] width 190 height 119
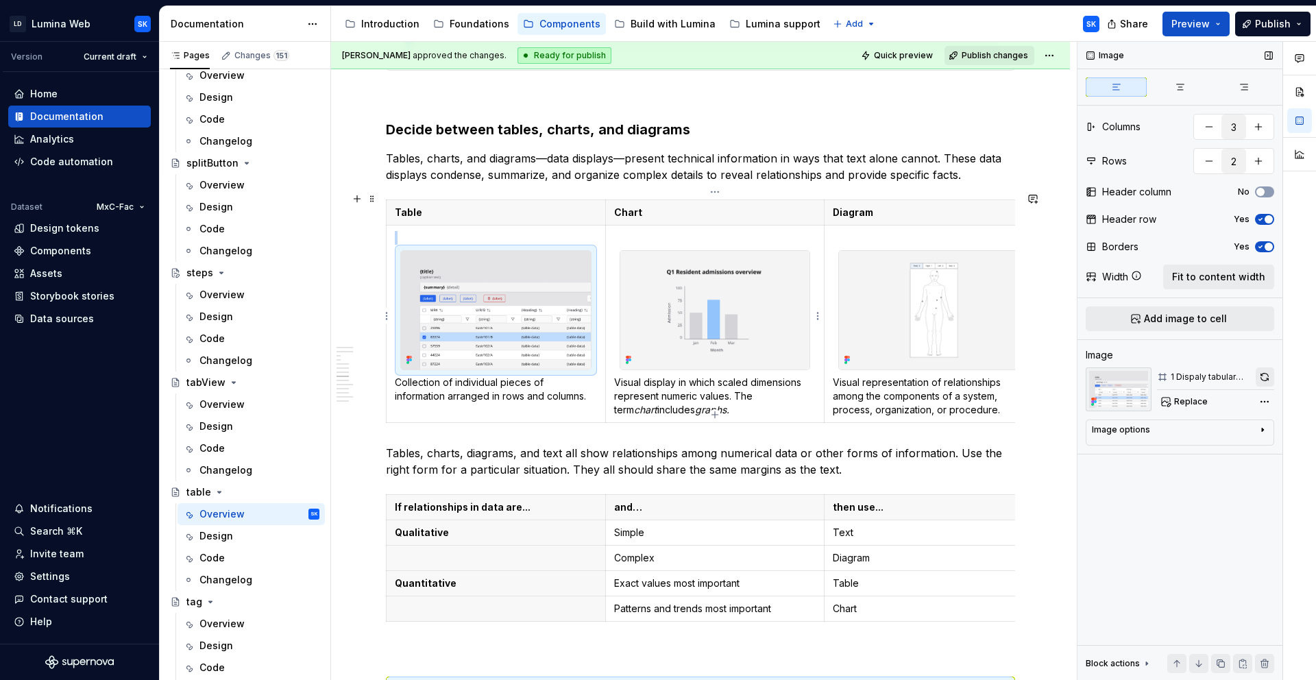
click at [1260, 376] on button "button" at bounding box center [1264, 376] width 19 height 19
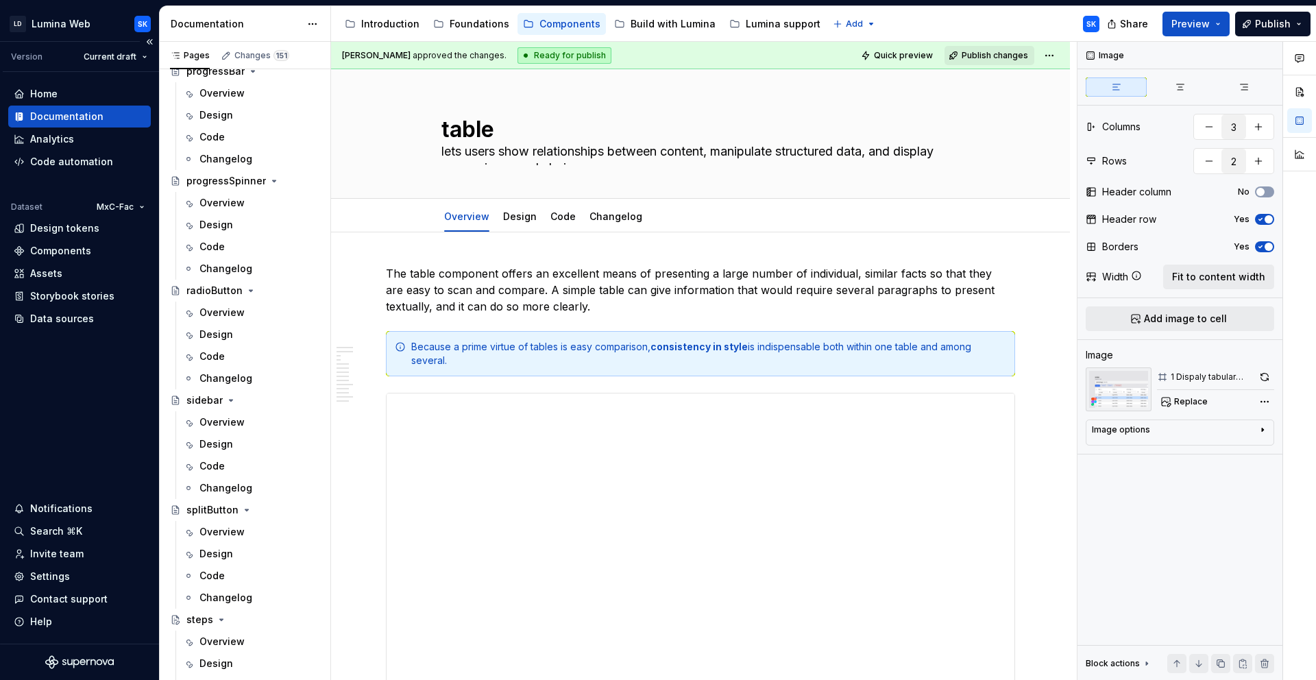
scroll to position [2659, 0]
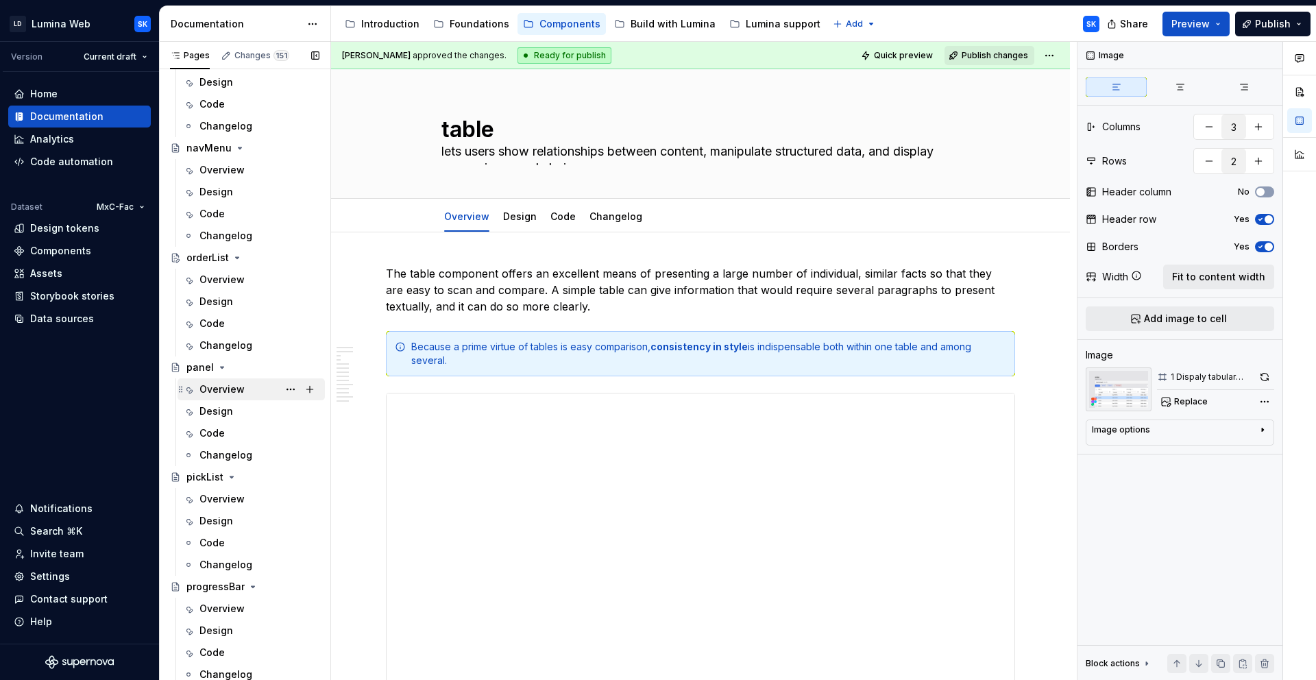
click at [225, 394] on div "Overview" at bounding box center [221, 389] width 45 height 14
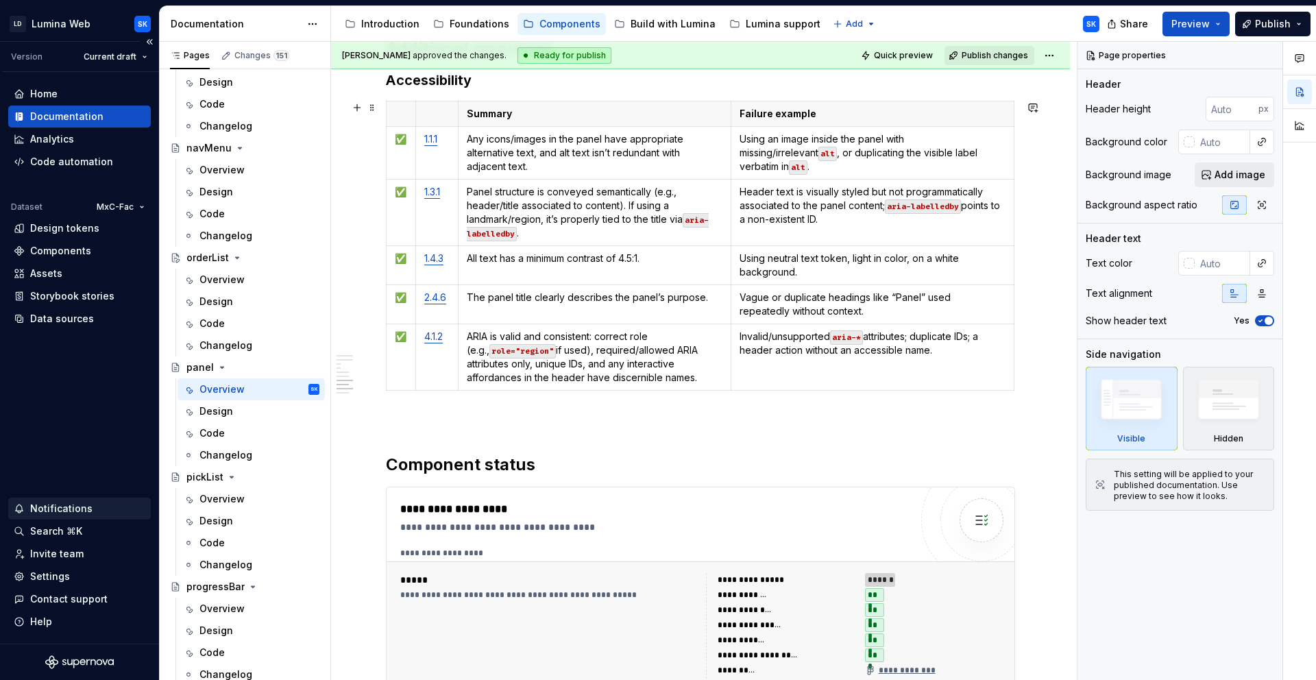
scroll to position [3374, 0]
type textarea "*"
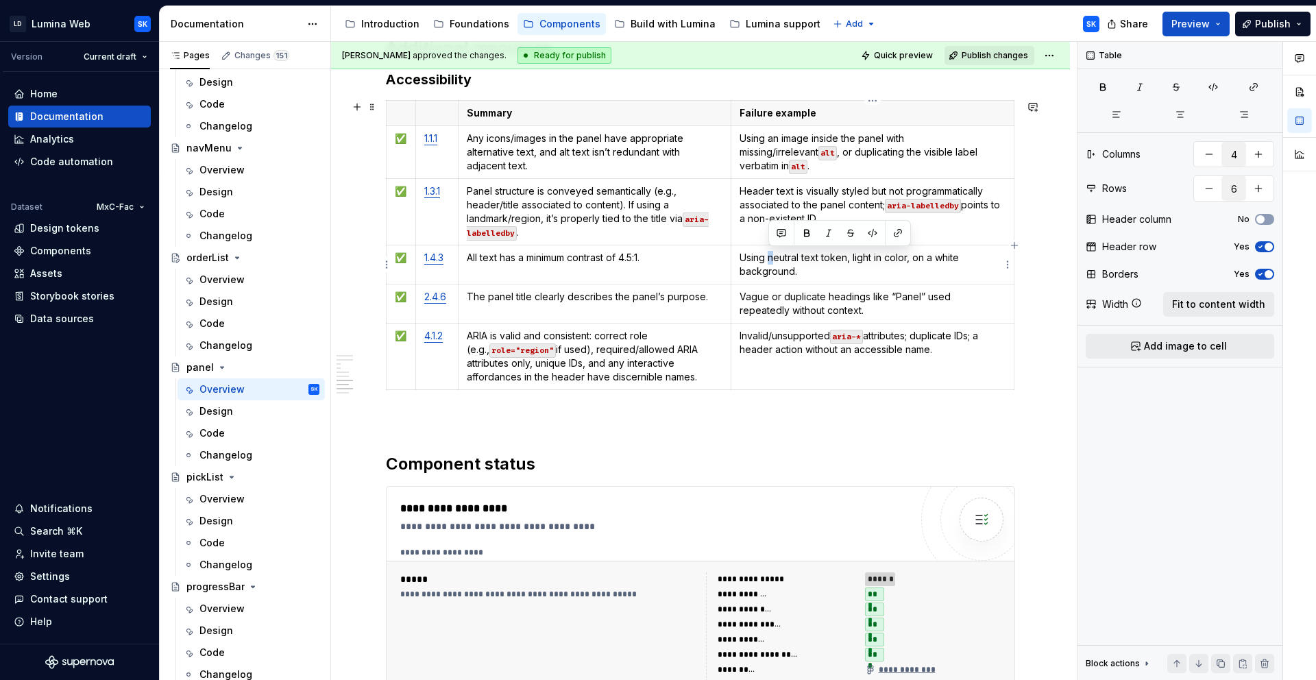
click at [769, 257] on p "Using neutral text token, light in color, on a white background." at bounding box center [872, 264] width 266 height 27
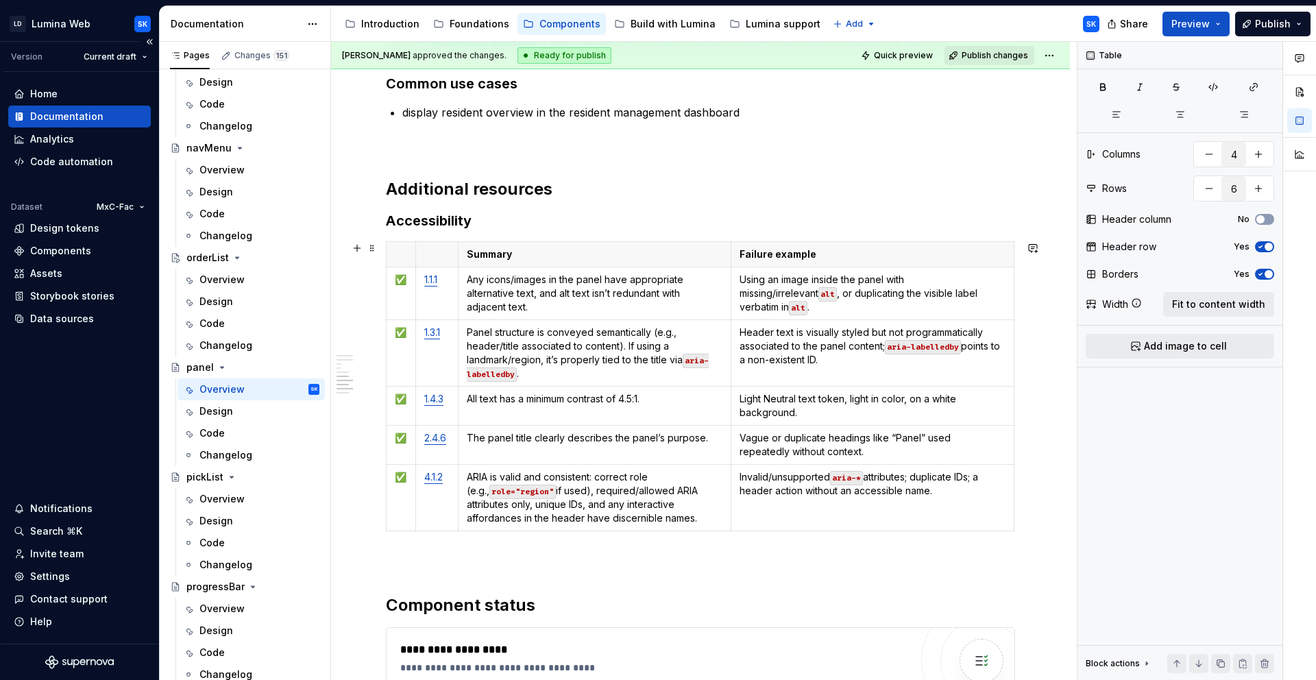
scroll to position [3233, 0]
click at [809, 396] on p "Light Neutral text token, light in color, on a white background." at bounding box center [872, 405] width 266 height 27
click at [831, 399] on p "Light Neutral text token, light in color, on a white background." at bounding box center [872, 405] width 266 height 27
click at [820, 397] on p "Light Neutral text token, light in color, on a white background." at bounding box center [872, 405] width 266 height 27
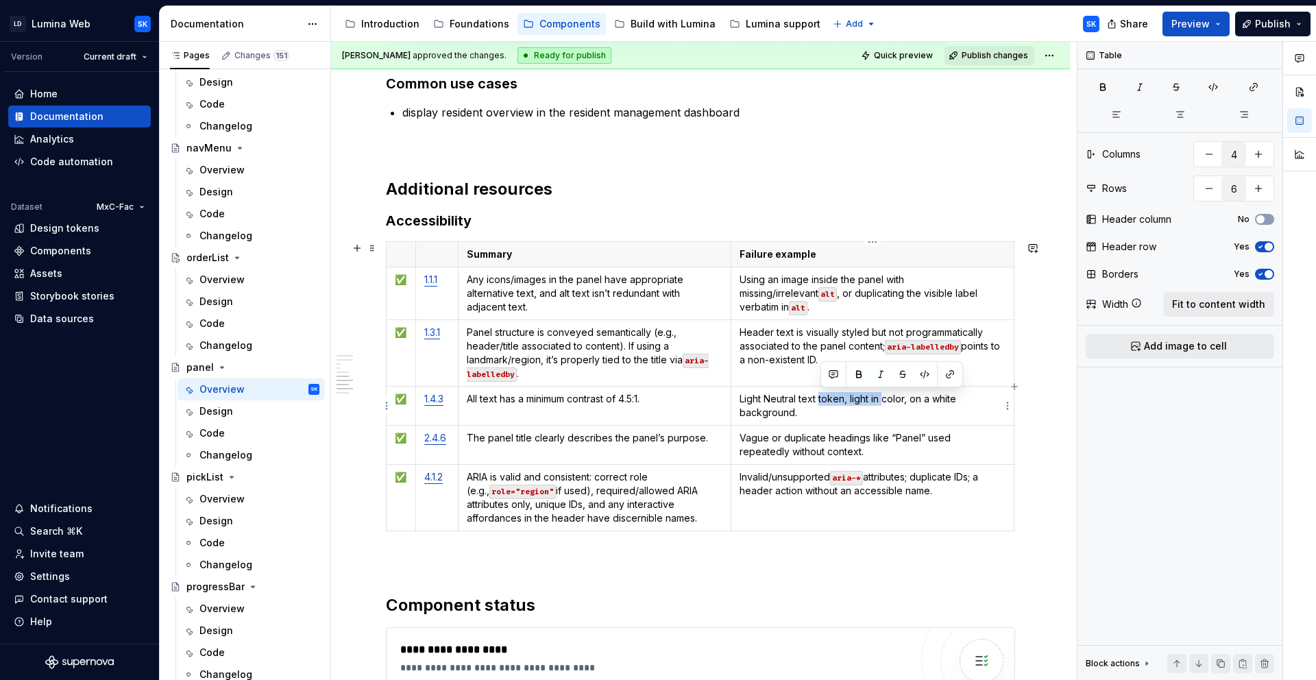
drag, startPoint x: 820, startPoint y: 401, endPoint x: 886, endPoint y: 394, distance: 66.1
click at [886, 394] on p "Light Neutral text token, light in color, on a white background." at bounding box center [872, 405] width 266 height 27
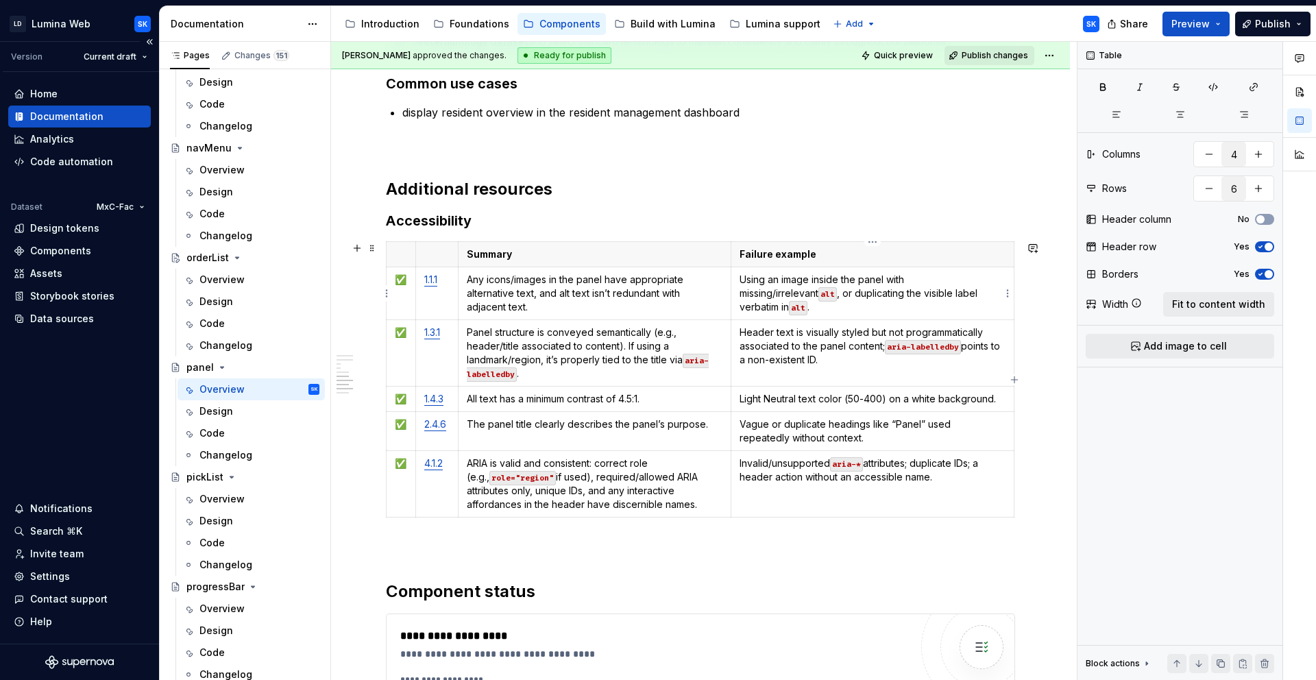
click at [245, 58] on div "Changes 151" at bounding box center [261, 55] width 55 height 11
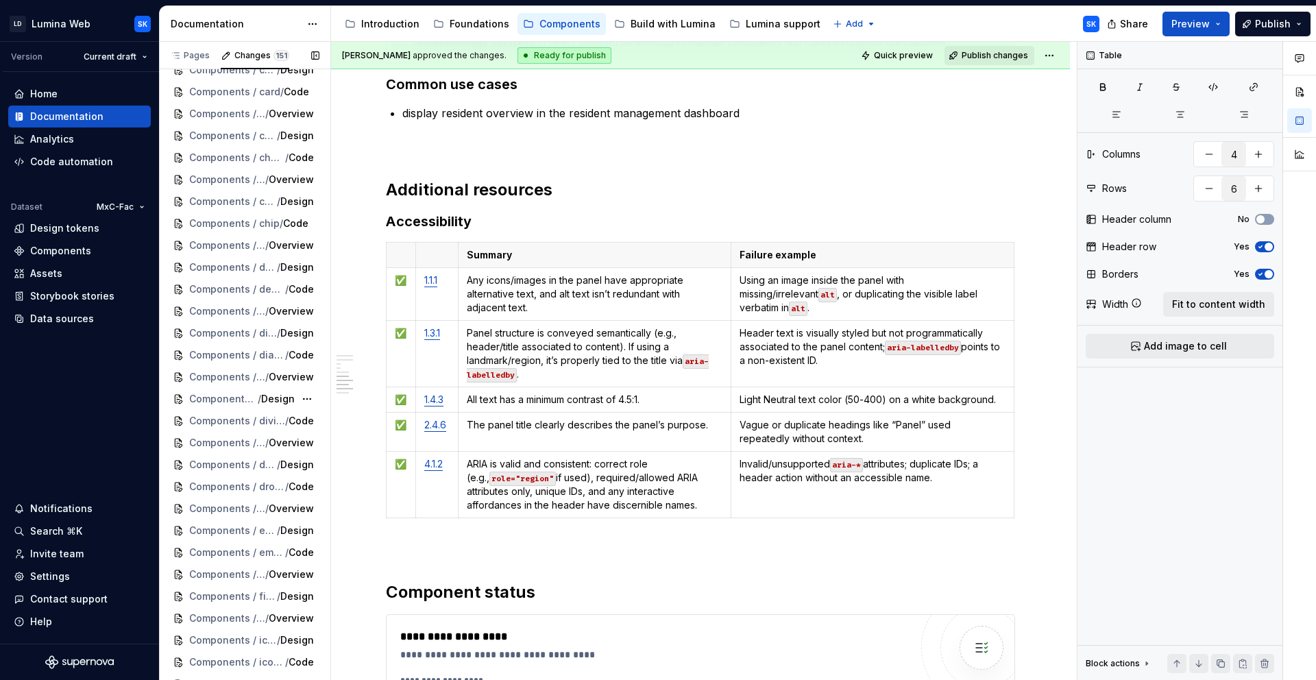
scroll to position [0, 0]
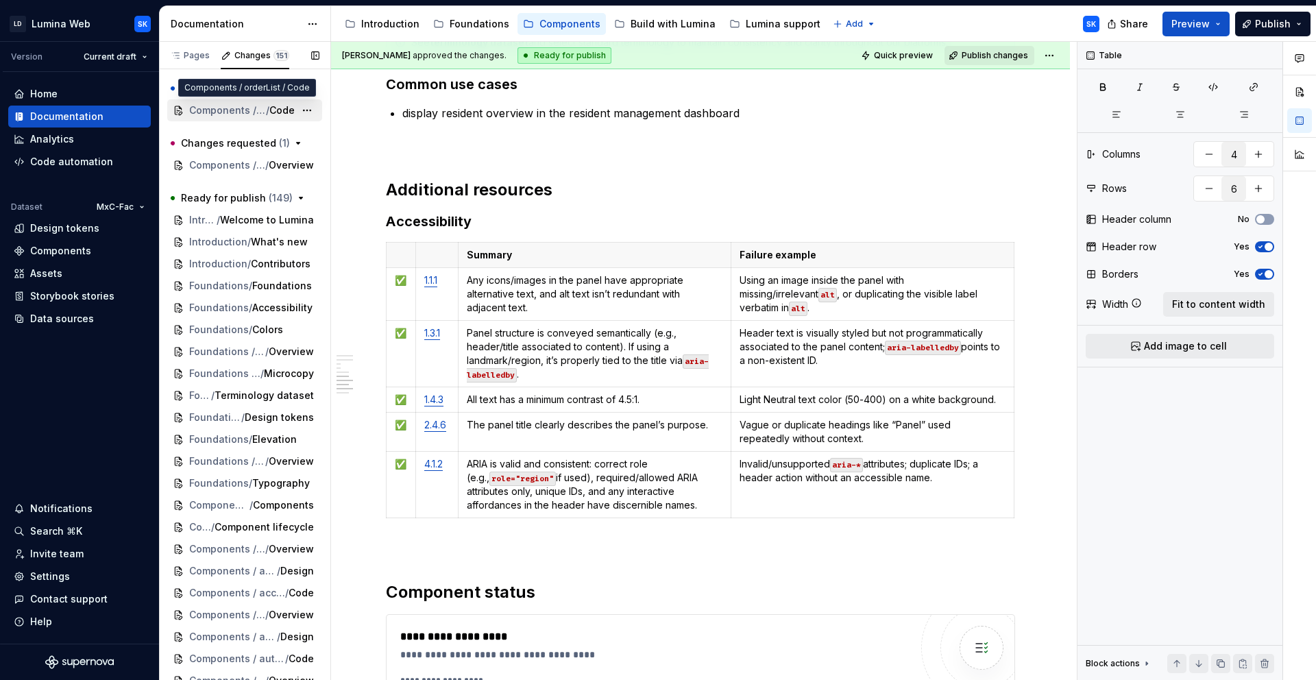
click at [228, 108] on span "Components / orderList" at bounding box center [227, 110] width 77 height 14
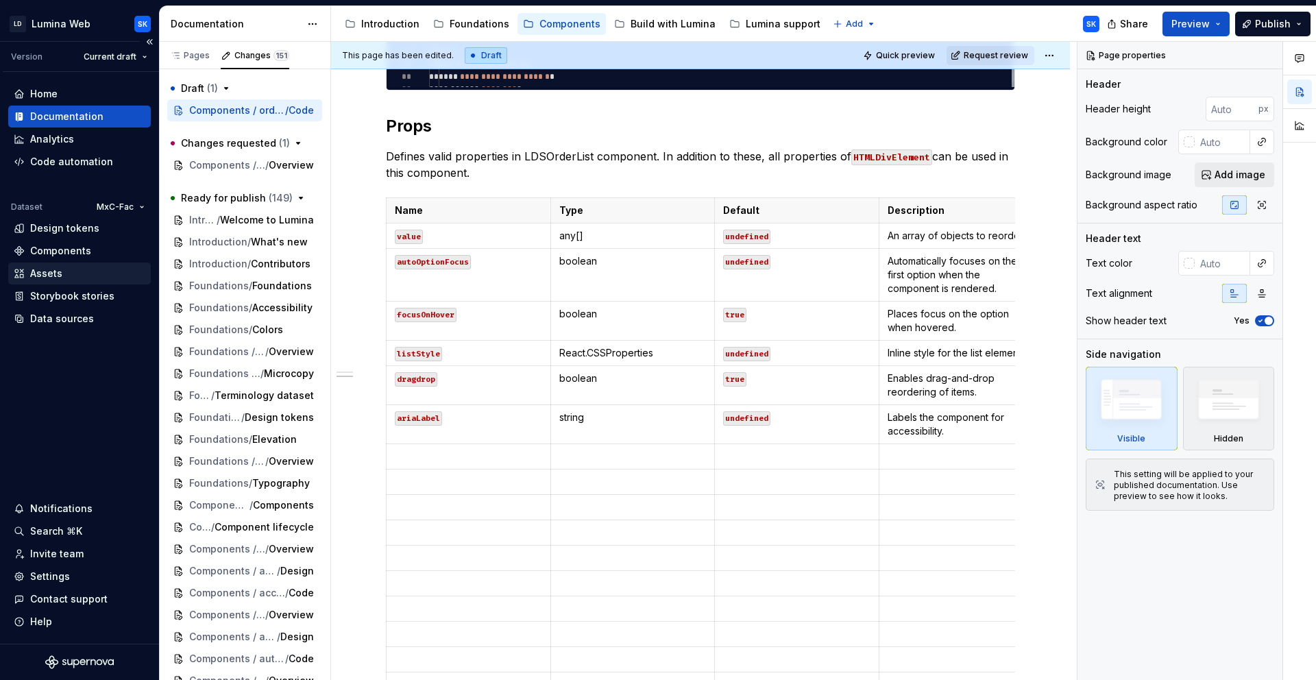
scroll to position [1143, 0]
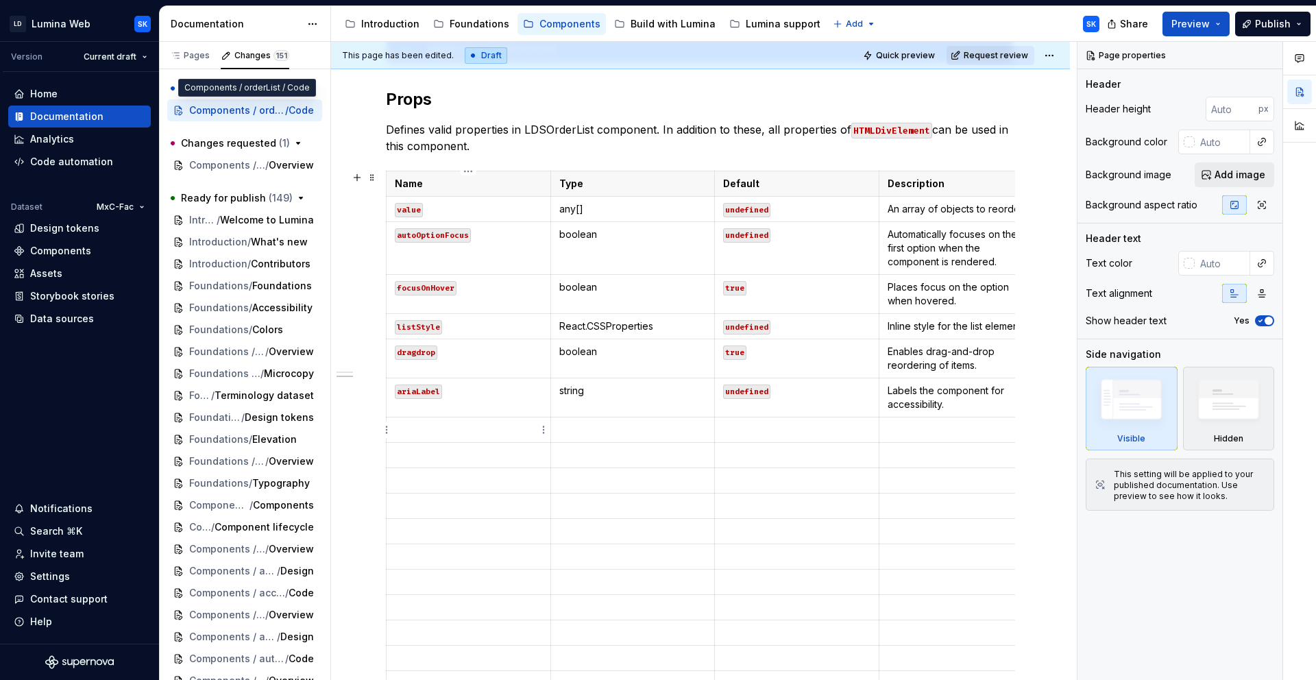
click at [485, 431] on p at bounding box center [468, 430] width 147 height 14
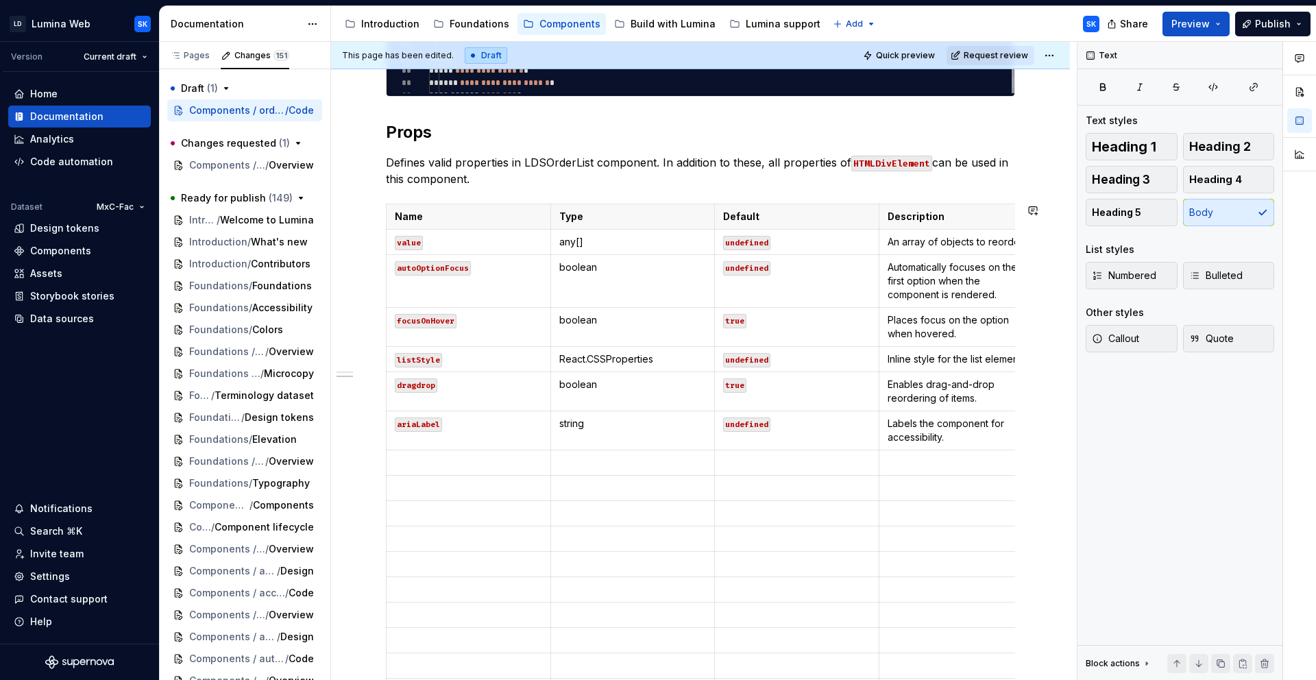
scroll to position [1176, 0]
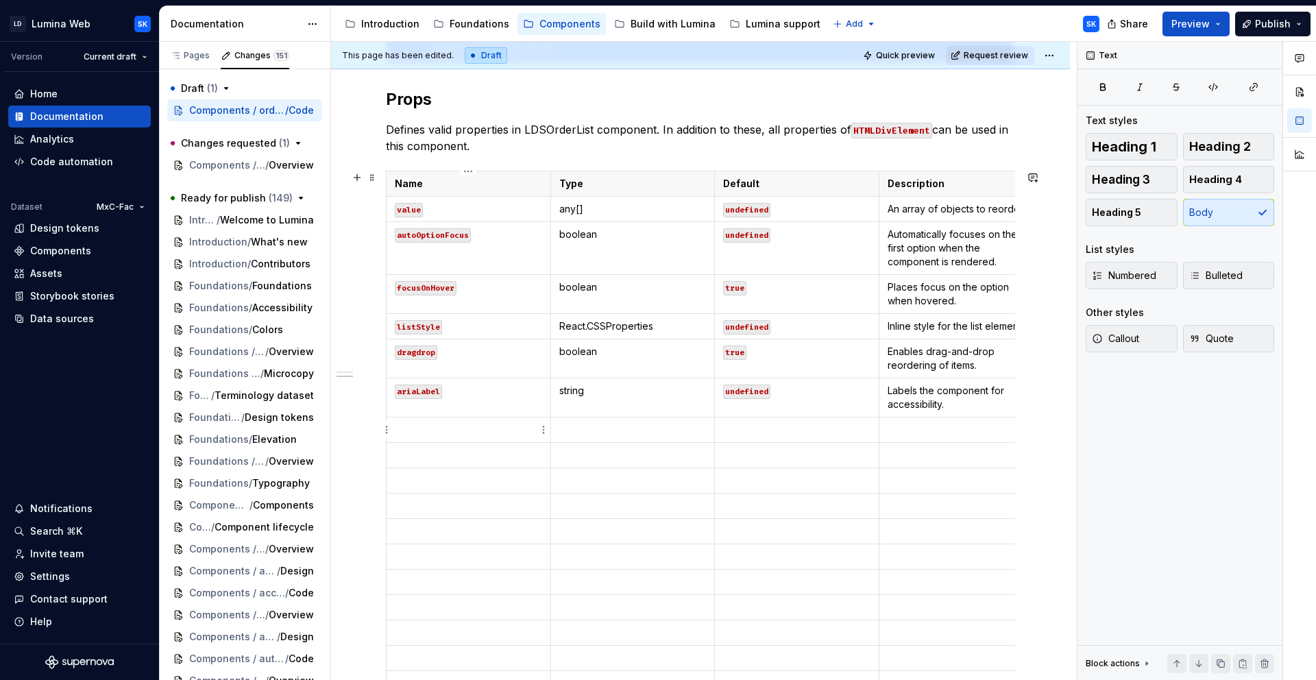
click at [472, 430] on p at bounding box center [468, 430] width 147 height 14
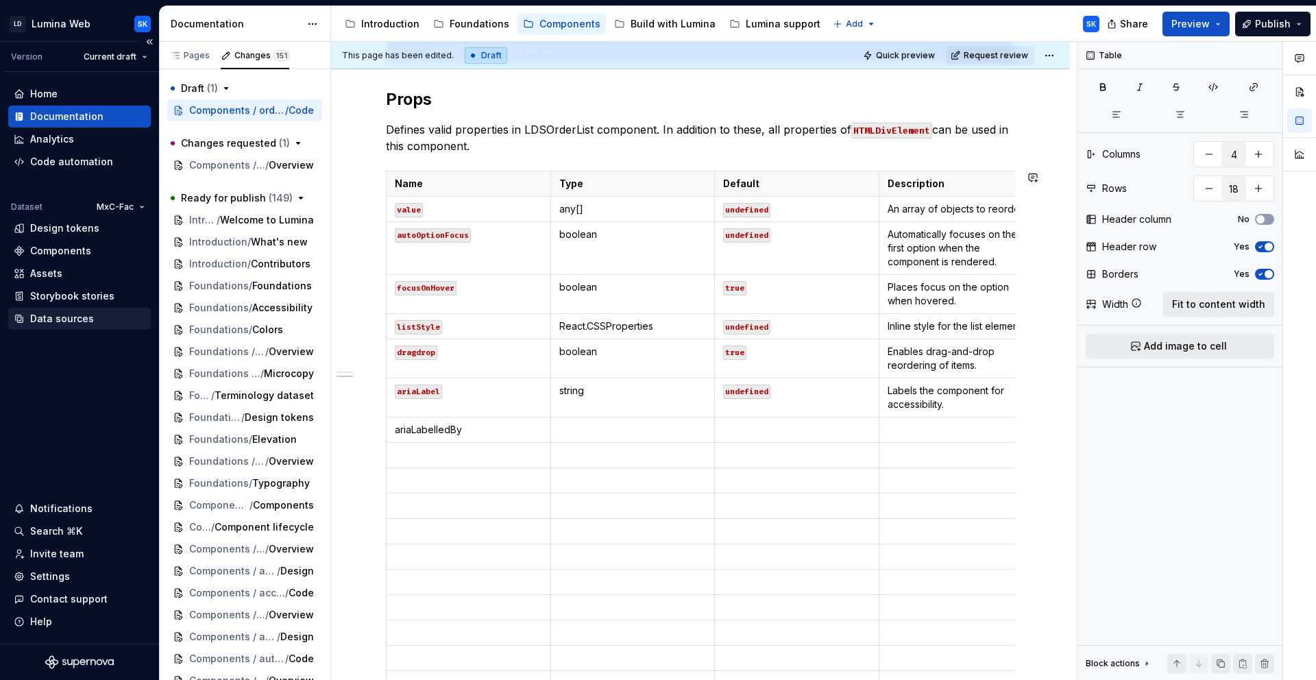
scroll to position [1137, 0]
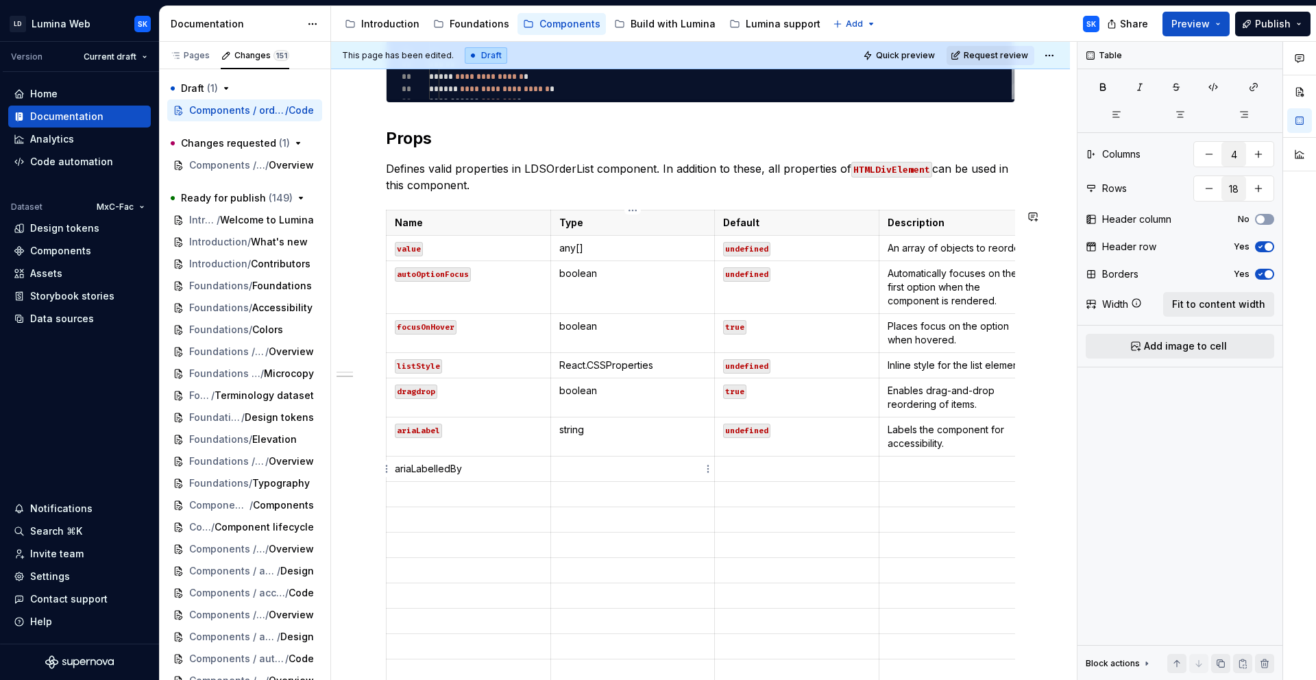
click at [607, 470] on p at bounding box center [632, 469] width 147 height 14
type textarea "*"
click at [432, 524] on p at bounding box center [468, 522] width 147 height 14
click at [465, 521] on p at bounding box center [468, 522] width 147 height 14
click at [597, 511] on td at bounding box center [632, 521] width 164 height 25
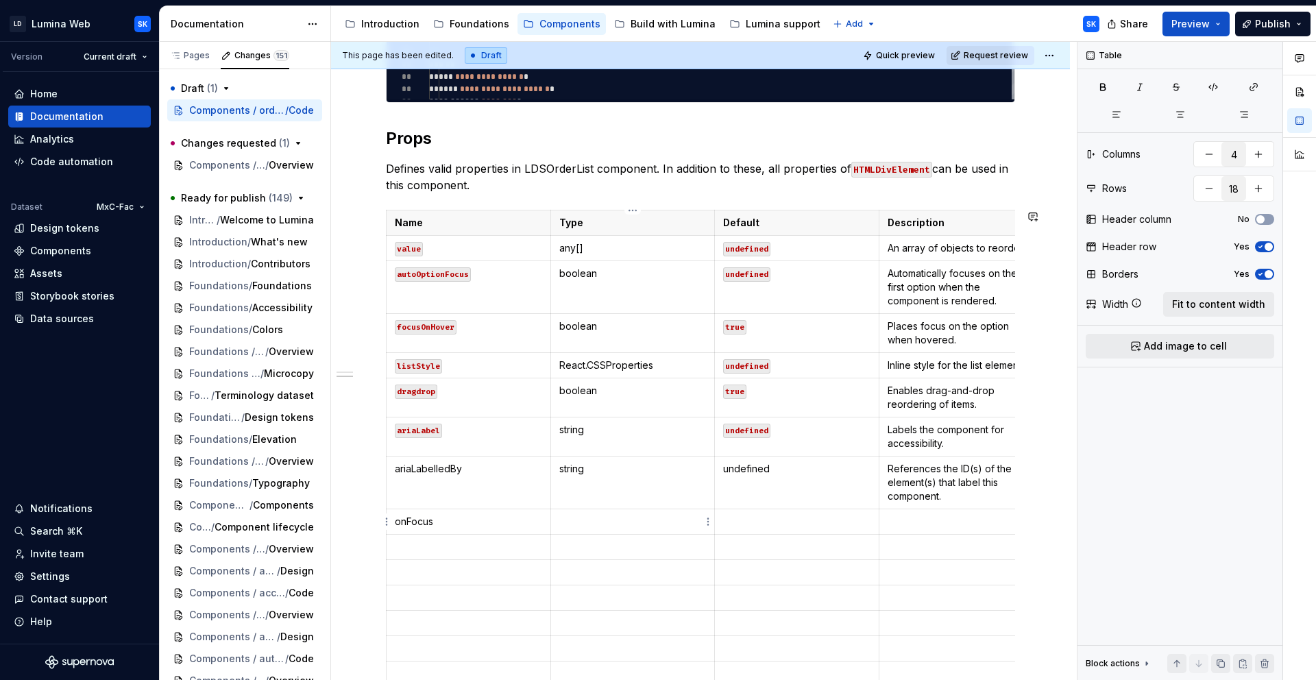
click at [766, 525] on p at bounding box center [796, 522] width 147 height 14
click at [445, 569] on td at bounding box center [468, 560] width 164 height 25
click at [422, 561] on p at bounding box center [468, 561] width 147 height 14
click at [926, 571] on td at bounding box center [961, 560] width 164 height 25
click at [909, 555] on p at bounding box center [960, 561] width 147 height 14
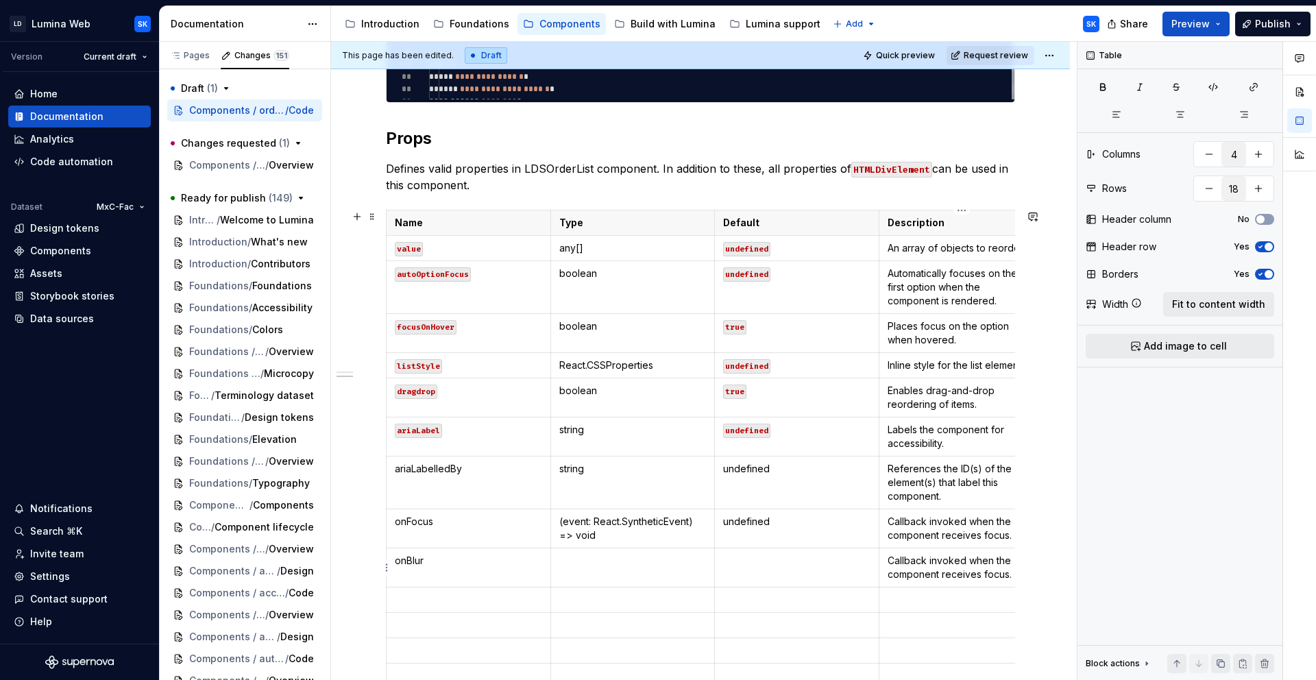
click at [961, 569] on p "Callback invoked when the component receives focus." at bounding box center [960, 567] width 147 height 27
click at [578, 574] on td at bounding box center [632, 567] width 164 height 39
click at [622, 559] on p at bounding box center [632, 561] width 147 height 14
click at [748, 567] on td at bounding box center [797, 567] width 164 height 39
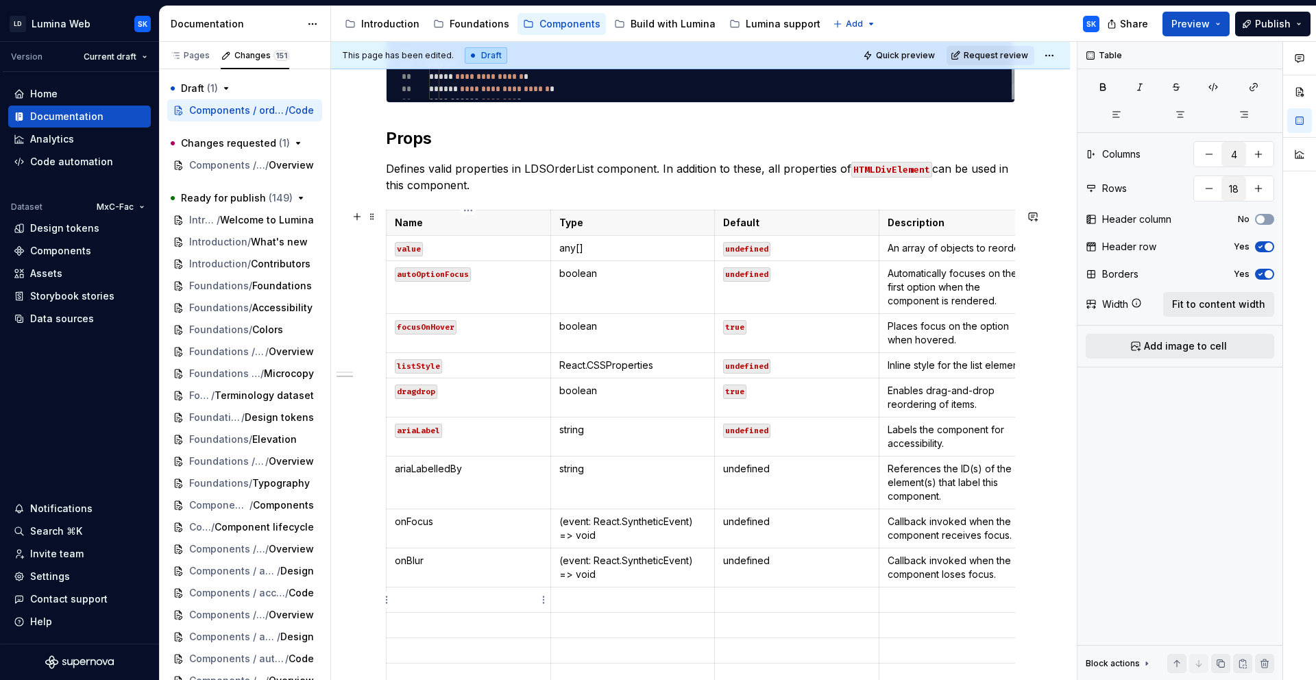
click at [417, 590] on td at bounding box center [468, 599] width 164 height 25
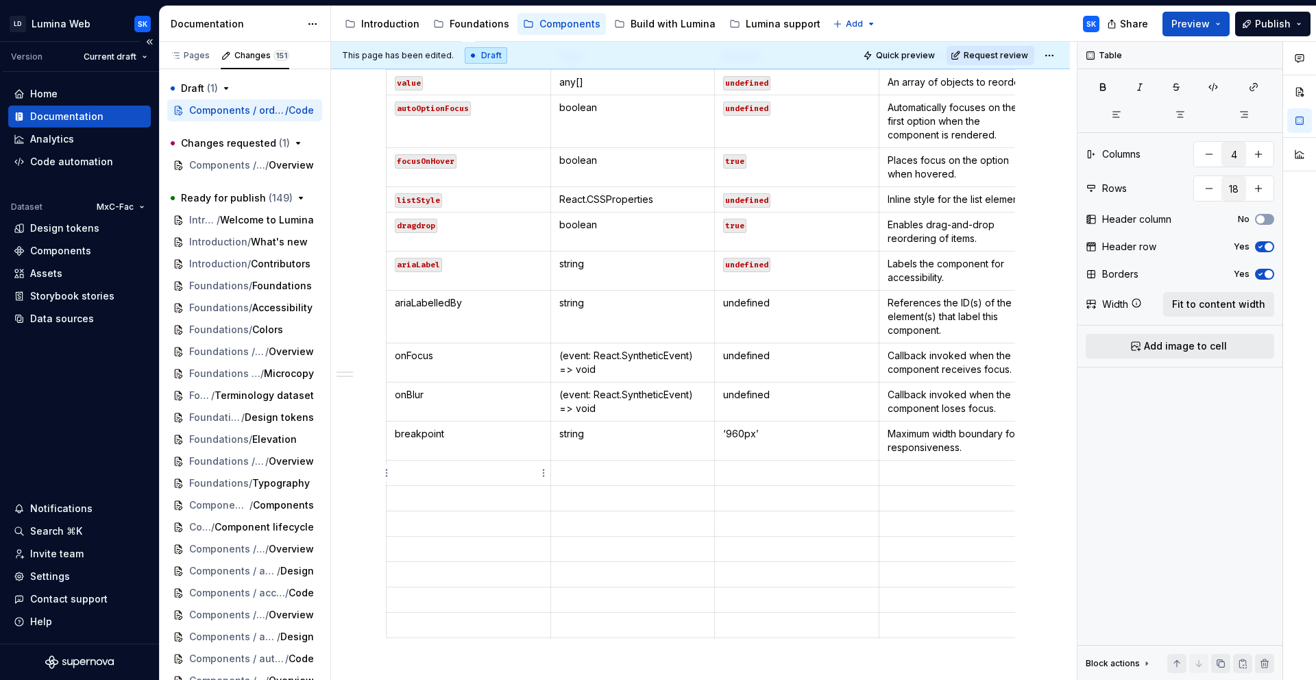
click at [417, 474] on p at bounding box center [468, 473] width 147 height 14
click at [453, 474] on p at bounding box center [468, 473] width 147 height 14
click at [434, 490] on td at bounding box center [468, 498] width 164 height 25
click at [457, 495] on p at bounding box center [468, 498] width 147 height 14
click at [617, 490] on td at bounding box center [632, 498] width 164 height 25
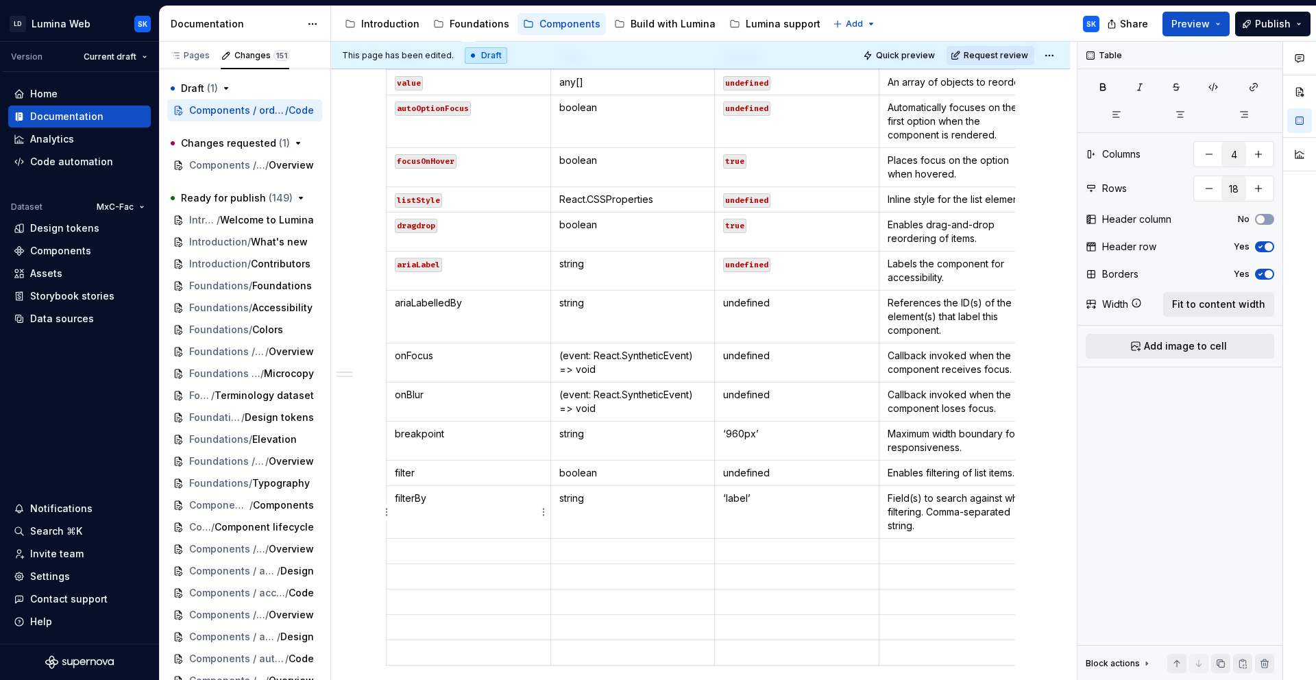
click at [411, 543] on td at bounding box center [468, 551] width 164 height 25
click at [604, 544] on p at bounding box center [632, 551] width 147 height 14
click at [703, 558] on html "LD Lumina Web SK Version Current draft Home Documentation Analytics Code automa…" at bounding box center [658, 340] width 1316 height 680
click at [824, 554] on html "LD Lumina Web SK Version Current draft Home Documentation Analytics Code automa…" at bounding box center [658, 340] width 1316 height 680
click at [794, 554] on html "LD Lumina Web SK Version Current draft Home Documentation Analytics Code automa…" at bounding box center [658, 340] width 1316 height 680
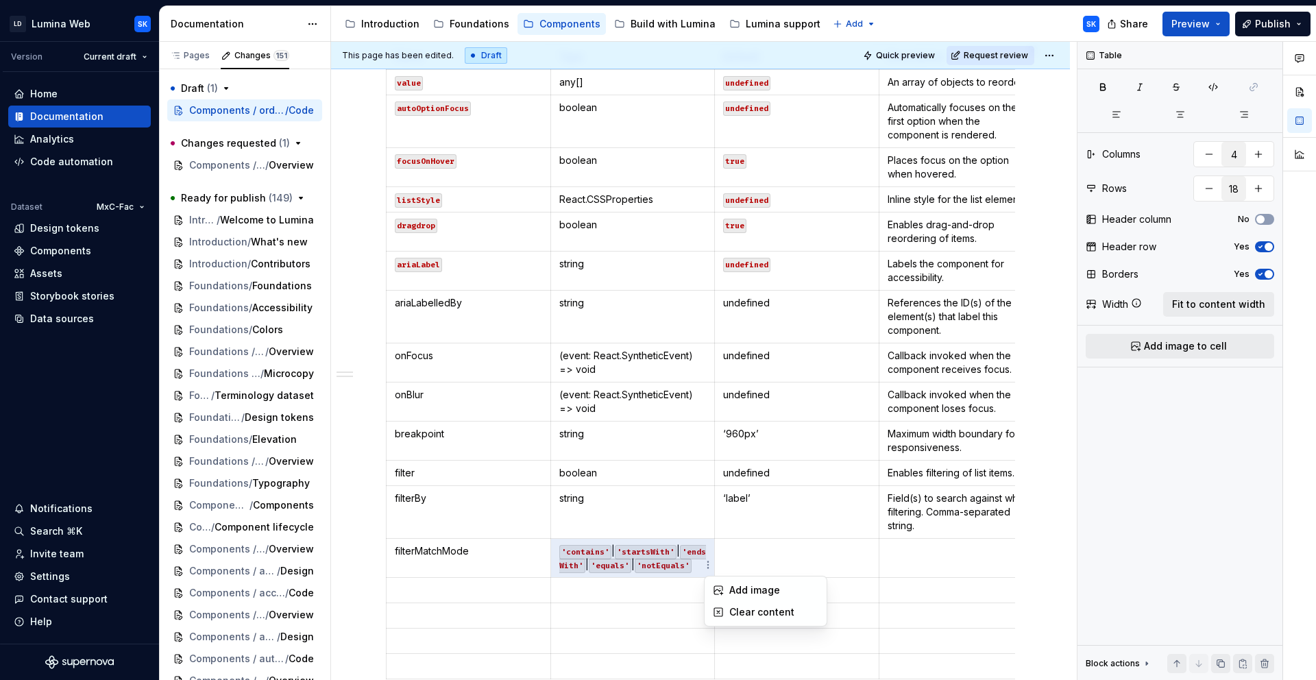
click at [755, 561] on html "LD Lumina Web SK Version Current draft Home Documentation Analytics Code automa…" at bounding box center [658, 340] width 1316 height 680
click at [744, 559] on td at bounding box center [797, 558] width 164 height 39
click at [743, 556] on p at bounding box center [796, 551] width 147 height 14
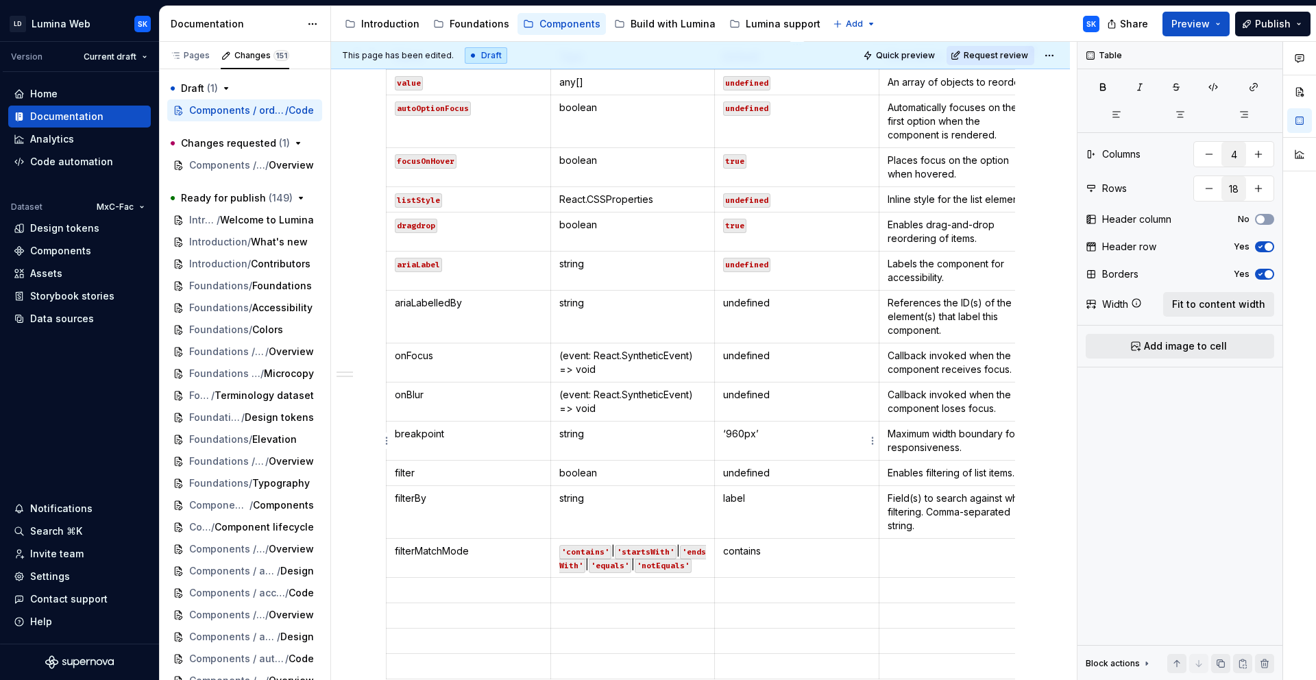
click at [728, 428] on p "‘960px’" at bounding box center [796, 434] width 147 height 14
click at [561, 545] on p "'contains' | 'startsWith' | 'endsWith' | 'equals' | 'notEquals'" at bounding box center [632, 557] width 147 height 27
click at [664, 529] on button "button" at bounding box center [665, 528] width 19 height 19
click at [665, 529] on button "button" at bounding box center [665, 528] width 19 height 19
click at [809, 556] on p "contains" at bounding box center [796, 551] width 147 height 14
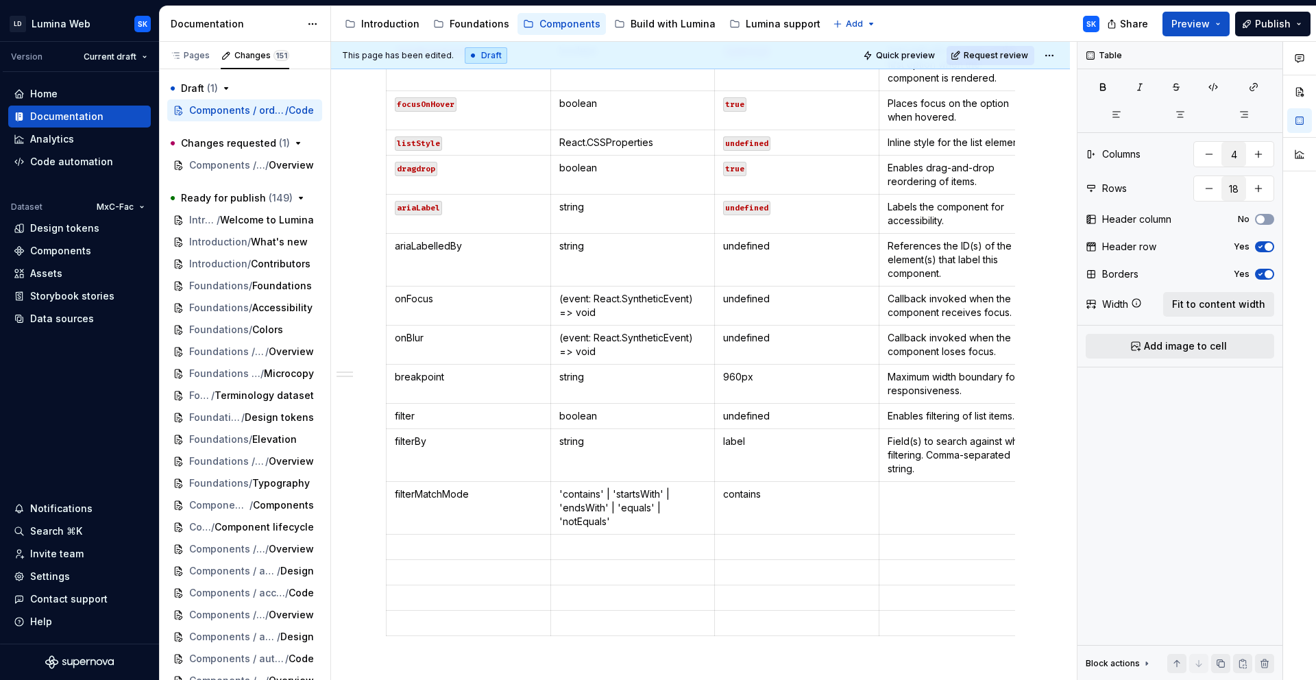
scroll to position [1447, 0]
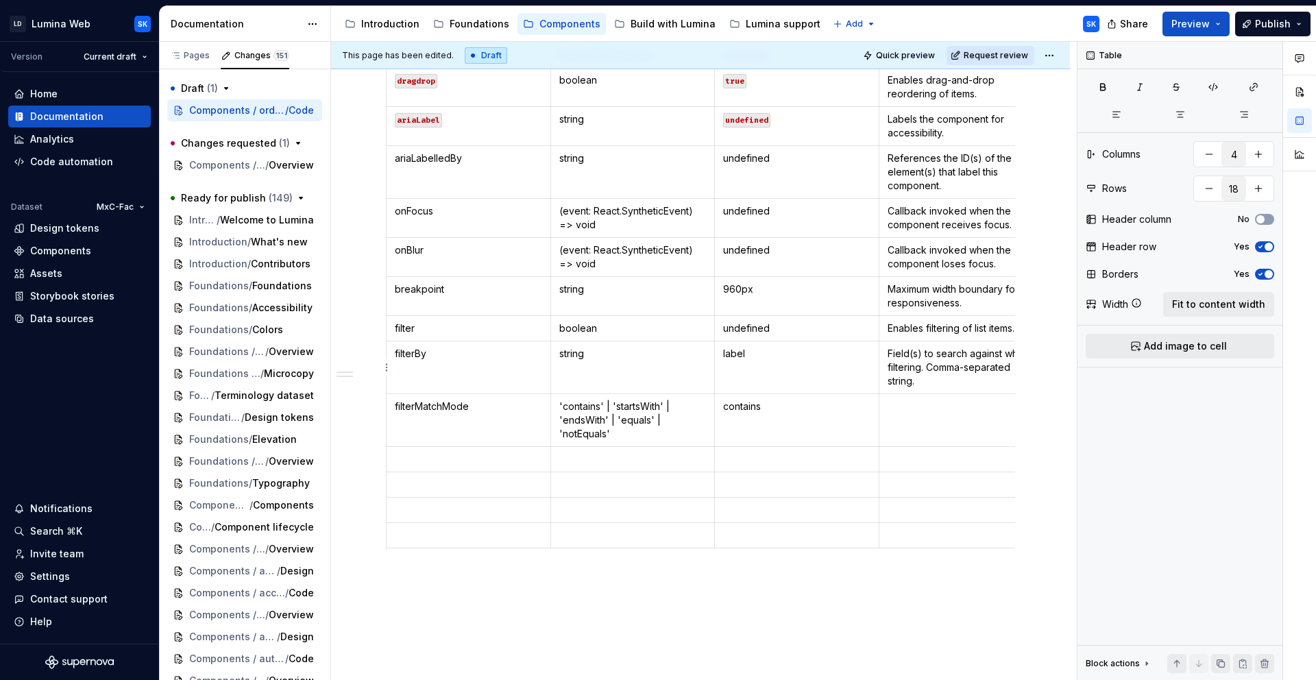
click at [924, 401] on p at bounding box center [960, 407] width 147 height 14
click at [424, 473] on td at bounding box center [468, 484] width 164 height 25
click at [416, 456] on p at bounding box center [468, 459] width 147 height 14
type textarea "*"
click at [612, 458] on p at bounding box center [632, 459] width 147 height 14
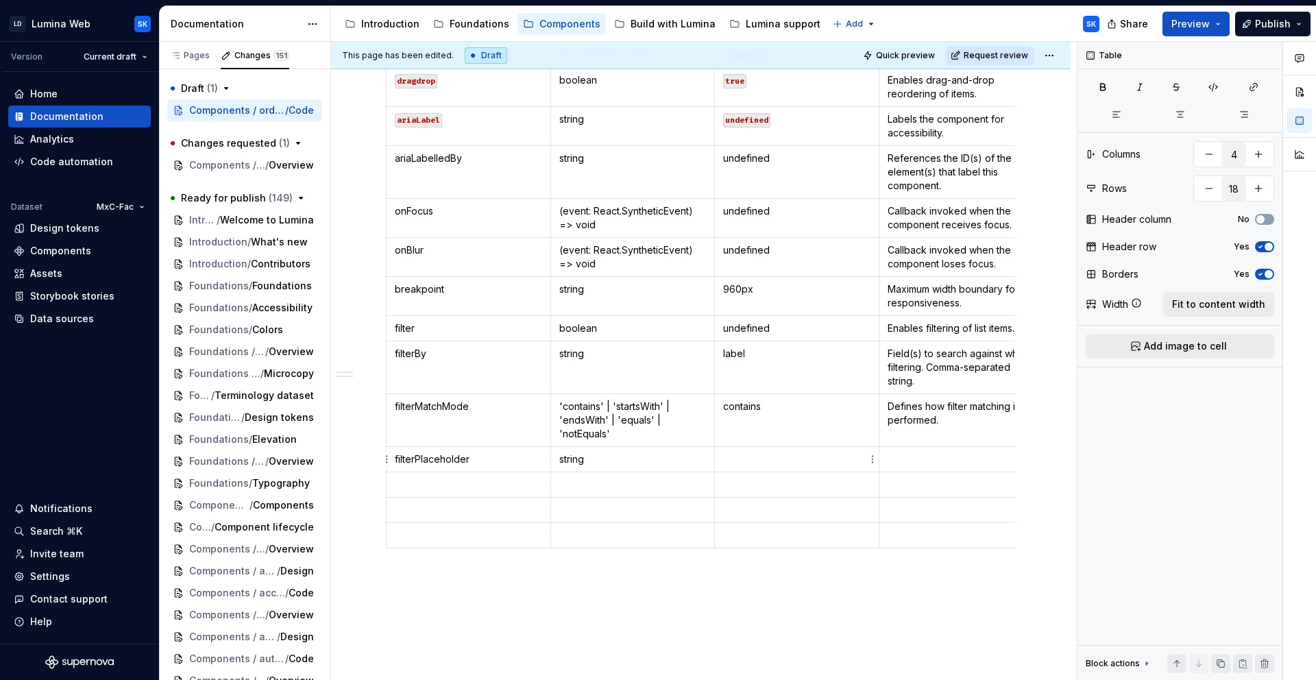
click at [752, 460] on p at bounding box center [796, 459] width 147 height 14
click at [911, 472] on td at bounding box center [961, 484] width 164 height 25
click at [894, 460] on p at bounding box center [960, 459] width 147 height 14
click at [481, 501] on p at bounding box center [468, 498] width 147 height 14
click at [920, 502] on p at bounding box center [960, 498] width 147 height 14
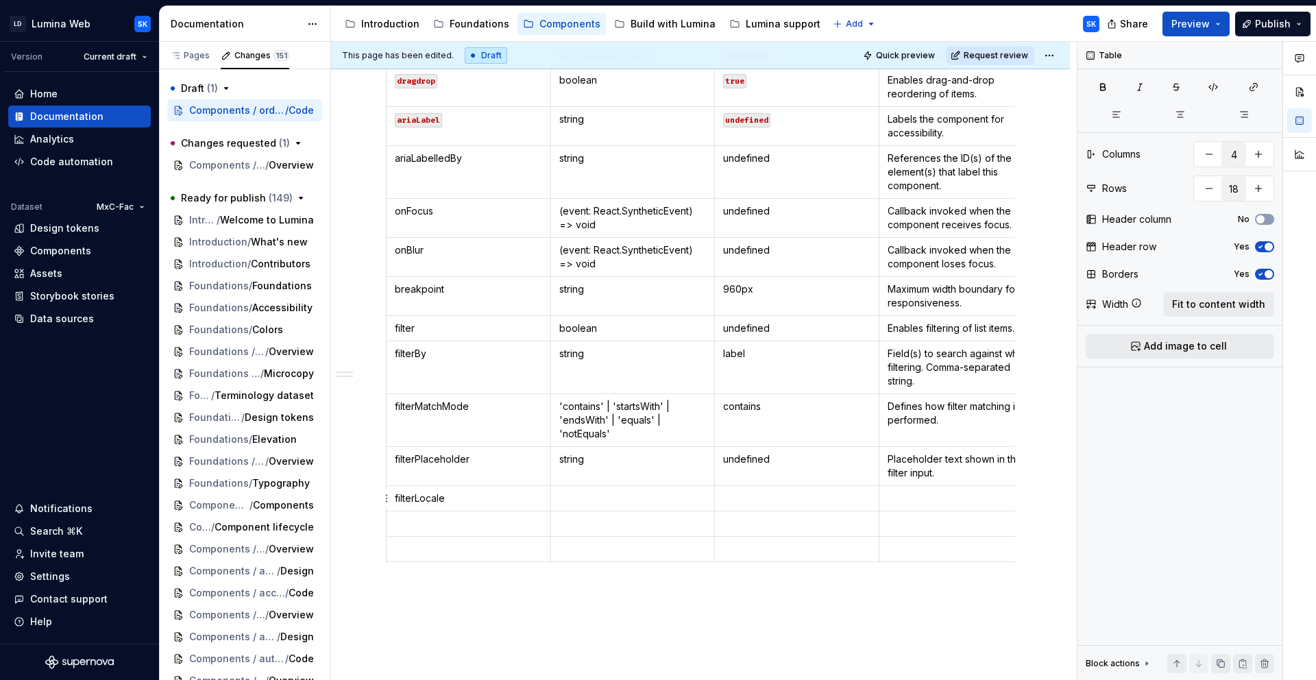
click at [785, 500] on p at bounding box center [796, 498] width 147 height 14
click at [425, 543] on td at bounding box center [468, 551] width 164 height 25
click at [420, 567] on td at bounding box center [468, 576] width 164 height 25
click at [400, 539] on td at bounding box center [468, 551] width 164 height 25
click at [580, 545] on p at bounding box center [632, 551] width 147 height 14
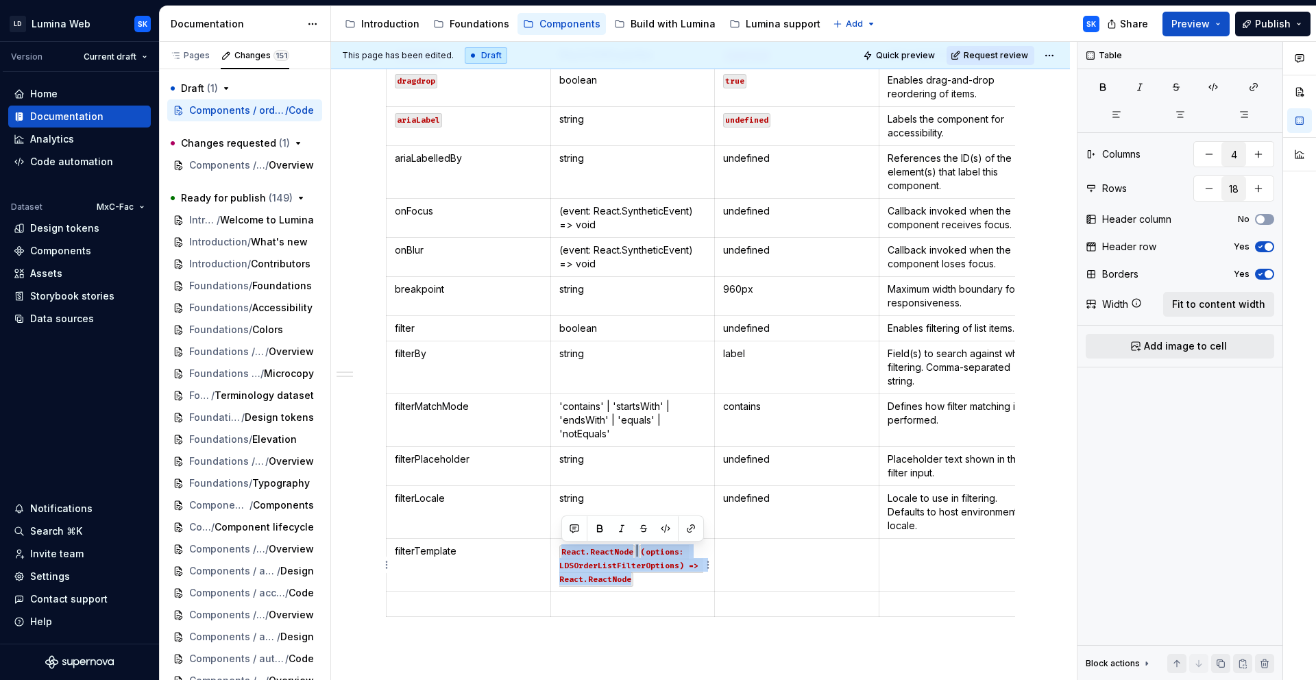
drag, startPoint x: 637, startPoint y: 579, endPoint x: 556, endPoint y: 550, distance: 86.7
click at [556, 550] on td "React.ReactNode | (options: LDSOrderListFilterOptions) => React.ReactNode" at bounding box center [632, 565] width 164 height 53
click at [663, 532] on button "button" at bounding box center [665, 528] width 19 height 19
click at [668, 530] on button "button" at bounding box center [665, 528] width 19 height 19
click at [758, 563] on td at bounding box center [797, 565] width 164 height 53
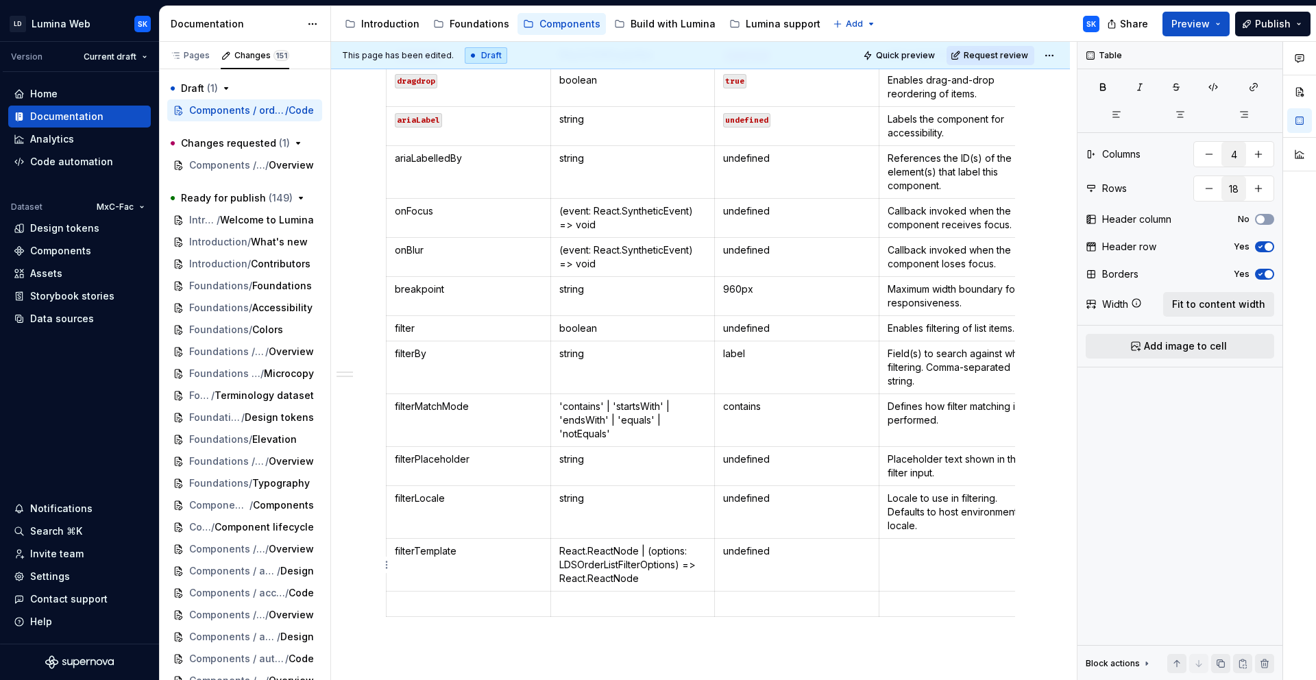
click at [888, 555] on p at bounding box center [960, 551] width 147 height 14
click at [1264, 184] on button "button" at bounding box center [1258, 188] width 25 height 25
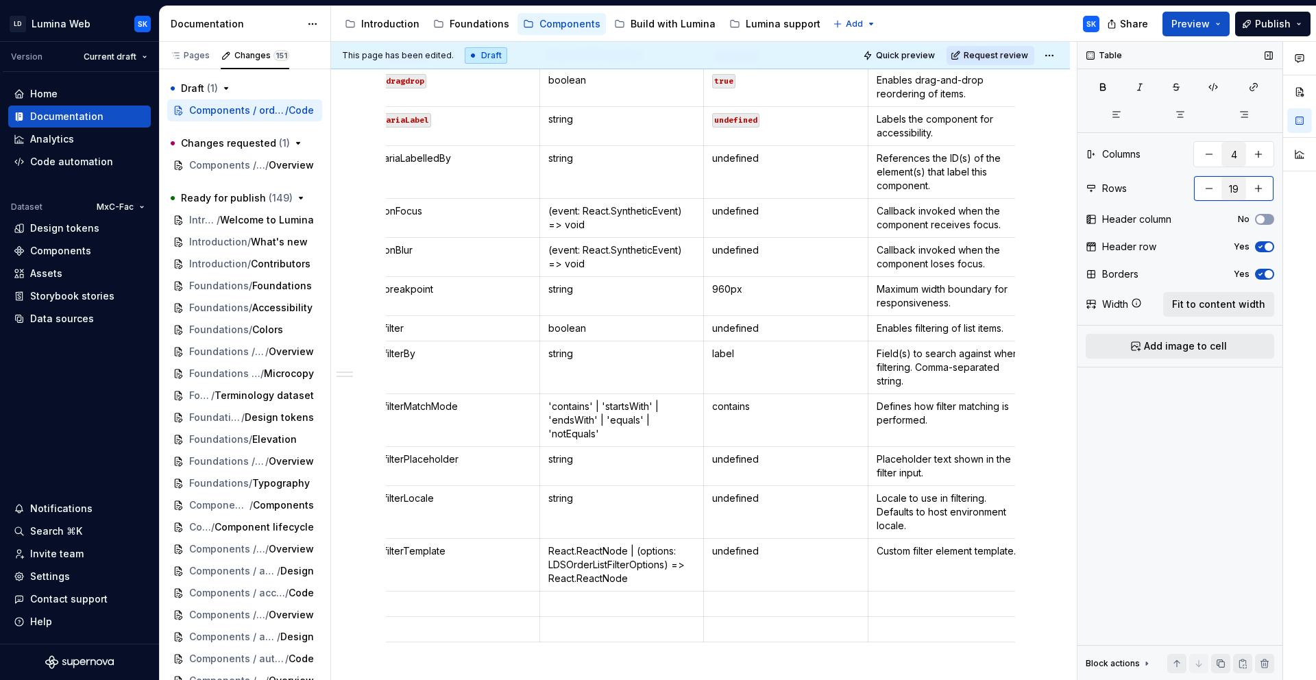
click at [1264, 184] on button "button" at bounding box center [1258, 188] width 25 height 25
type input "22"
click at [1264, 184] on button "button" at bounding box center [1258, 188] width 25 height 25
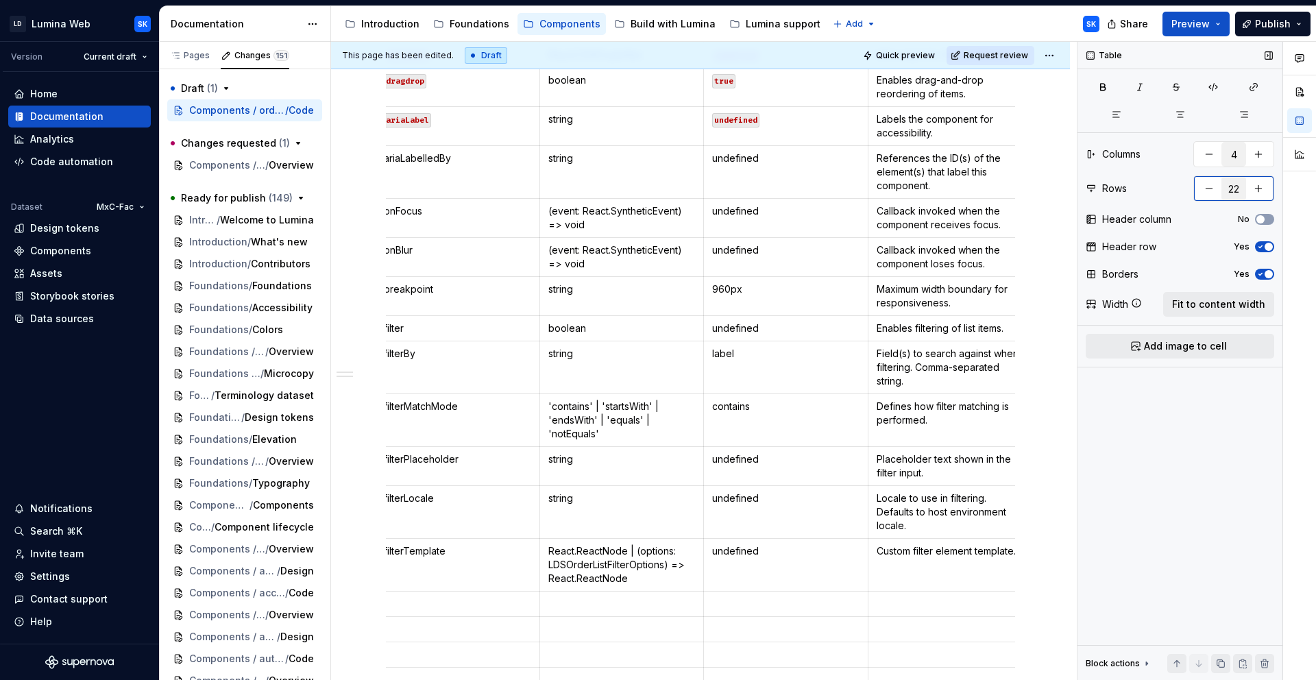
type textarea "*"
type input "23"
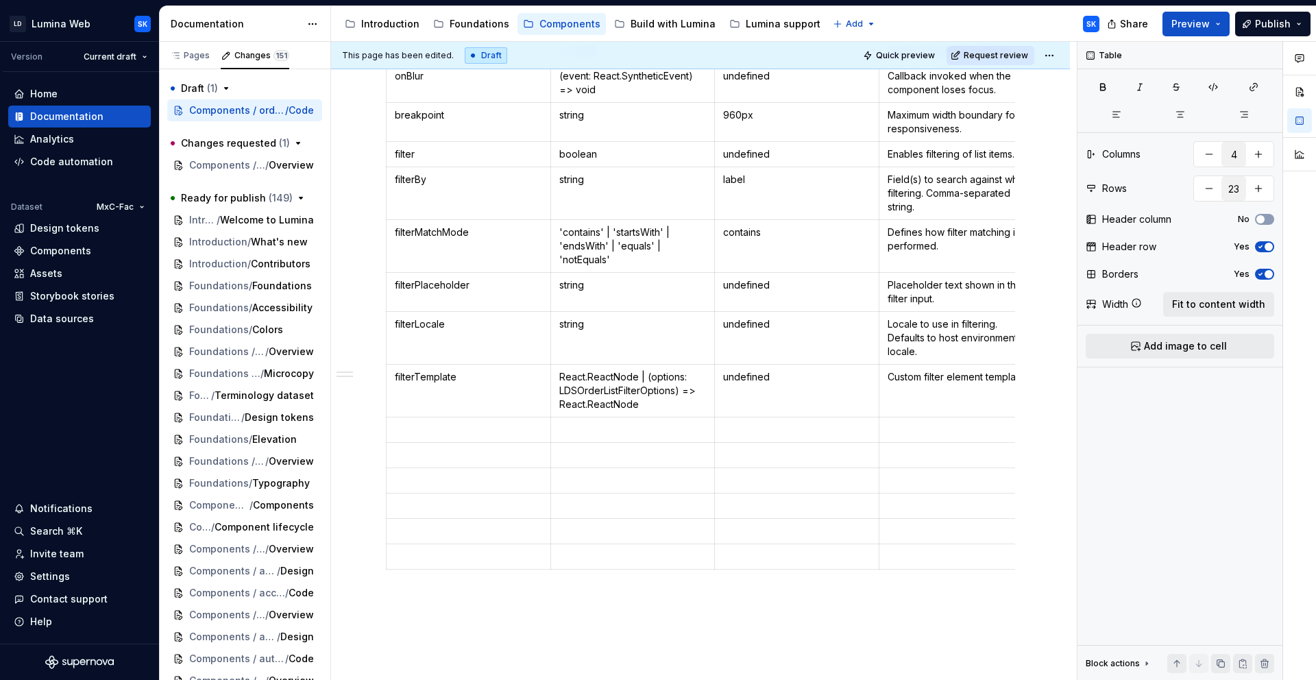
scroll to position [1630, 0]
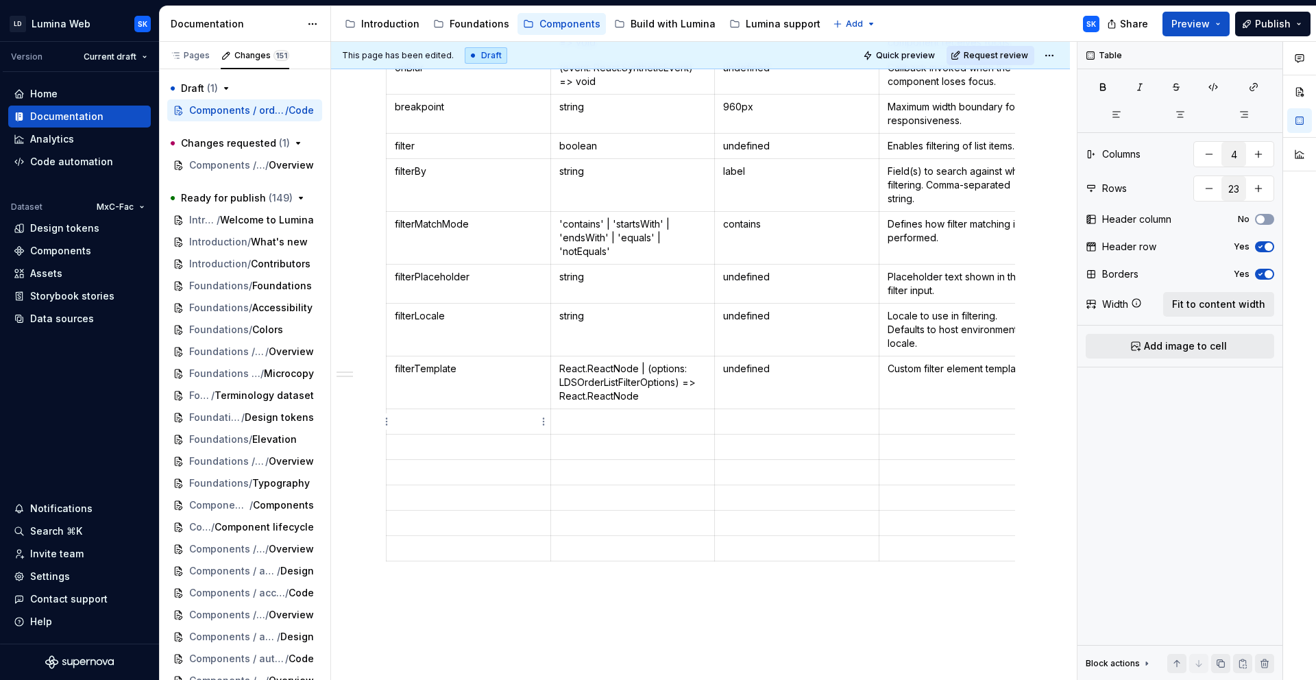
click at [456, 419] on p at bounding box center [468, 422] width 147 height 14
click at [600, 415] on p at bounding box center [632, 422] width 147 height 14
click at [754, 425] on p at bounding box center [796, 422] width 147 height 14
click at [915, 428] on td at bounding box center [961, 435] width 164 height 53
click at [474, 476] on p at bounding box center [468, 474] width 147 height 14
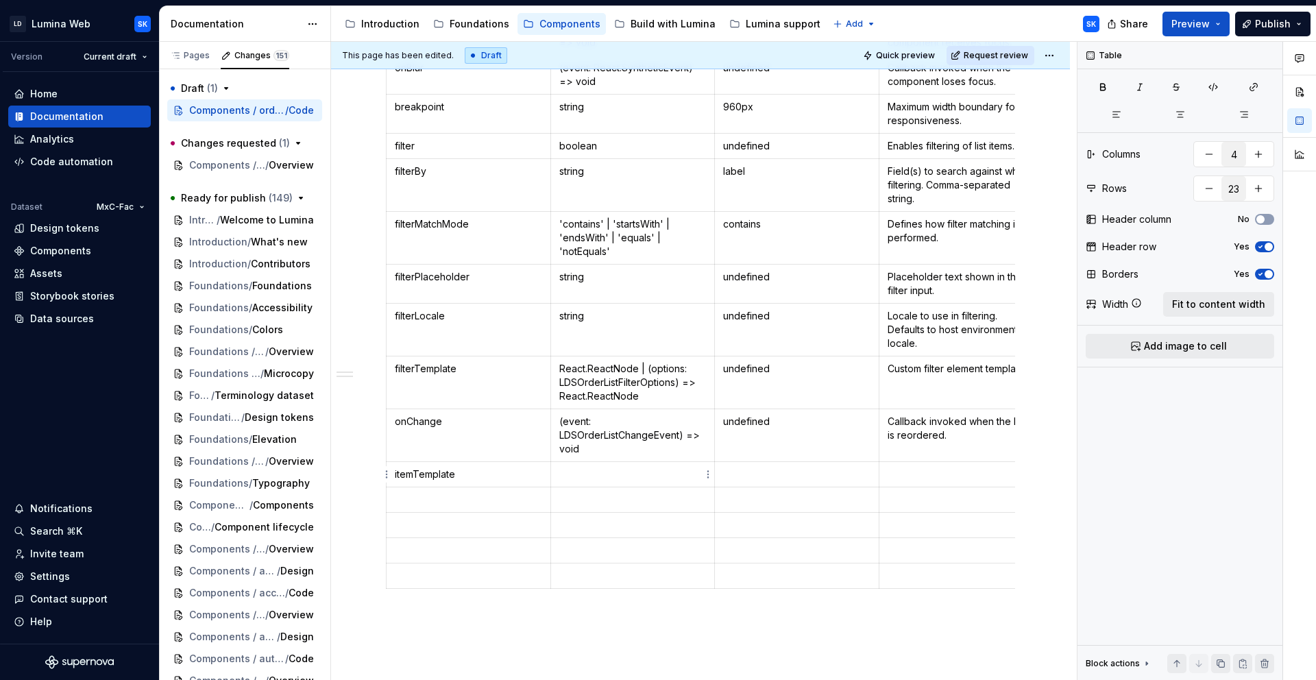
click at [573, 476] on p at bounding box center [632, 474] width 147 height 14
click at [790, 484] on td at bounding box center [797, 474] width 164 height 25
click at [924, 467] on p at bounding box center [960, 474] width 147 height 14
click at [458, 521] on td at bounding box center [468, 513] width 164 height 25
click at [626, 515] on p at bounding box center [632, 513] width 147 height 14
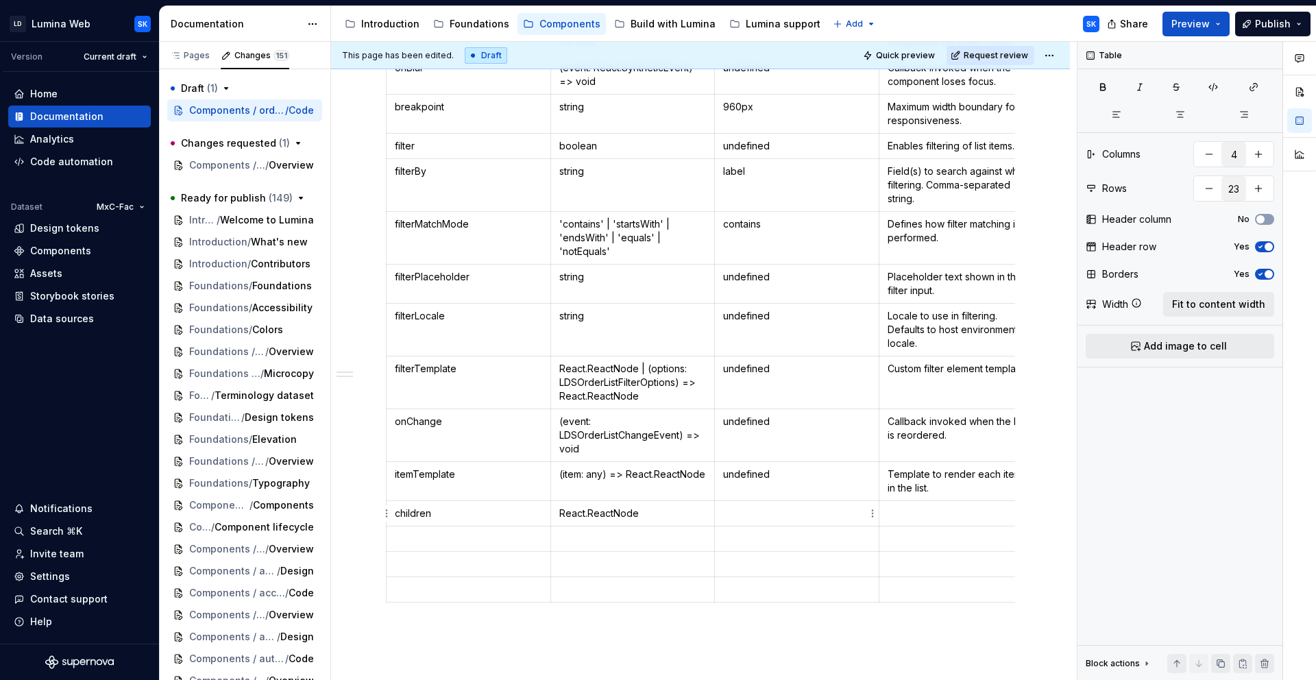
click at [751, 510] on p at bounding box center [796, 513] width 147 height 14
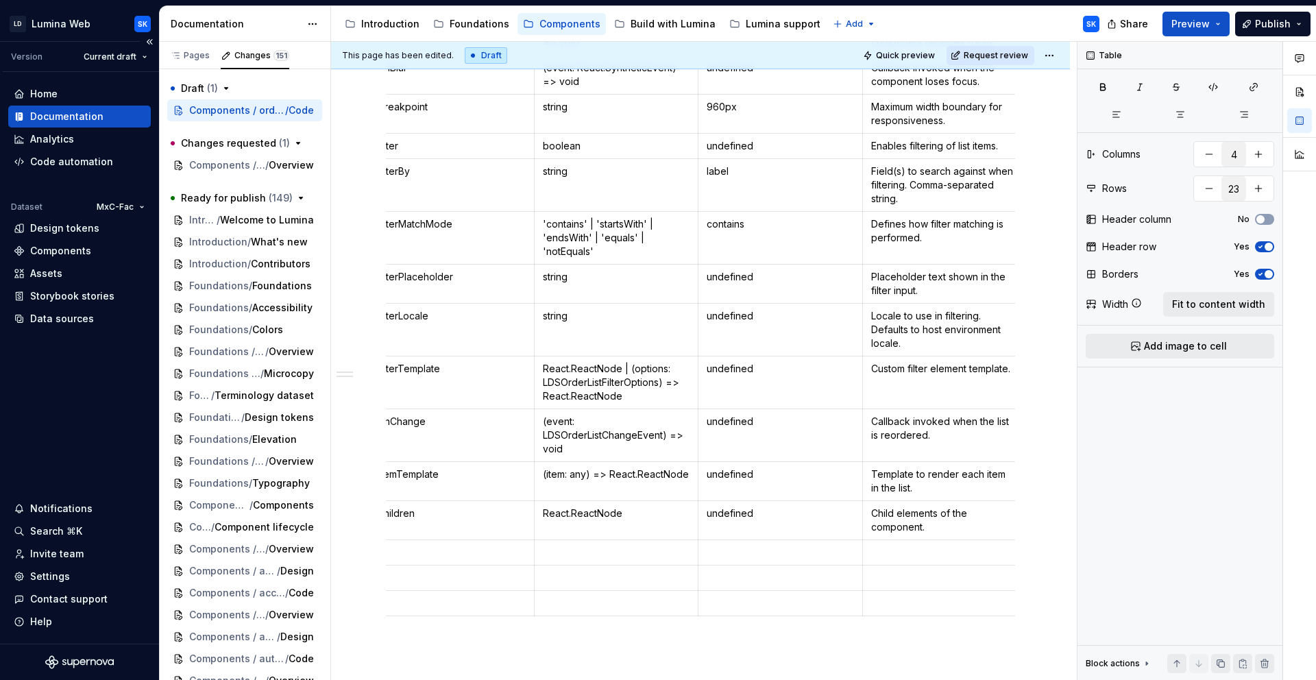
scroll to position [0, 0]
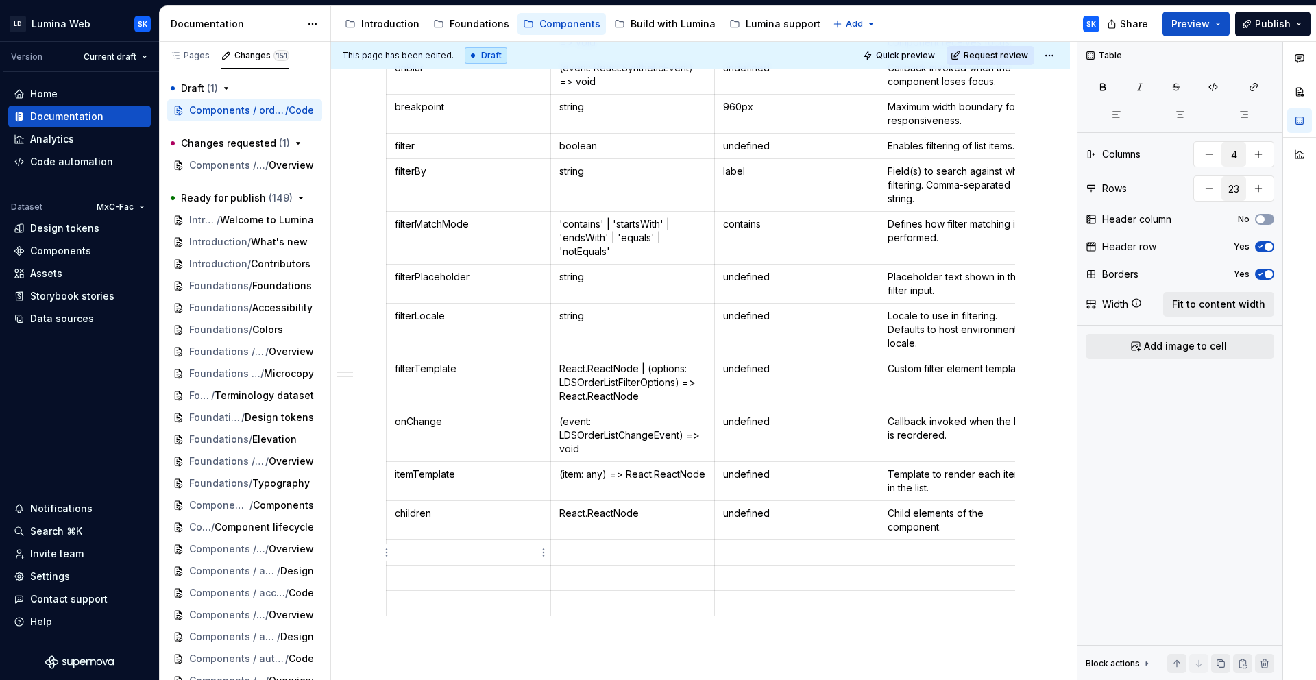
click at [457, 552] on p at bounding box center [468, 552] width 147 height 14
click at [443, 550] on p at bounding box center [468, 552] width 147 height 14
click at [429, 574] on p at bounding box center [468, 578] width 147 height 14
click at [579, 578] on p at bounding box center [632, 578] width 147 height 14
drag, startPoint x: 652, startPoint y: 578, endPoint x: 556, endPoint y: 576, distance: 96.6
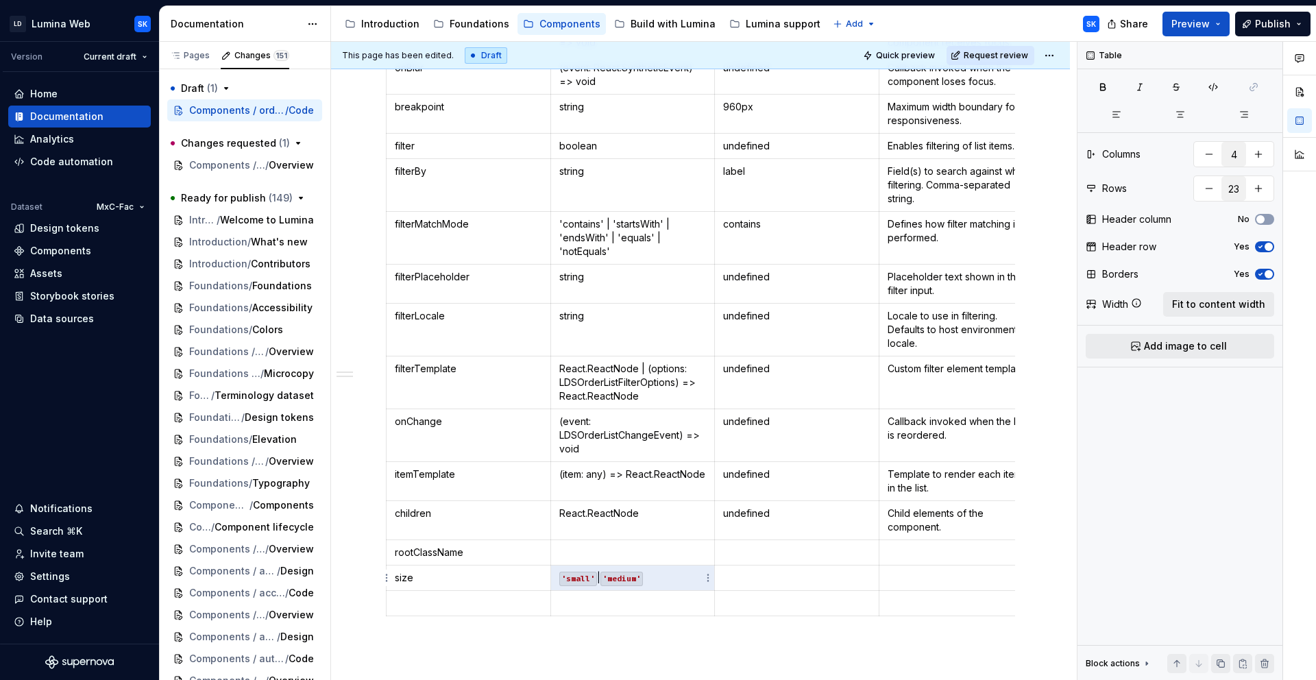
click at [556, 576] on td "'small' | 'medium'" at bounding box center [632, 577] width 164 height 25
drag, startPoint x: 672, startPoint y: 572, endPoint x: 555, endPoint y: 573, distance: 116.5
click at [555, 573] on td "'small' | 'medium'" at bounding box center [632, 577] width 164 height 25
click at [667, 556] on button "button" at bounding box center [665, 554] width 19 height 19
click at [665, 554] on button "button" at bounding box center [665, 554] width 19 height 19
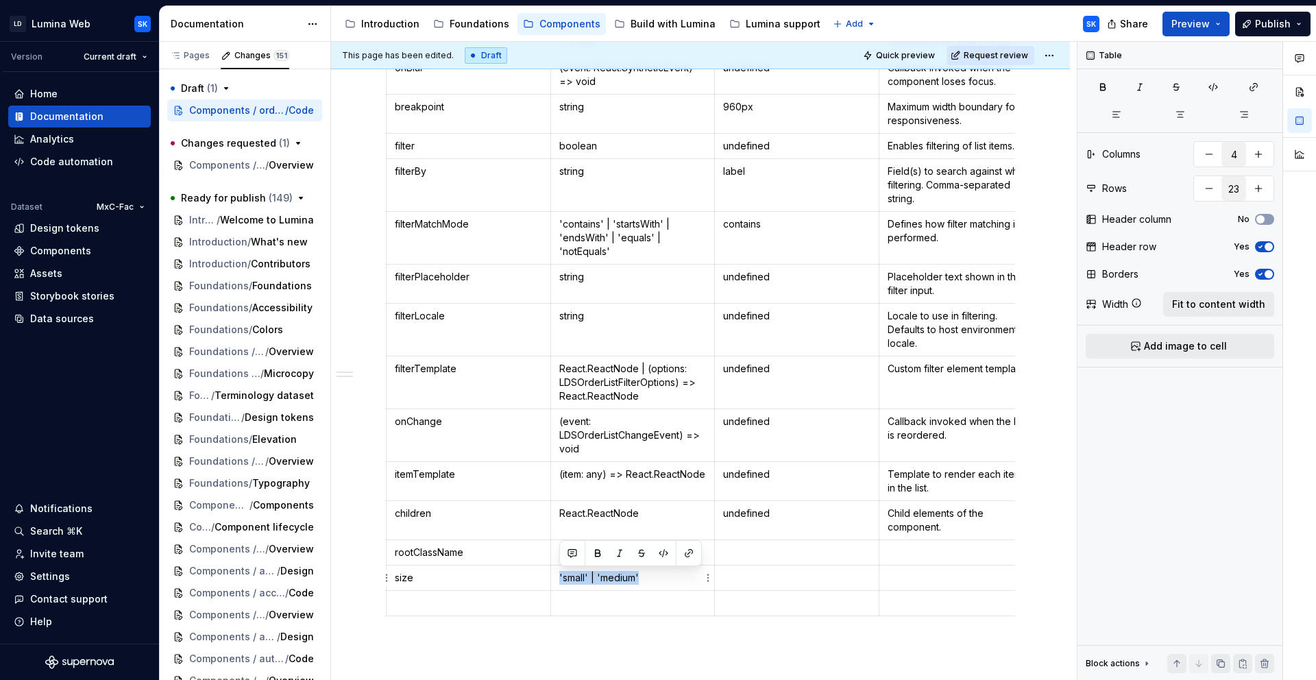
click at [693, 580] on p "'small' | 'medium'" at bounding box center [632, 578] width 147 height 14
click at [500, 552] on p "rootClassName" at bounding box center [468, 552] width 147 height 14
click at [604, 552] on p at bounding box center [632, 552] width 147 height 14
click at [787, 558] on p at bounding box center [796, 552] width 147 height 14
type textarea "*"
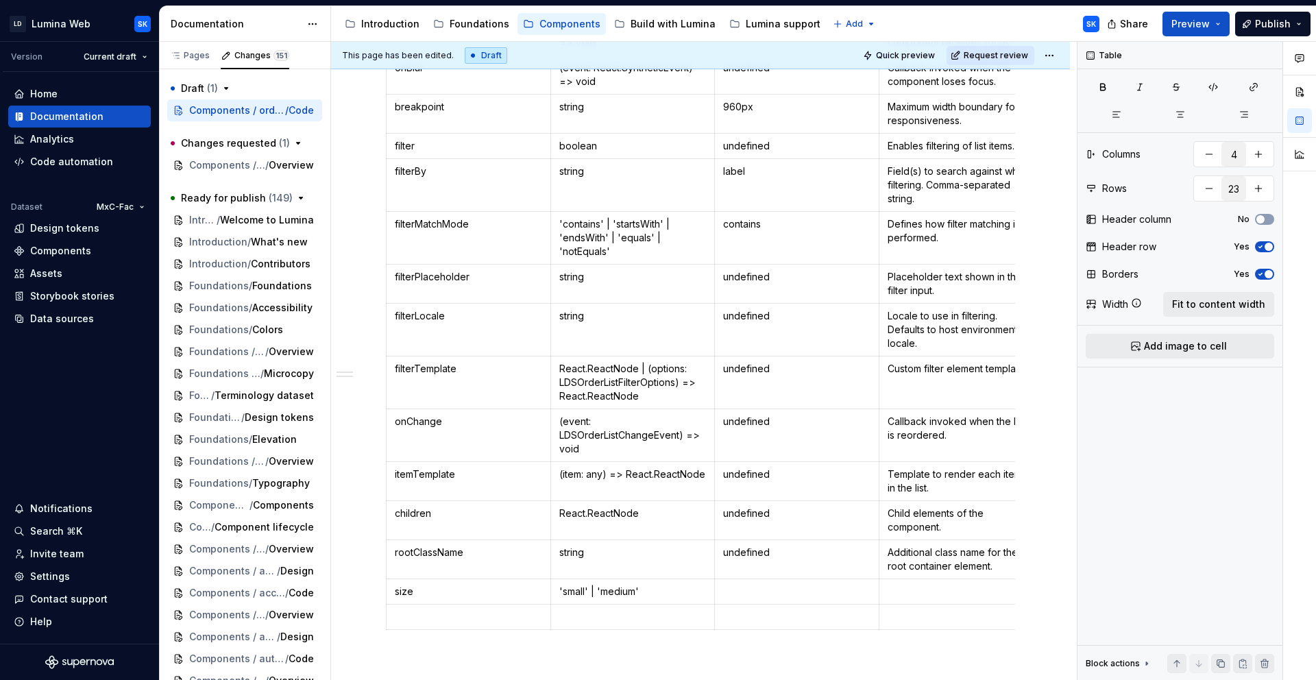
click at [906, 592] on p at bounding box center [960, 592] width 147 height 14
click at [787, 593] on p at bounding box center [796, 592] width 147 height 14
click at [1205, 186] on button "button" at bounding box center [1208, 188] width 25 height 25
type input "22"
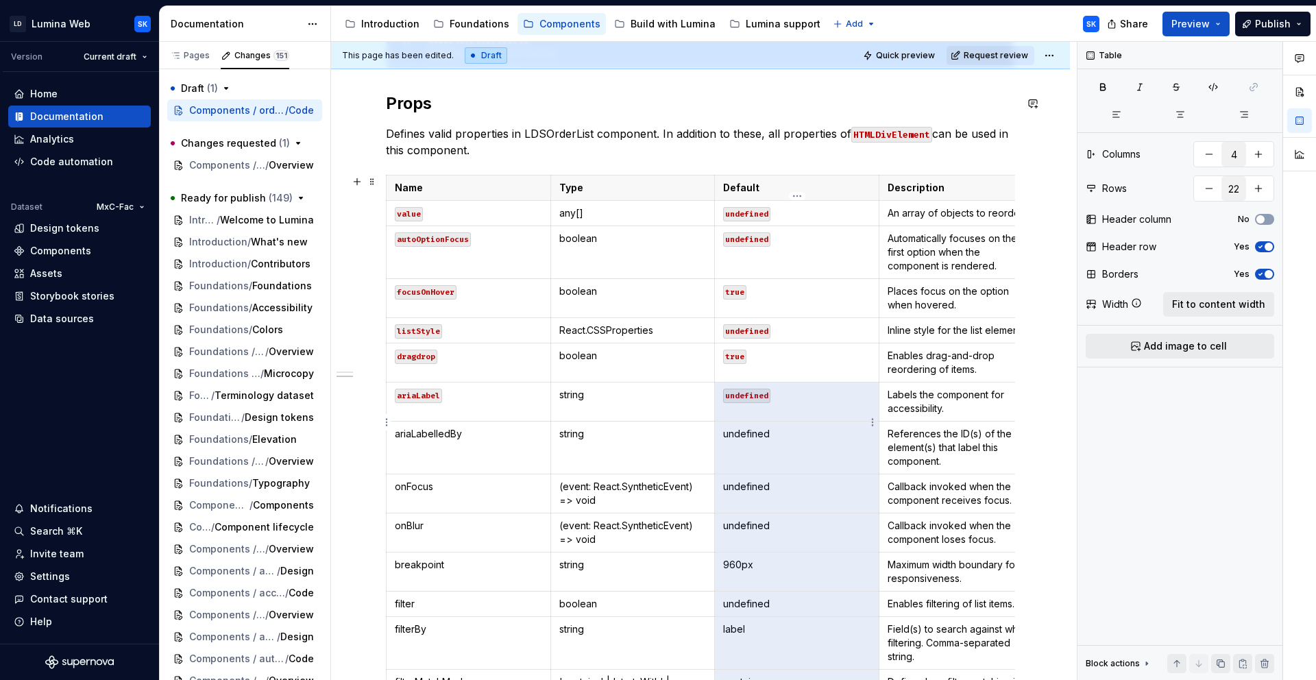
scroll to position [1151, 0]
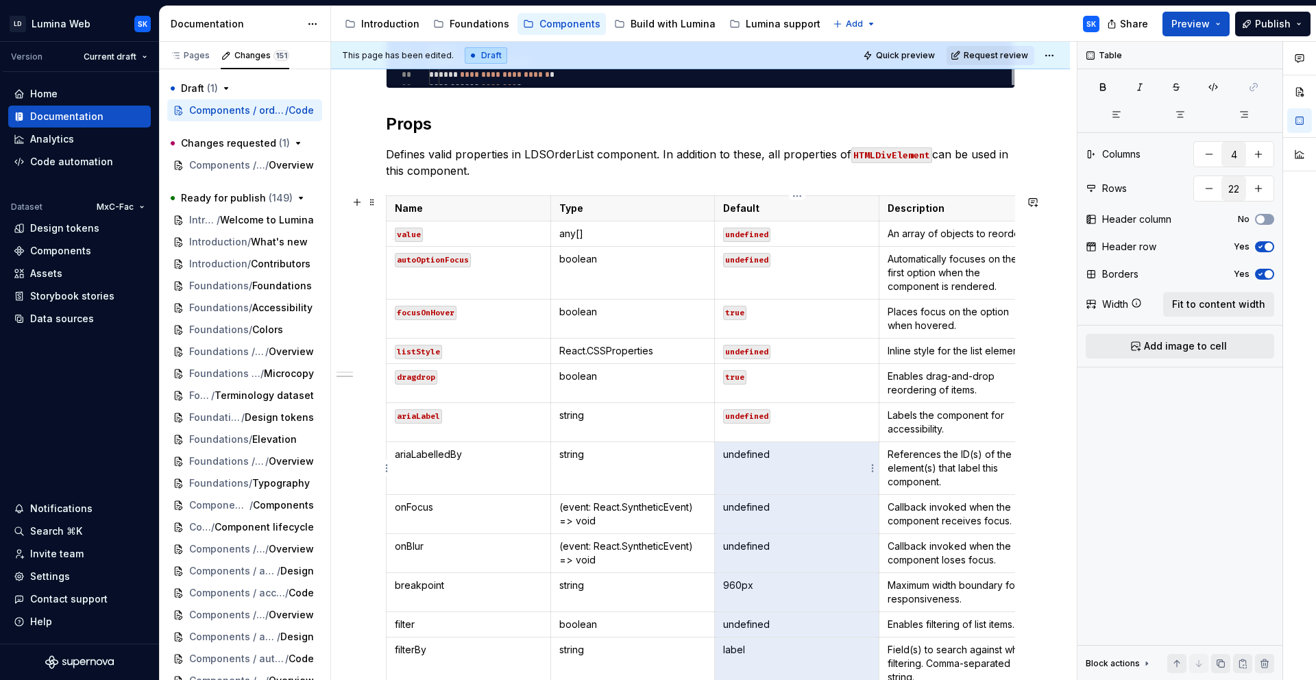
drag, startPoint x: 769, startPoint y: 649, endPoint x: 752, endPoint y: 454, distance: 195.3
click at [752, 454] on tbody "Name Type Default Description value any[] undefined An array of objects to reor…" at bounding box center [714, 646] width 657 height 900
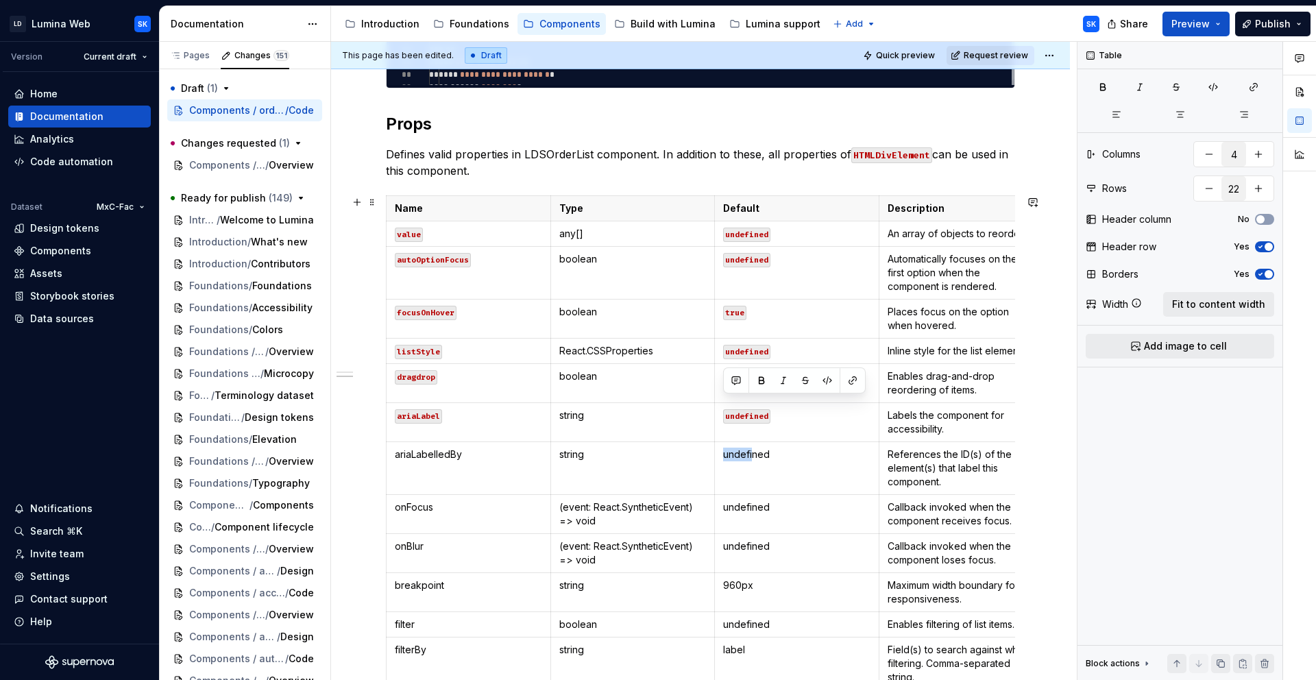
scroll to position [1296, 0]
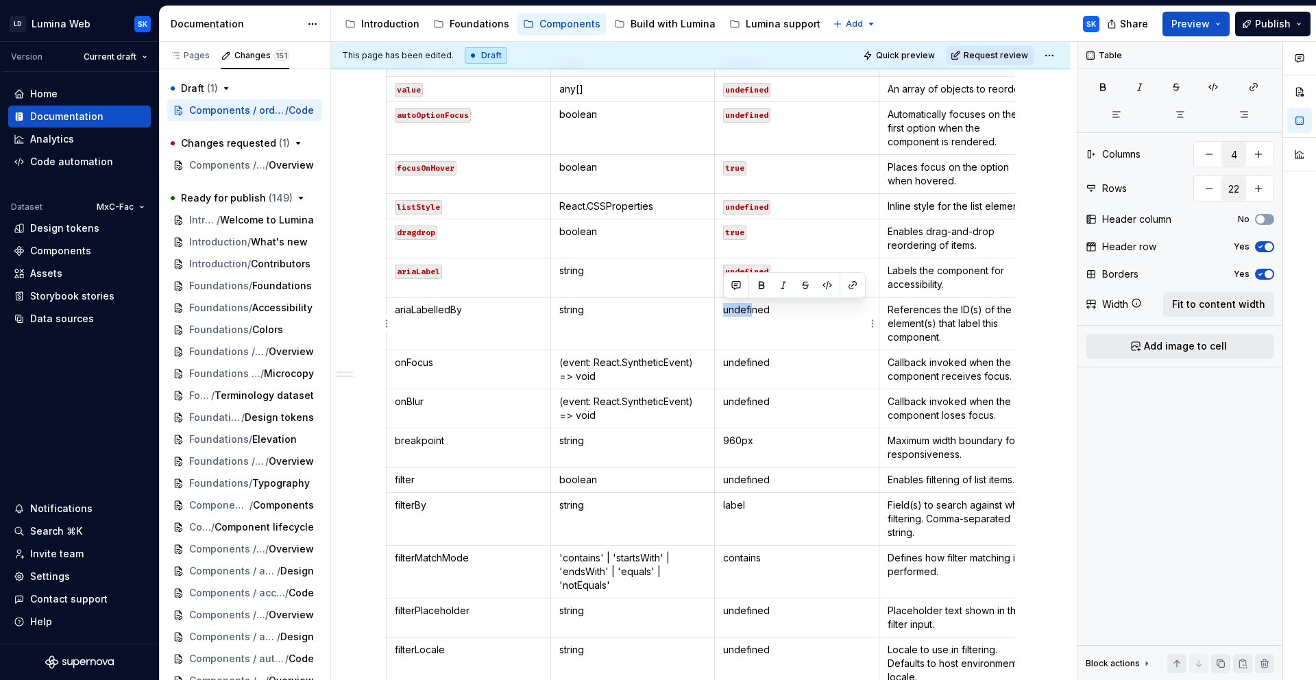
click at [721, 306] on td "undefined" at bounding box center [797, 323] width 164 height 53
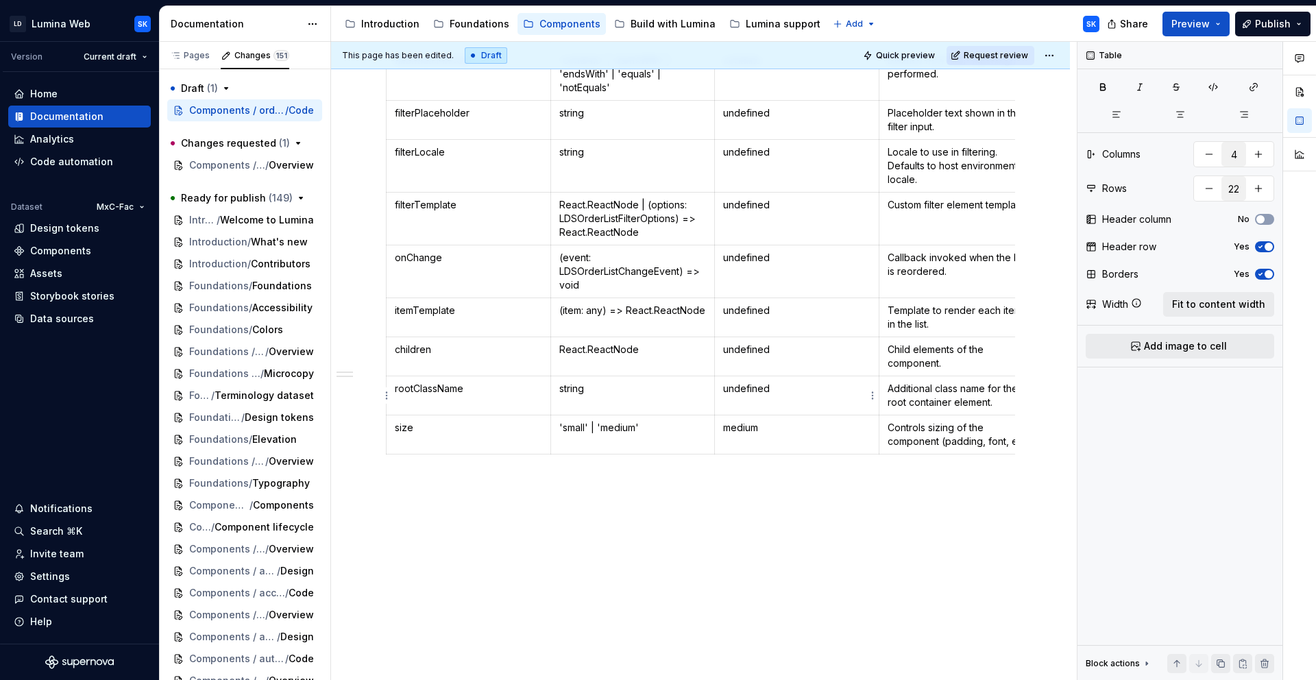
click at [772, 430] on p "medium" at bounding box center [796, 428] width 147 height 14
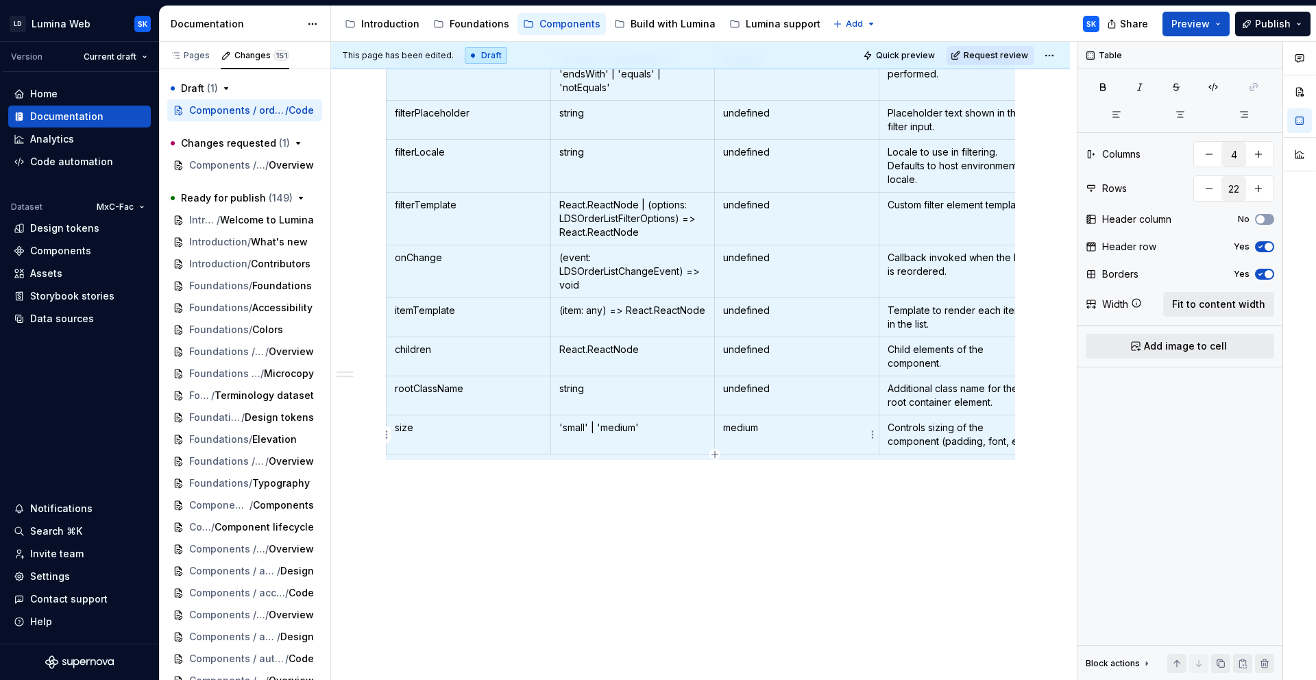
click at [768, 428] on p "medium" at bounding box center [796, 428] width 147 height 14
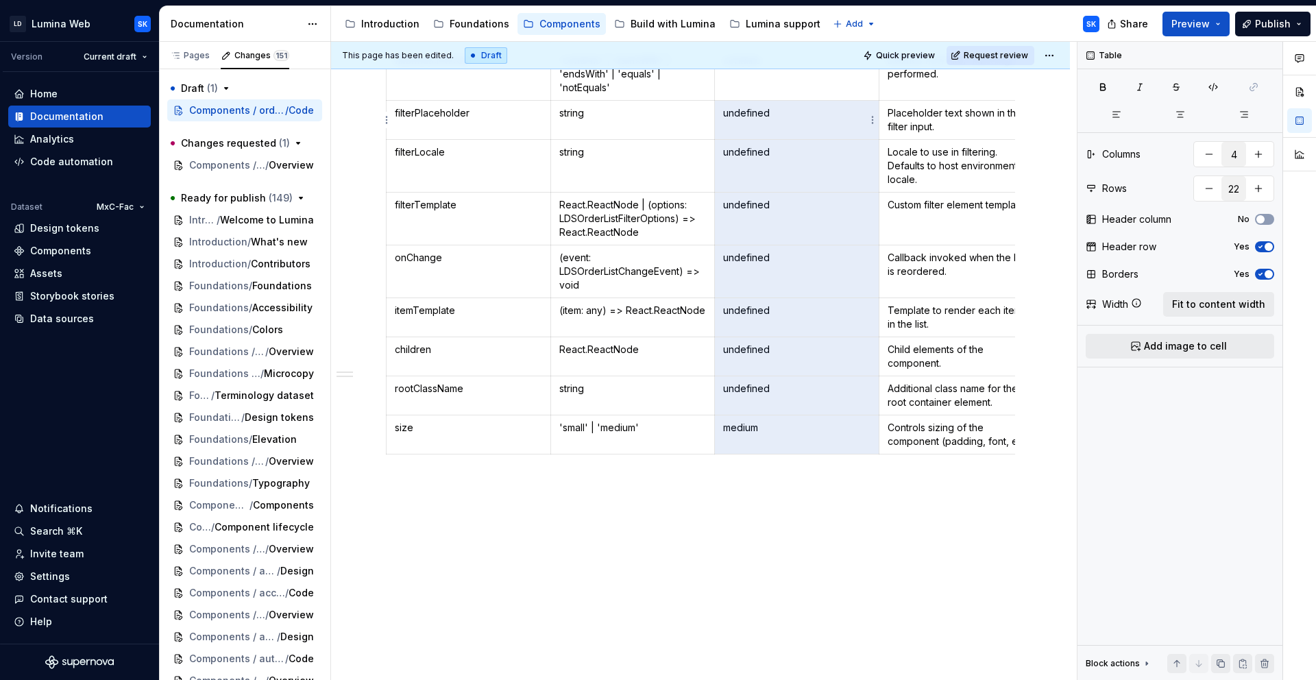
drag, startPoint x: 767, startPoint y: 427, endPoint x: 732, endPoint y: 113, distance: 315.9
click at [732, 112] on tbody "Name Type Default Description value any[] undefined An array of objects to reor…" at bounding box center [714, 4] width 657 height 900
drag, startPoint x: 741, startPoint y: 282, endPoint x: 731, endPoint y: 137, distance: 144.9
click at [731, 136] on tbody "Name Type Default Description value any[] undefined An array of objects to reor…" at bounding box center [714, 4] width 657 height 900
click at [1216, 85] on icon "button" at bounding box center [1212, 87] width 11 height 11
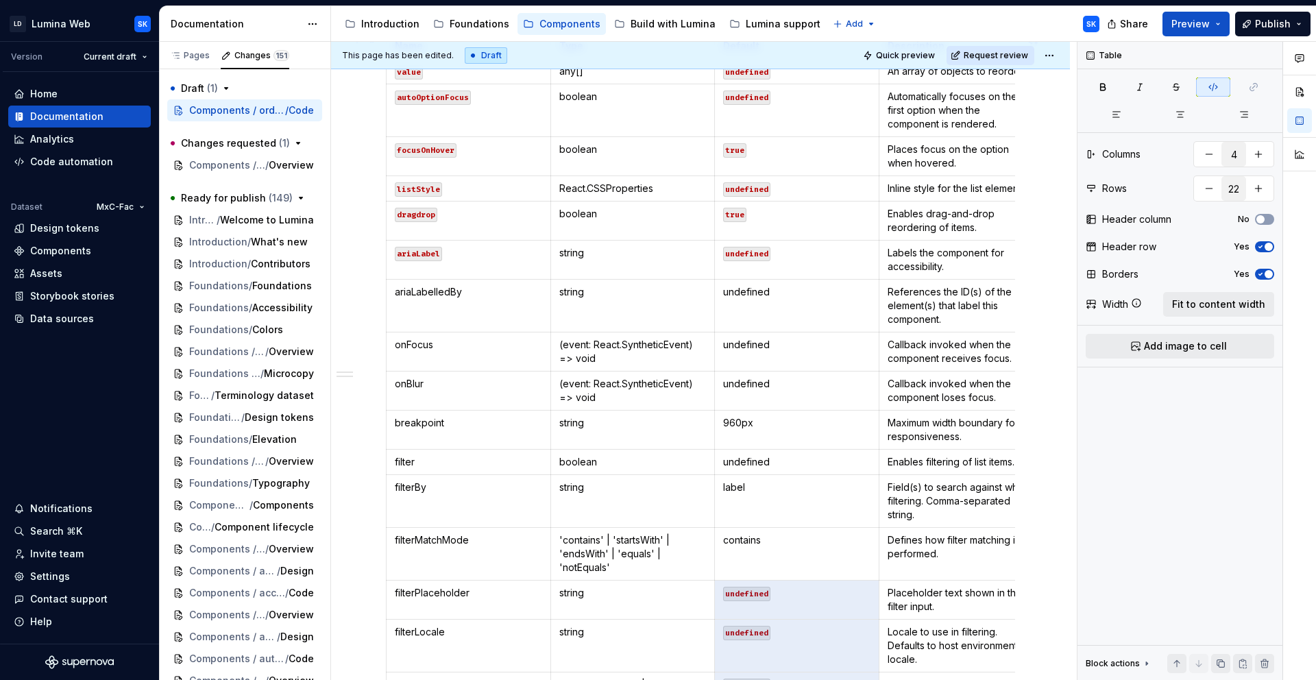
scroll to position [1307, 0]
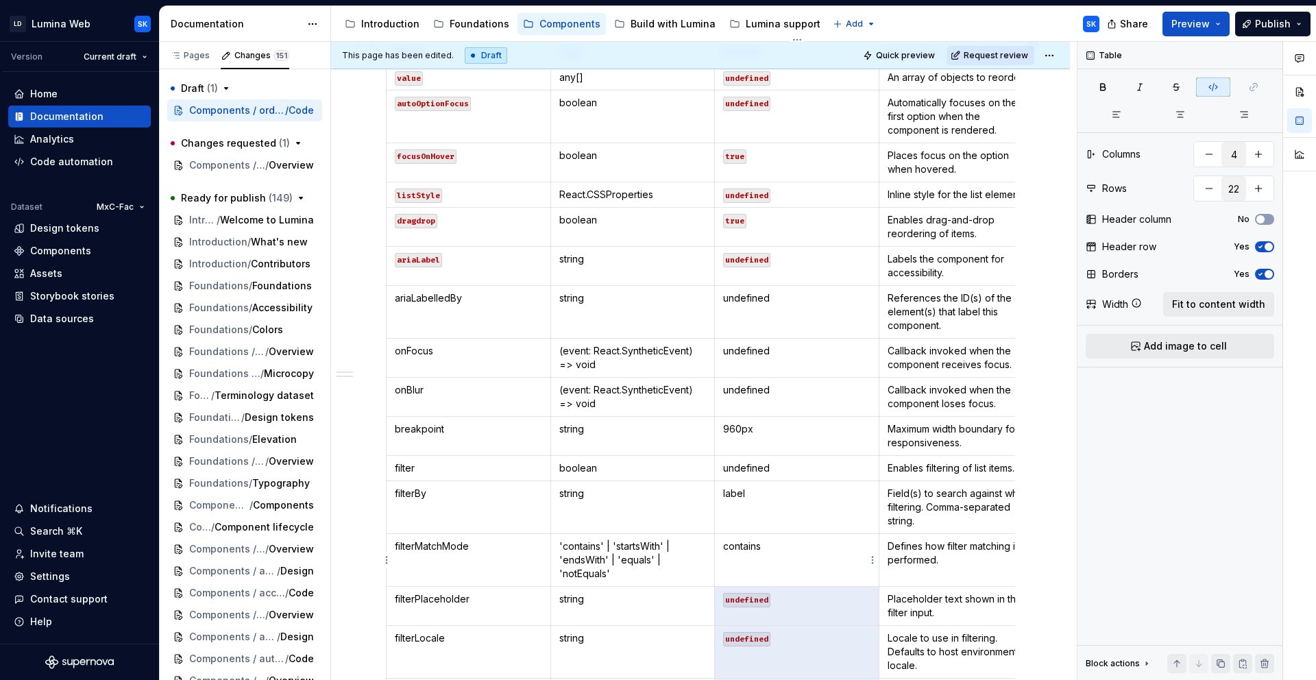
click at [766, 548] on p "contains" at bounding box center [796, 546] width 147 height 14
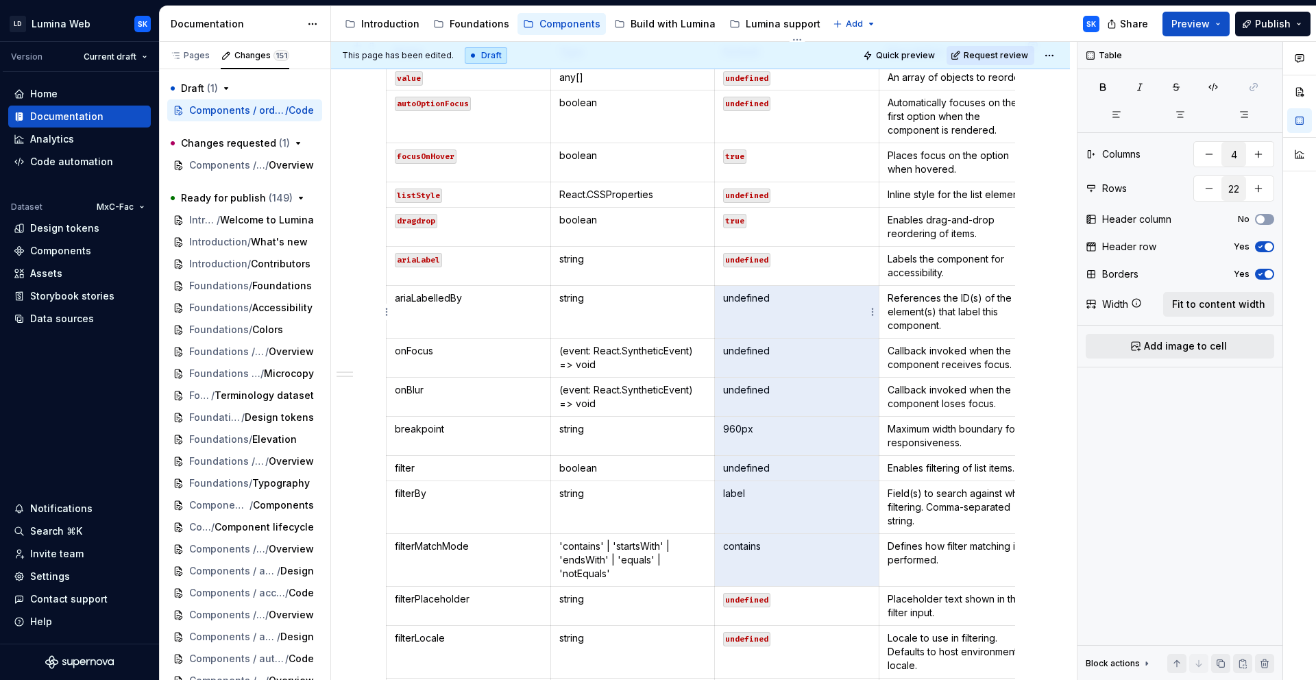
drag, startPoint x: 773, startPoint y: 549, endPoint x: 743, endPoint y: 319, distance: 231.4
click at [744, 318] on tbody "Name Type Default Description value any[] undefined An array of objects to reor…" at bounding box center [714, 490] width 657 height 900
click at [1210, 93] on button "button" at bounding box center [1213, 86] width 34 height 19
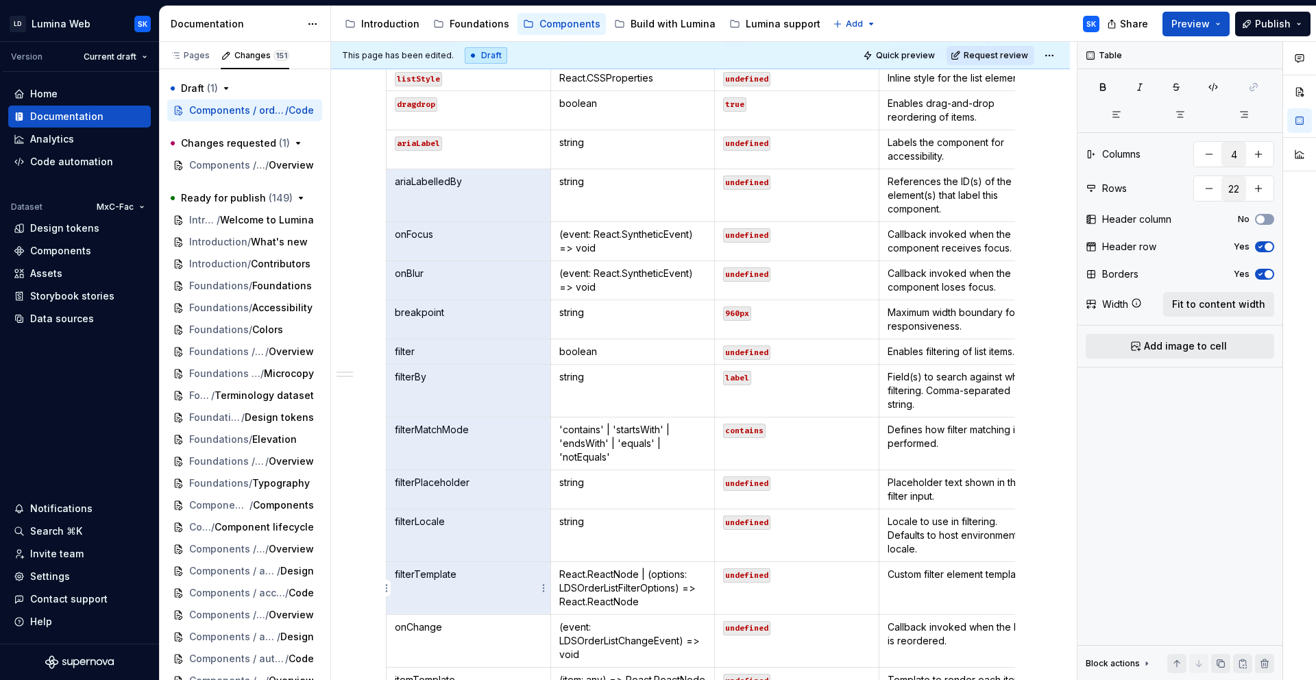
drag, startPoint x: 393, startPoint y: 185, endPoint x: 465, endPoint y: 566, distance: 387.7
click at [465, 566] on tbody "Name Type Default Description value any[] undefined An array of objects to reor…" at bounding box center [714, 373] width 657 height 900
drag, startPoint x: 397, startPoint y: 181, endPoint x: 513, endPoint y: 576, distance: 411.3
click at [513, 576] on tbody "Name Type Default Description value any[] undefined An array of objects to reor…" at bounding box center [714, 373] width 657 height 900
click at [1209, 87] on icon "button" at bounding box center [1212, 87] width 11 height 11
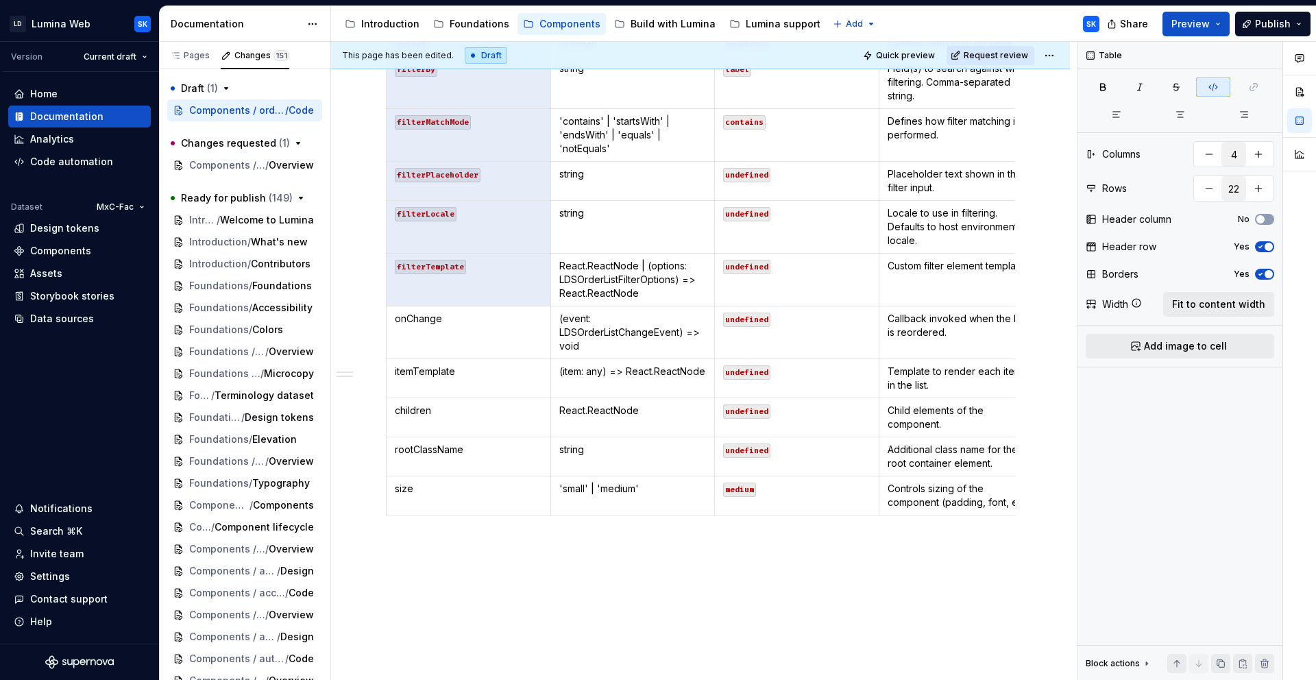
scroll to position [1793, 0]
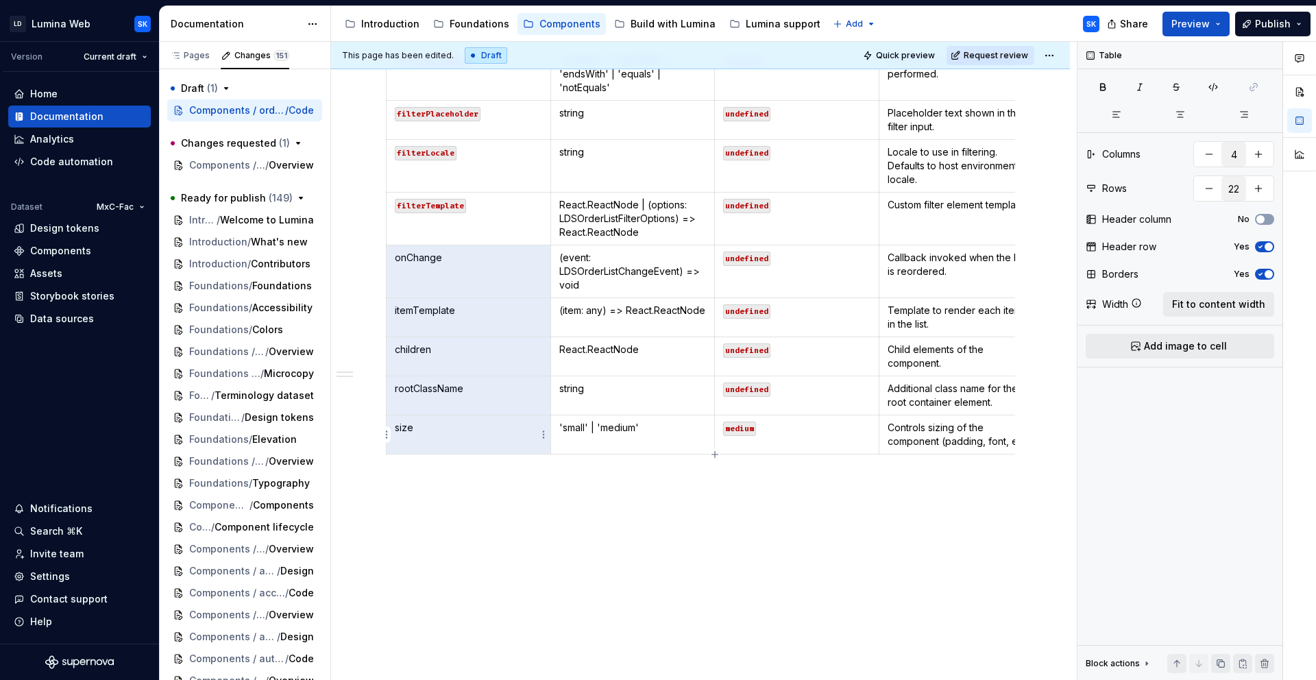
drag, startPoint x: 396, startPoint y: 259, endPoint x: 439, endPoint y: 423, distance: 169.4
click at [439, 424] on tbody "Name Type Default Description value any[] undefined An array of objects to reor…" at bounding box center [714, 4] width 657 height 900
click at [1205, 84] on button "button" at bounding box center [1213, 86] width 34 height 19
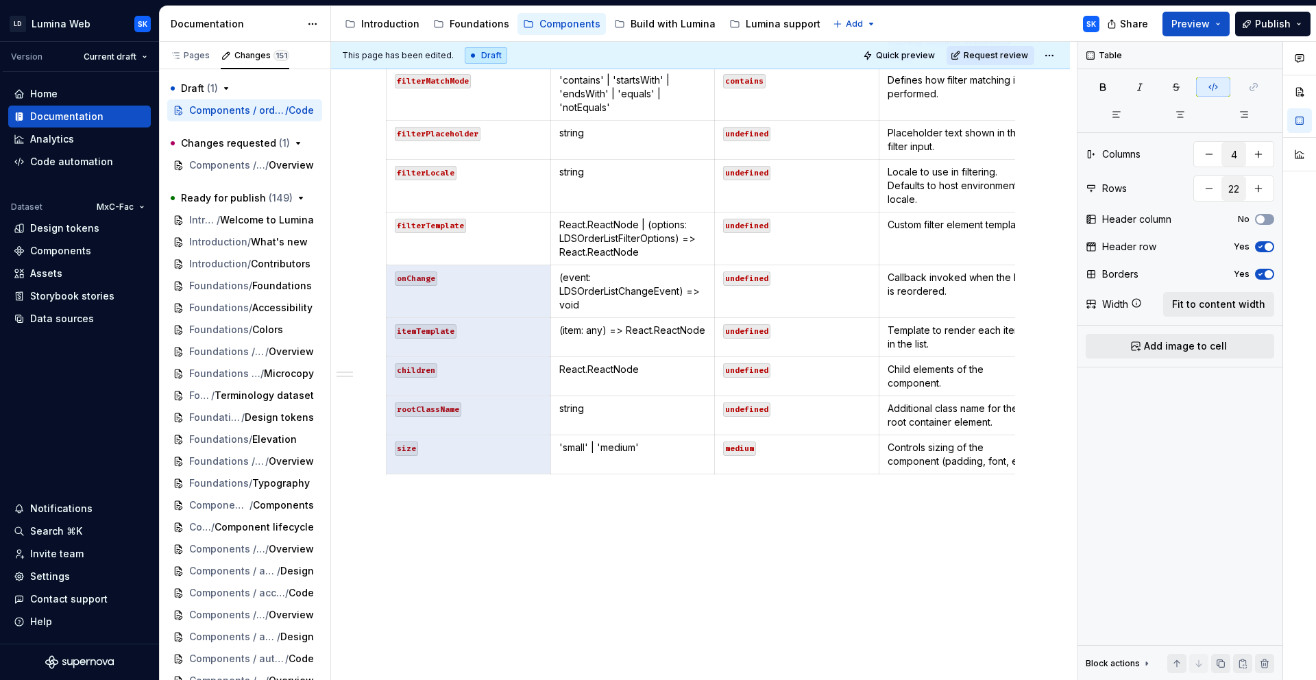
scroll to position [1774, 0]
click at [656, 447] on p "'small' | 'medium'" at bounding box center [632, 447] width 147 height 14
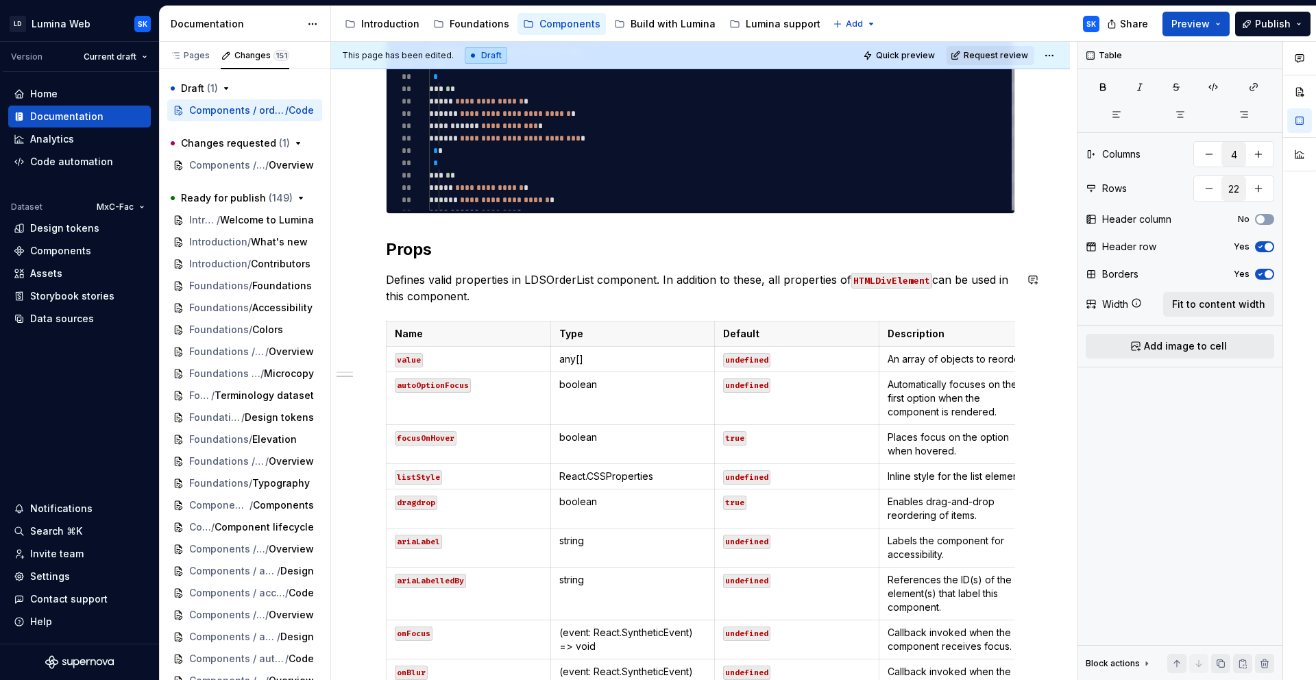
scroll to position [1081, 0]
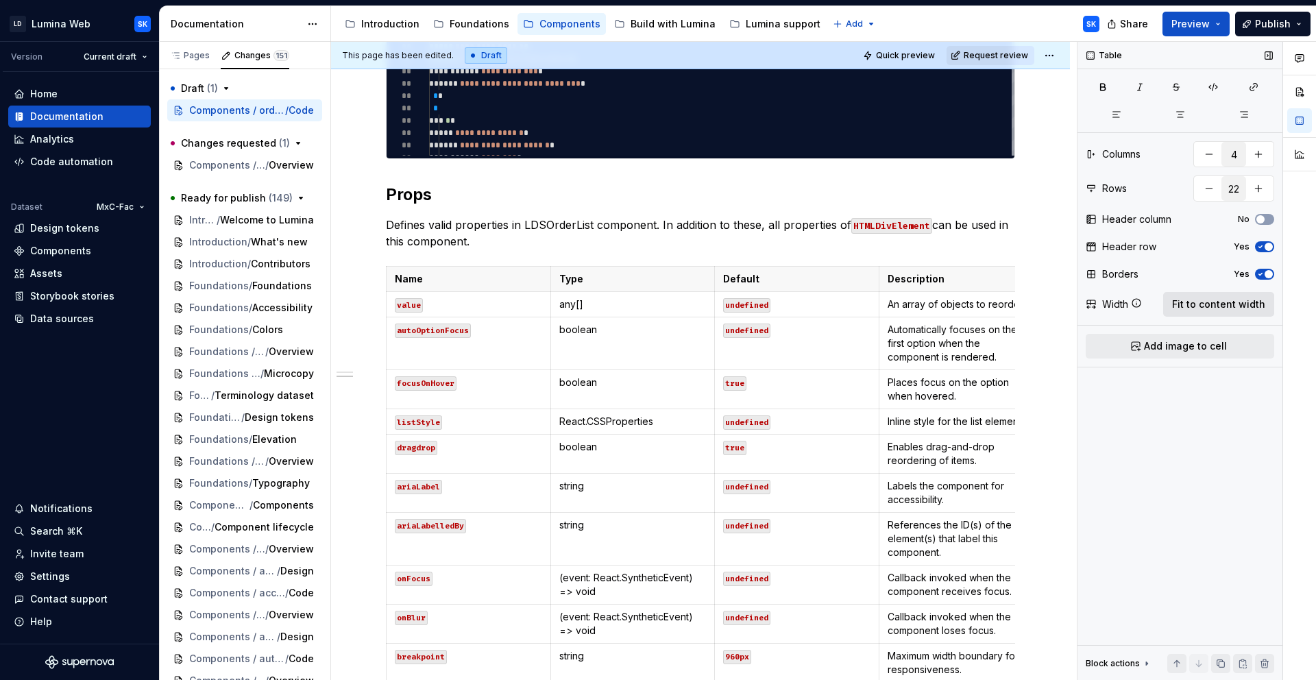
click at [1218, 303] on span "Fit to content width" at bounding box center [1218, 304] width 93 height 14
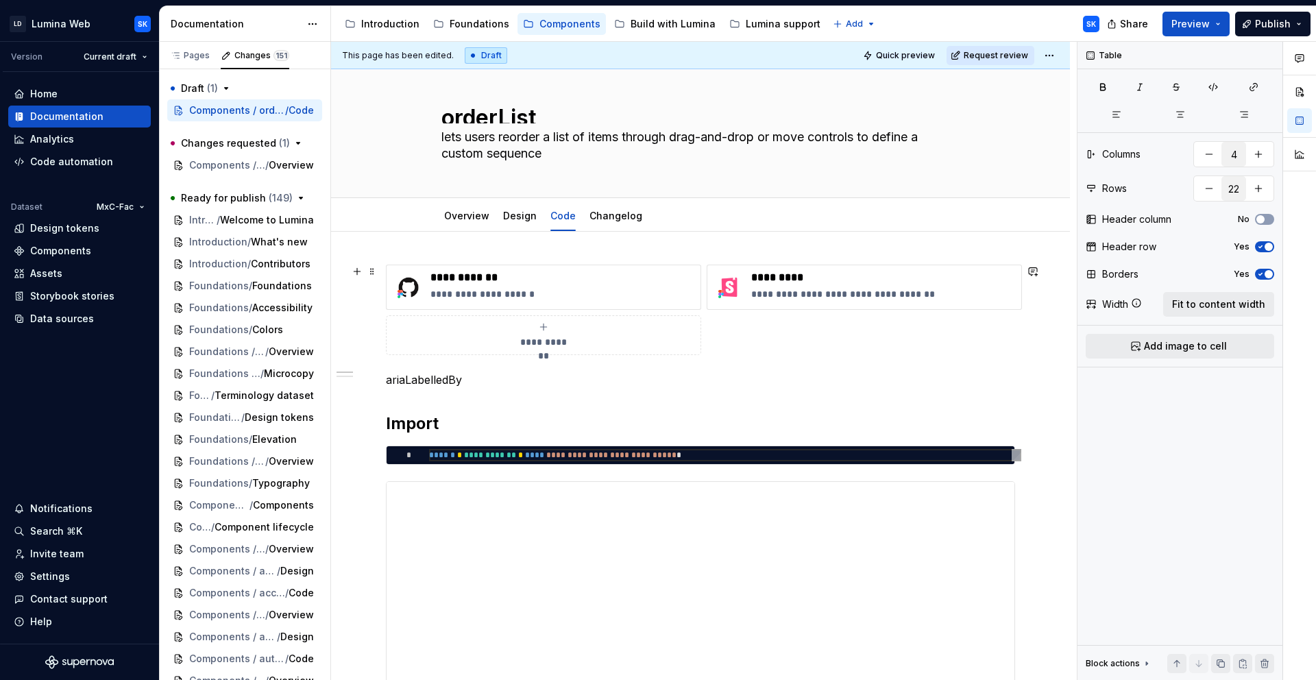
scroll to position [0, 0]
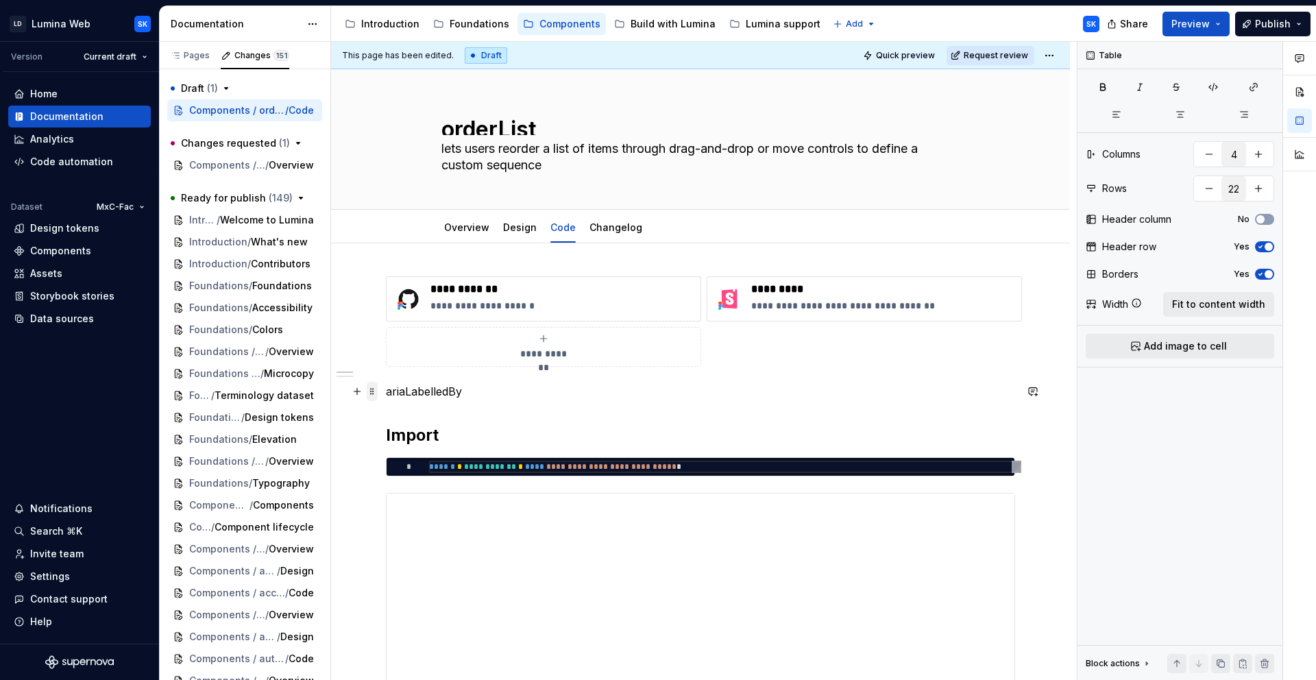
click at [376, 391] on span at bounding box center [372, 391] width 11 height 19
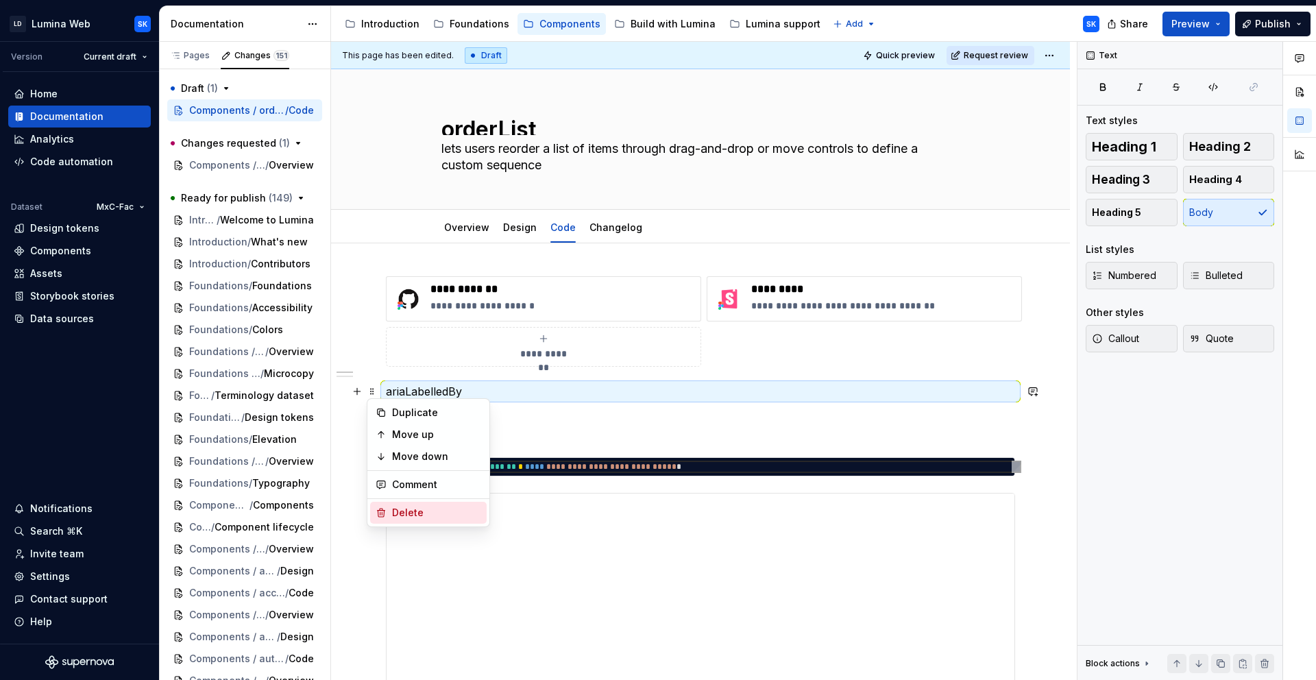
click at [439, 515] on div "Delete" at bounding box center [436, 513] width 89 height 14
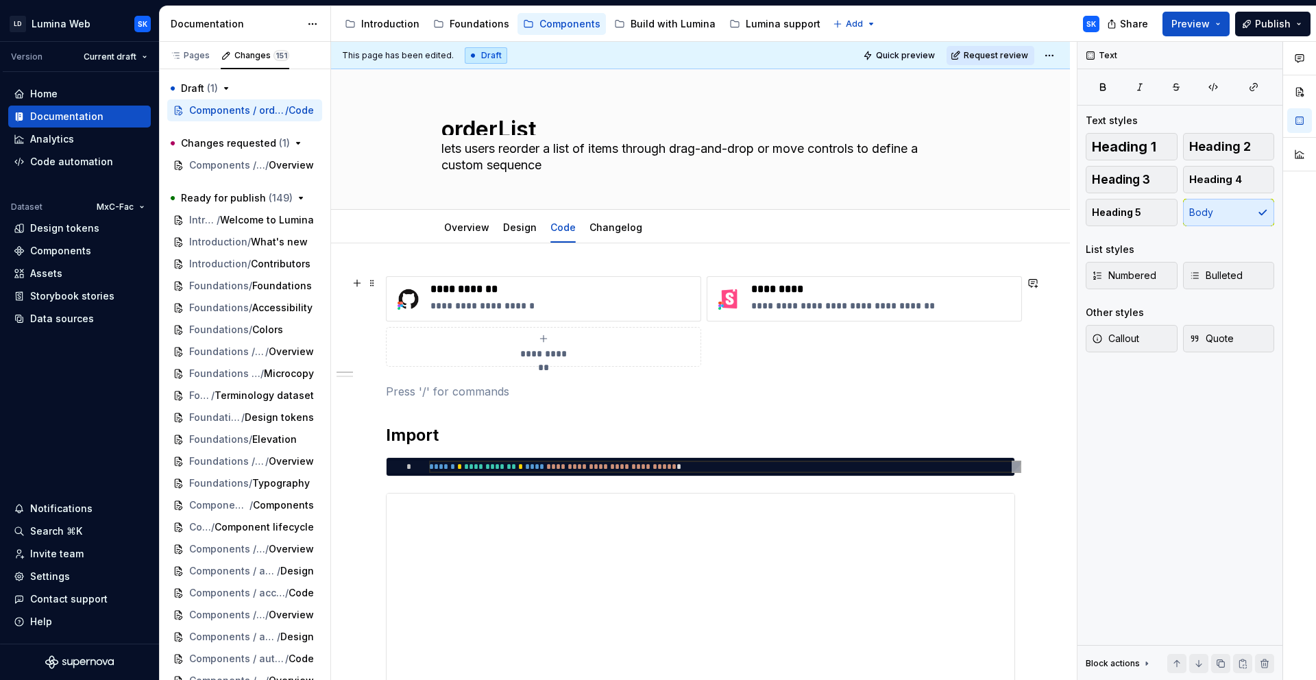
click at [778, 347] on div "**********" at bounding box center [700, 321] width 629 height 90
click at [405, 397] on p at bounding box center [700, 391] width 629 height 16
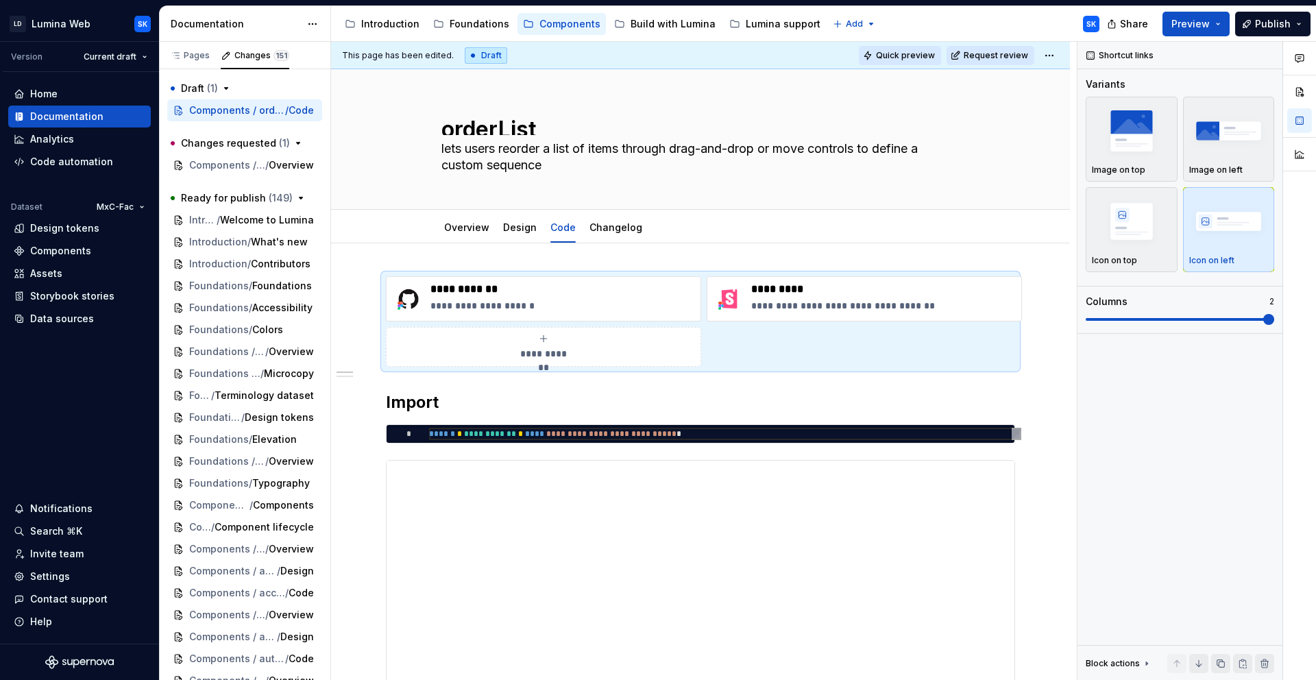
click at [909, 54] on span "Quick preview" at bounding box center [905, 55] width 59 height 11
click at [1214, 23] on button "Preview" at bounding box center [1195, 24] width 67 height 25
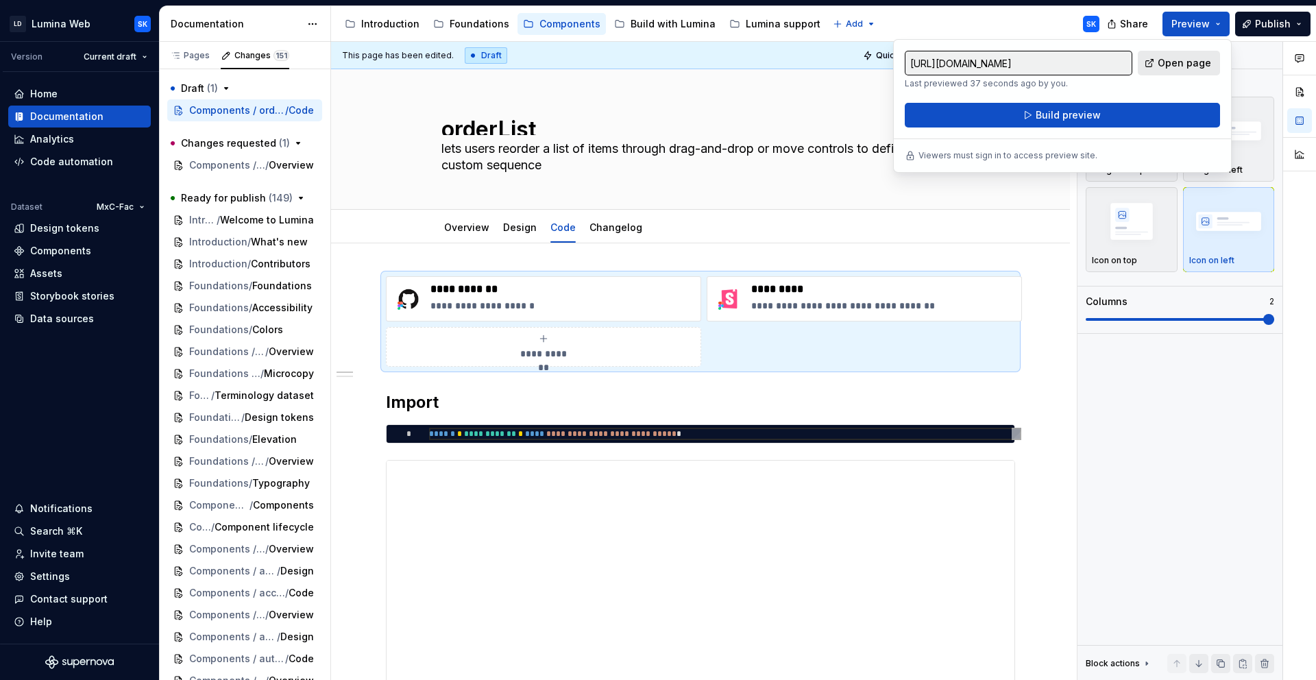
click at [1177, 66] on span "Open page" at bounding box center [1183, 63] width 53 height 14
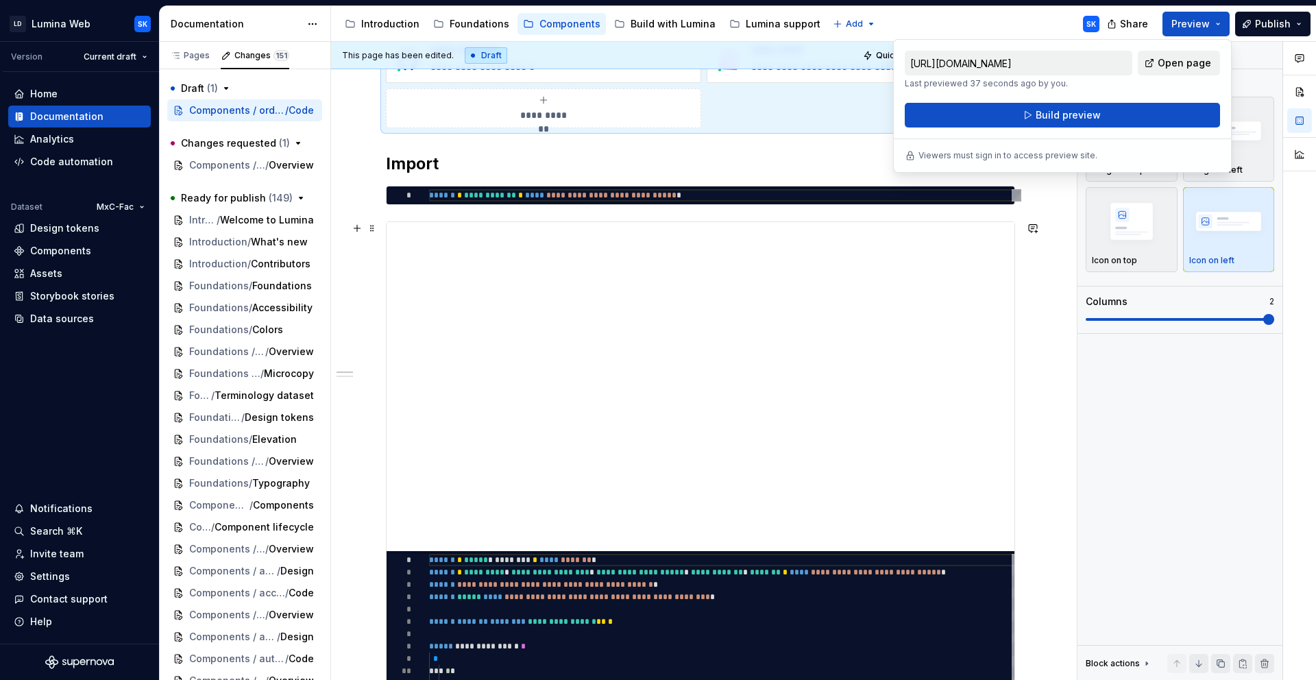
scroll to position [471, 0]
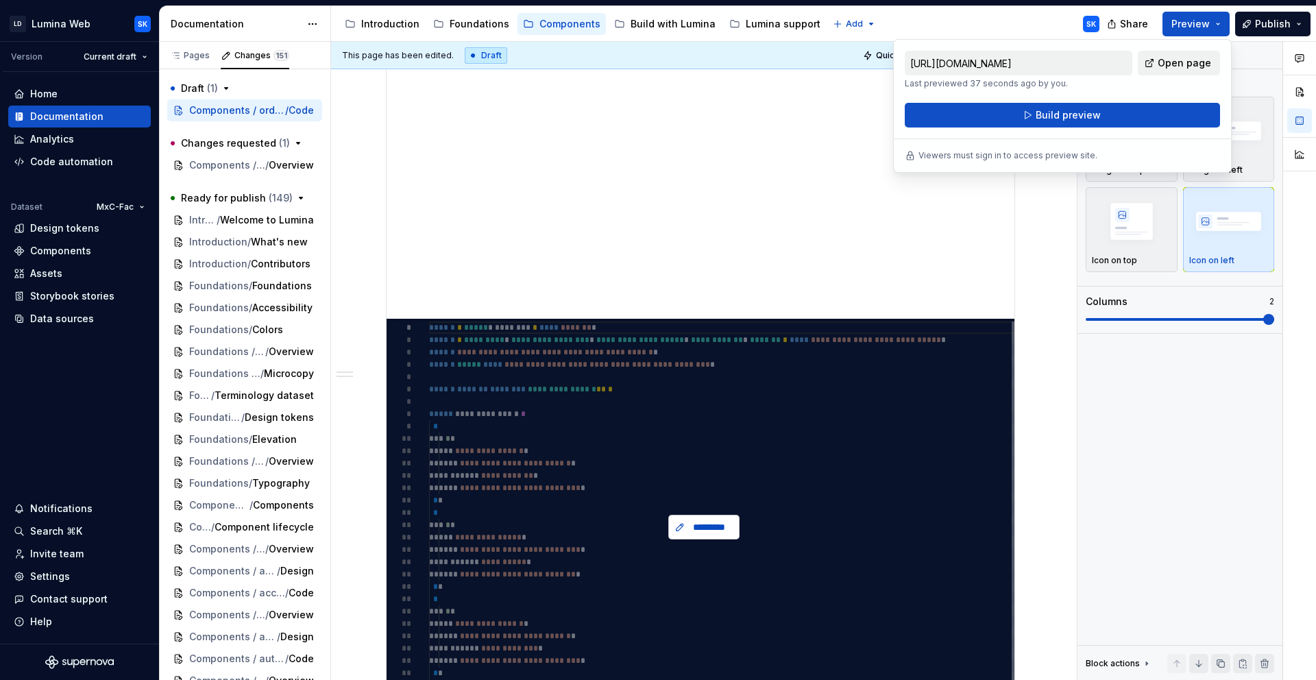
click at [686, 519] on button "*********" at bounding box center [703, 527] width 71 height 25
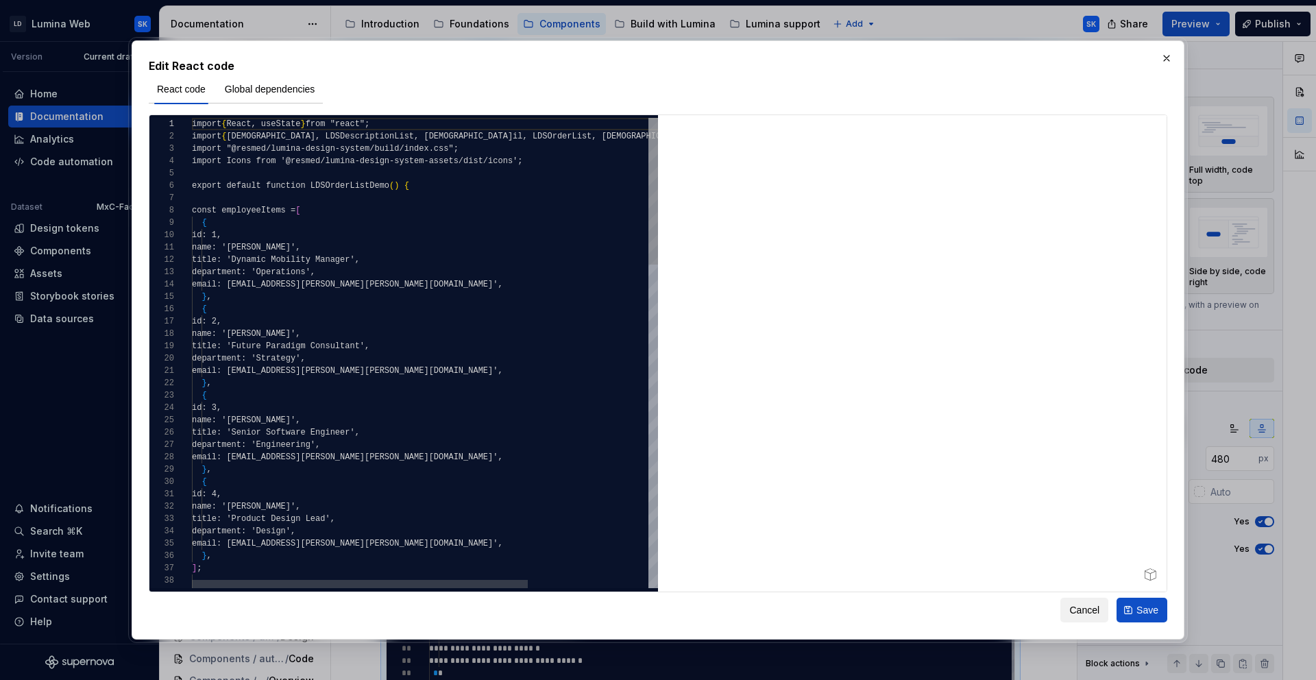
type textarea "*"
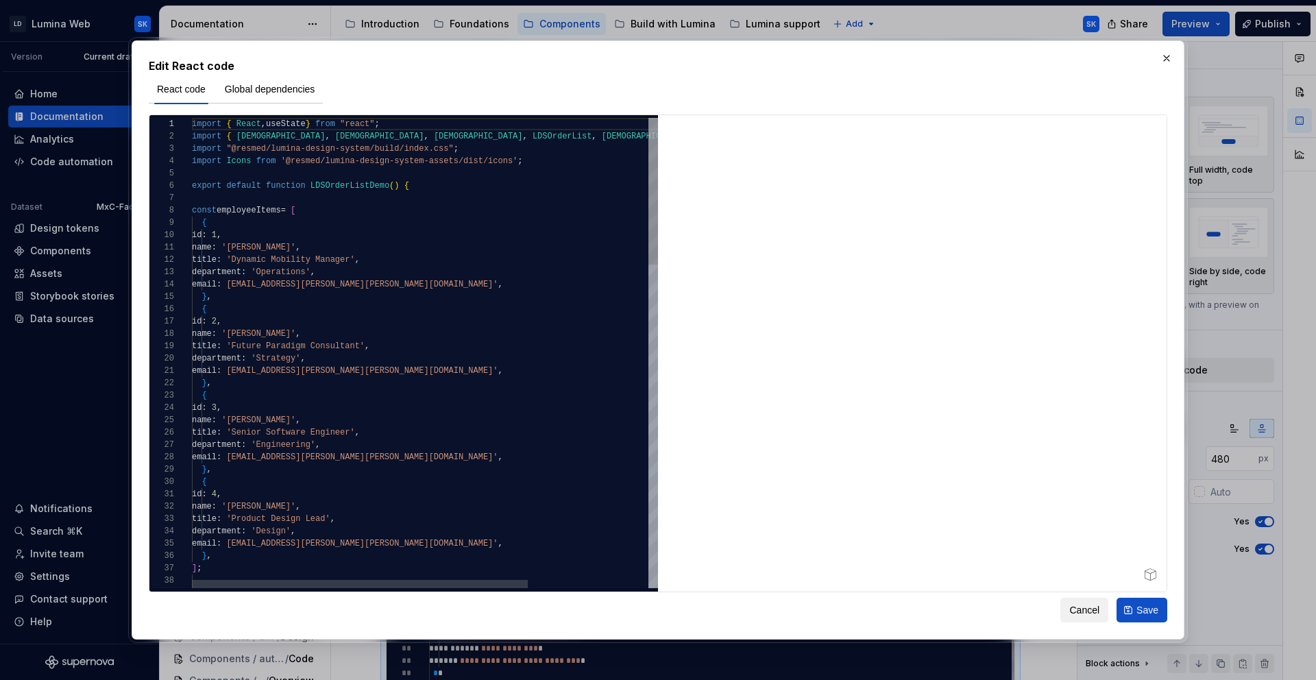
scroll to position [25, 144]
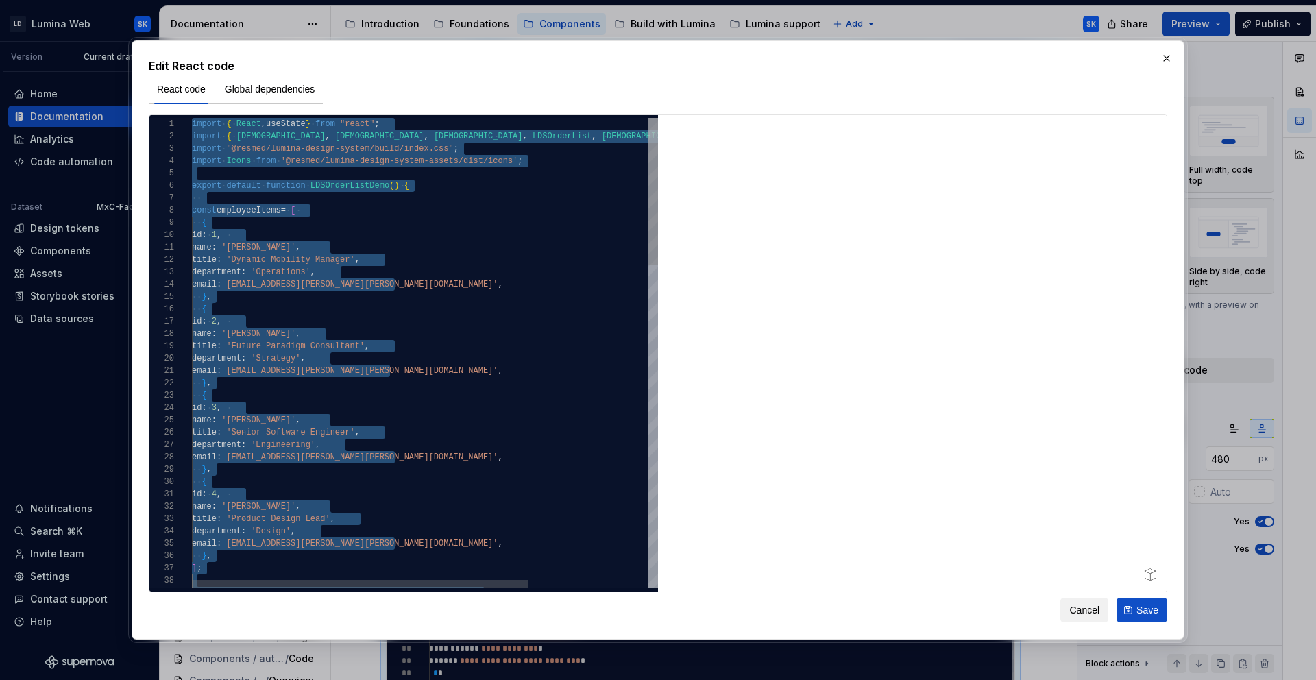
type textarea "**********"
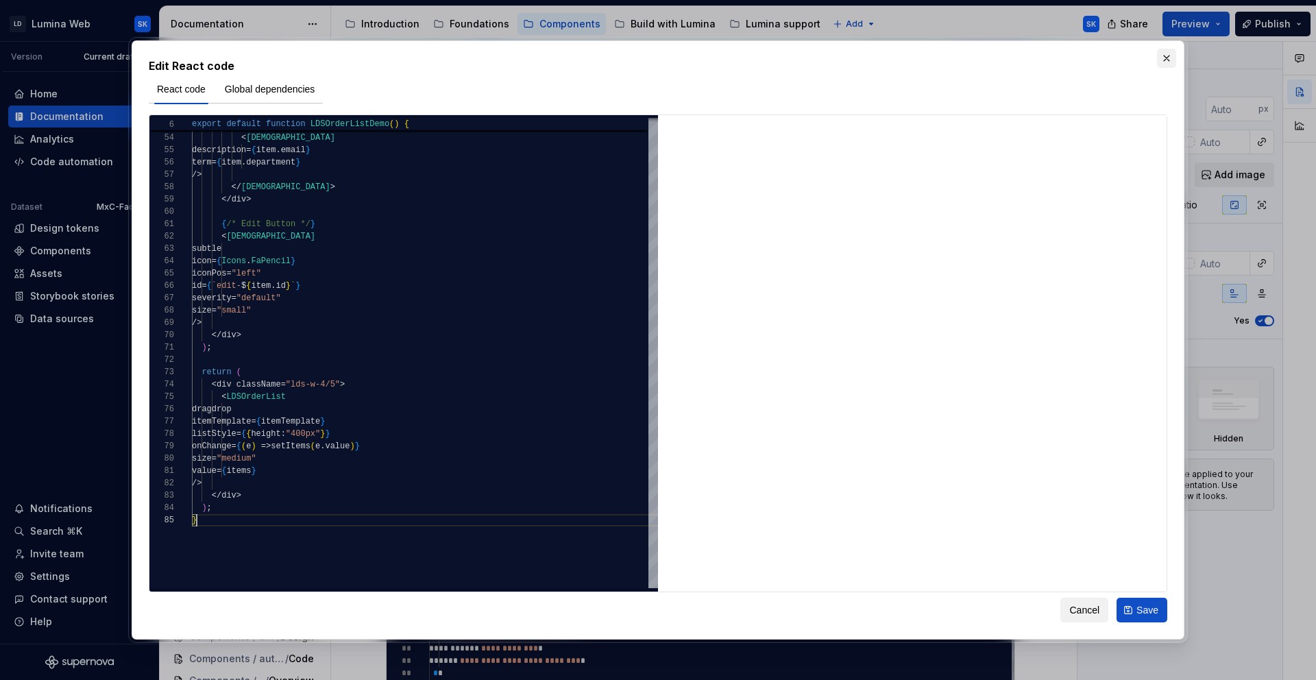
click at [1166, 62] on button "button" at bounding box center [1166, 58] width 19 height 19
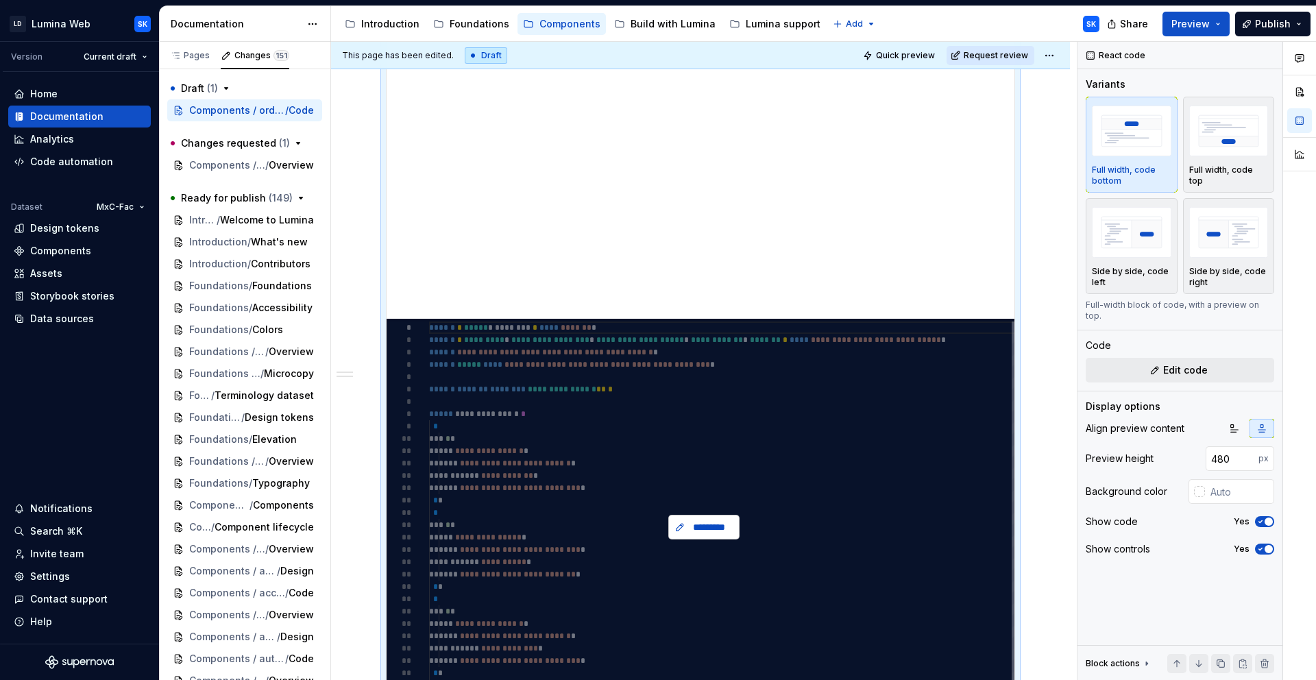
click at [714, 530] on span "*********" at bounding box center [709, 527] width 42 height 14
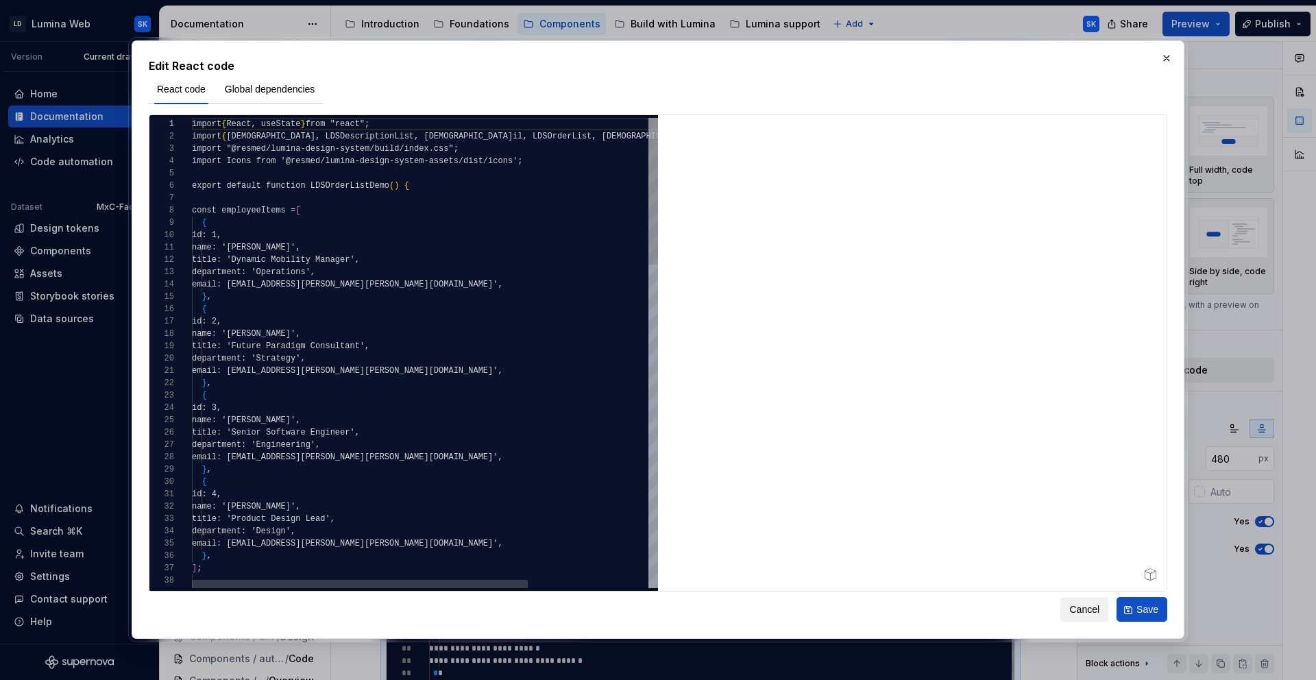
type textarea "*"
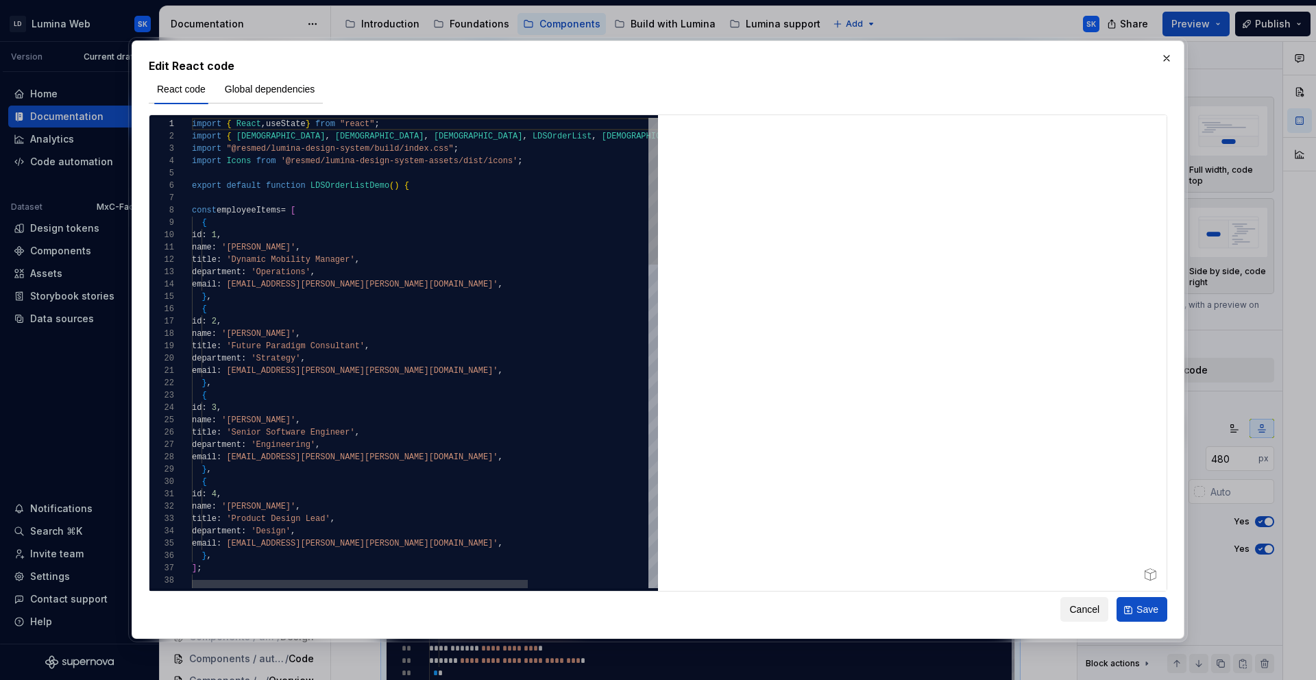
scroll to position [74, 49]
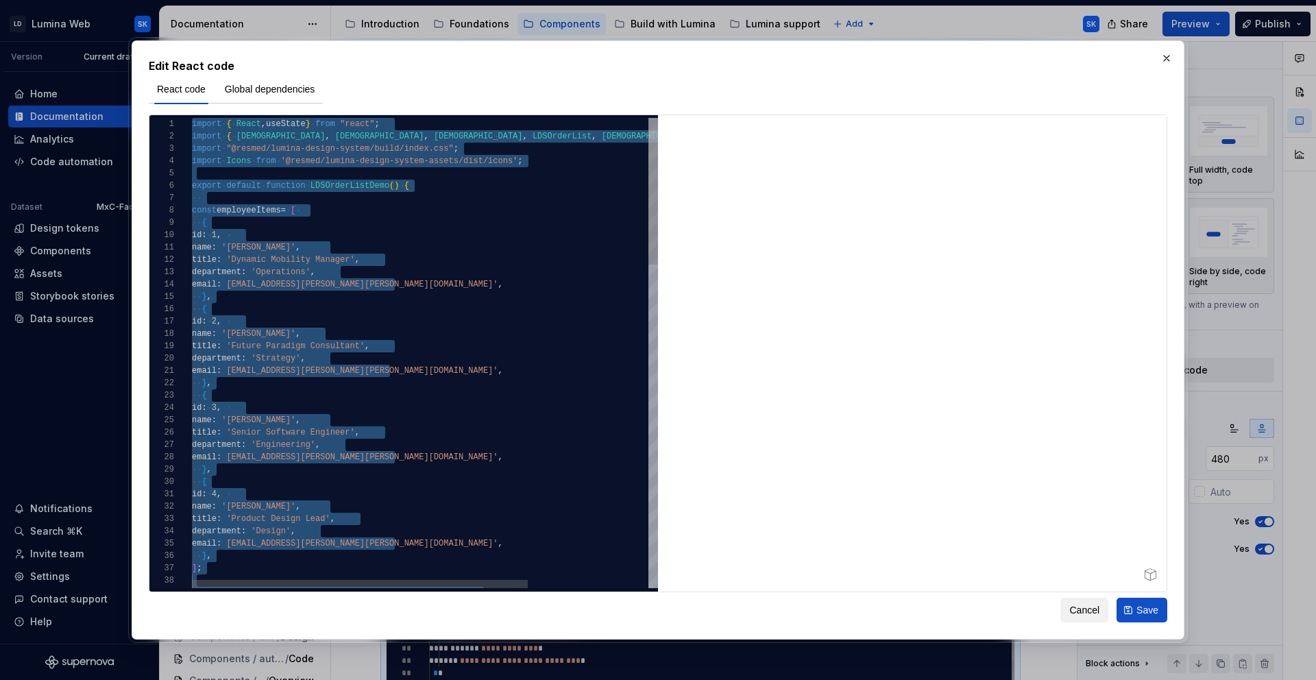
type textarea "**********"
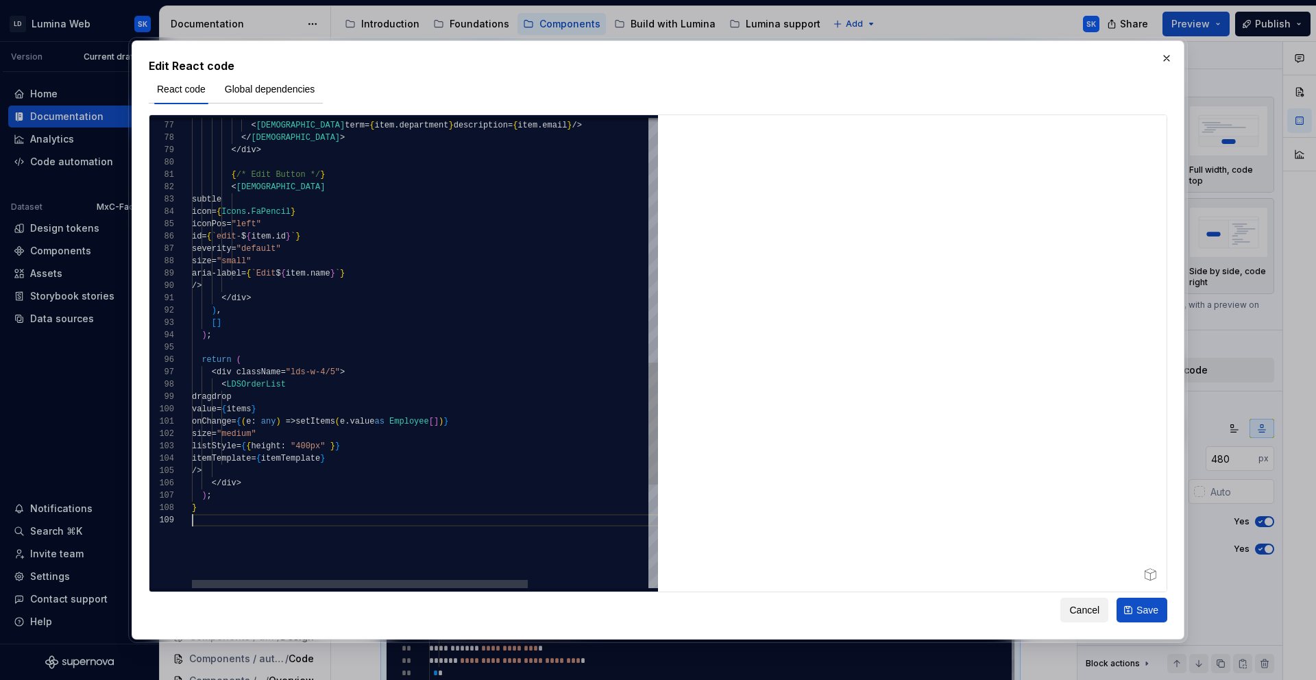
scroll to position [99, 0]
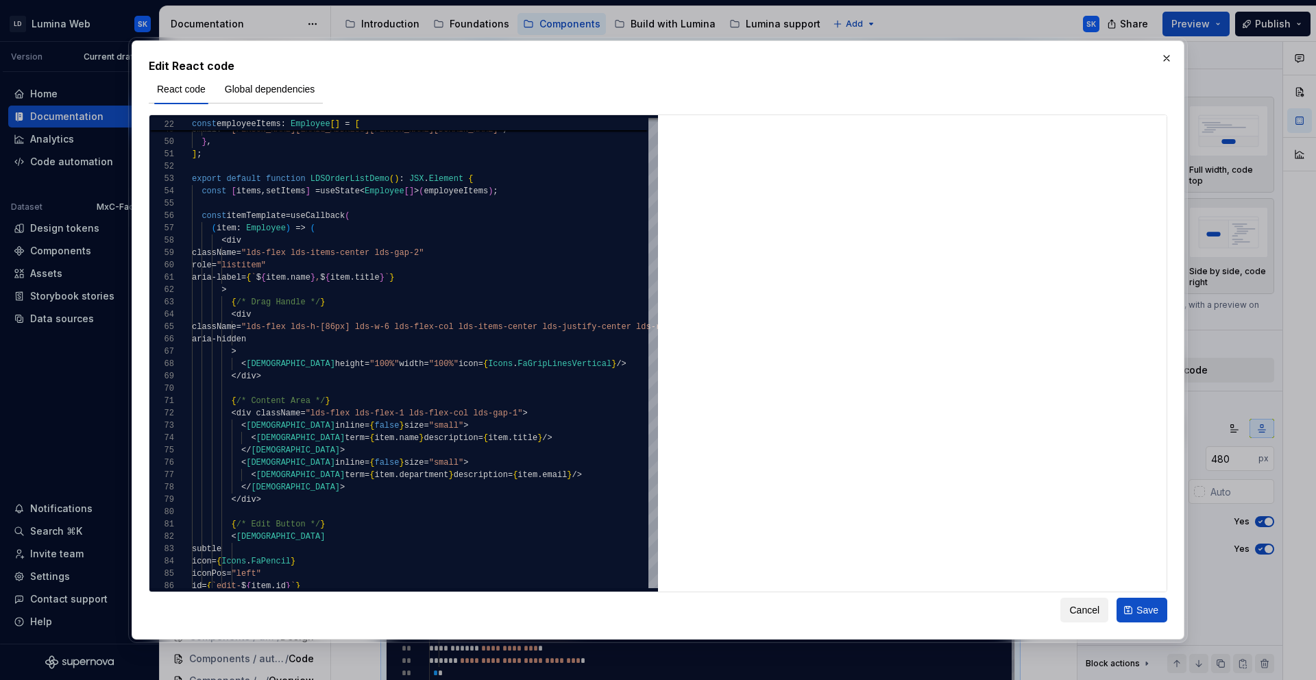
type textarea "*"
click at [550, 306] on div "iconPos = "left" id = { `edit- $ { item . id } ` } subtle icon = { Icons . FaPe…" at bounding box center [632, 432] width 881 height 1802
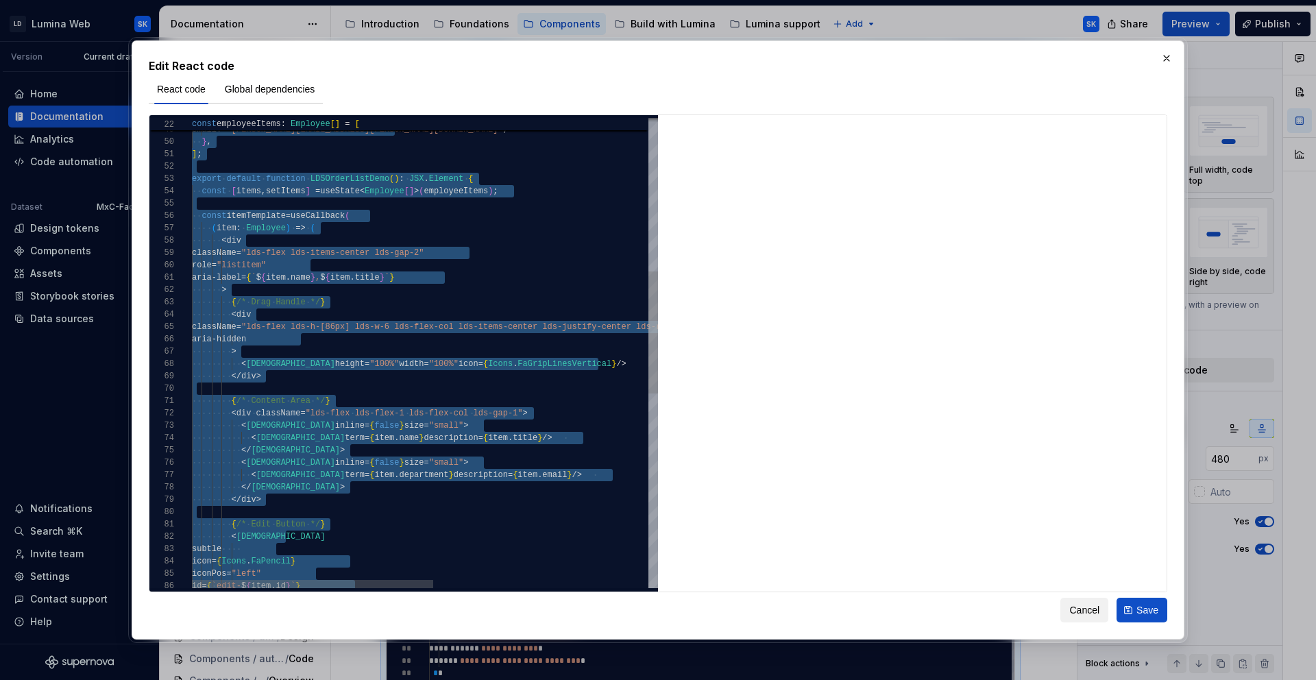
type textarea "**********"
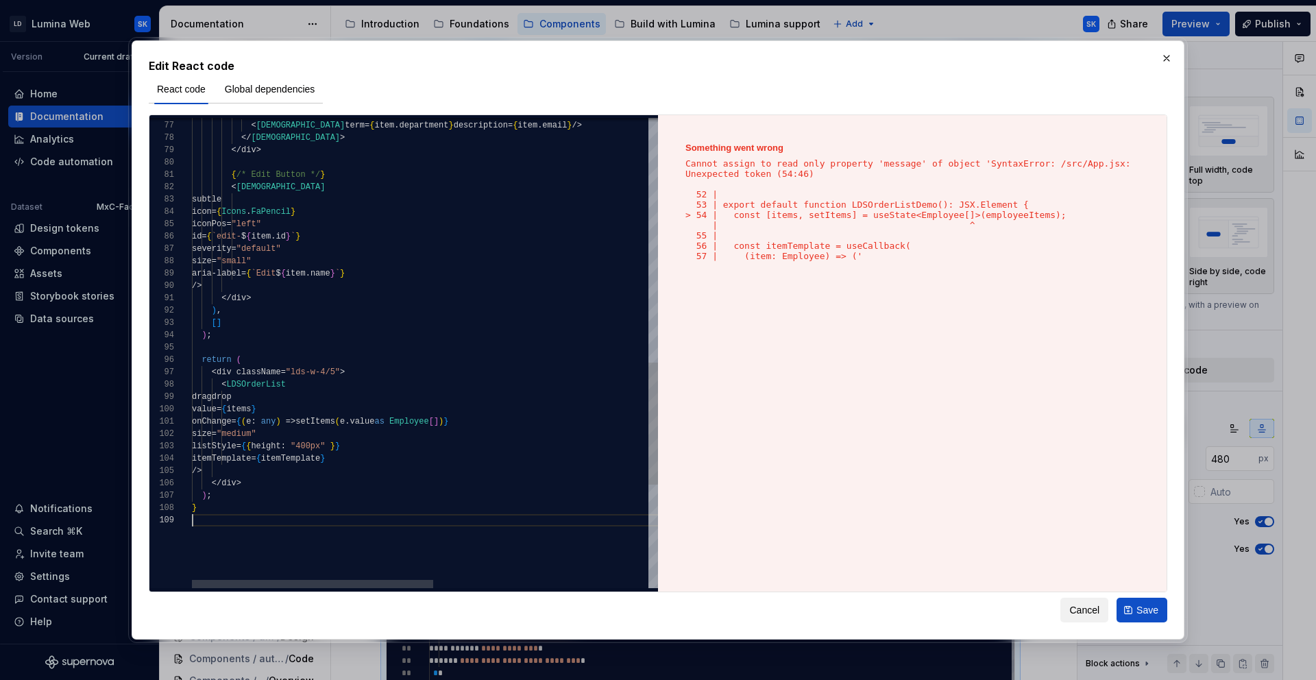
type textarea "*"
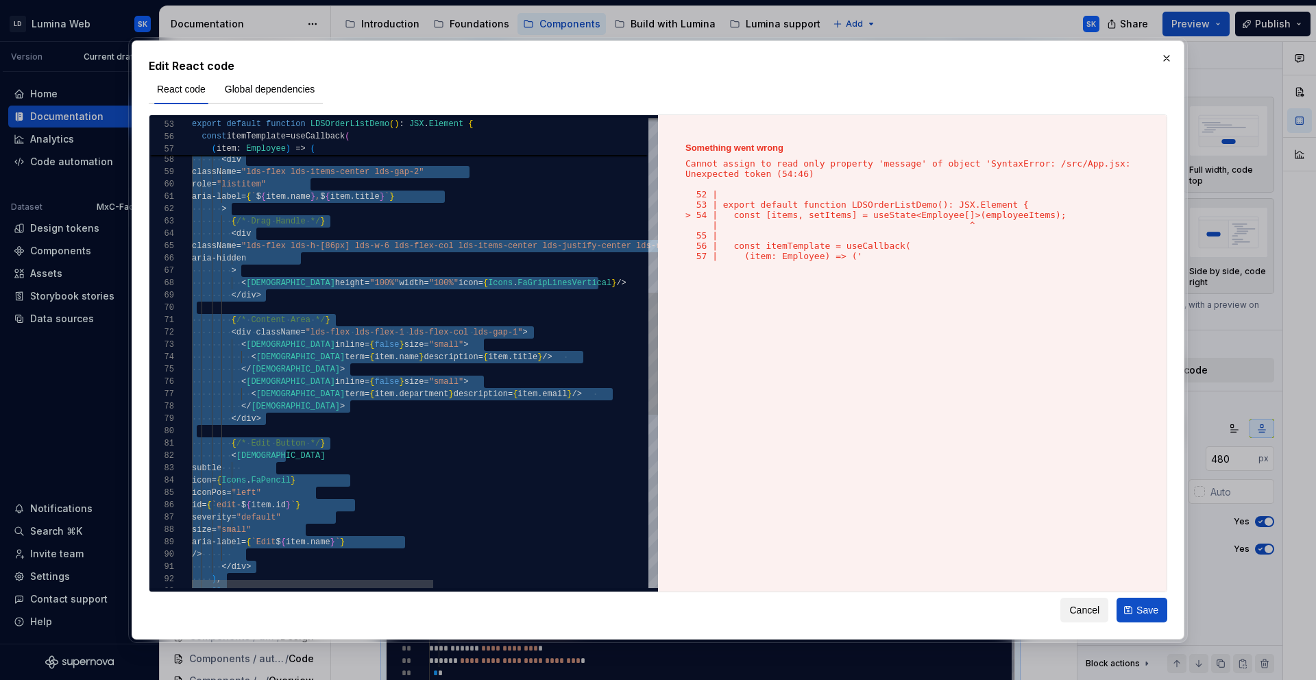
type textarea "**********"
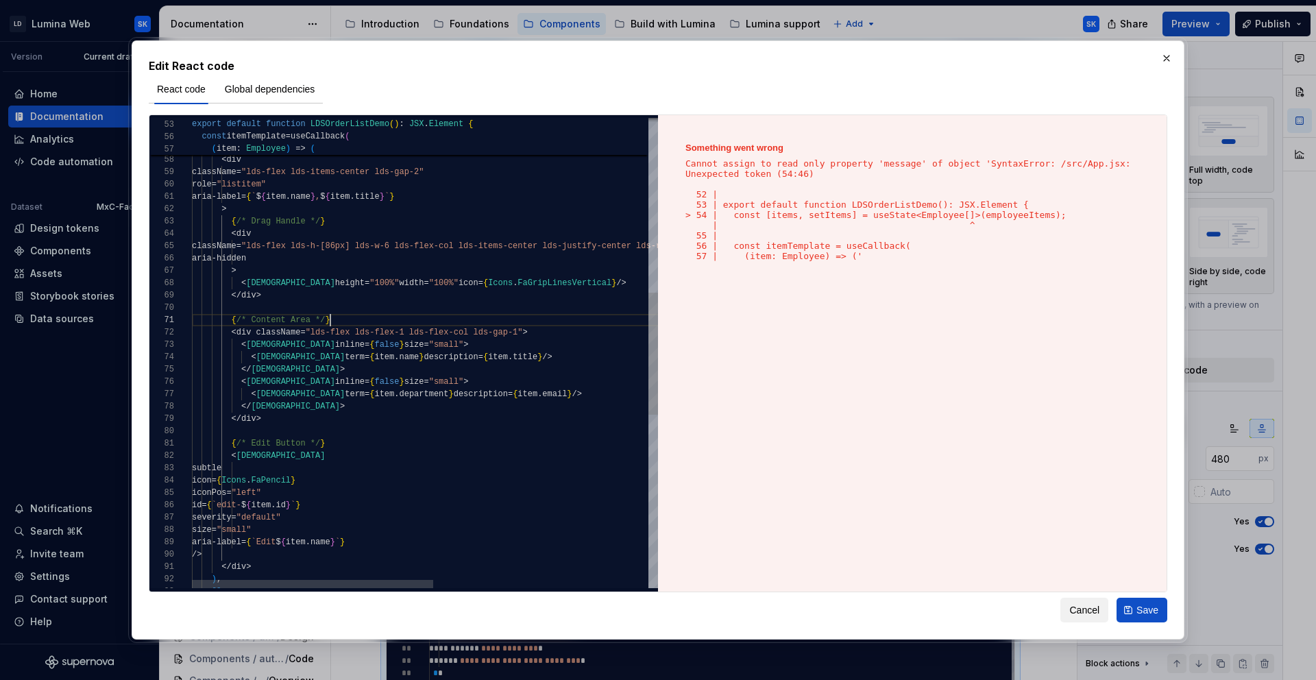
click at [480, 321] on div "iconPos = "left" id = { `edit- $ { item . id } ` } subtle icon = { Icons . FaPe…" at bounding box center [632, 351] width 881 height 1802
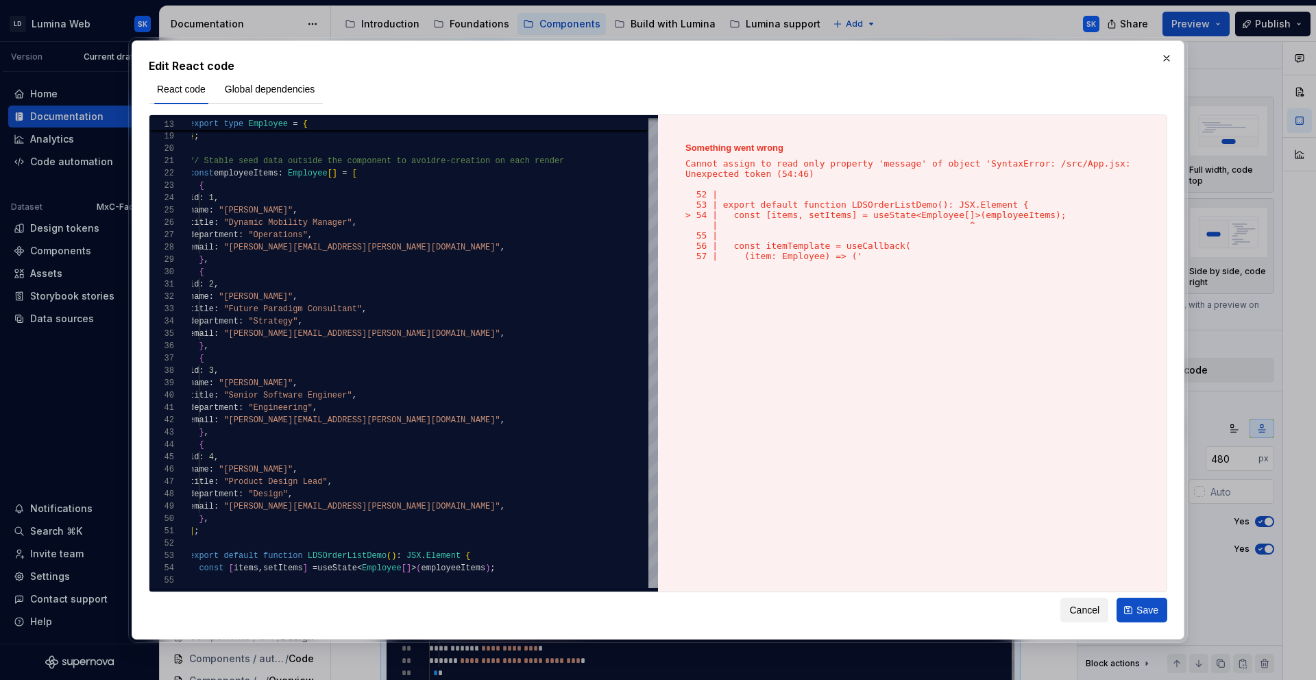
type textarea "*"
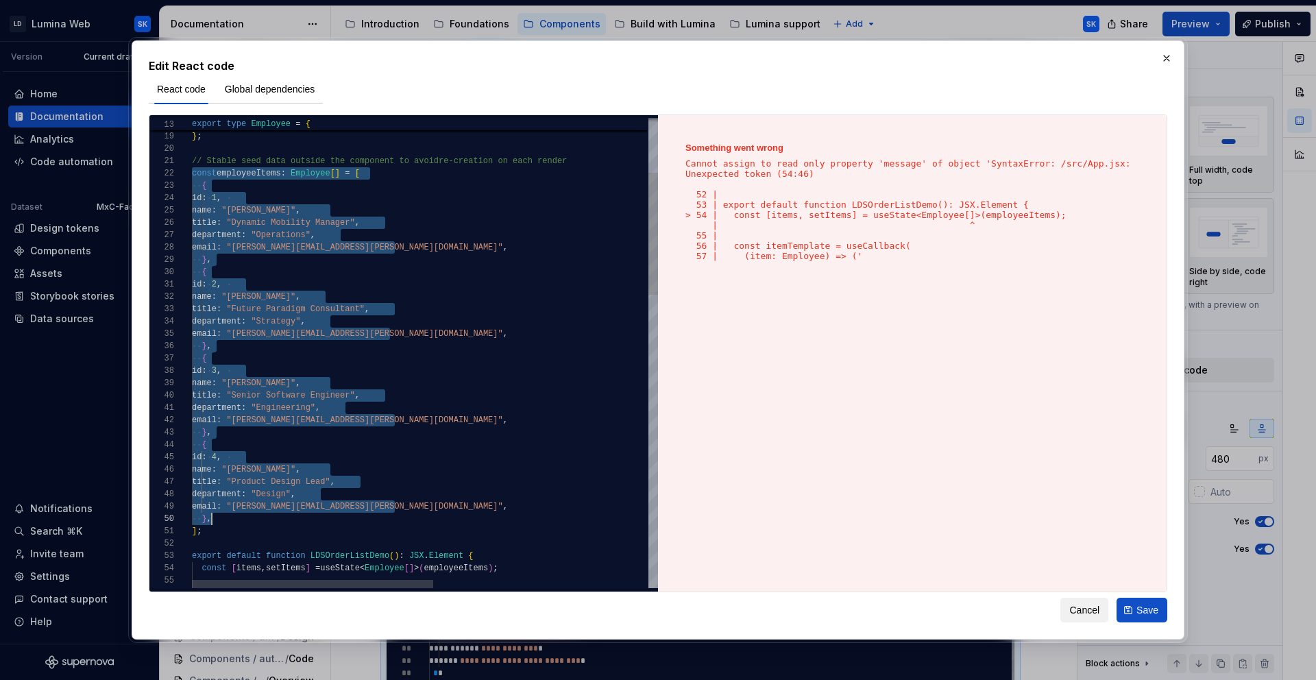
scroll to position [12, 10]
drag, startPoint x: 193, startPoint y: 174, endPoint x: 225, endPoint y: 530, distance: 357.1
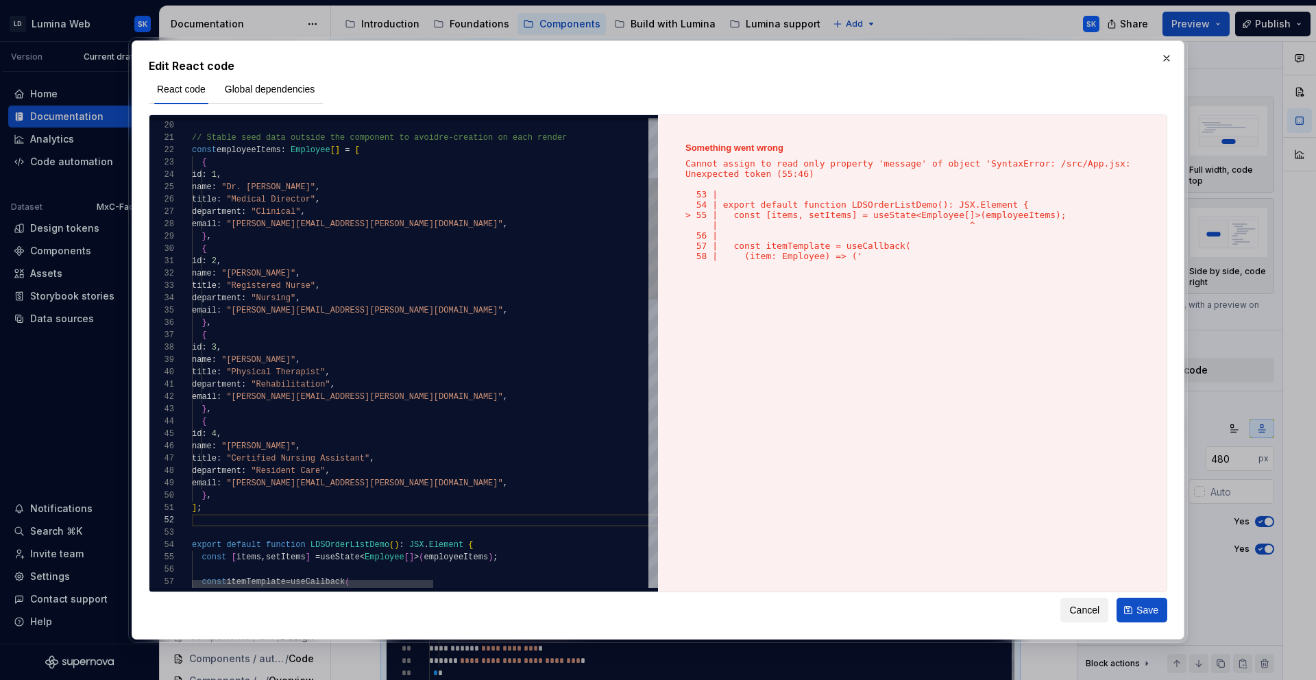
type textarea "**********"
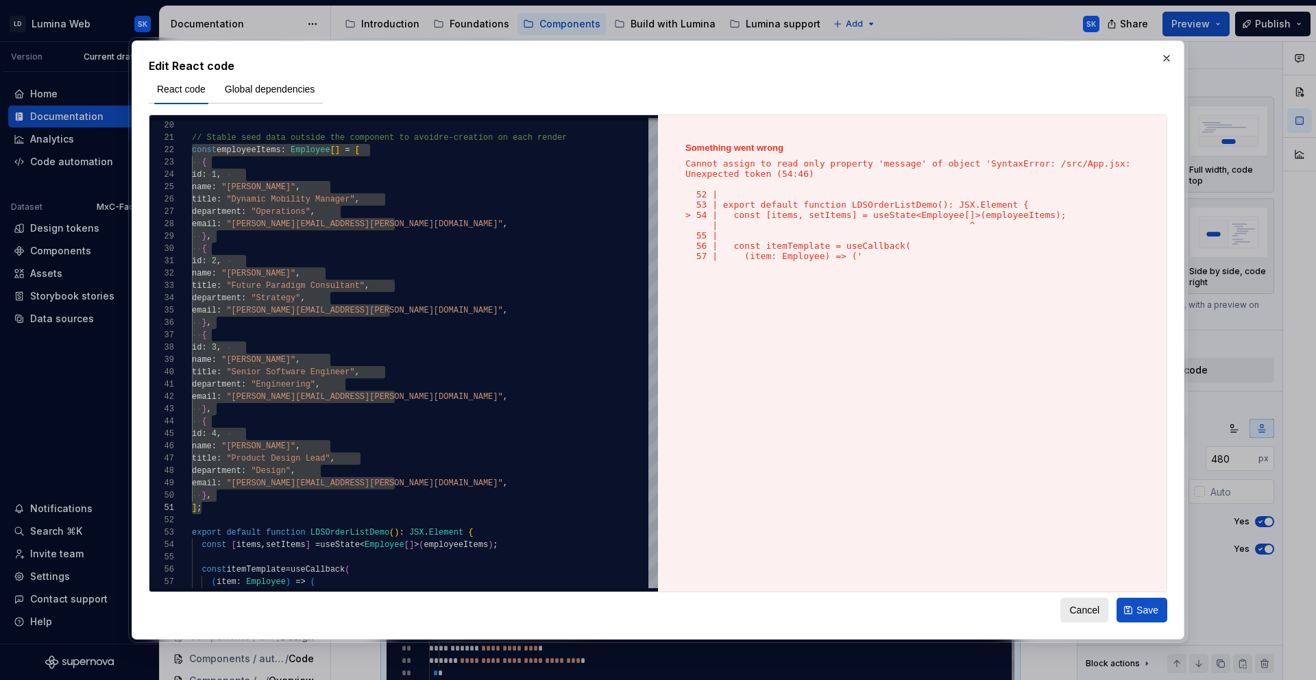
click at [1100, 614] on button "Cancel" at bounding box center [1084, 610] width 48 height 25
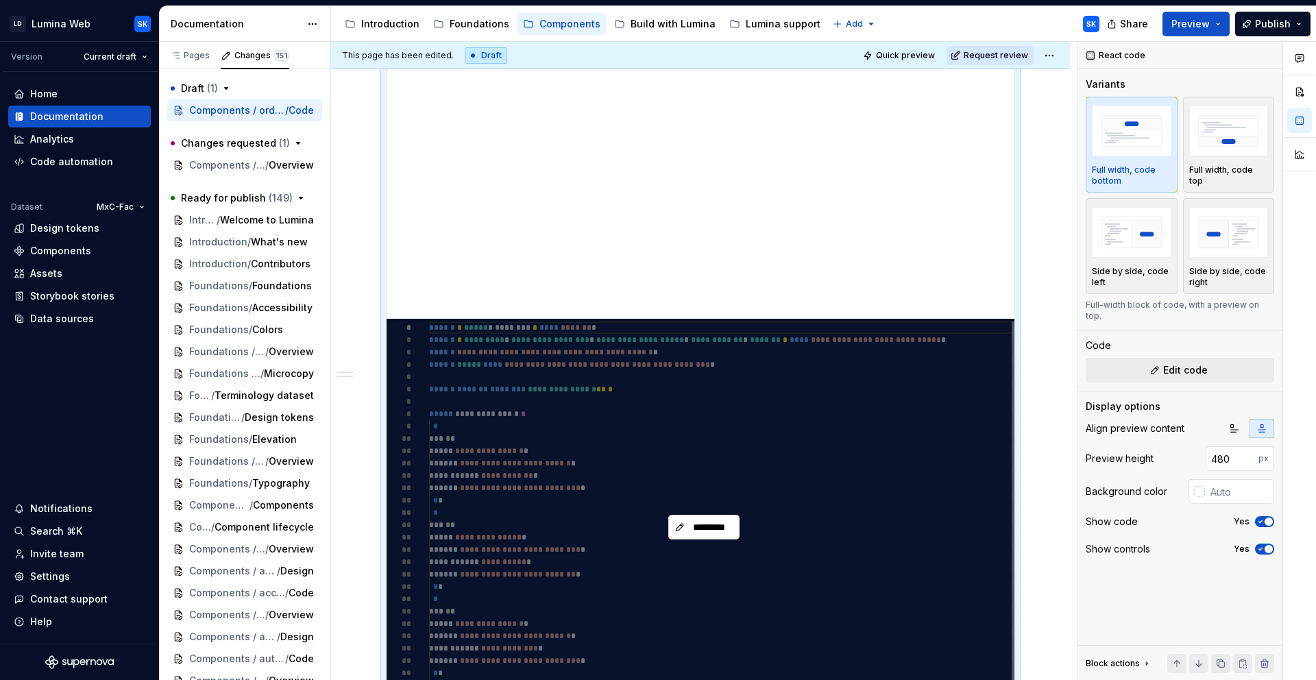
scroll to position [432, 0]
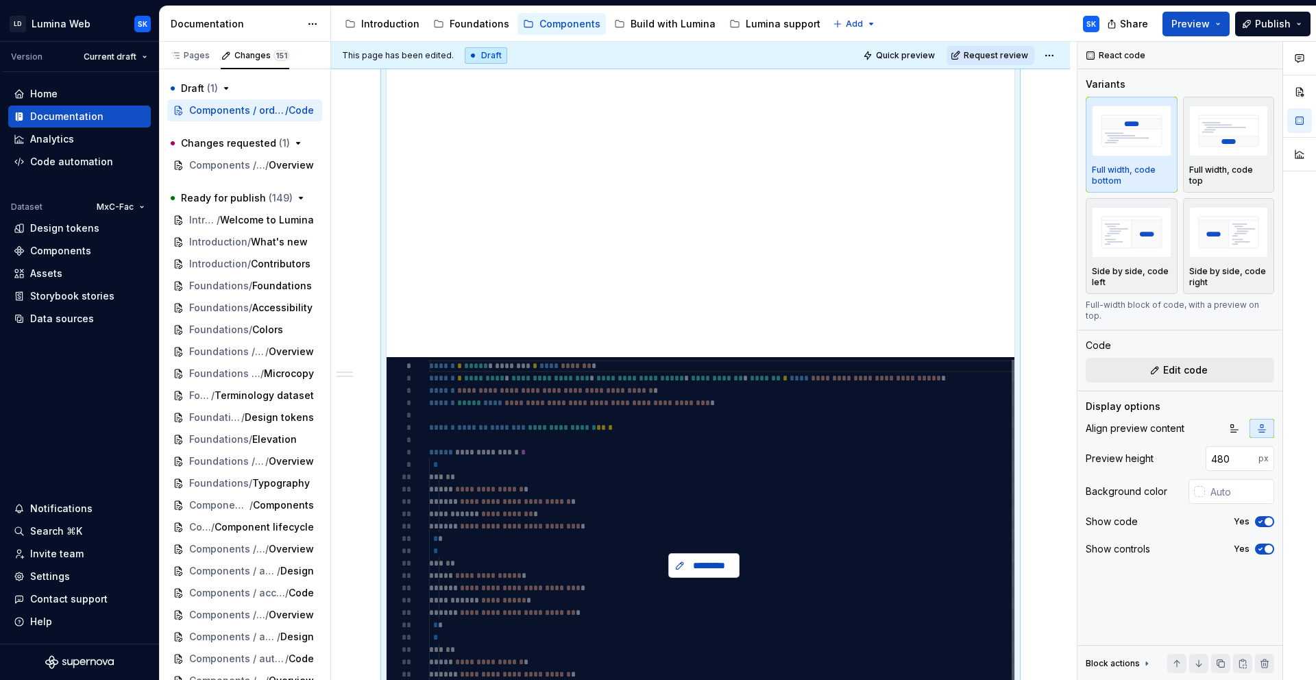
click at [717, 557] on button "*********" at bounding box center [703, 565] width 71 height 25
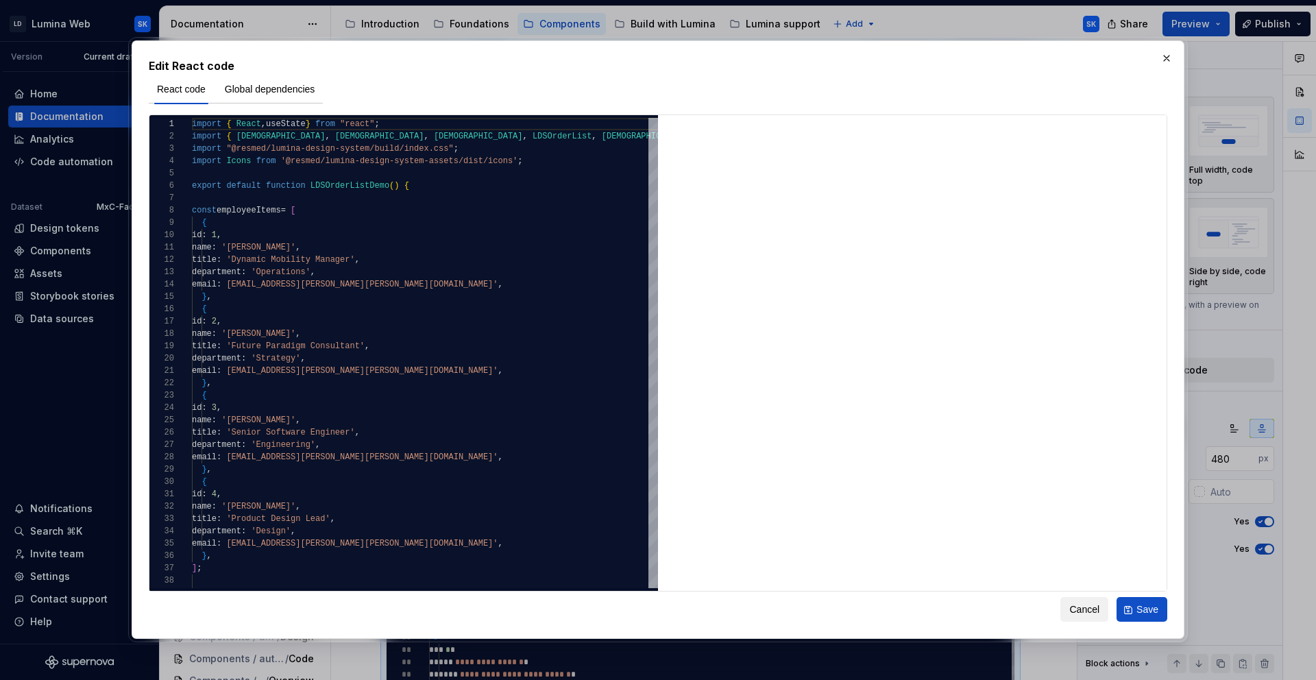
type textarea "*"
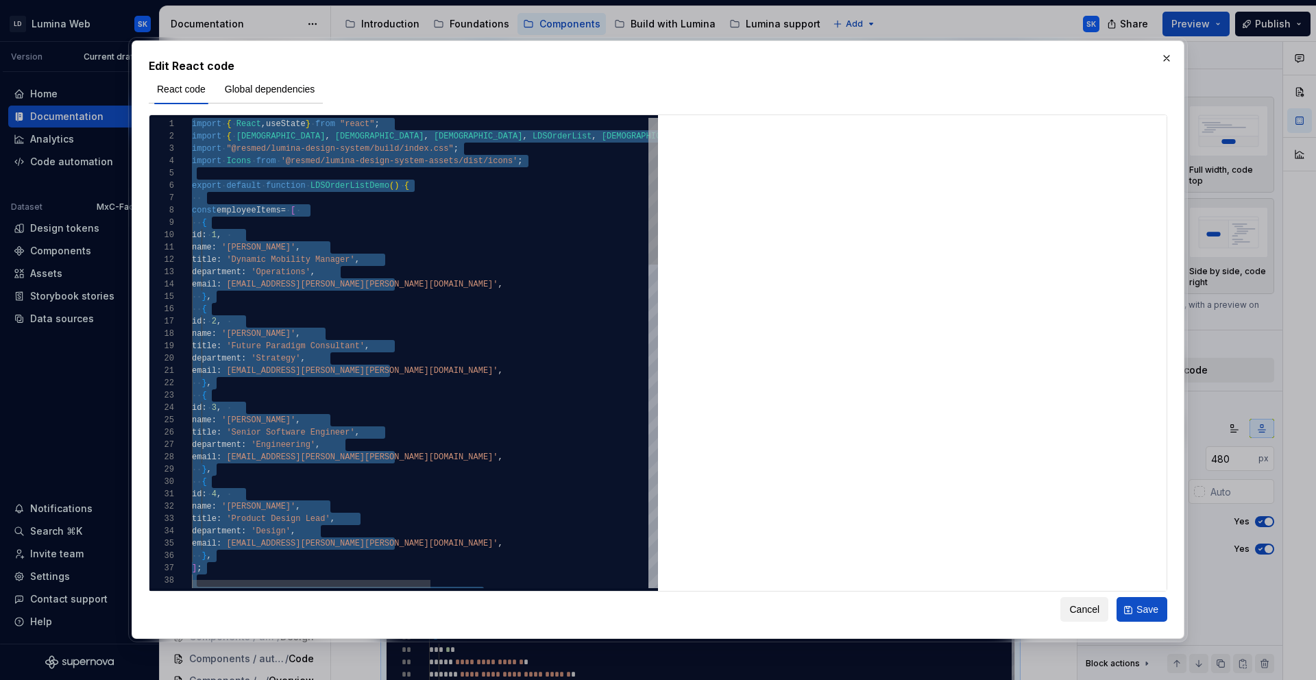
scroll to position [99, 0]
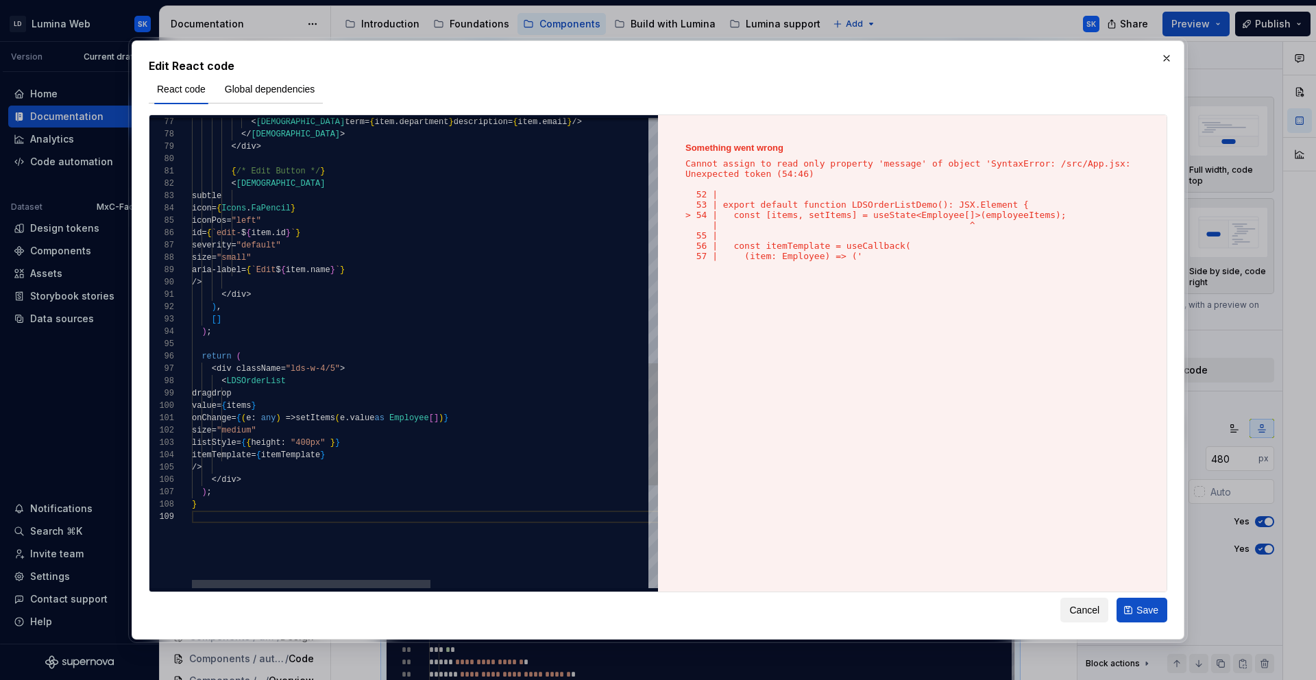
type textarea "**********"
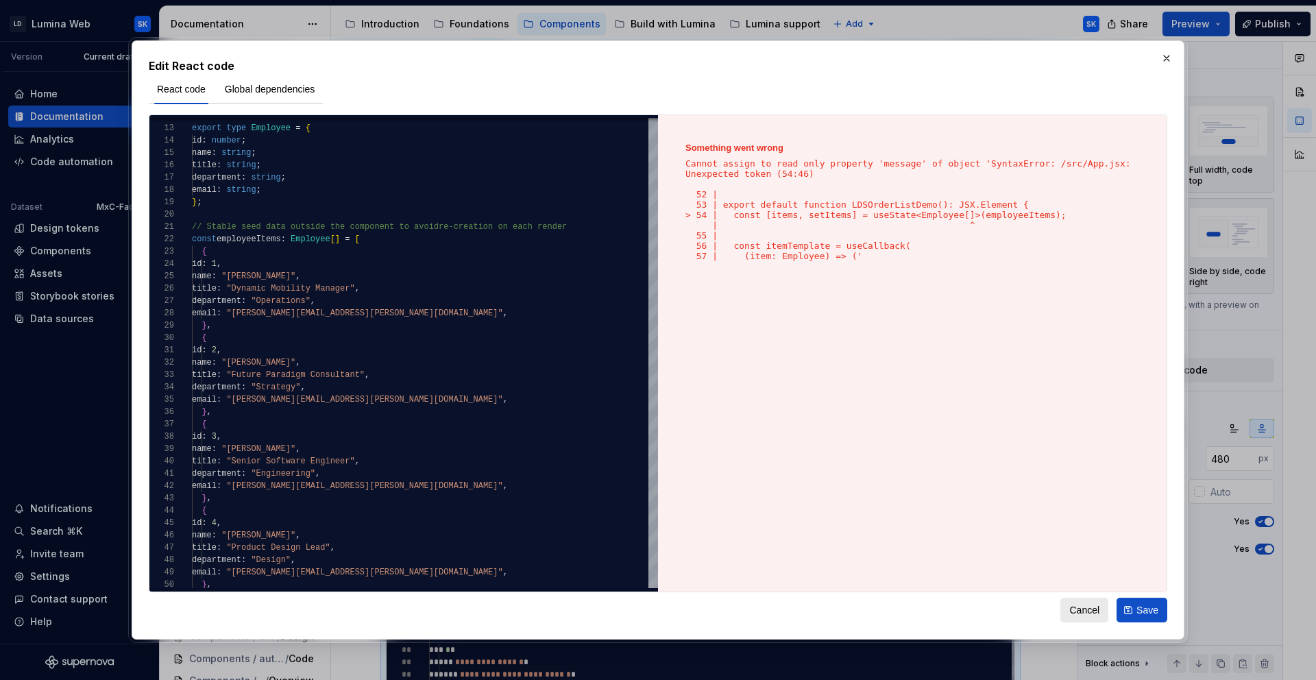
click at [1069, 606] on span "Cancel" at bounding box center [1084, 610] width 30 height 14
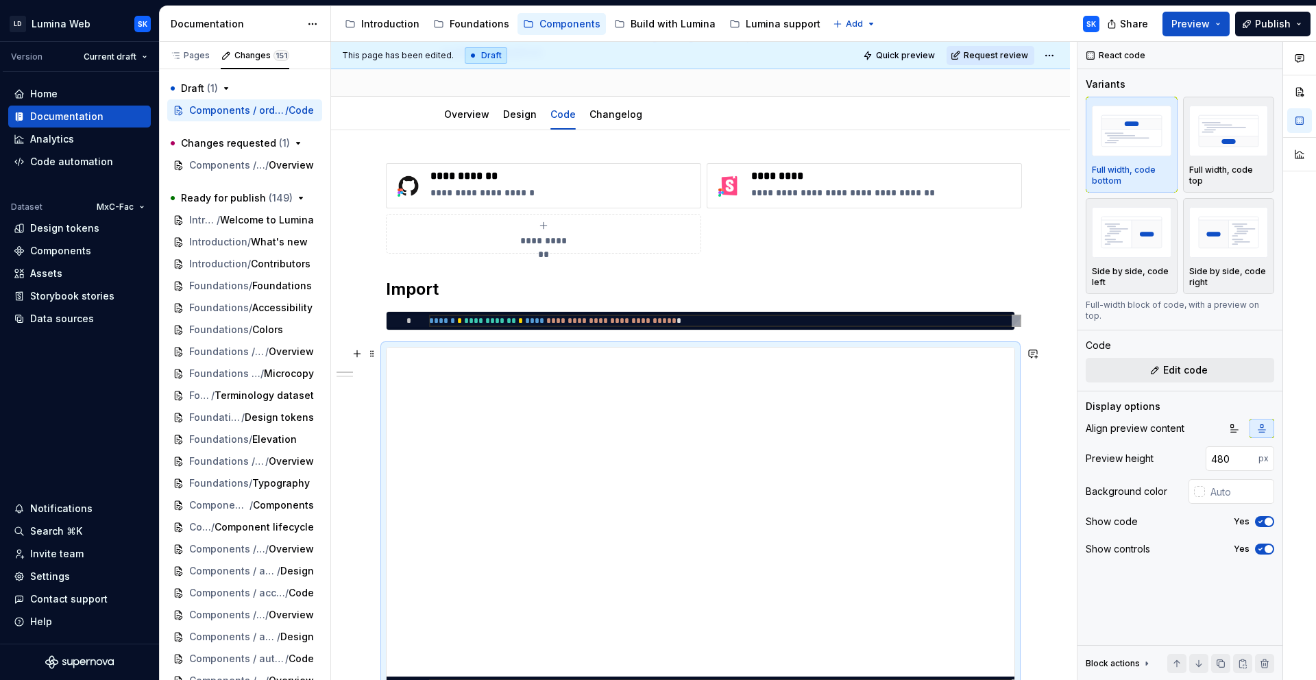
scroll to position [0, 0]
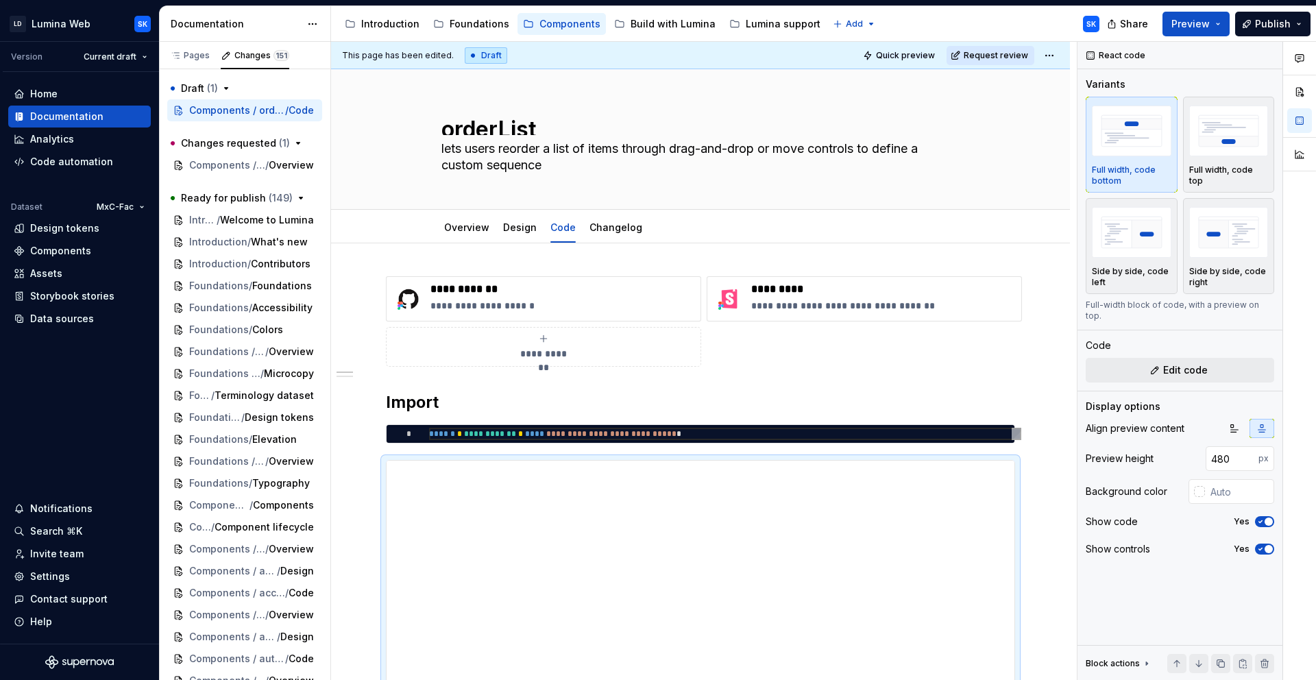
type textarea "*"
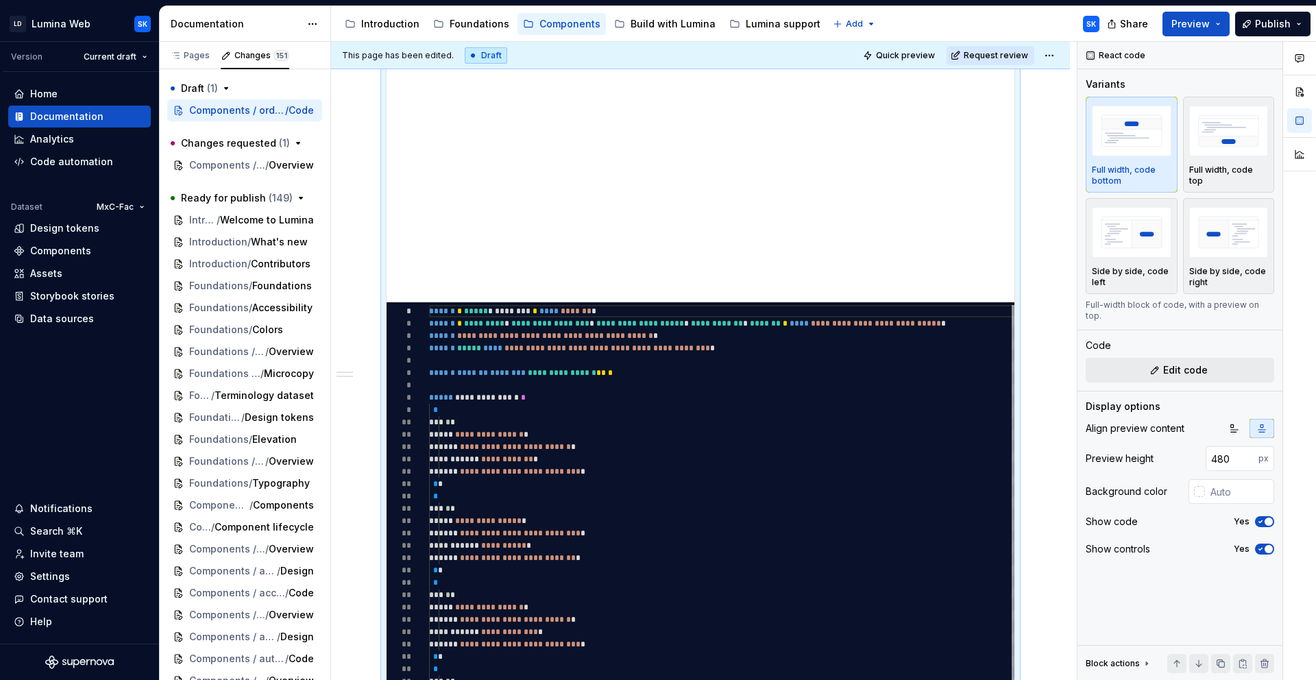
scroll to position [536, 0]
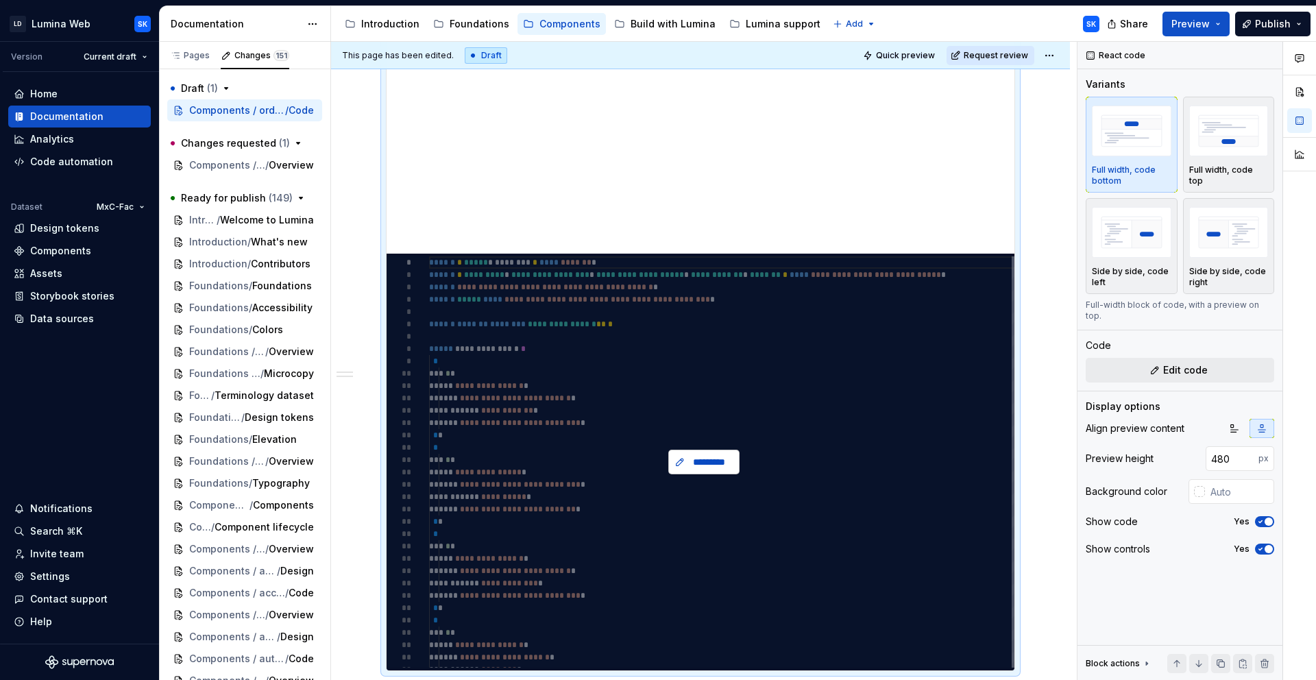
click at [698, 460] on span "*********" at bounding box center [709, 462] width 42 height 14
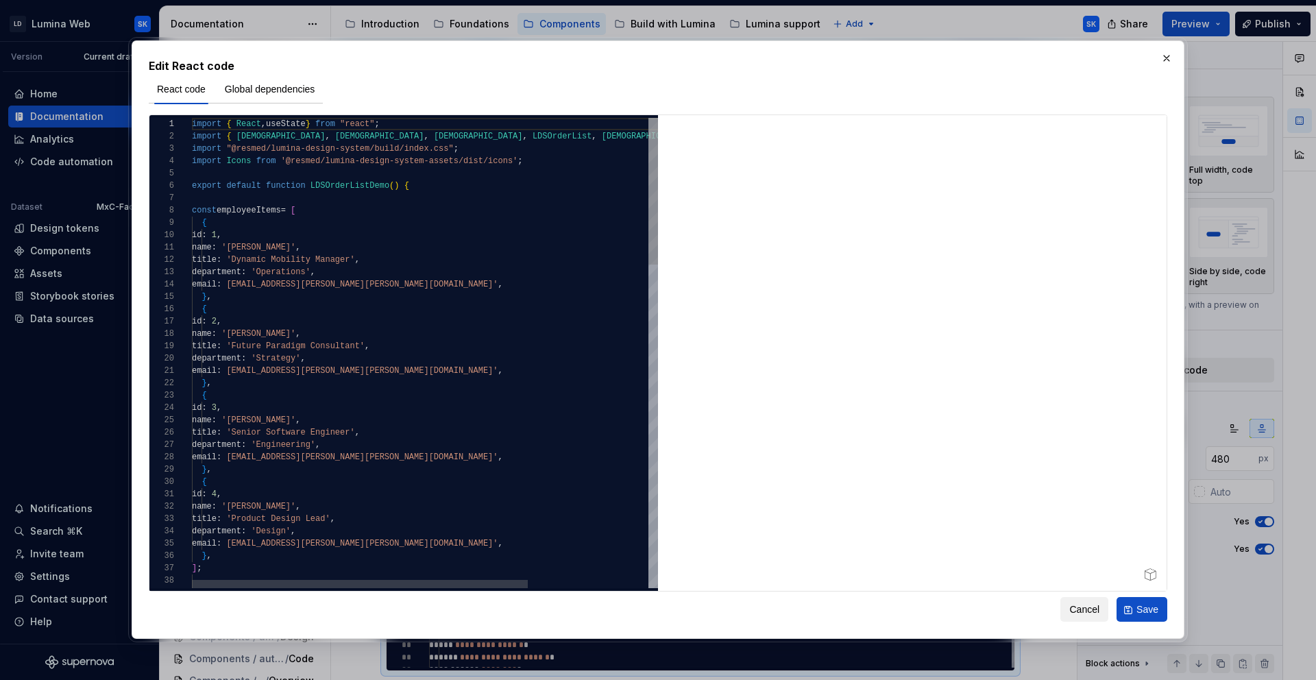
scroll to position [99, 15]
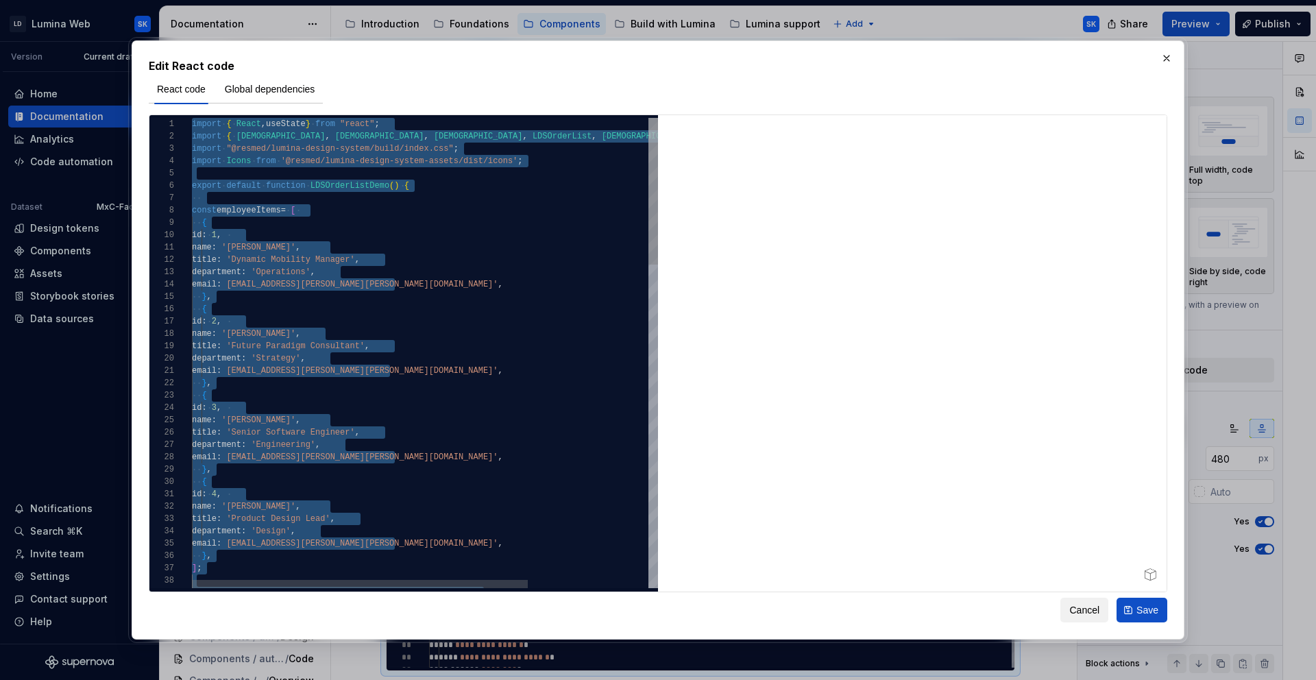
scroll to position [99, 0]
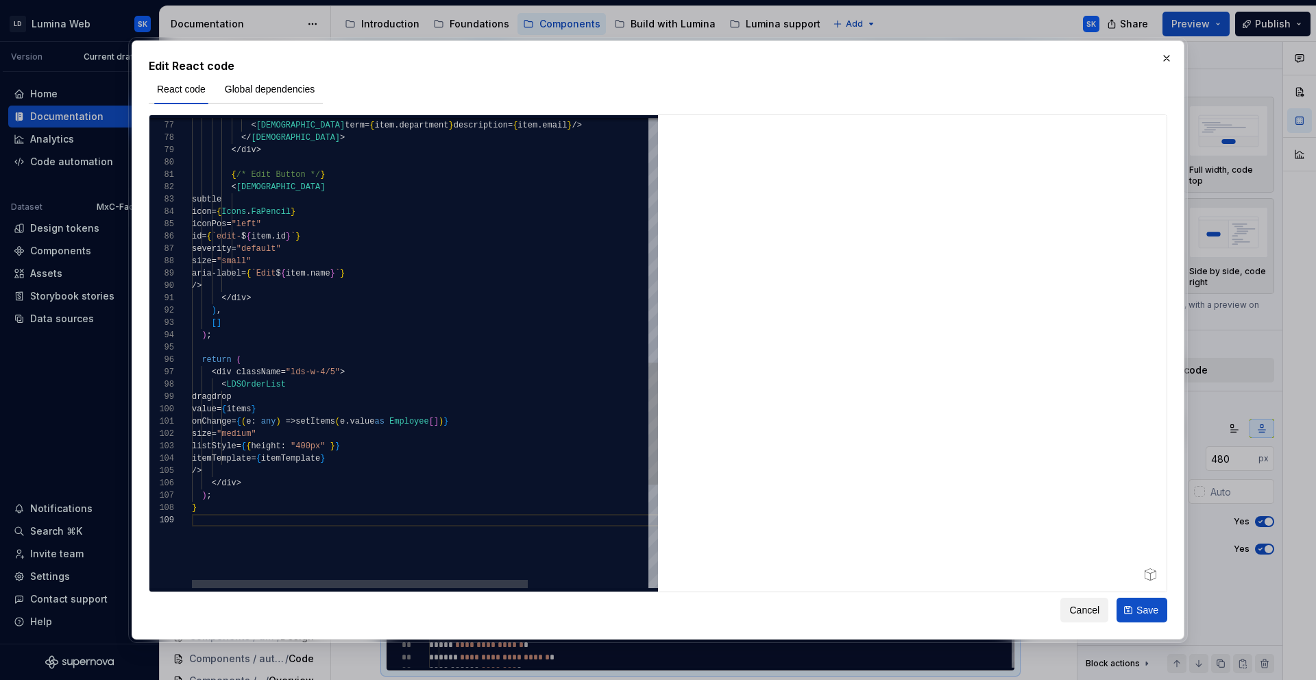
type textarea "**********"
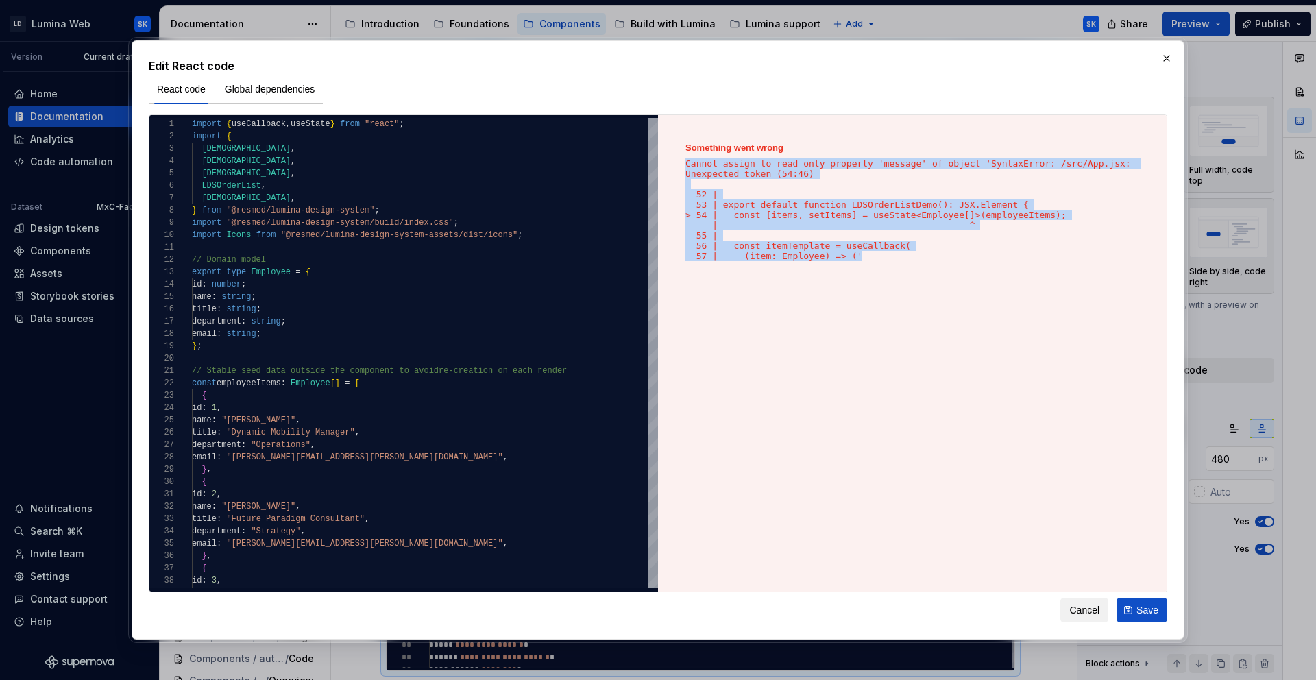
drag, startPoint x: 866, startPoint y: 260, endPoint x: 666, endPoint y: 156, distance: 225.9
click at [666, 156] on div "Something went wrong Cannot assign to read only property 'message' of object 'S…" at bounding box center [912, 353] width 508 height 476
copy div "Cannot assign to read only property 'message' of object 'SyntaxError: /src/App.…"
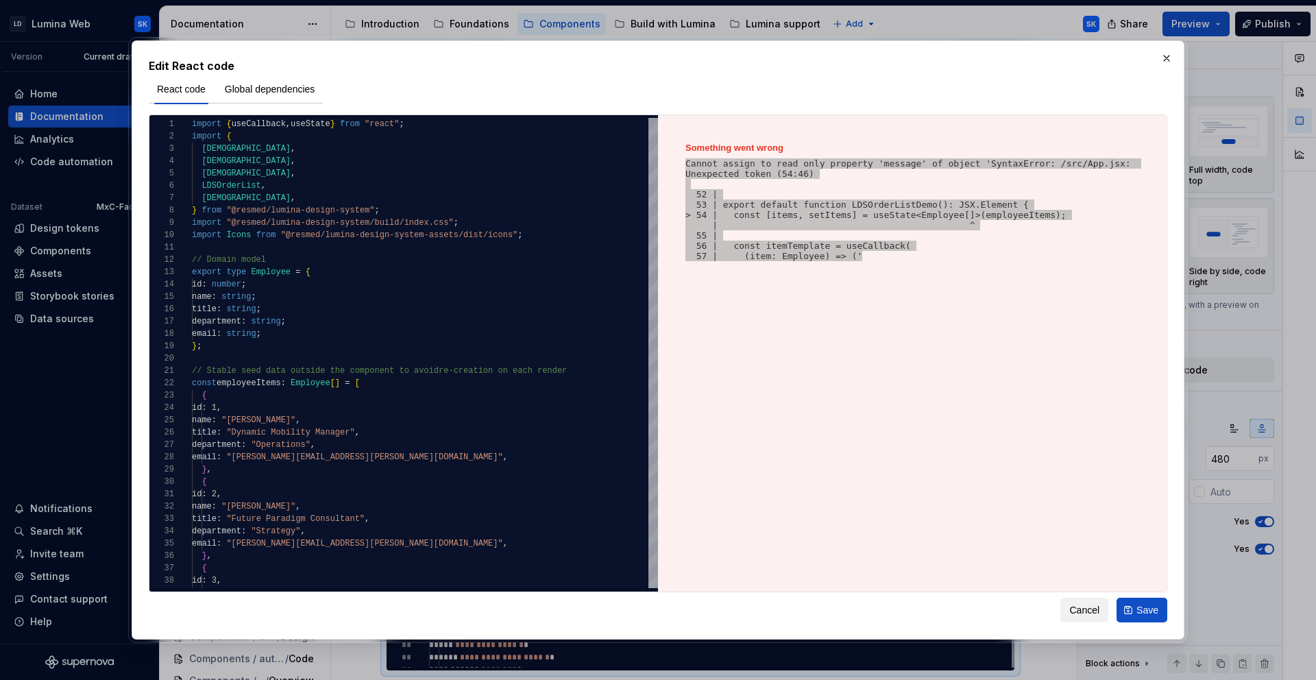
type textarea "*"
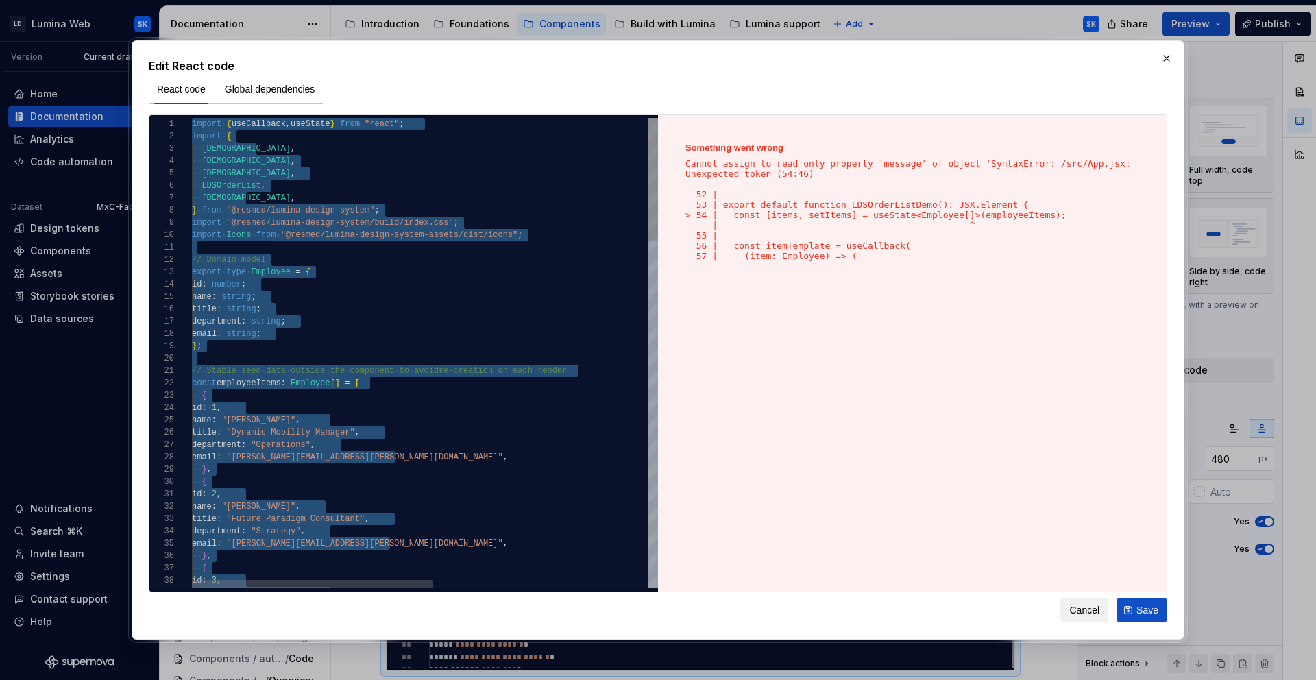
scroll to position [25, 0]
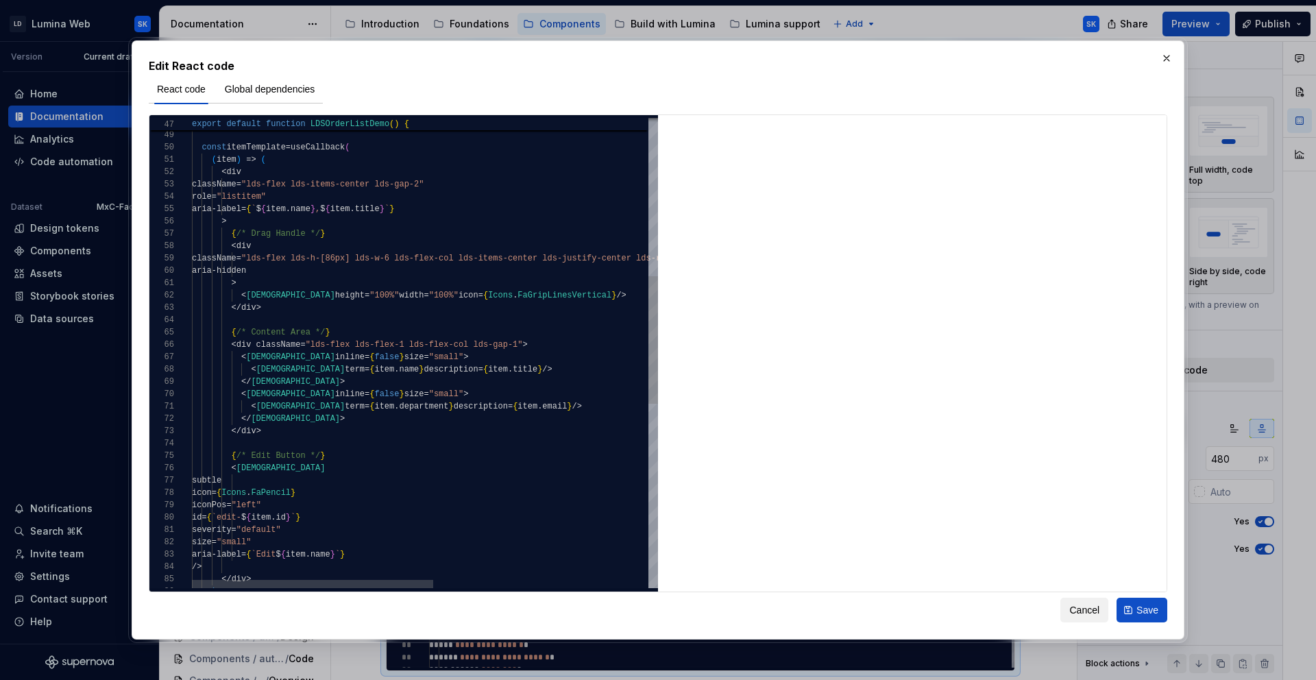
click at [411, 345] on div "const [ items , setItems ] = useState ( employeeItems ) ; const itemTemplate = …" at bounding box center [632, 401] width 881 height 1728
click at [393, 256] on div "const [ items , setItems ] = useState ( employeeItems ) ; const itemTemplate = …" at bounding box center [632, 401] width 881 height 1728
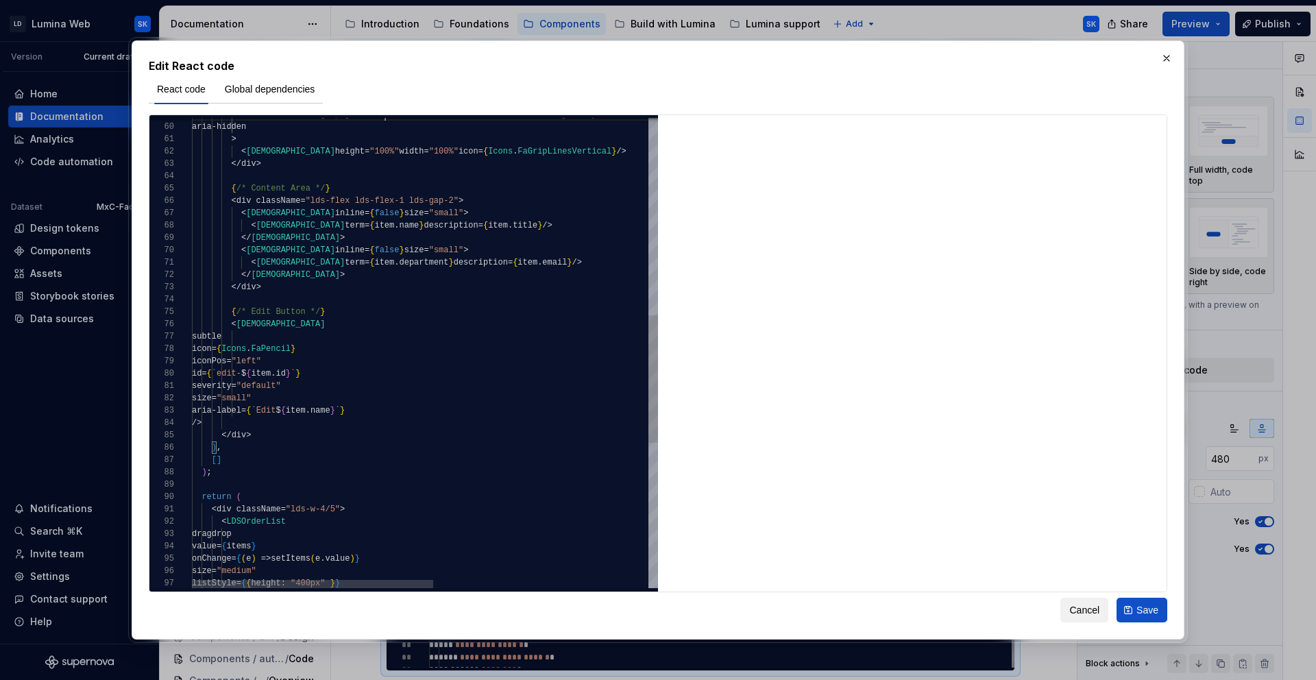
click at [408, 212] on div "className = "lds-flex lds-h-[80px] lds-w-6 lds-flex-col lds-it ems-center lds-j…" at bounding box center [632, 257] width 881 height 1728
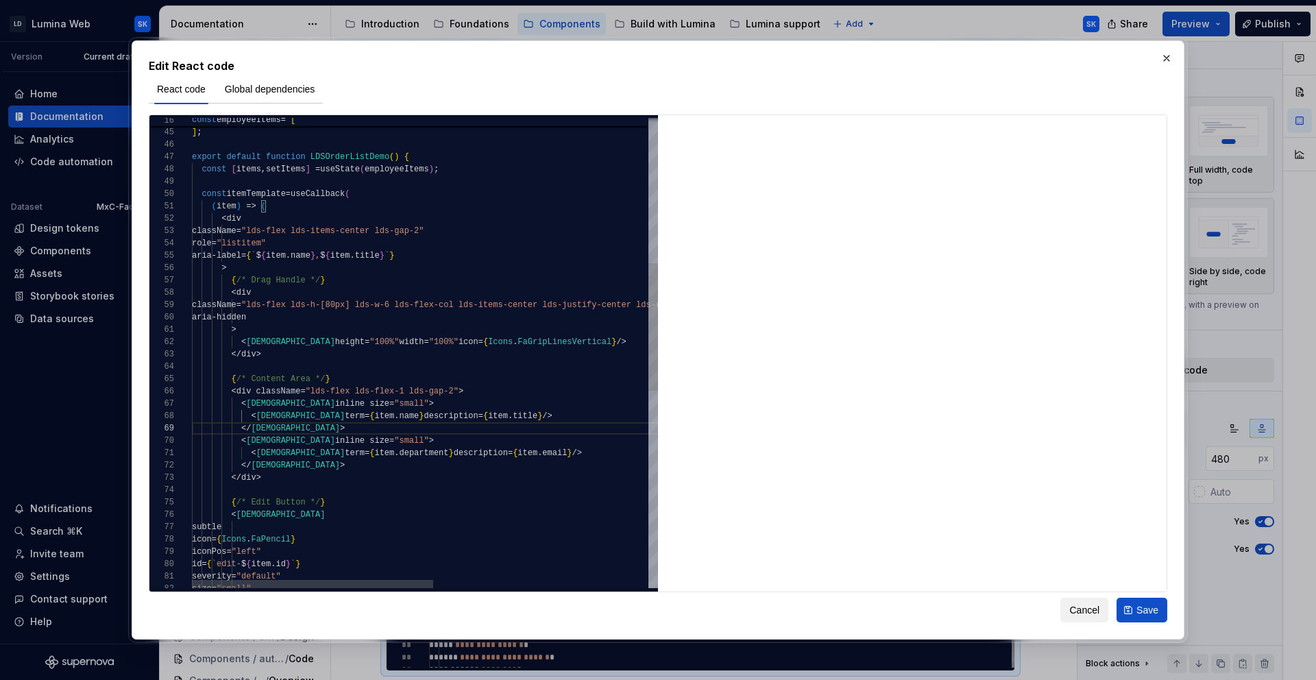
click at [385, 304] on div "className = "lds-flex lds-h-[80px] lds-w-6 lds-flex-col lds-it ems-center lds-j…" at bounding box center [632, 447] width 881 height 1728
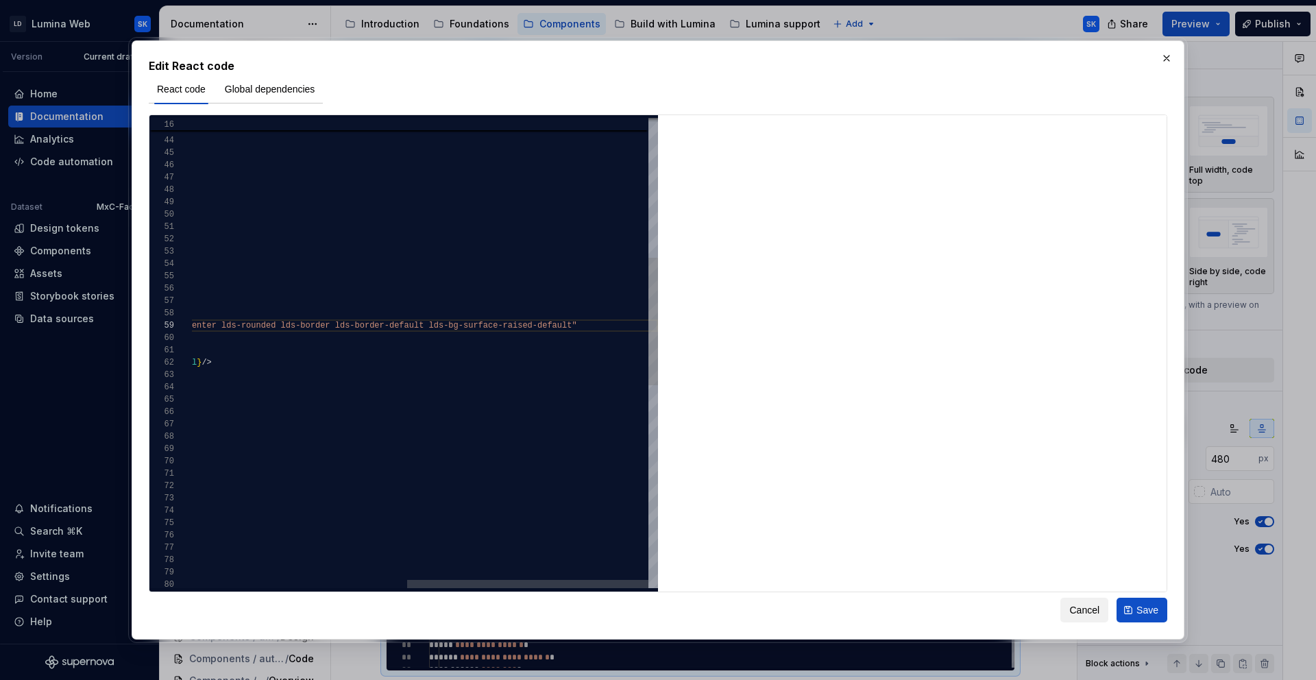
click at [517, 327] on div "className = "lds-flex lds-h-[40px] lds-w-6 lds-flex-col lds-it ems-center lds-j…" at bounding box center [217, 468] width 881 height 1728
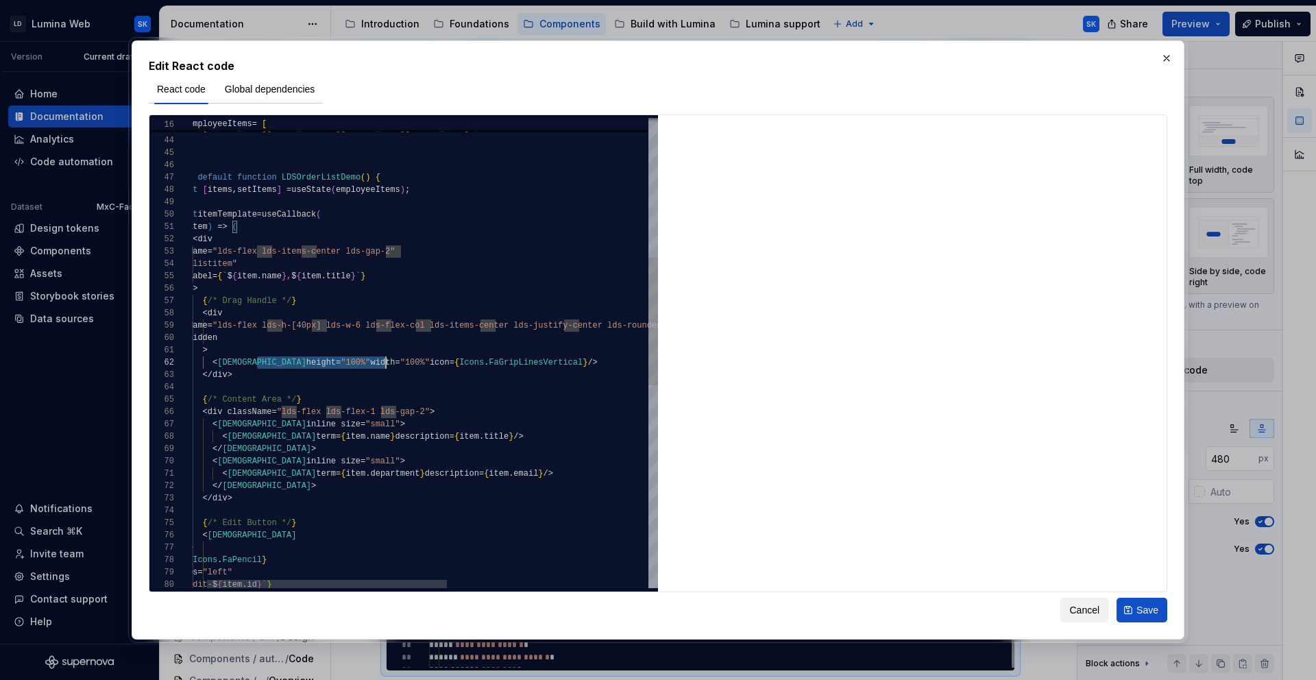
scroll to position [12, 223]
click at [388, 360] on div "className = "lds-flex lds-h-[40px] lds-w-6 lds-flex-col lds-it ems-center lds-j…" at bounding box center [606, 468] width 886 height 1728
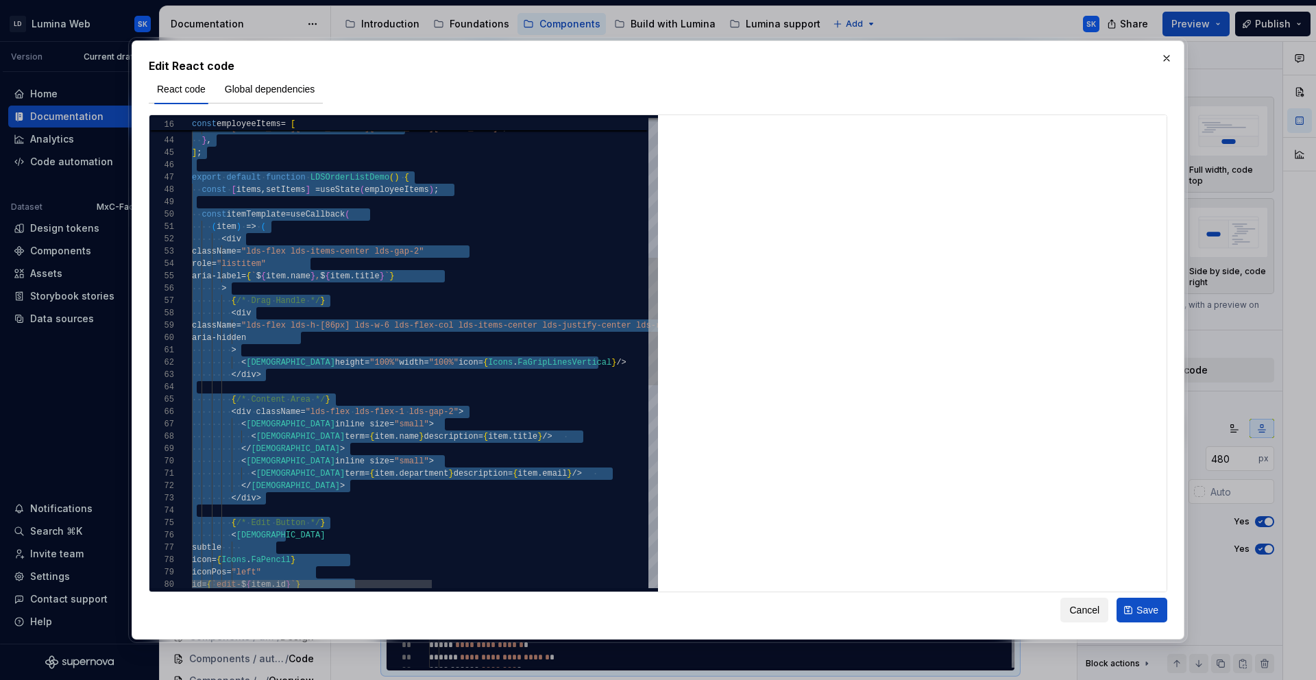
scroll to position [25, 0]
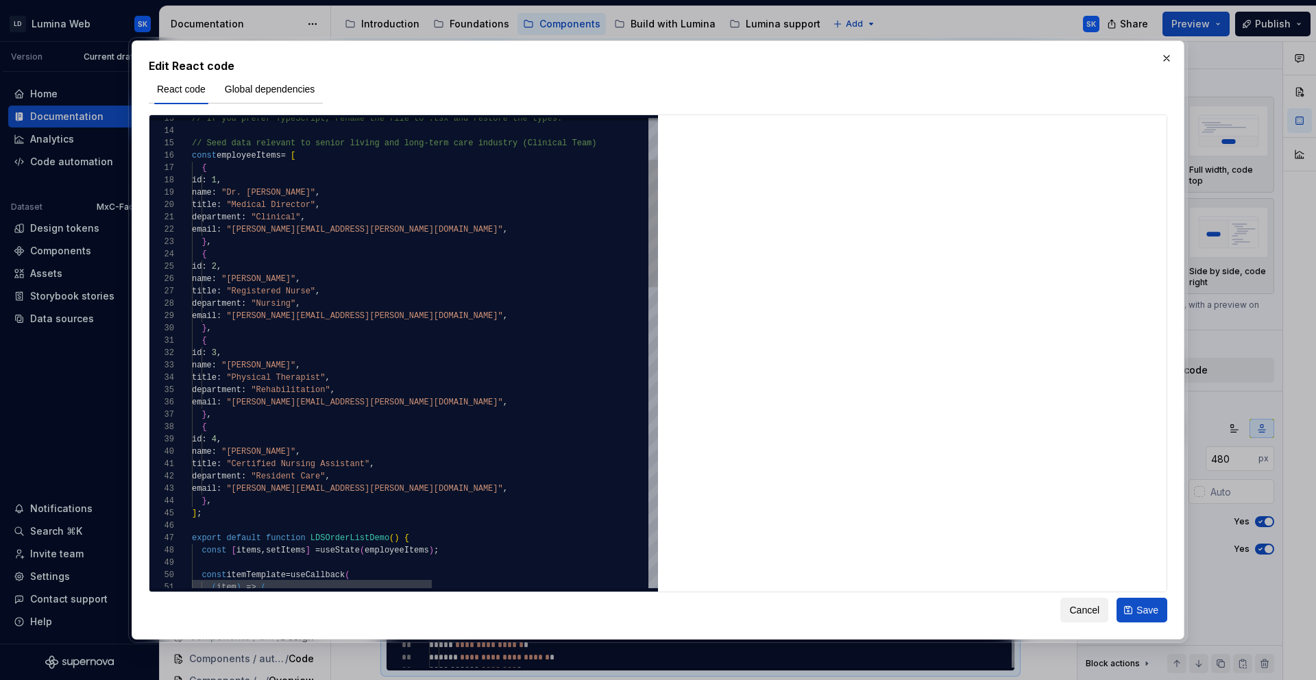
drag, startPoint x: 398, startPoint y: 315, endPoint x: 219, endPoint y: 307, distance: 179.0
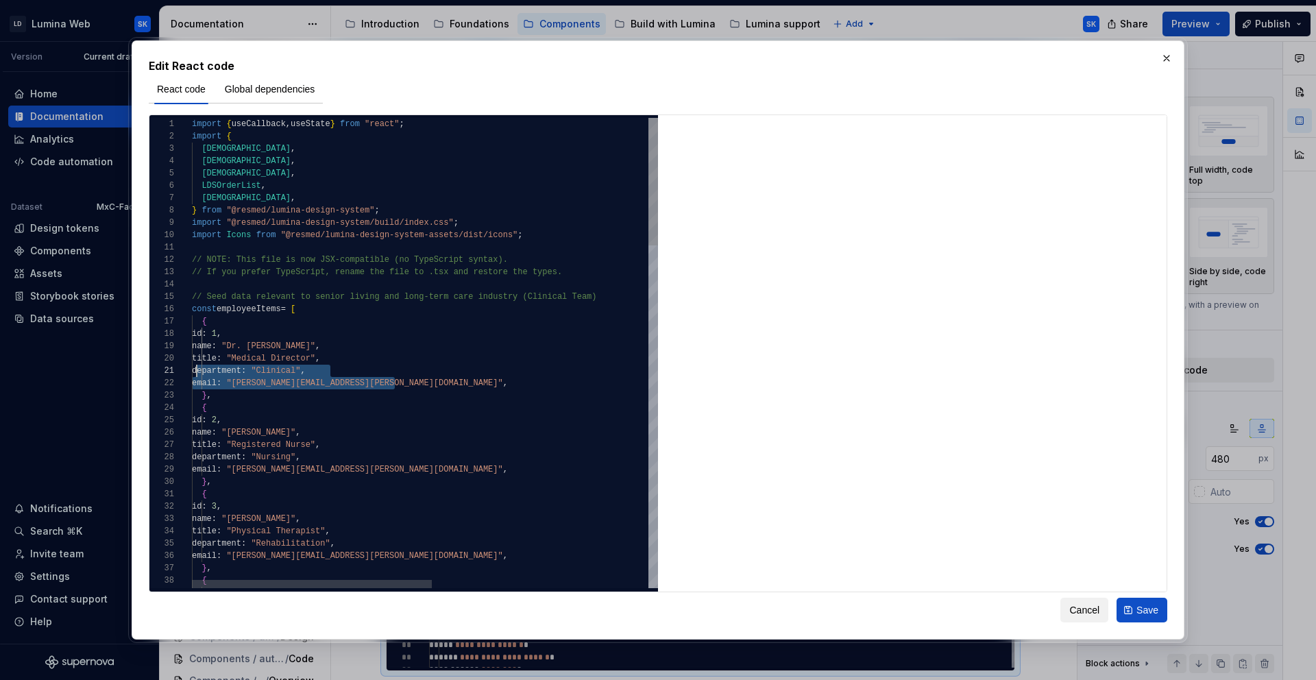
scroll to position [0, 0]
drag, startPoint x: 394, startPoint y: 383, endPoint x: 191, endPoint y: 373, distance: 203.8
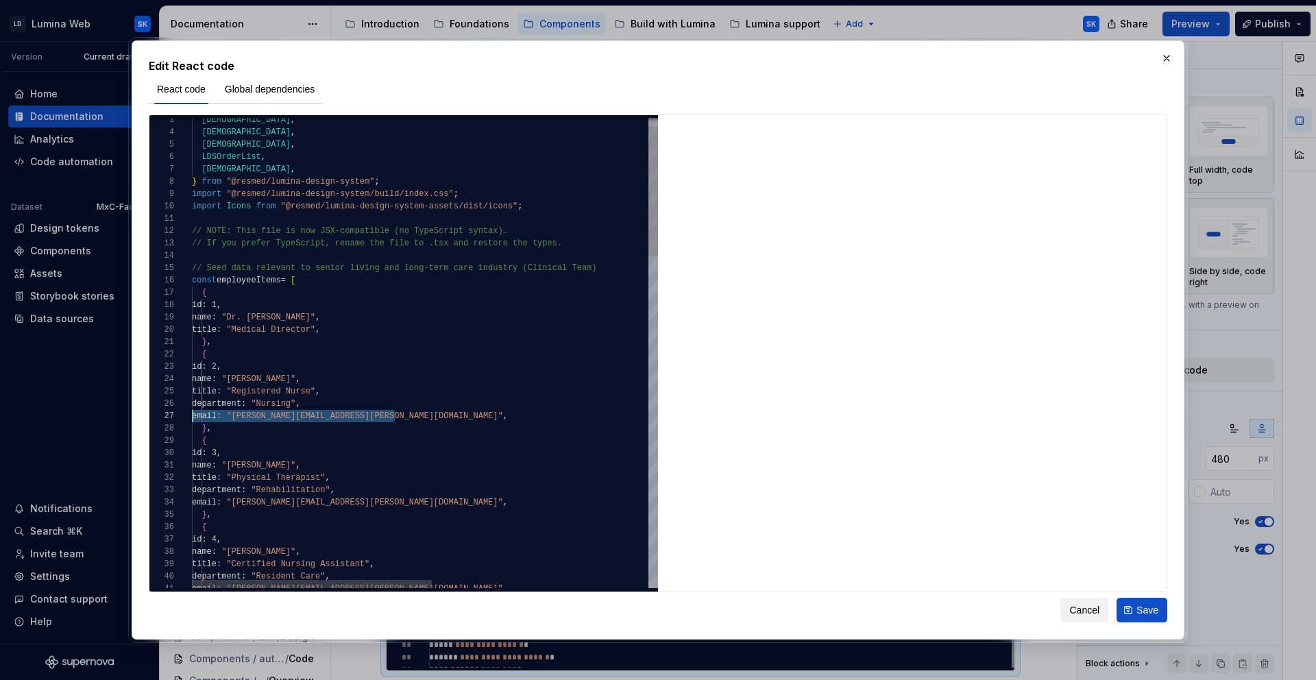
scroll to position [62, 0]
drag, startPoint x: 402, startPoint y: 417, endPoint x: 167, endPoint y: 402, distance: 234.8
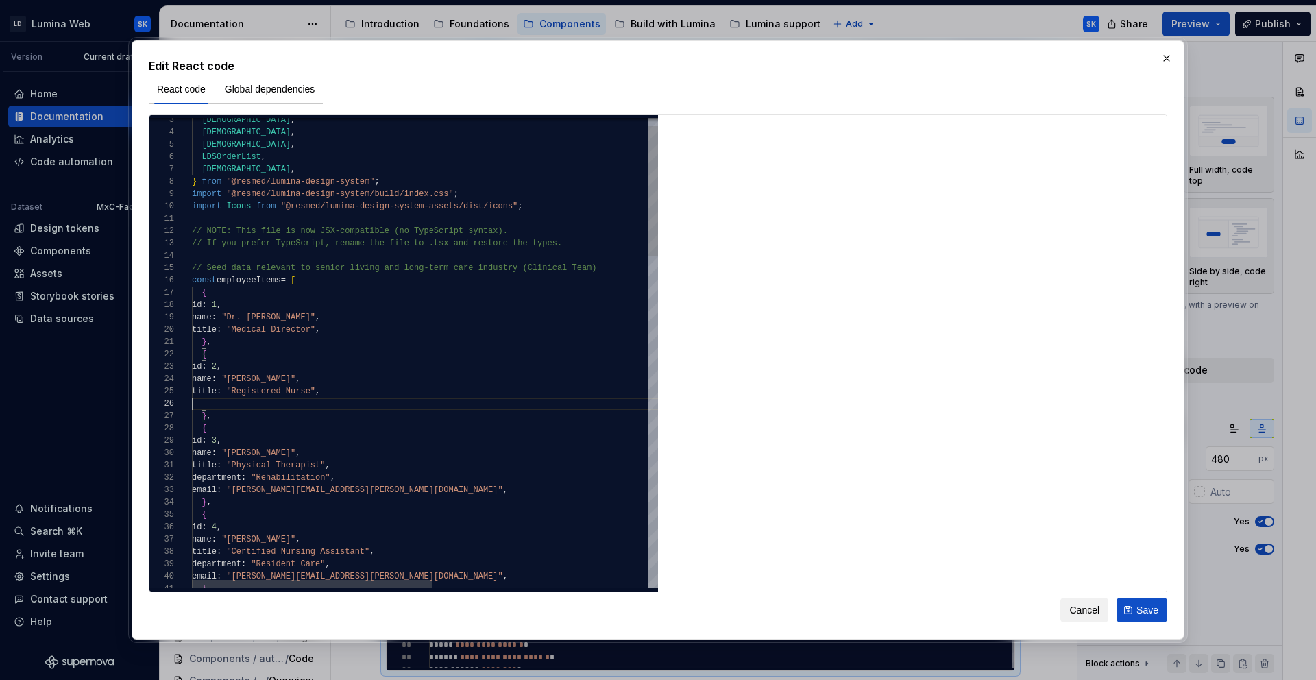
type textarea "**********"
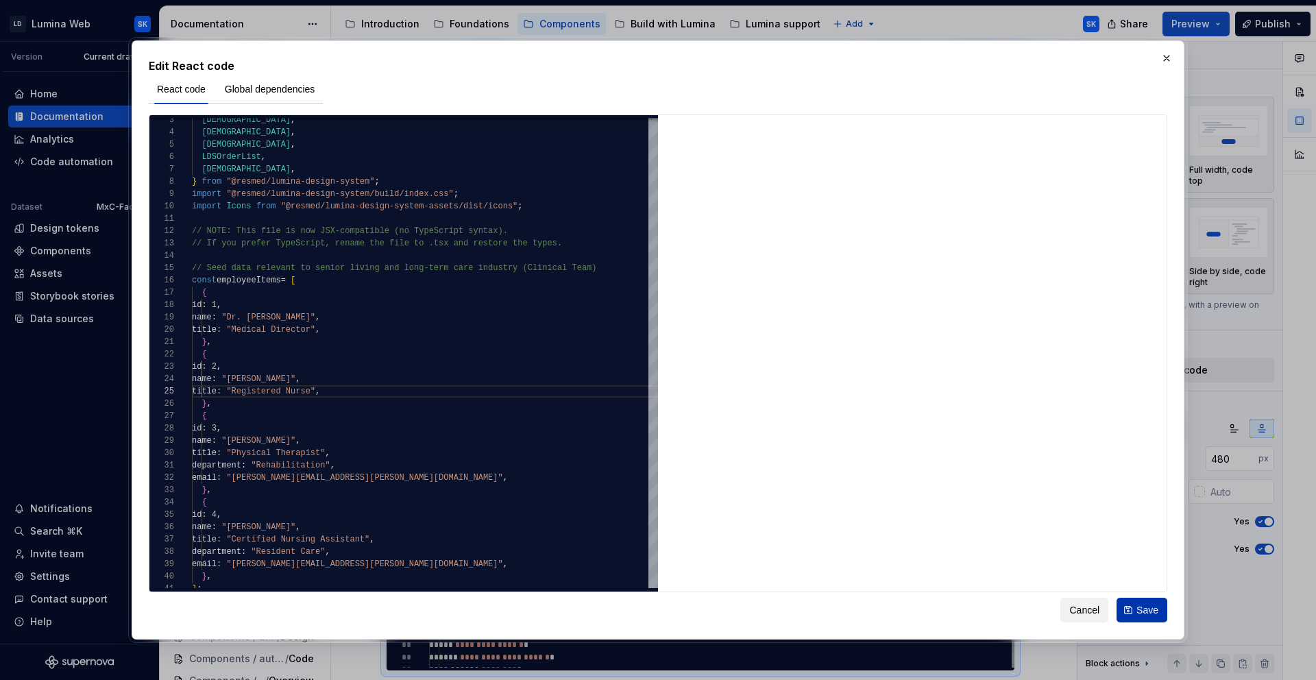
click at [1138, 602] on button "Save" at bounding box center [1141, 610] width 51 height 25
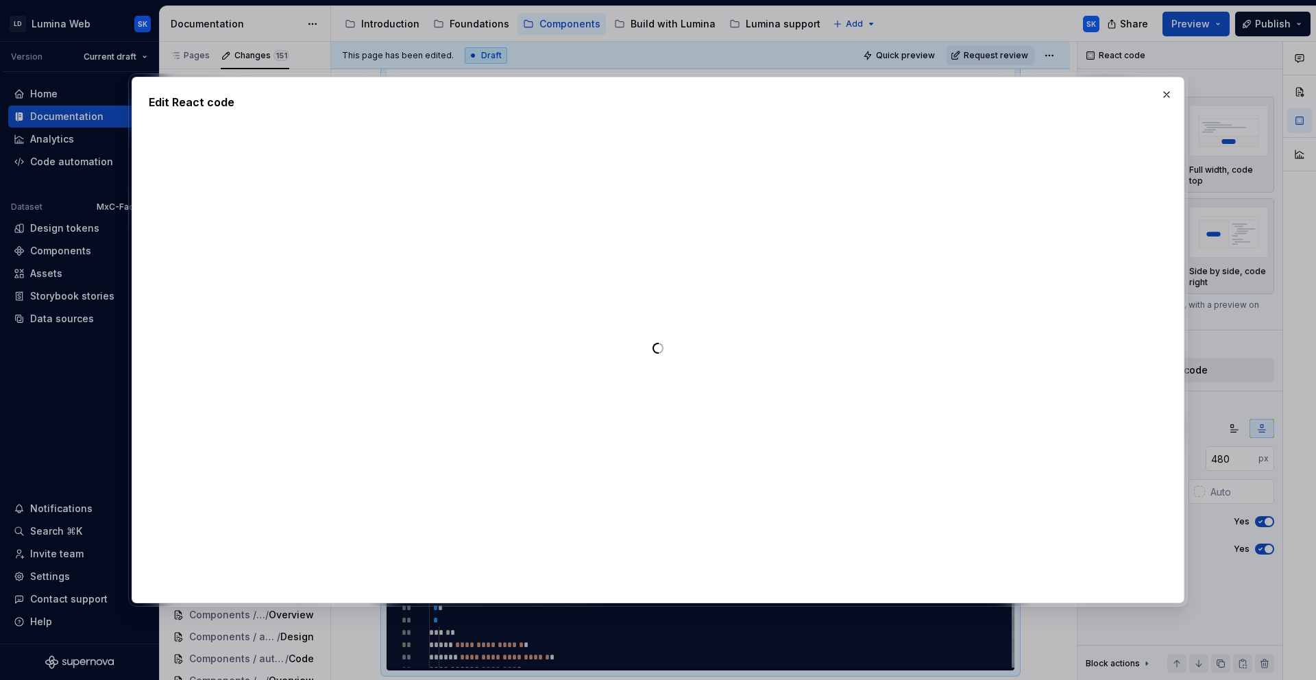
type textarea "*"
type textarea "**********"
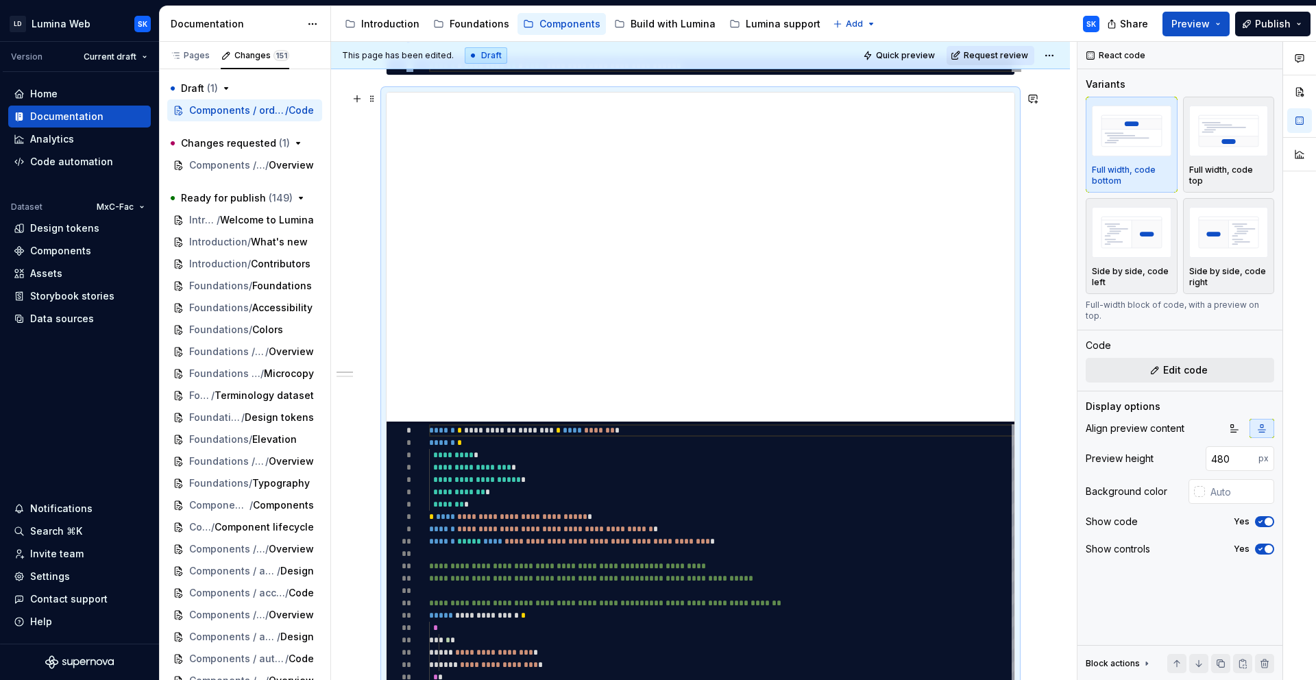
scroll to position [365, 0]
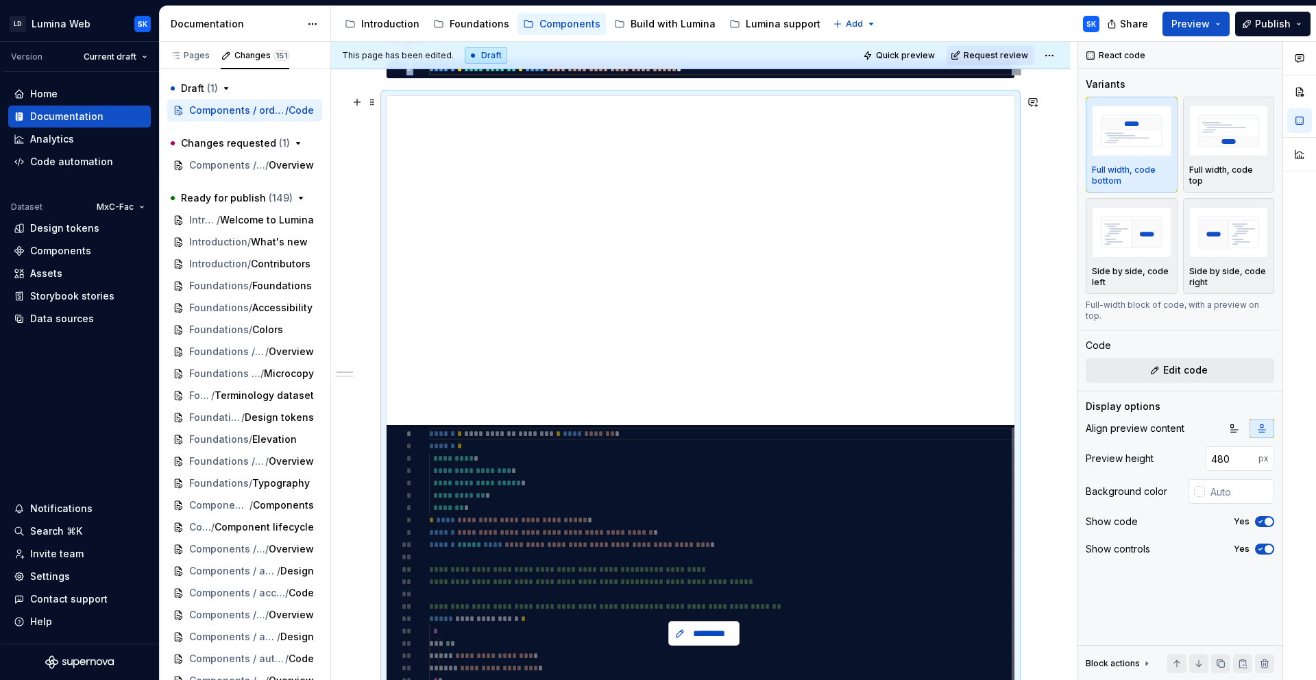
click at [708, 630] on span "*********" at bounding box center [709, 633] width 42 height 14
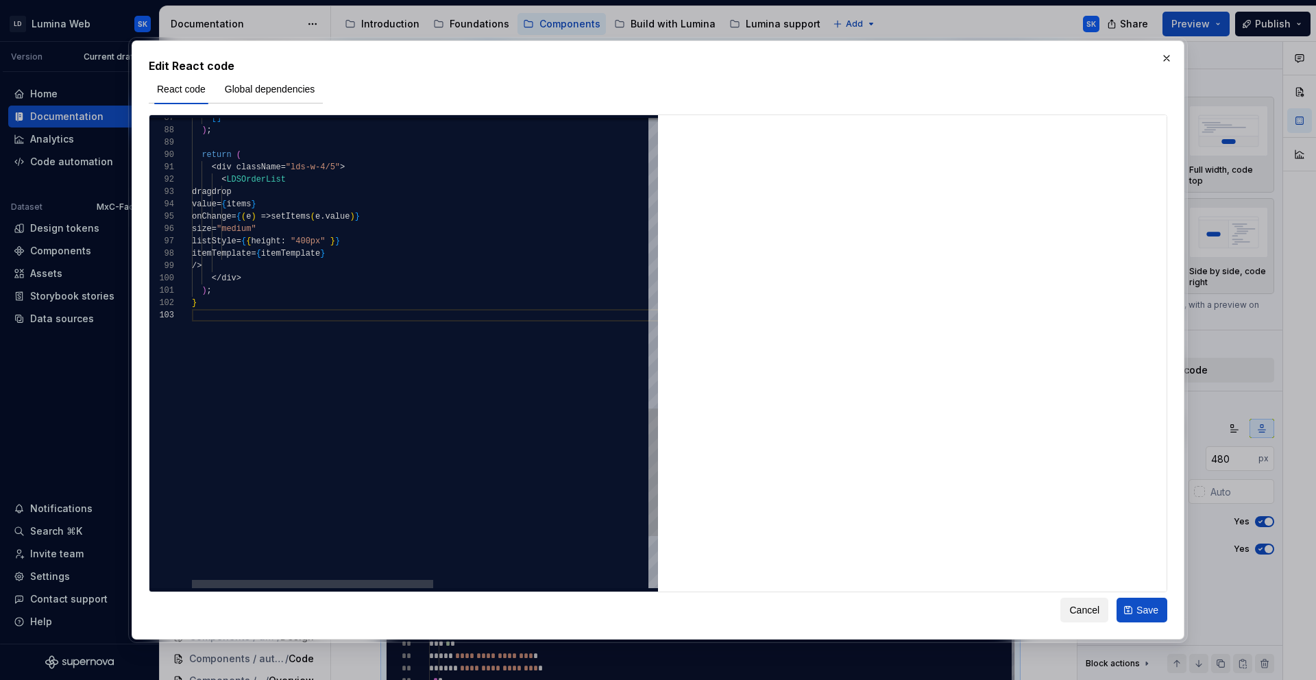
scroll to position [12, 5]
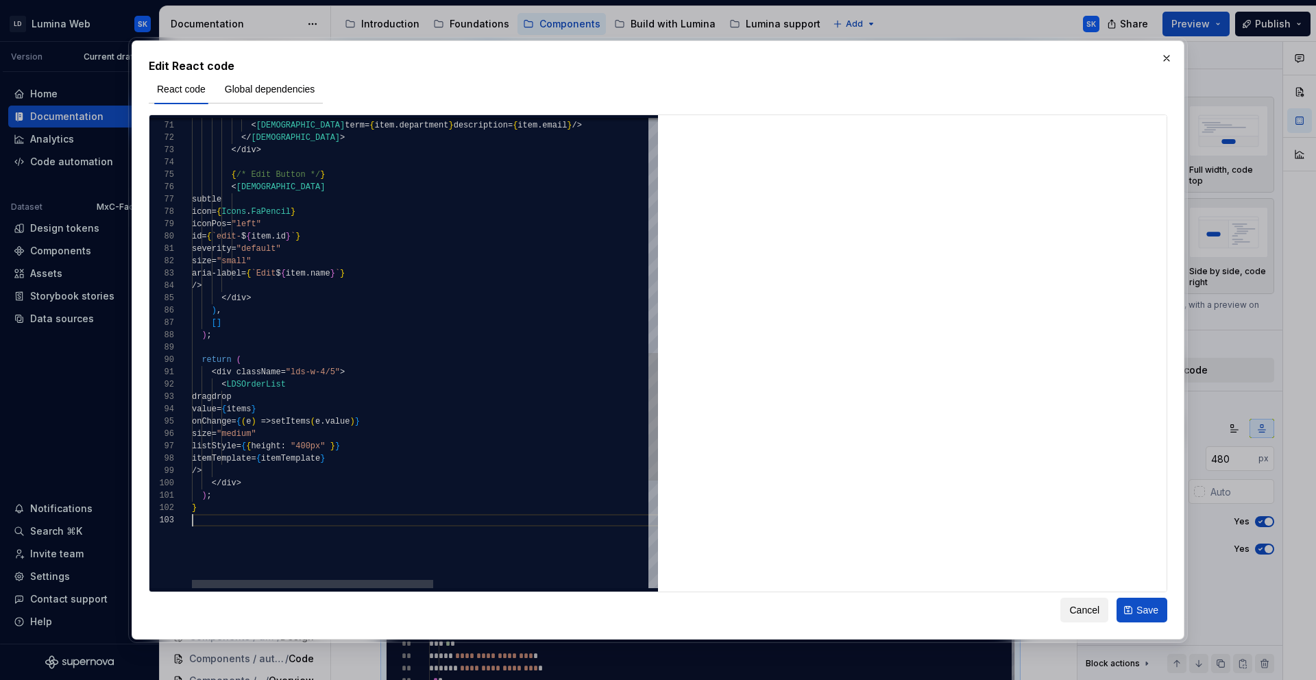
scroll to position [0, 0]
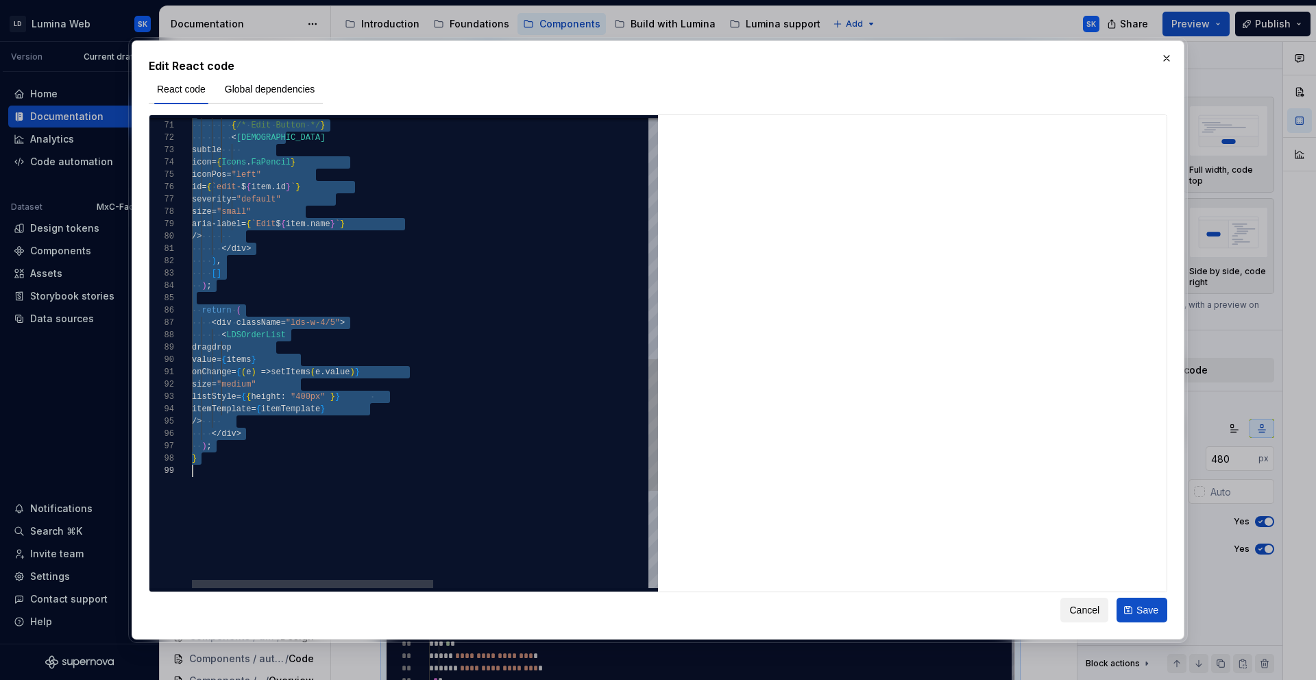
type textarea "** *"
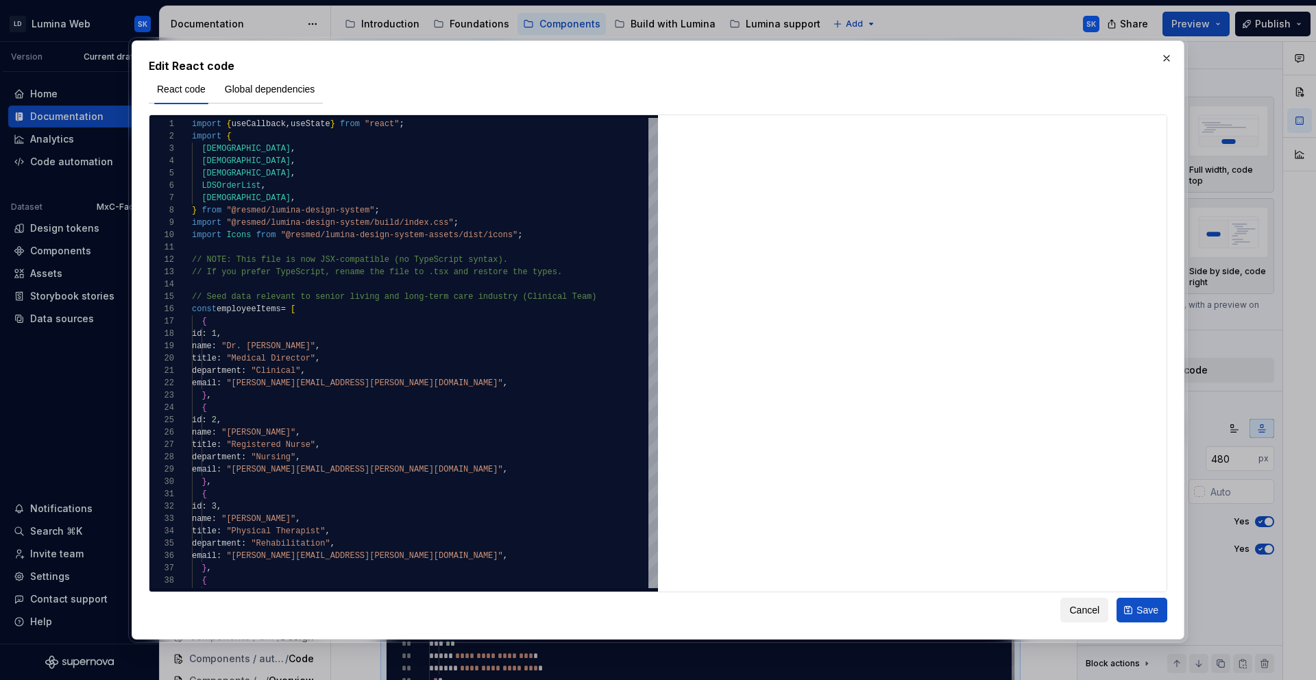
click at [1088, 606] on span "Cancel" at bounding box center [1084, 610] width 30 height 14
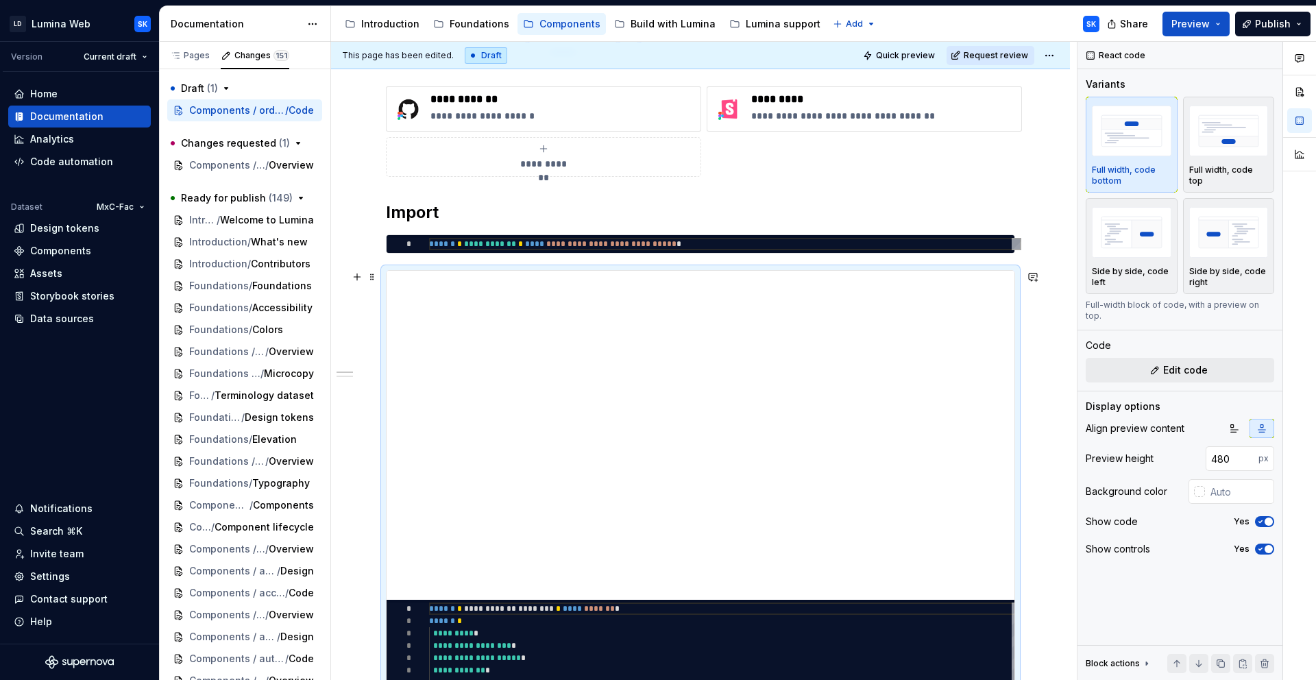
scroll to position [81, 0]
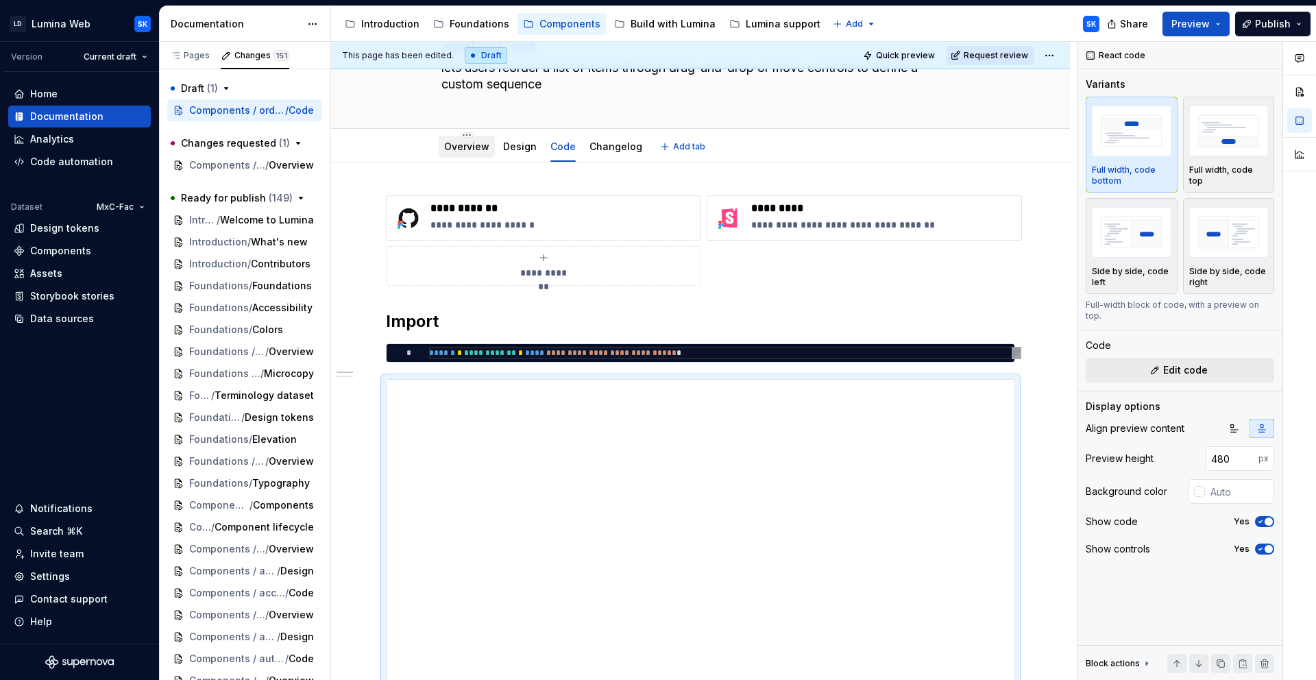
click at [465, 147] on link "Overview" at bounding box center [466, 146] width 45 height 12
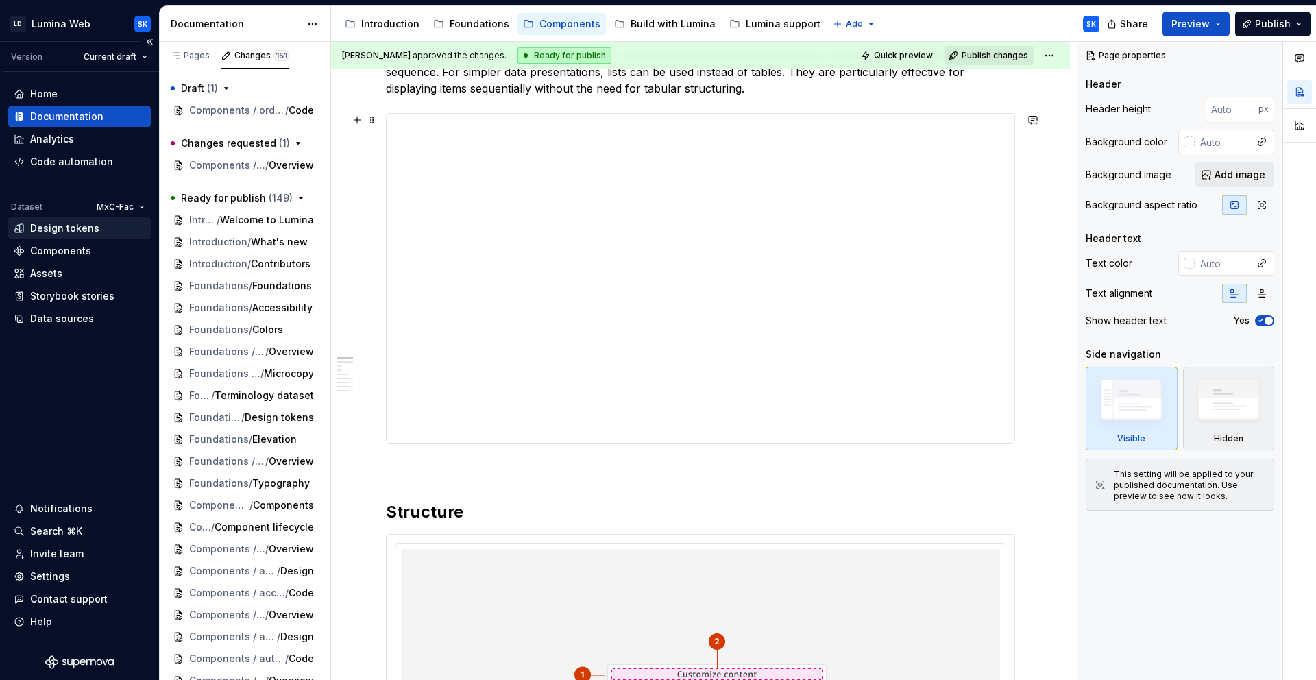
scroll to position [221, 0]
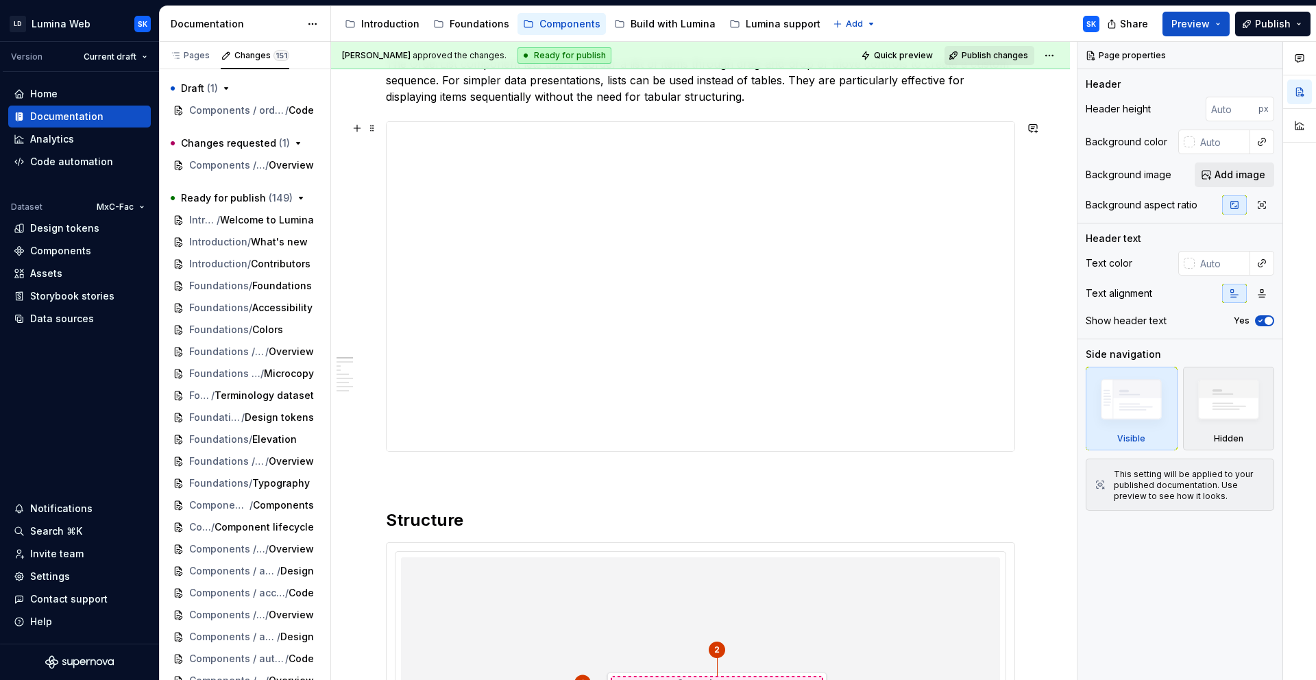
click at [386, 122] on iframe at bounding box center [700, 286] width 628 height 329
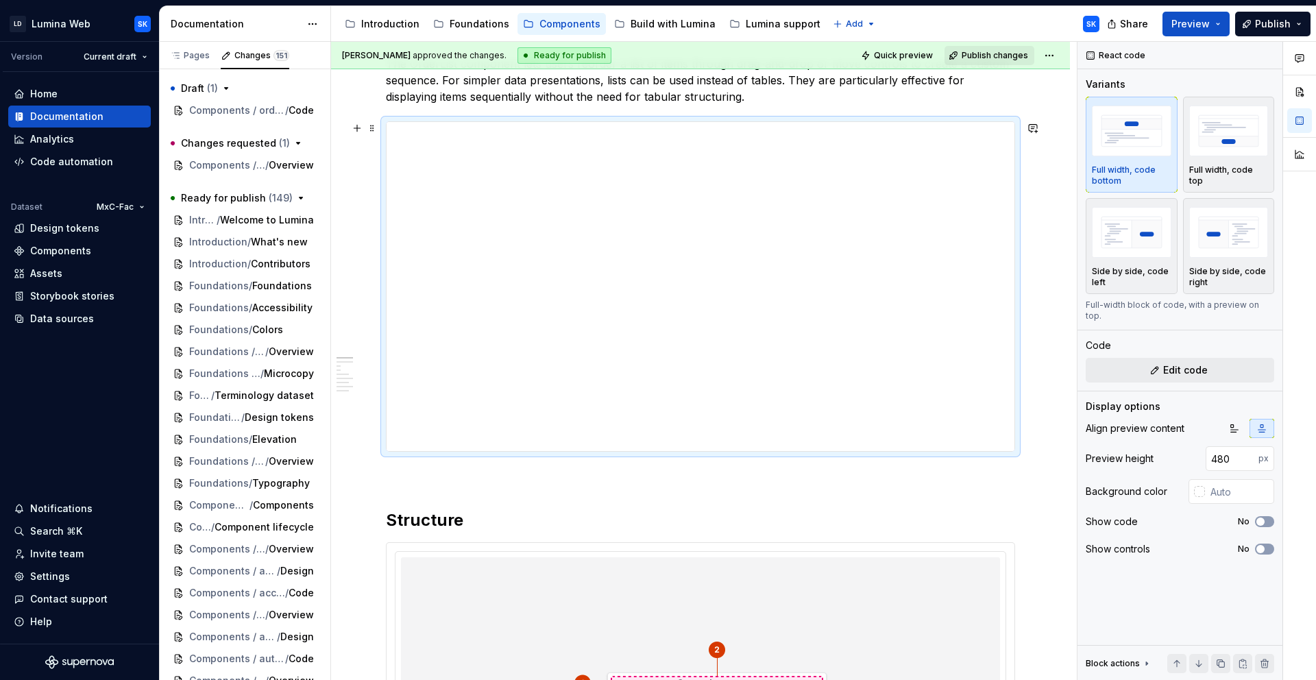
type textarea "*"
click at [1180, 365] on span "Edit code" at bounding box center [1185, 370] width 45 height 14
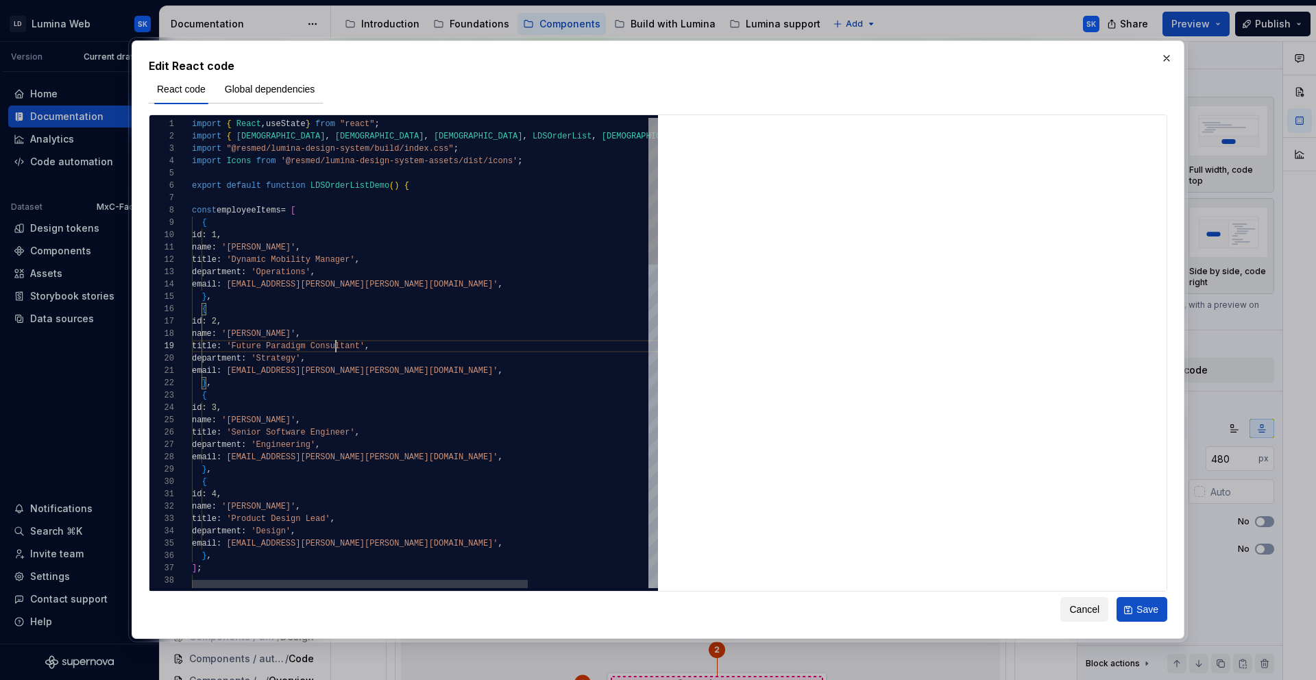
scroll to position [99, 144]
type textarea "**********"
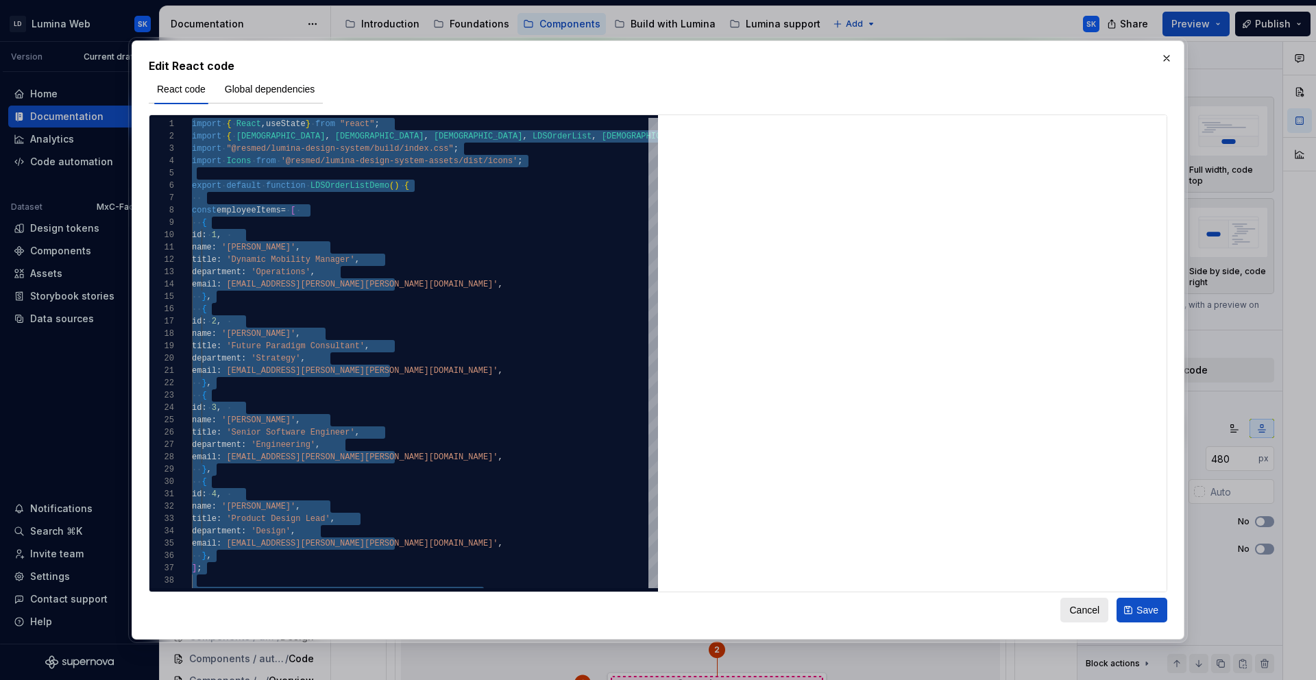
click at [1083, 603] on span "Cancel" at bounding box center [1084, 610] width 30 height 14
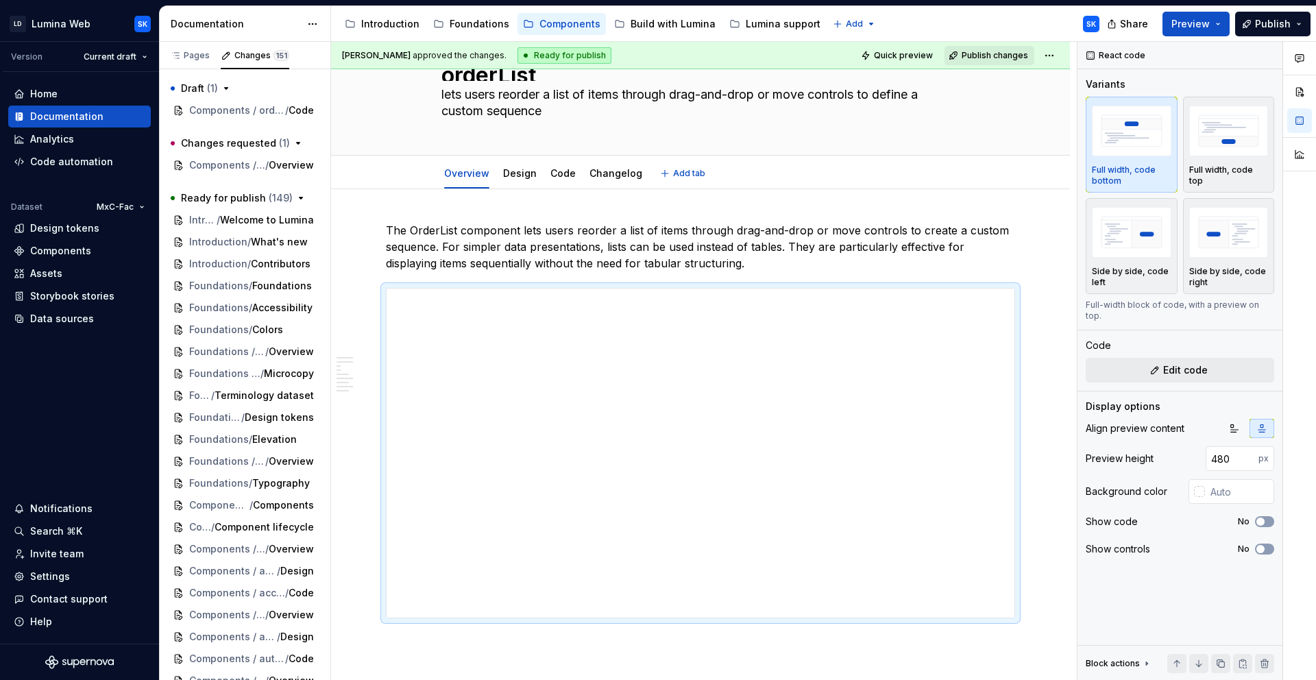
scroll to position [0, 0]
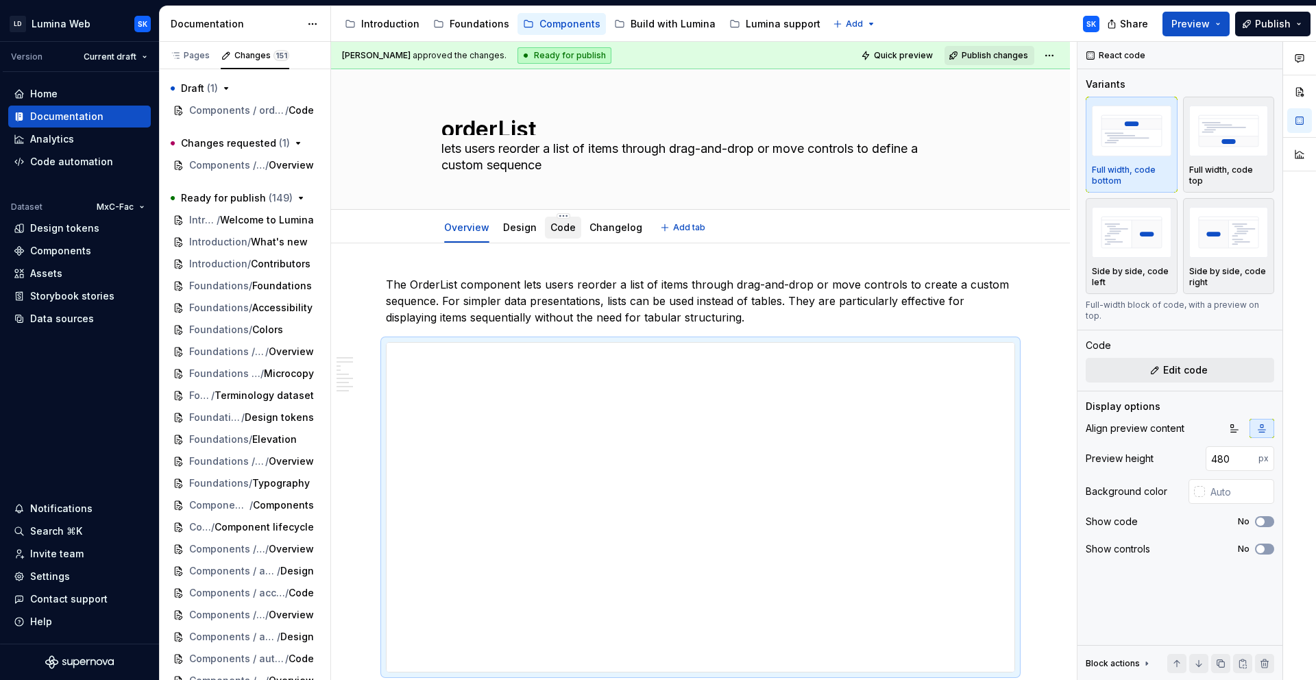
click at [555, 229] on link "Code" at bounding box center [562, 227] width 25 height 12
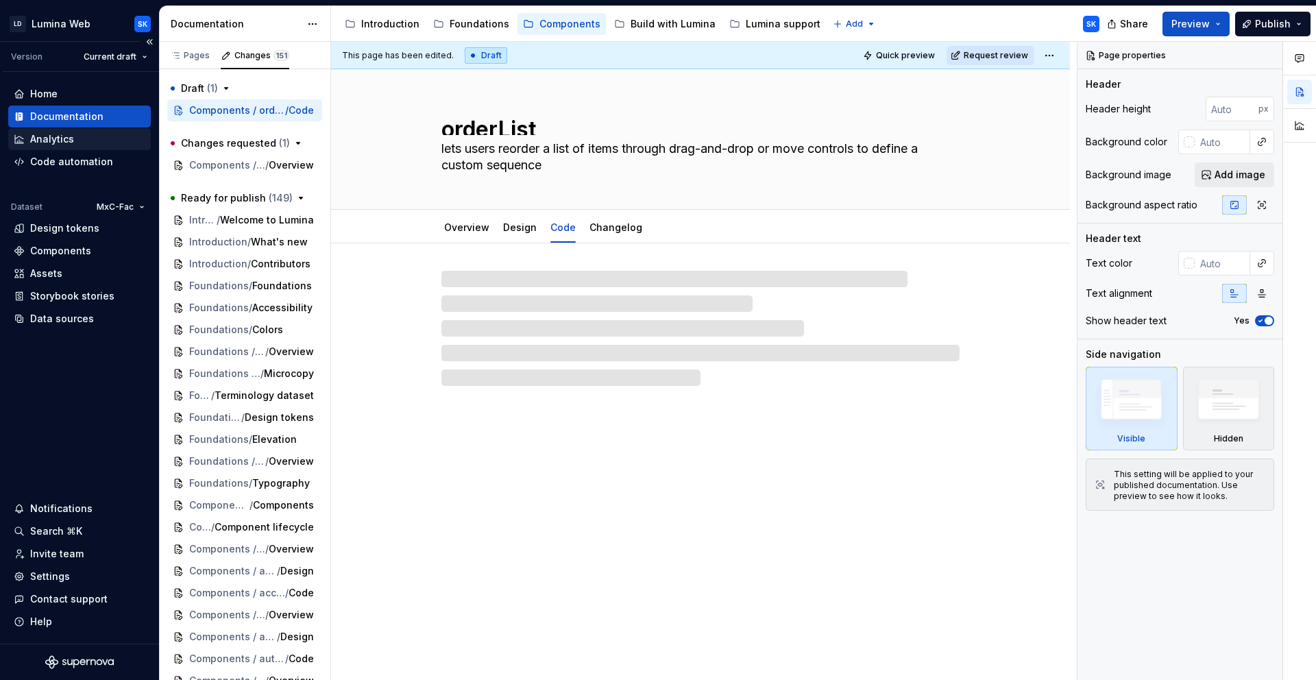
type textarea "*"
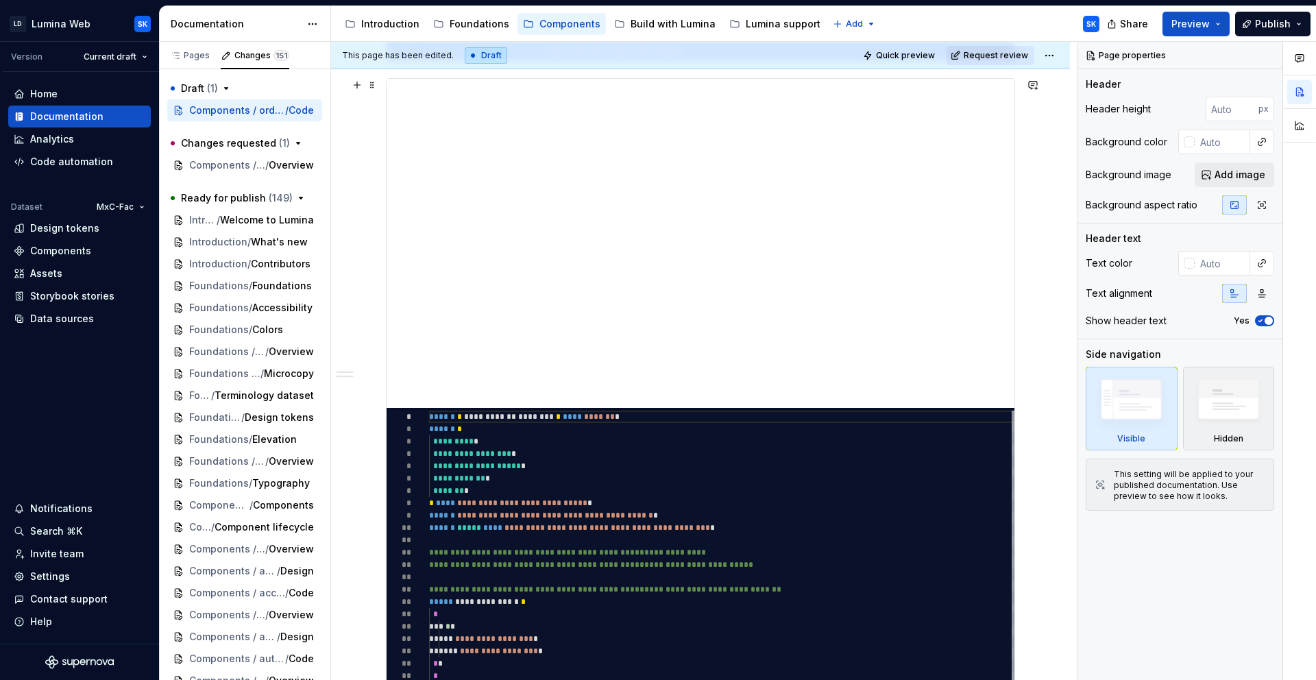
scroll to position [437, 0]
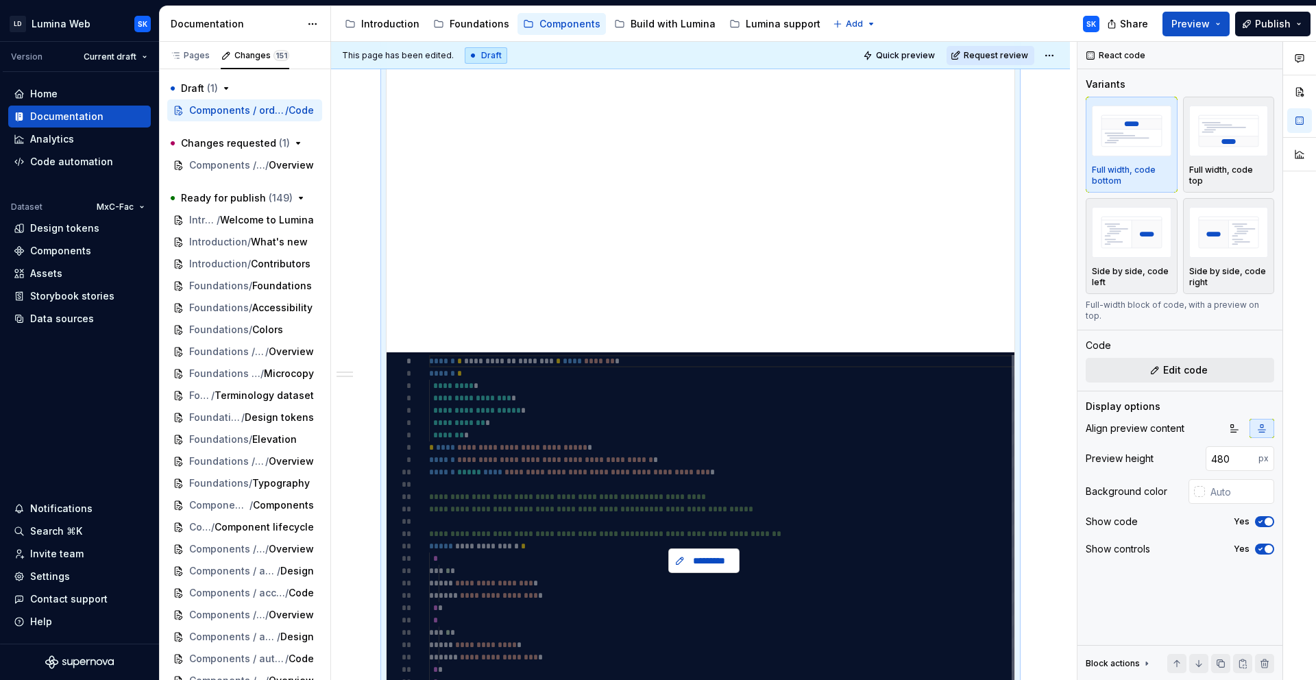
click at [724, 565] on span "*********" at bounding box center [709, 561] width 42 height 14
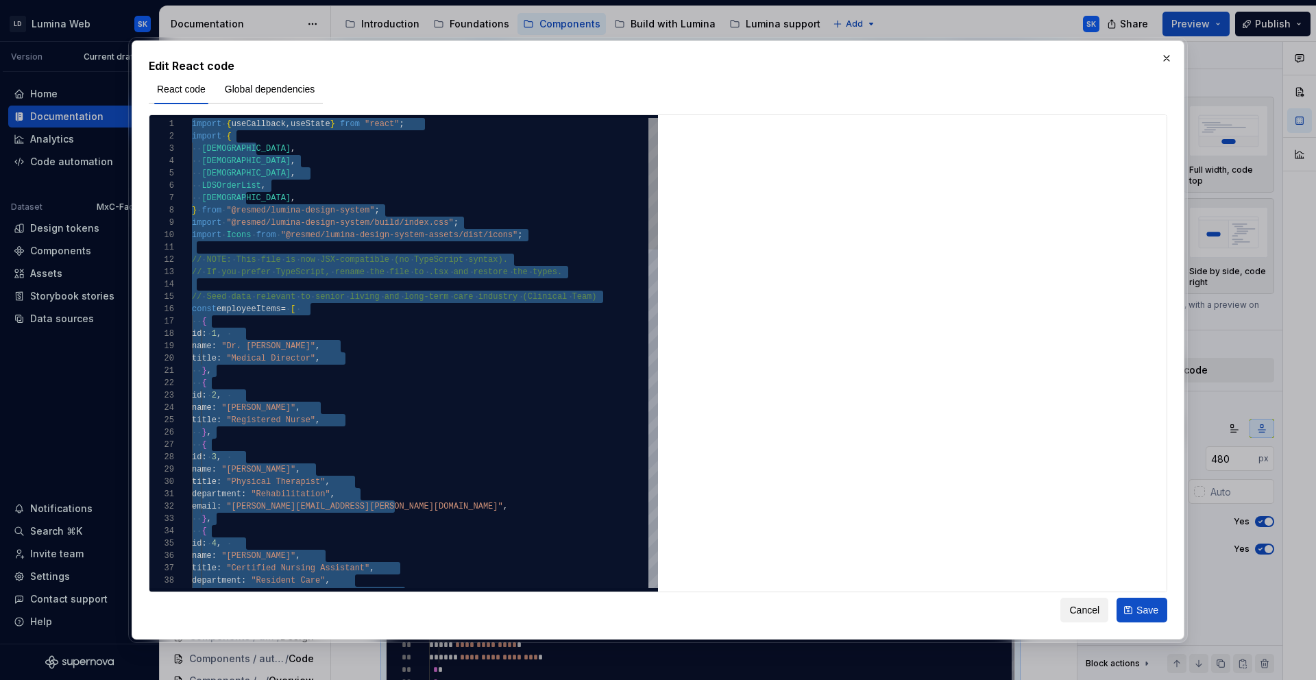
type textarea "**********"
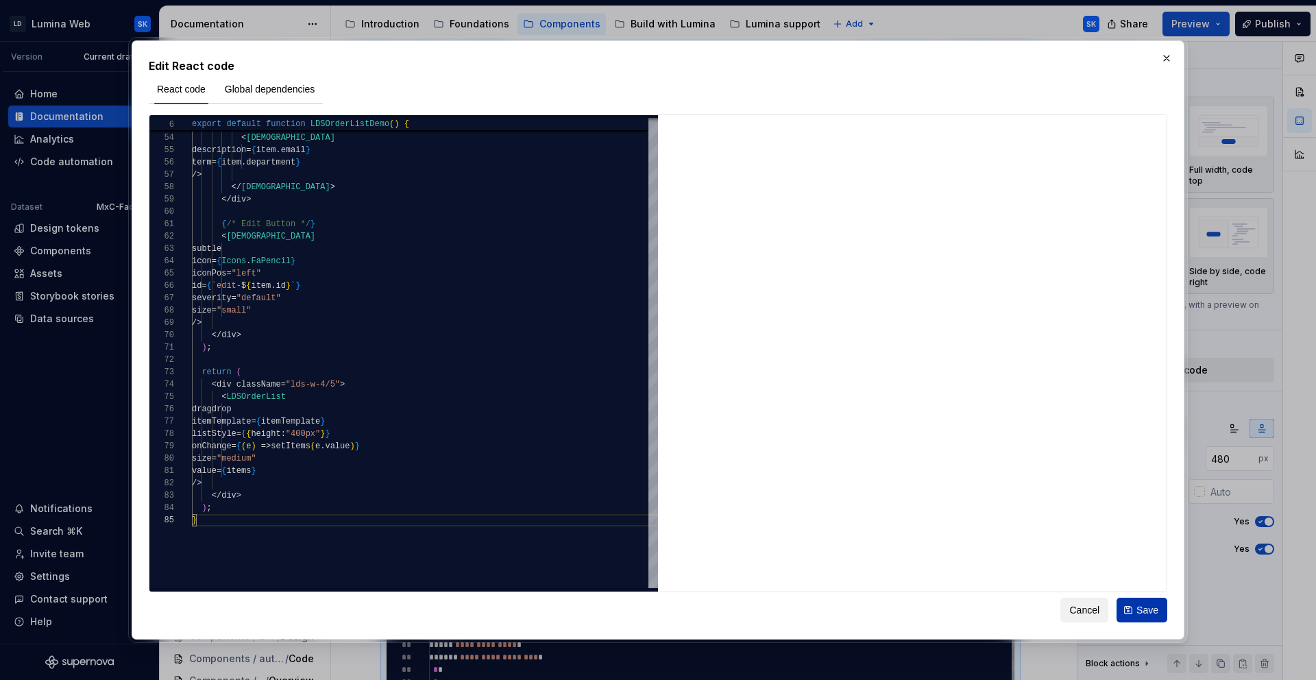
click at [1146, 614] on span "Save" at bounding box center [1147, 610] width 22 height 14
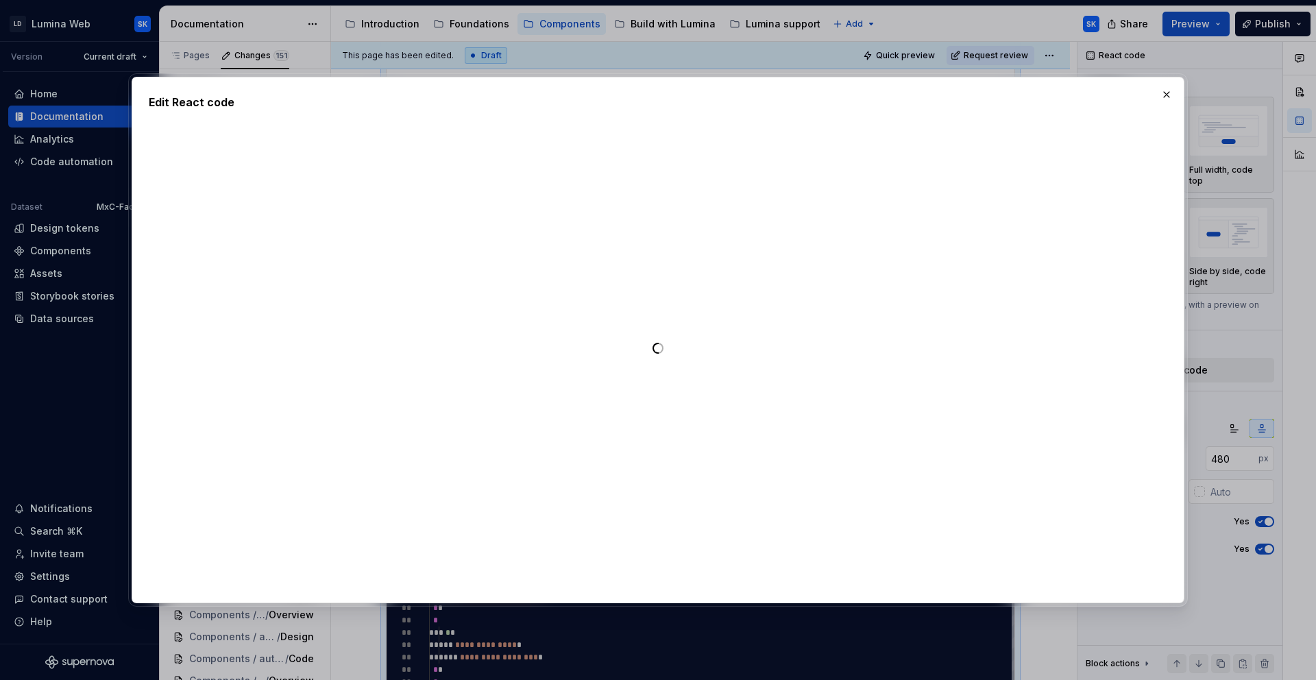
type textarea "*"
type textarea "**********"
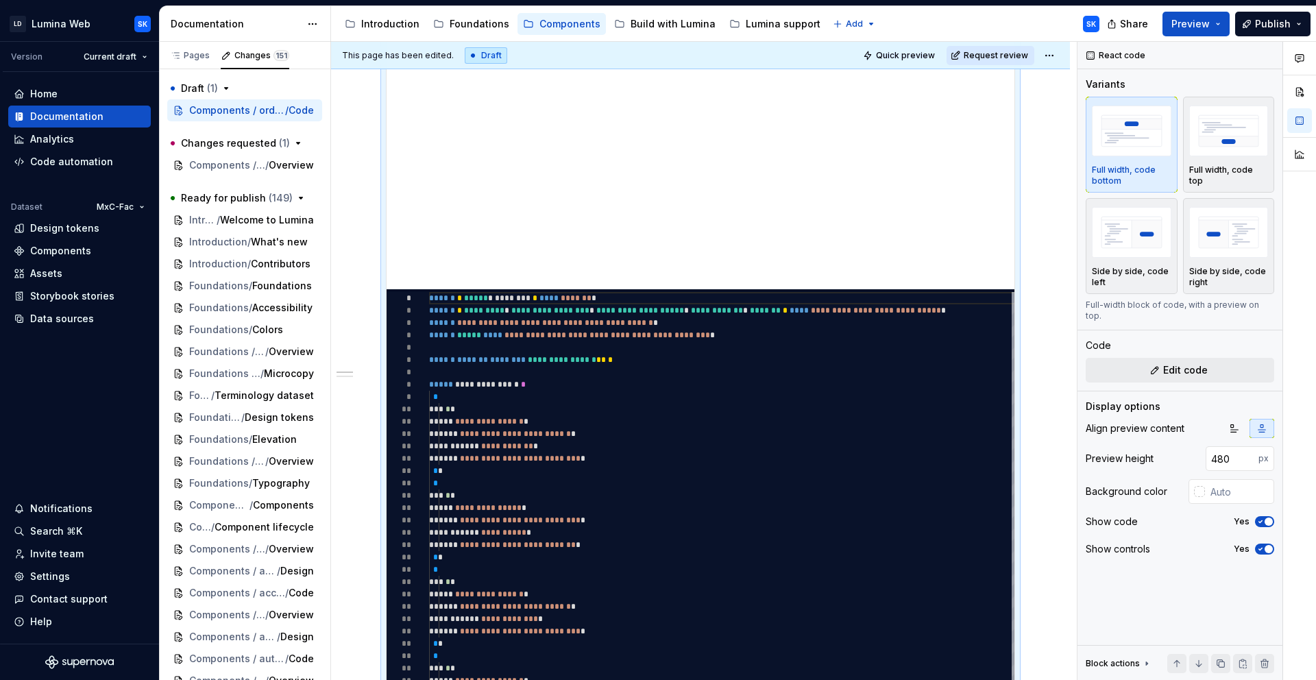
scroll to position [0, 0]
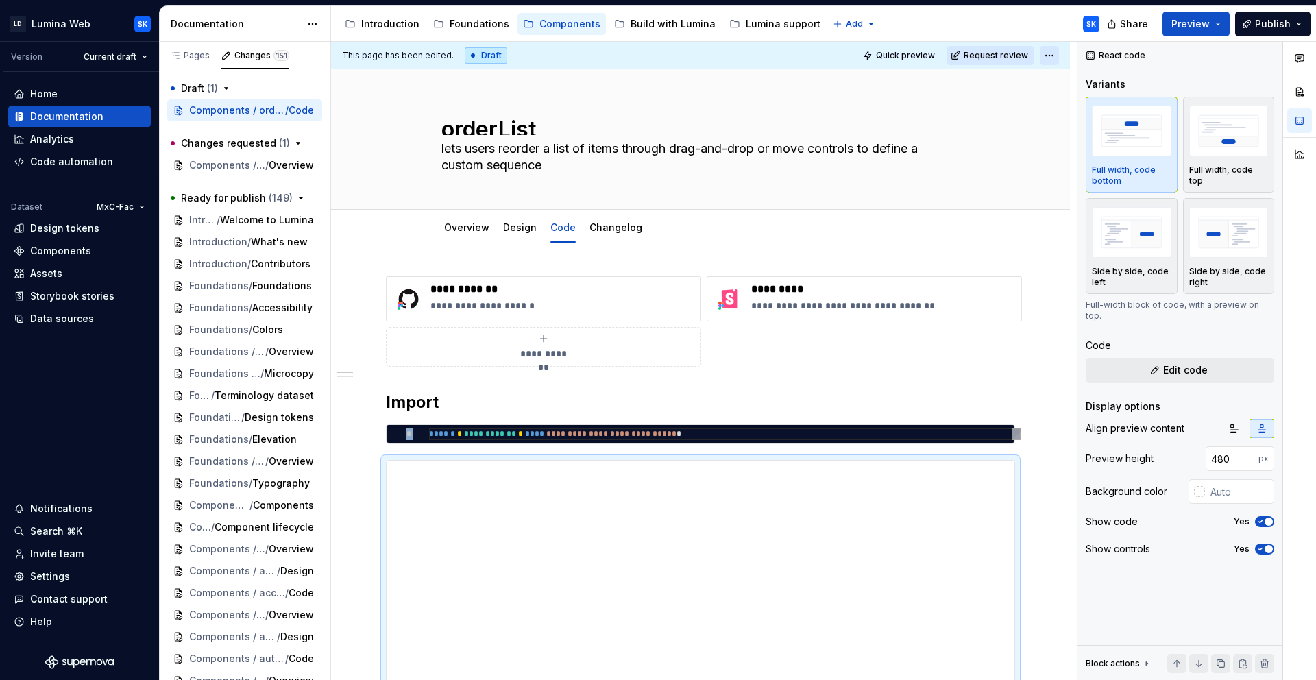
click at [1054, 49] on html "LD Lumina Web SK Version Current draft Home Documentation Analytics Code automa…" at bounding box center [658, 340] width 1316 height 680
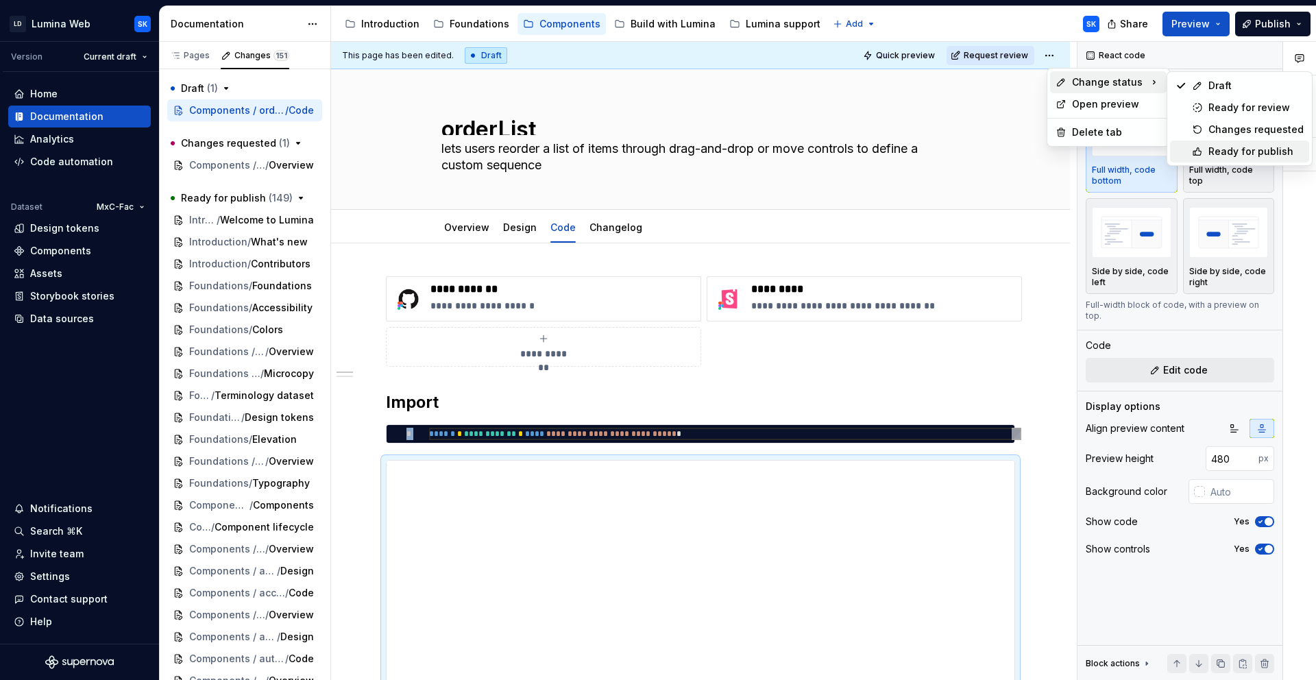
click at [1253, 145] on div "Ready for publish" at bounding box center [1255, 152] width 95 height 14
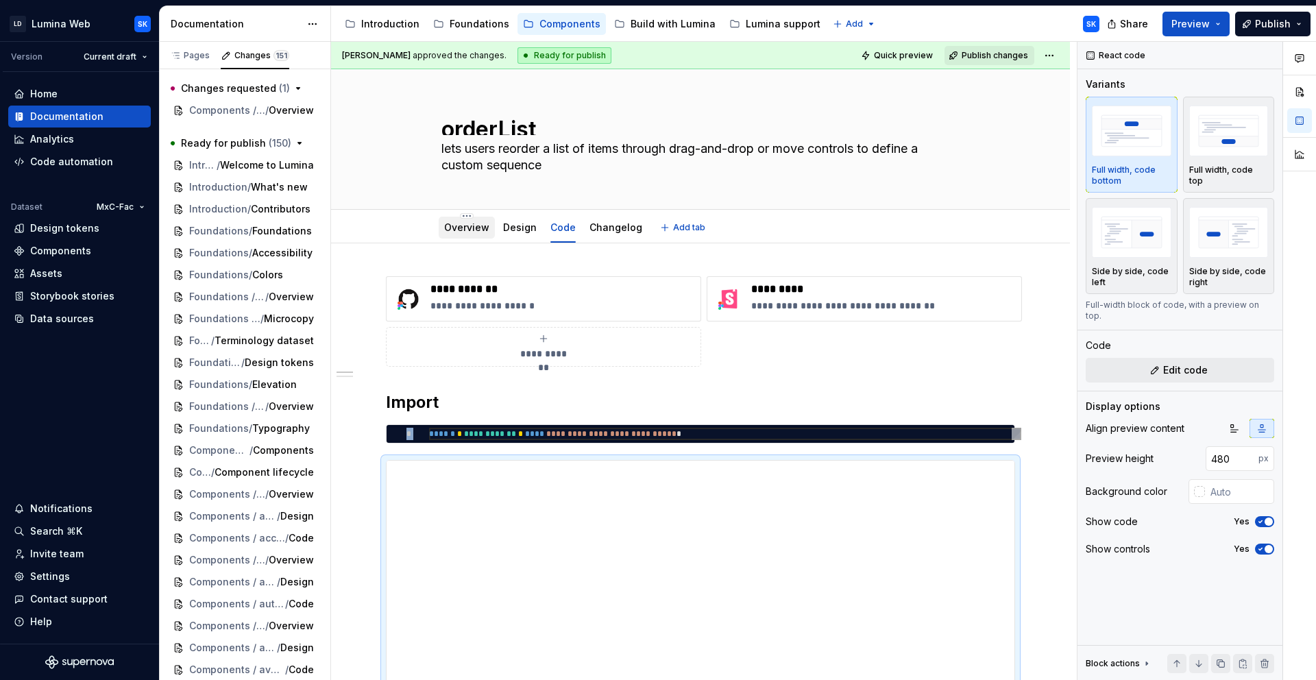
click at [463, 229] on link "Overview" at bounding box center [466, 227] width 45 height 12
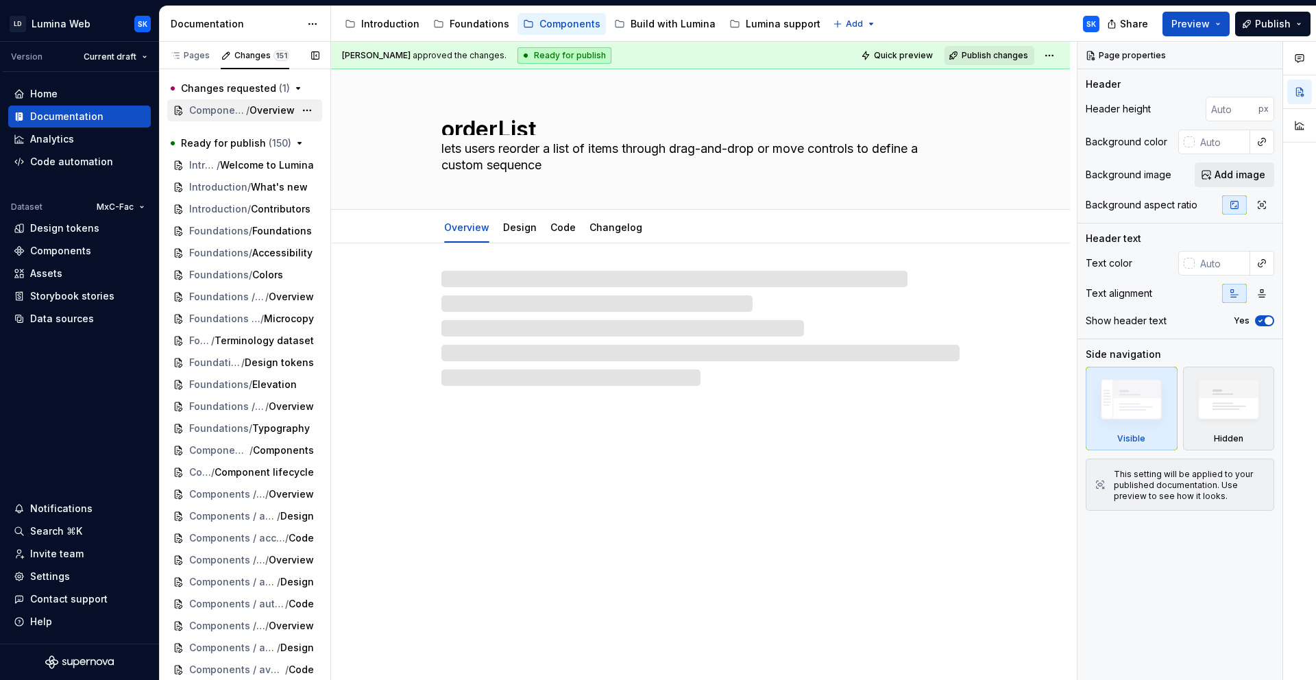
click at [236, 108] on span "Components / calendar" at bounding box center [217, 110] width 57 height 14
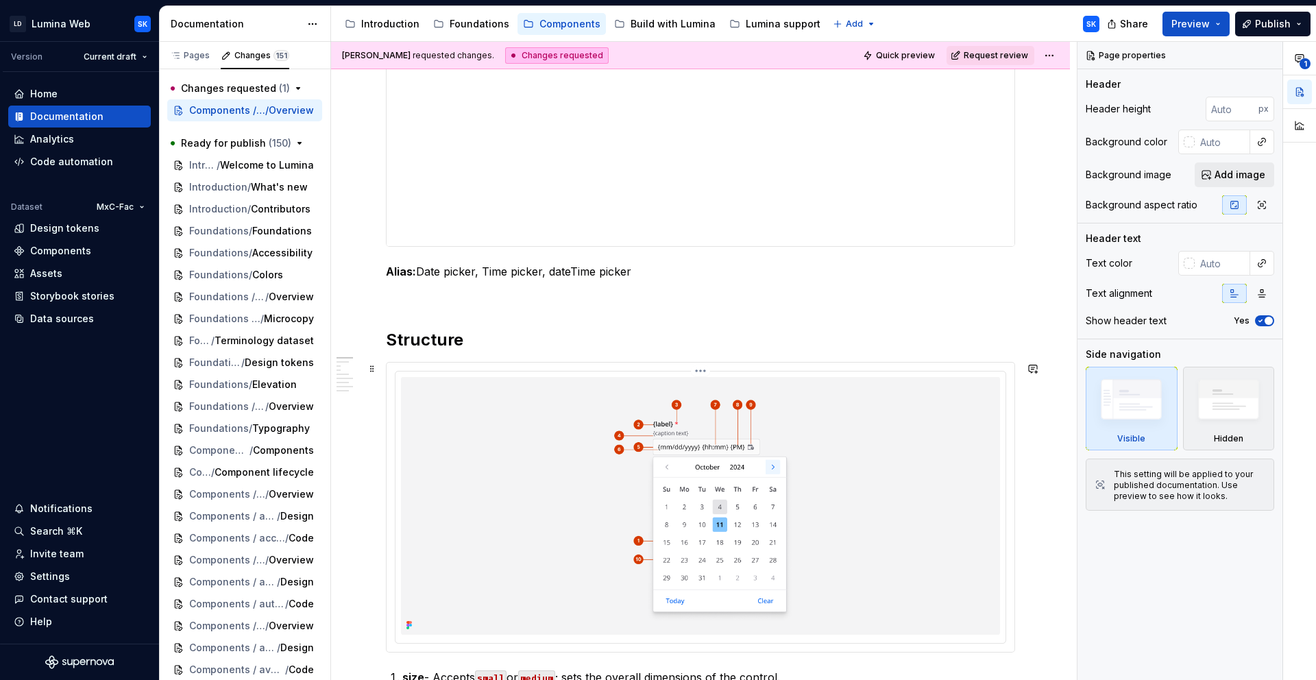
scroll to position [447, 0]
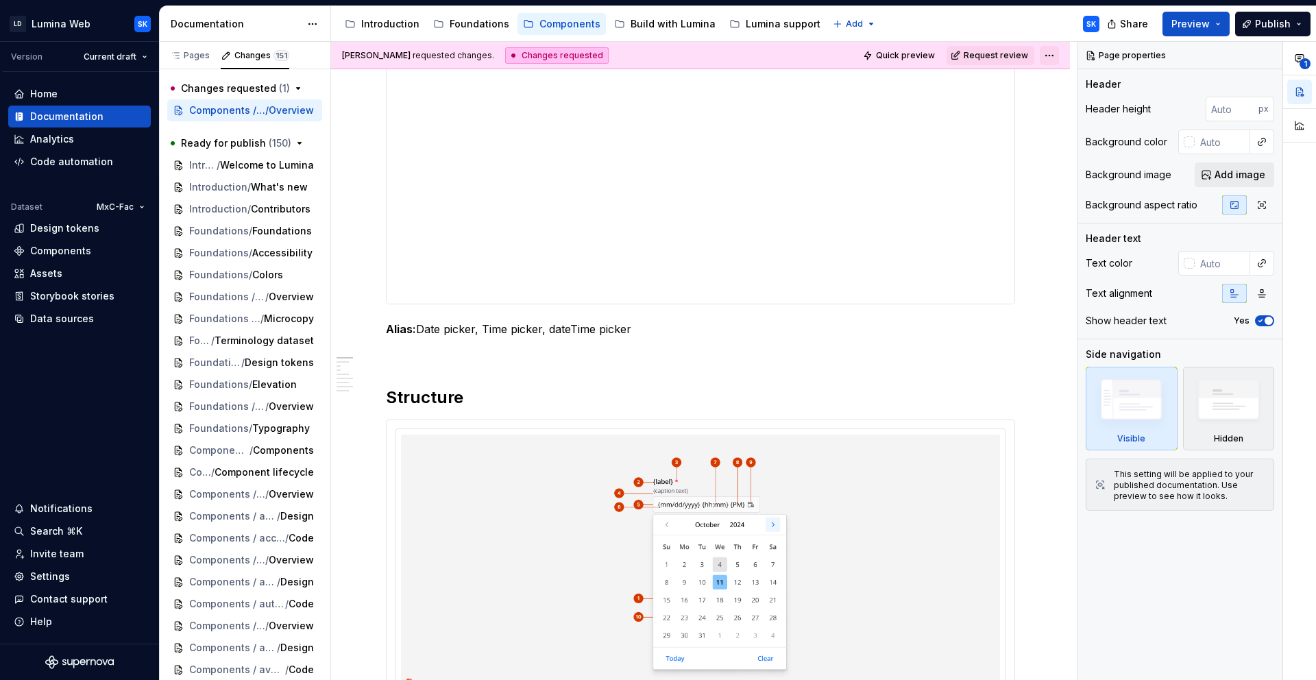
click at [1055, 53] on html "LD Lumina Web SK Version Current draft Home Documentation Analytics Code automa…" at bounding box center [658, 340] width 1316 height 680
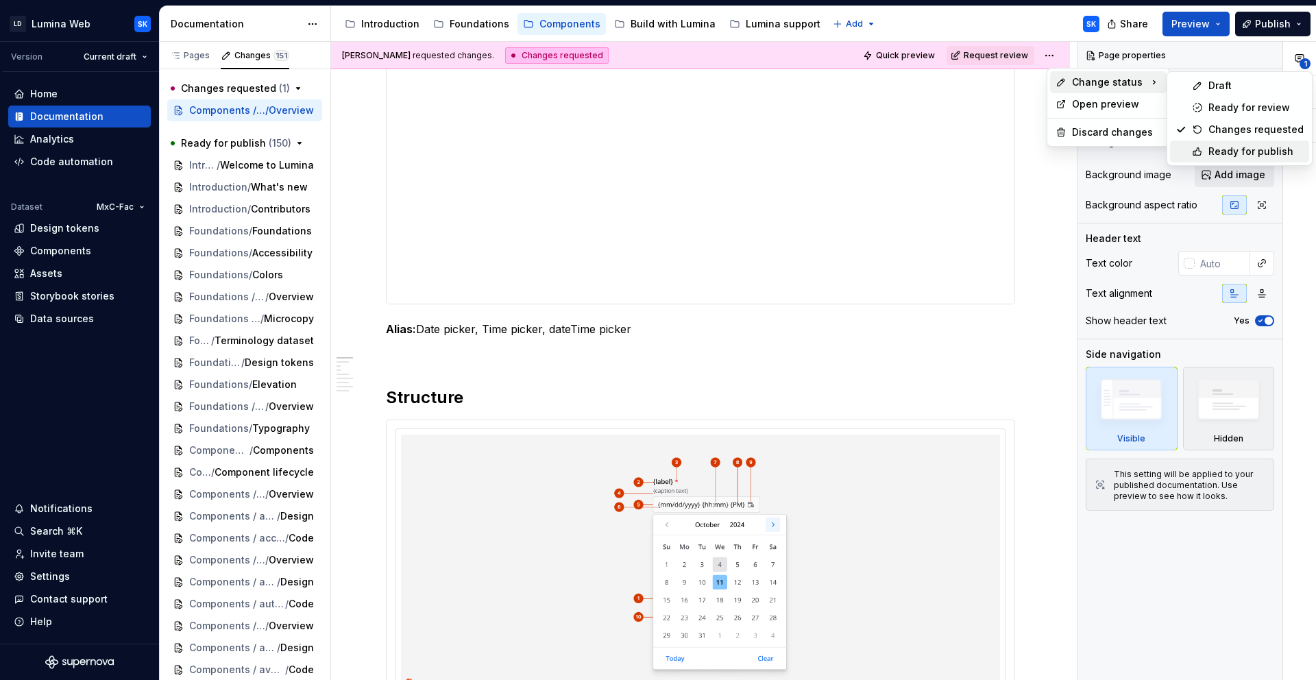
click at [1241, 146] on div "Ready for publish" at bounding box center [1255, 152] width 95 height 14
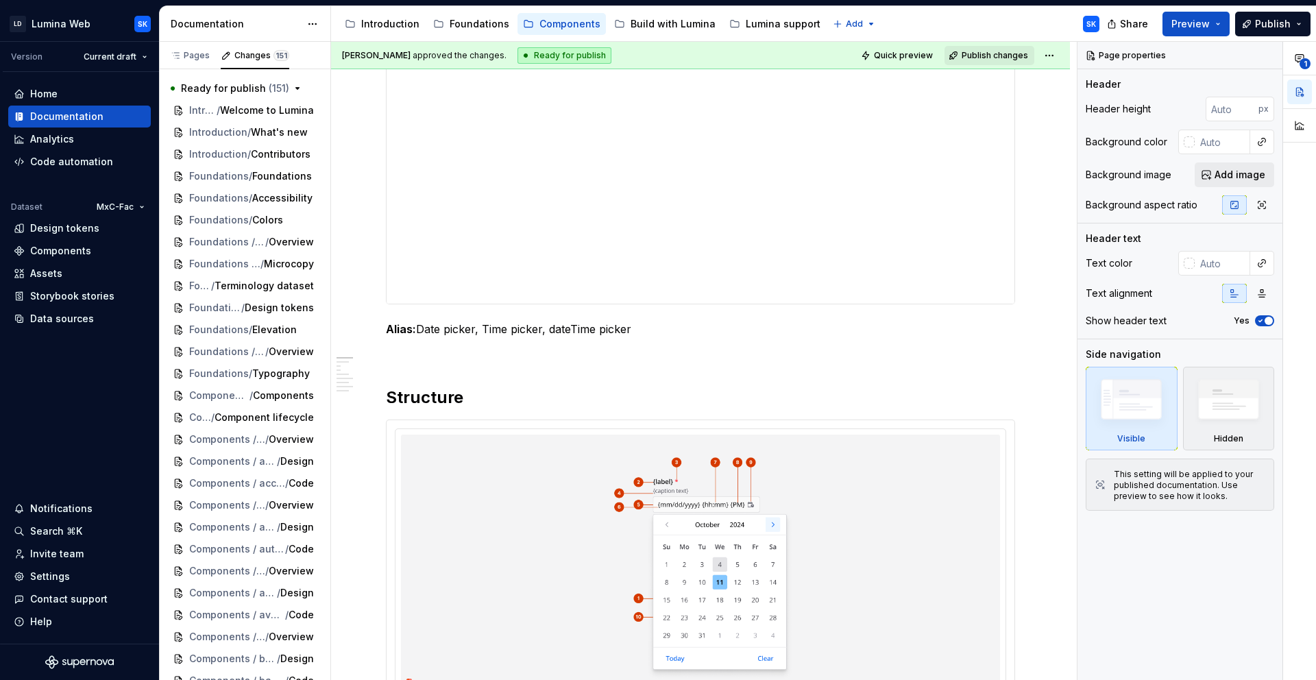
scroll to position [142, 0]
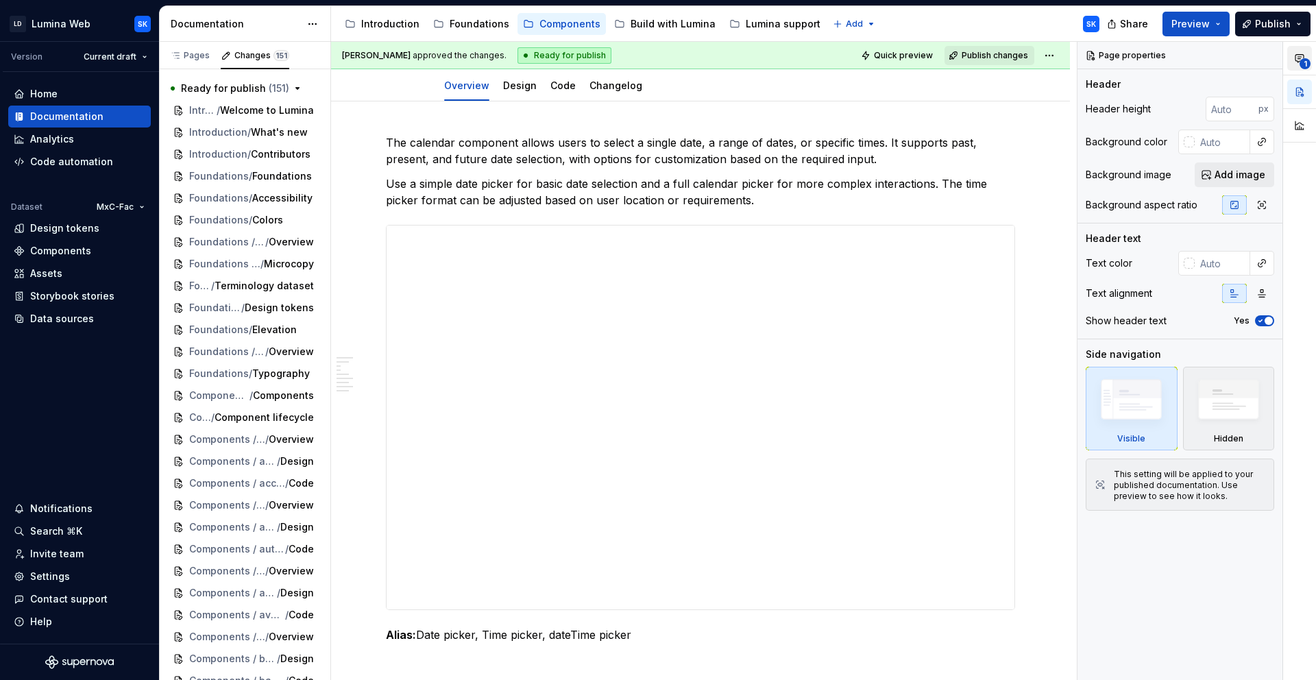
click at [1301, 62] on span "1" at bounding box center [1304, 63] width 11 height 11
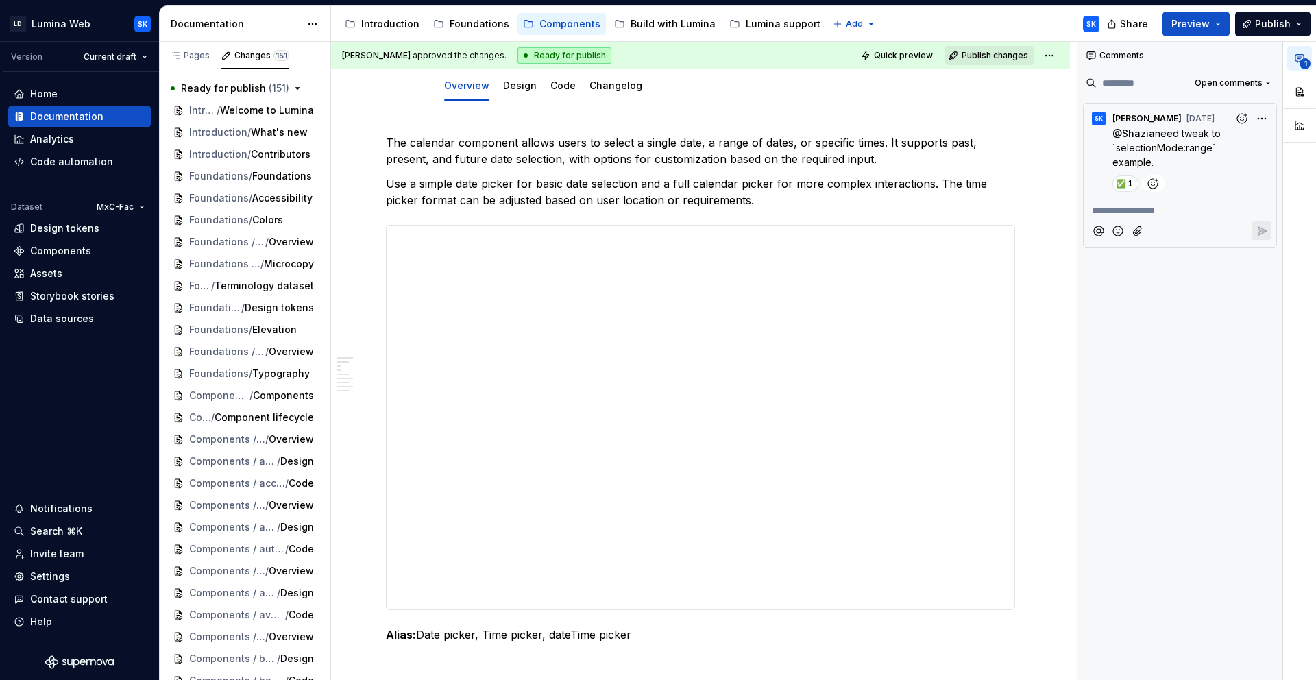
click at [1268, 110] on div "**********" at bounding box center [1196, 361] width 238 height 639
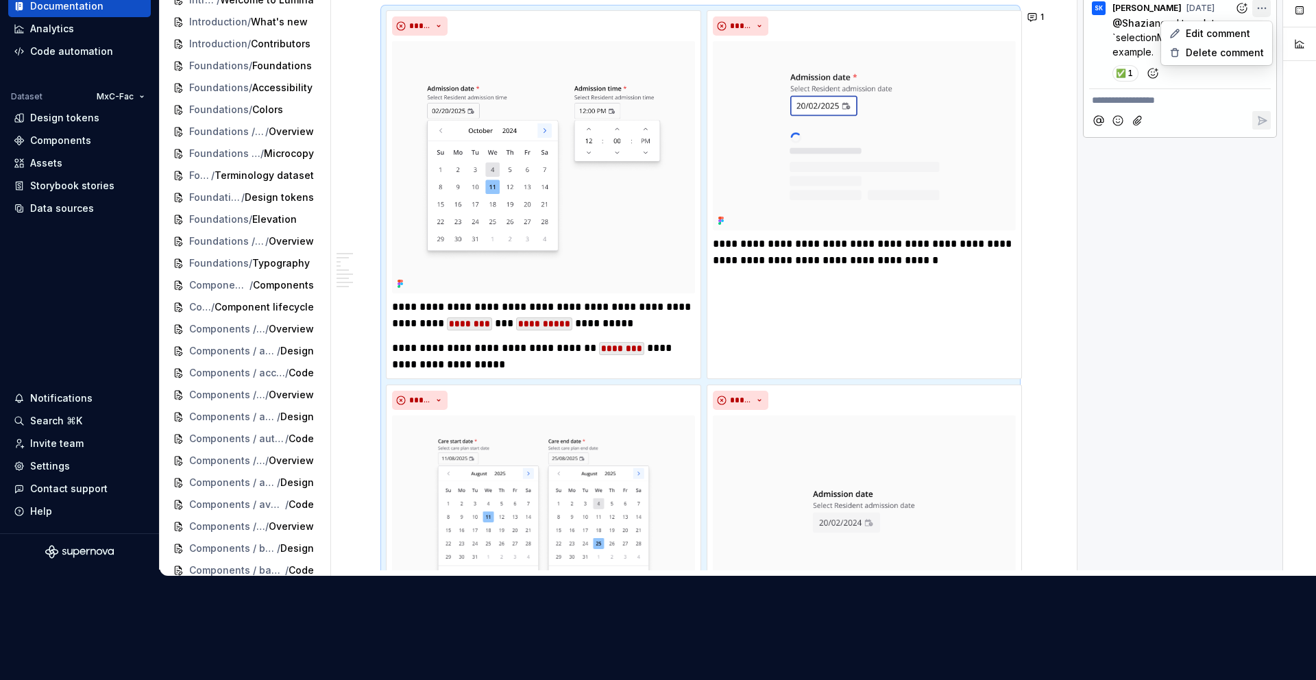
scroll to position [2446, 0]
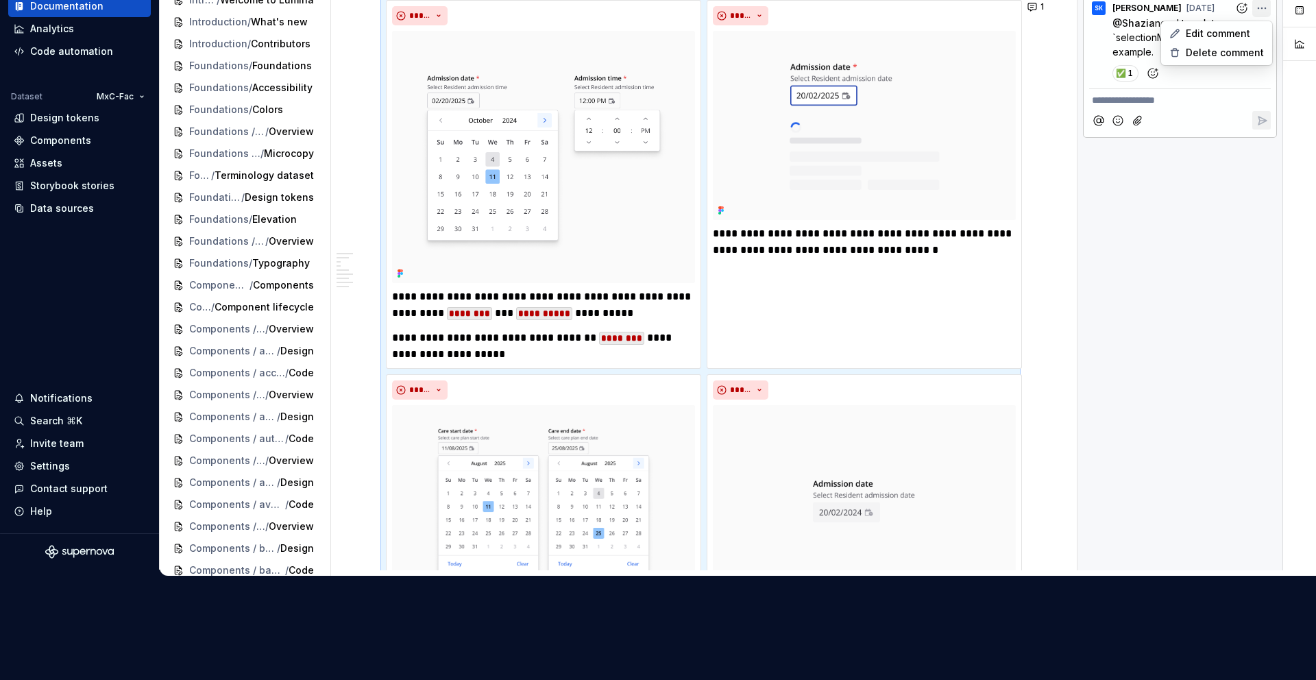
click at [1284, 101] on div "1" at bounding box center [1299, 250] width 33 height 639
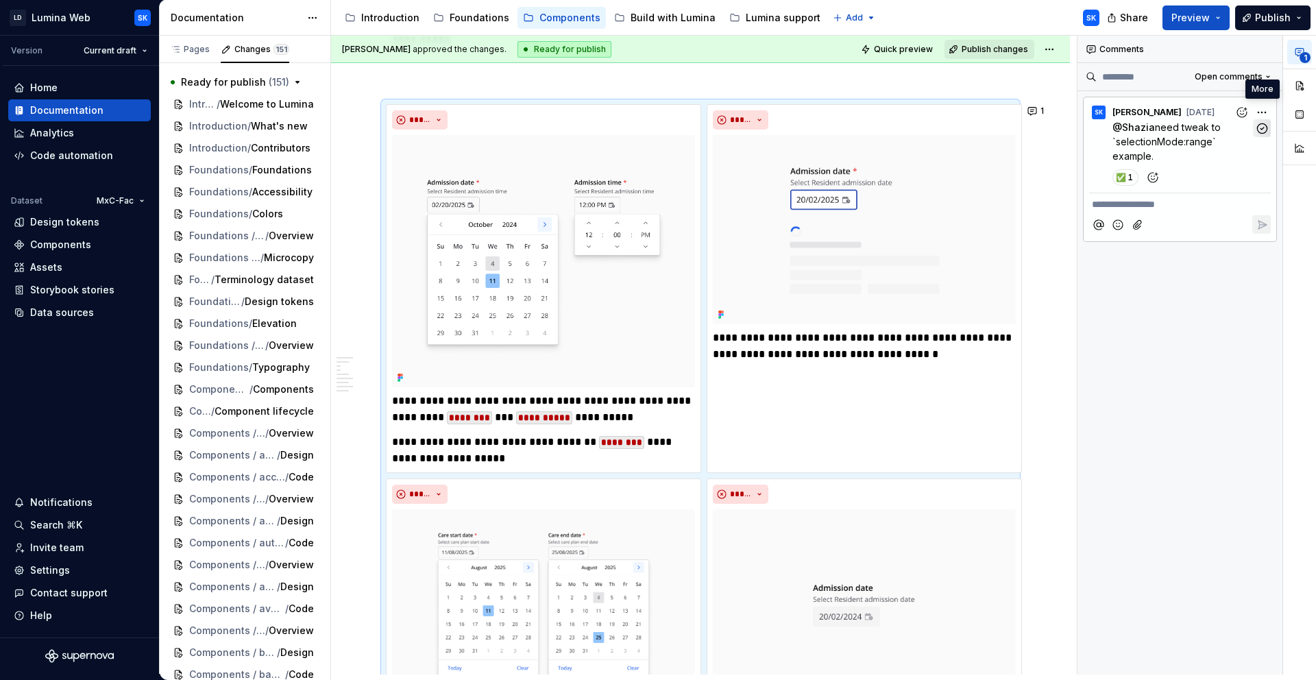
scroll to position [0, 0]
click at [1263, 128] on icon "button" at bounding box center [1261, 128] width 13 height 13
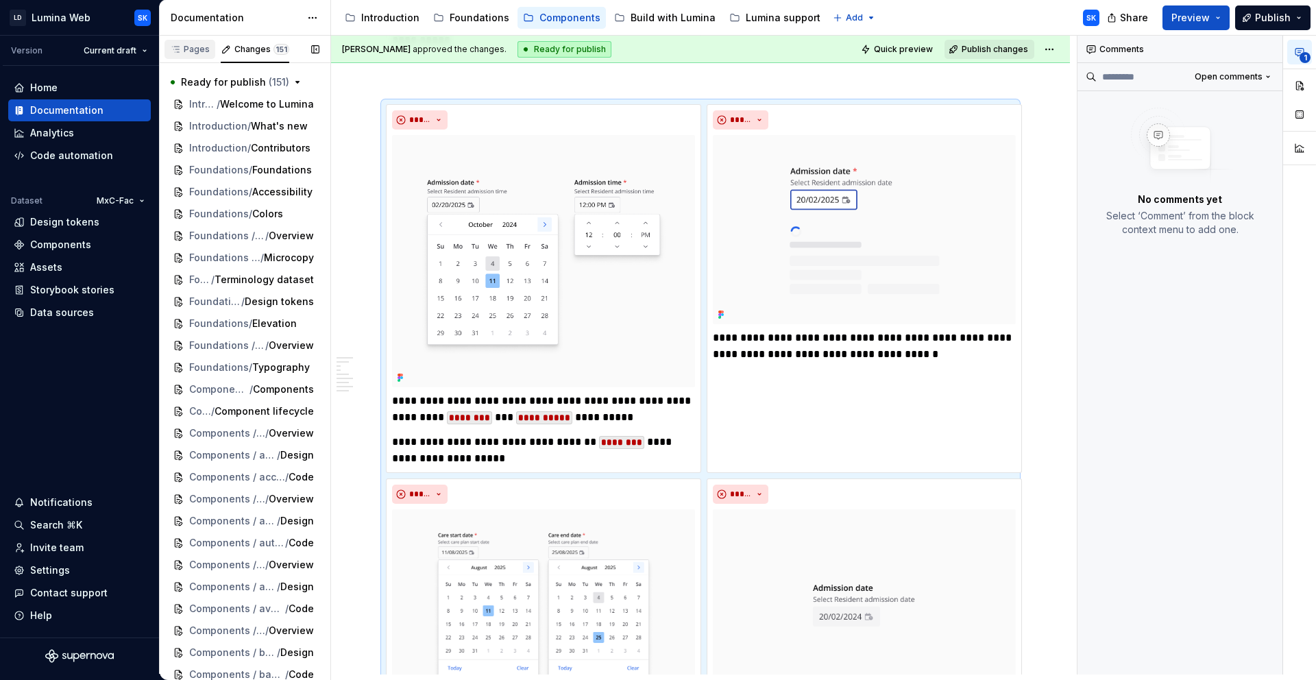
click at [192, 47] on div "Pages" at bounding box center [190, 49] width 40 height 11
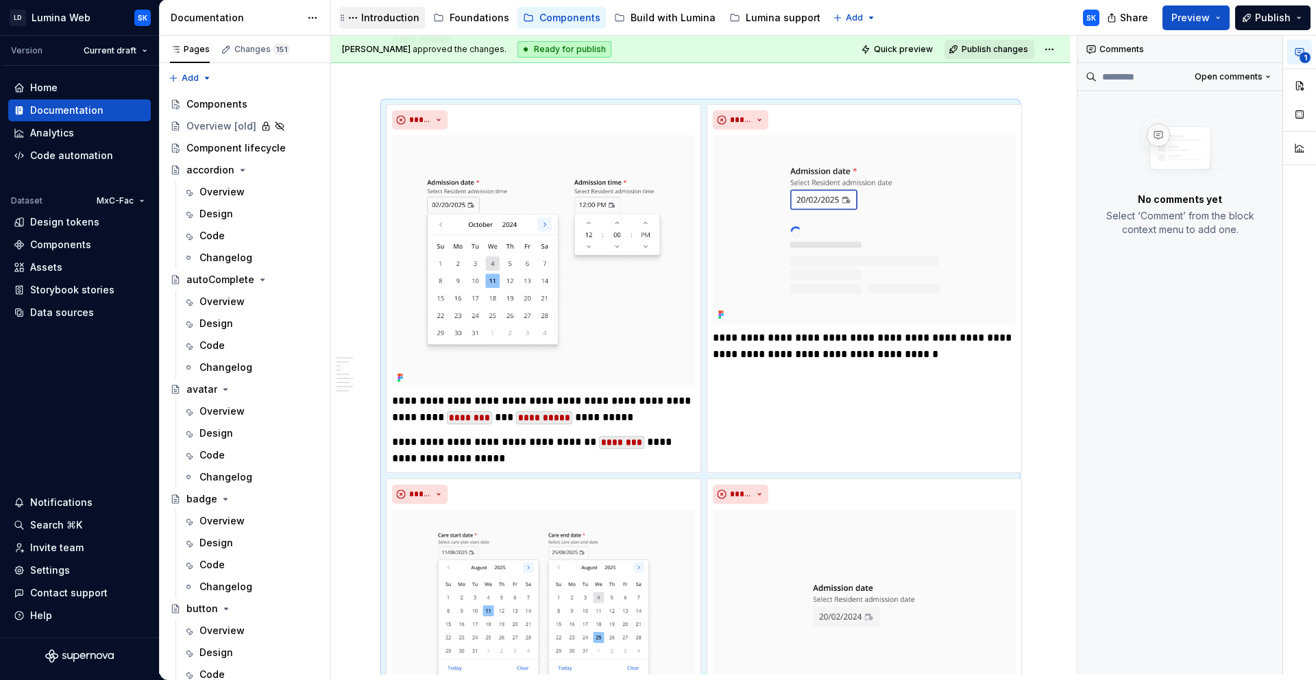
click at [395, 19] on div "Introduction" at bounding box center [390, 18] width 58 height 14
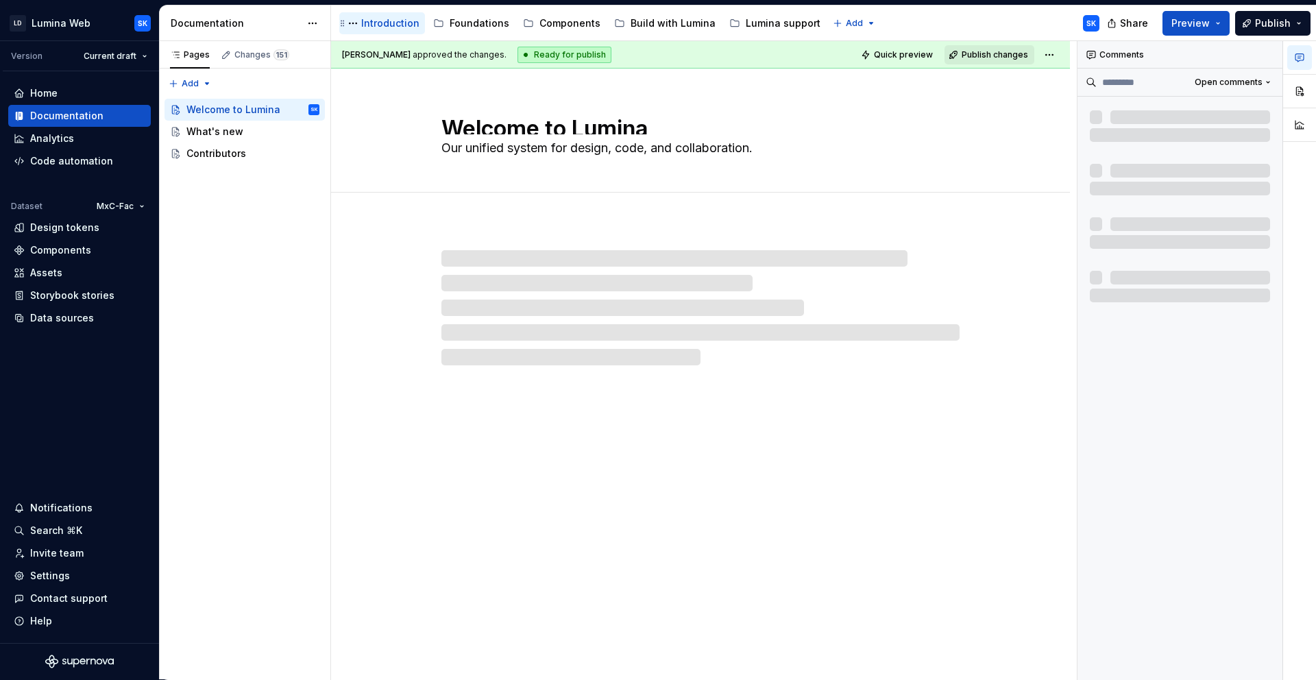
scroll to position [1, 0]
click at [228, 132] on div "What's new" at bounding box center [214, 132] width 57 height 14
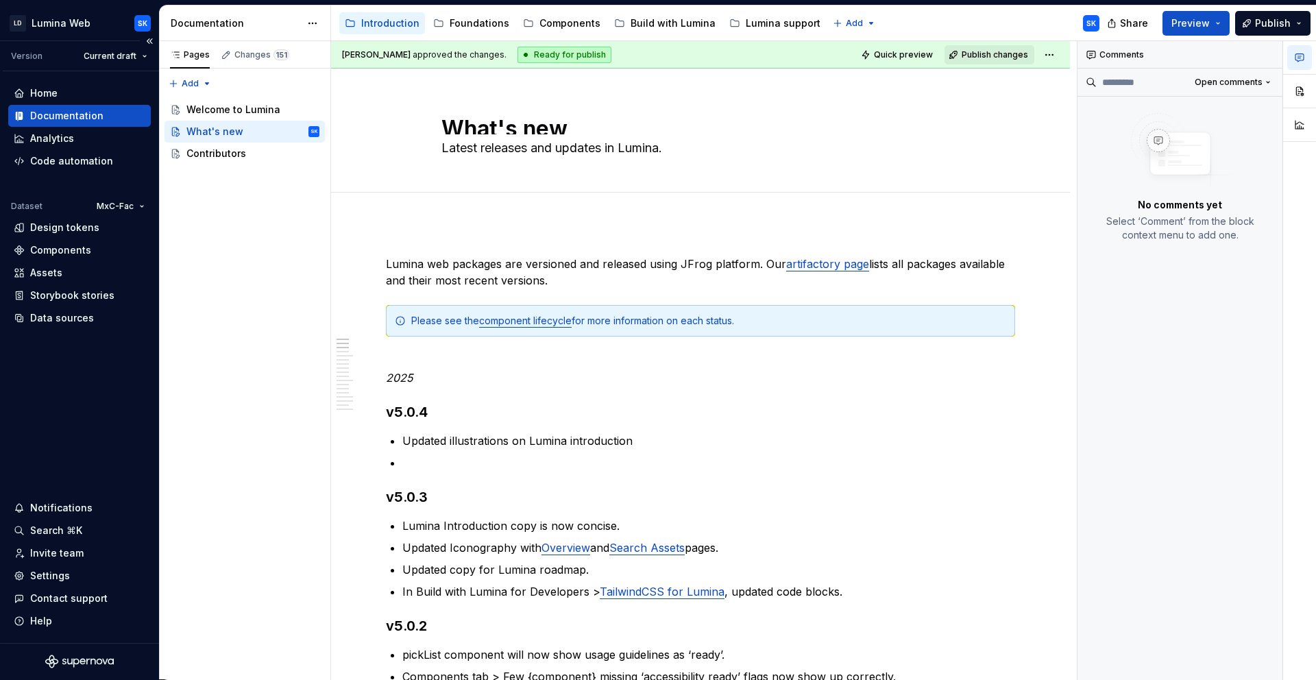
type textarea "*"
